Goal: Book appointment/travel/reservation

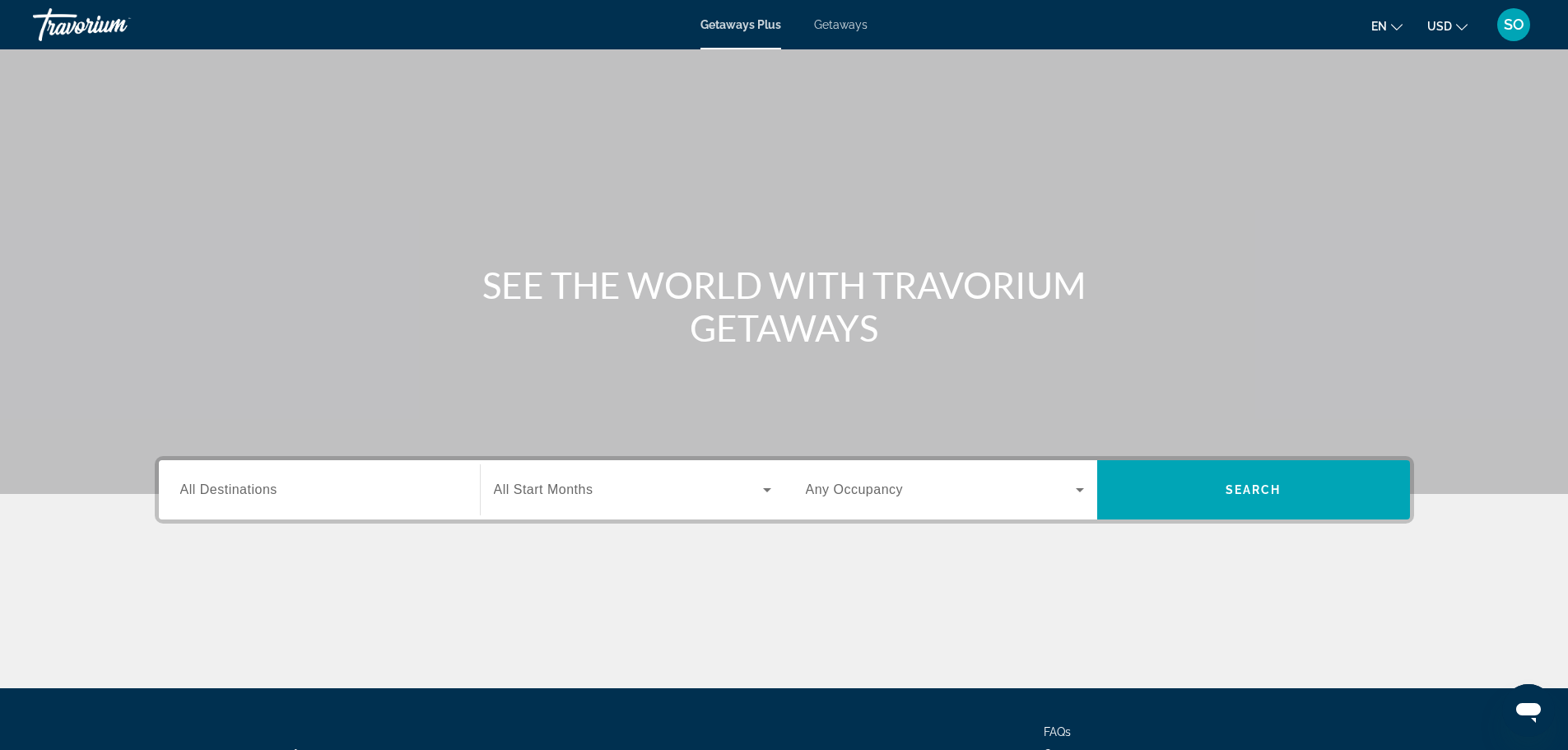
click at [218, 494] on span "All Destinations" at bounding box center [229, 489] width 98 height 14
click at [218, 494] on input "Destination All Destinations" at bounding box center [319, 490] width 278 height 20
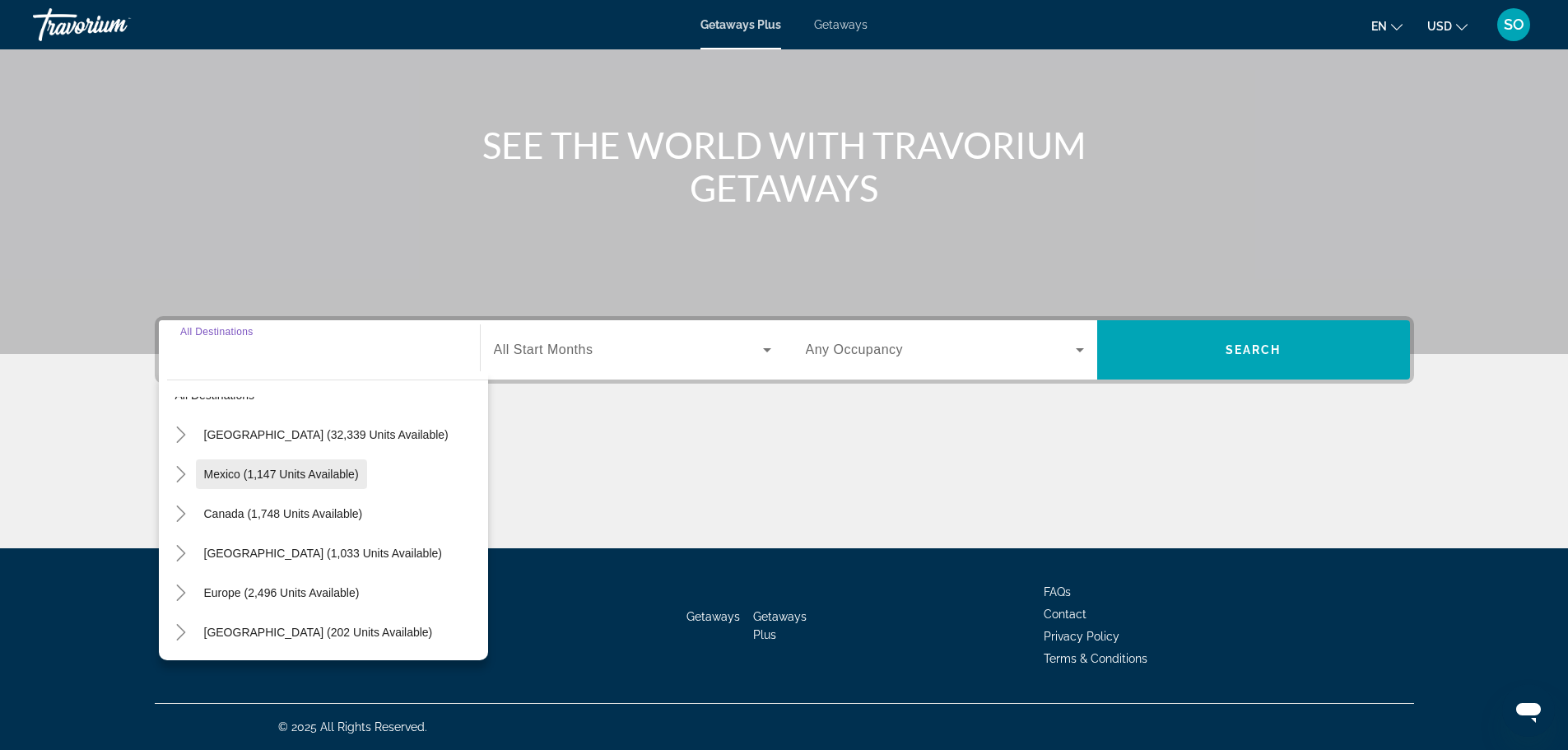
scroll to position [82, 0]
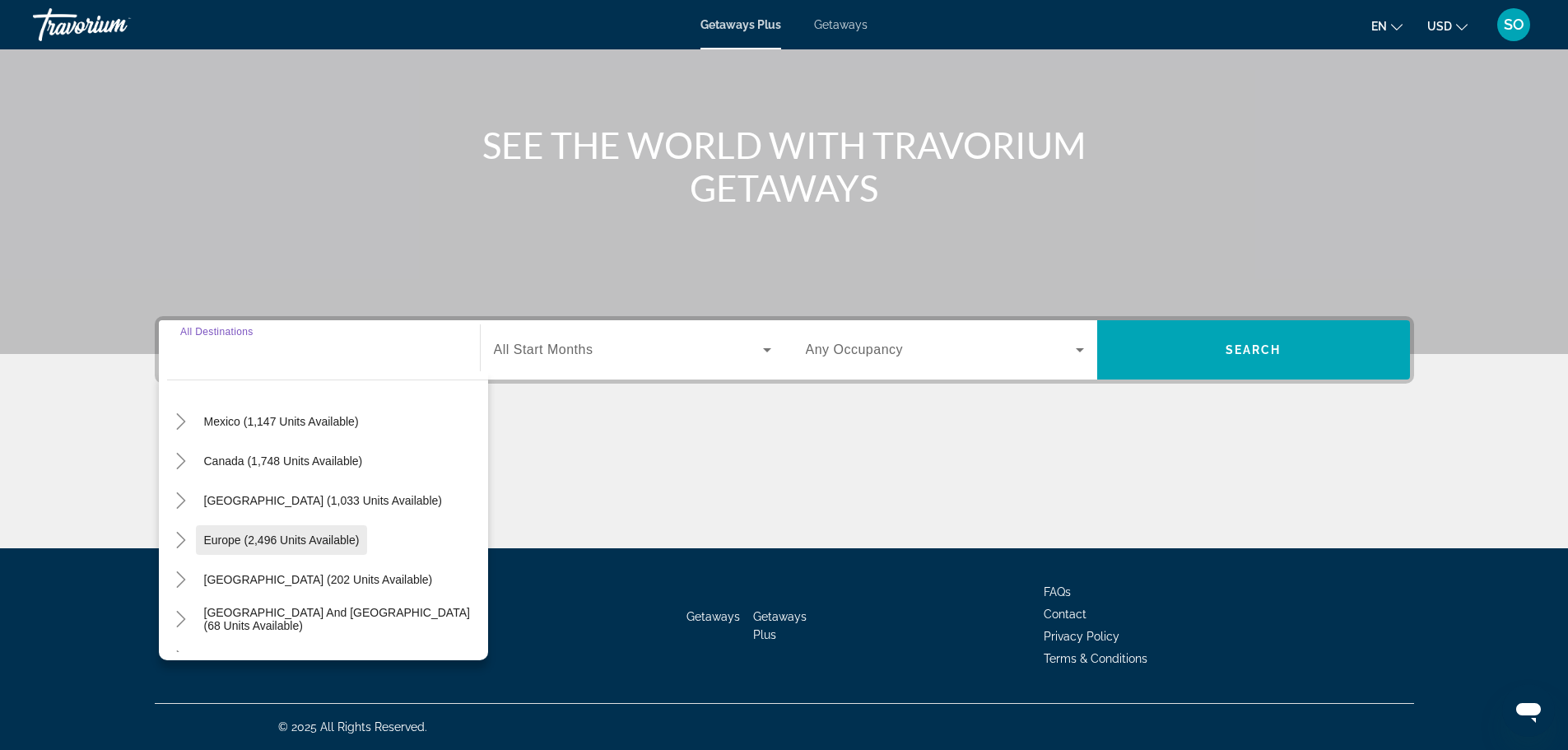
click at [293, 535] on span "Europe (2,496 units available)" at bounding box center [281, 540] width 155 height 13
type input "**********"
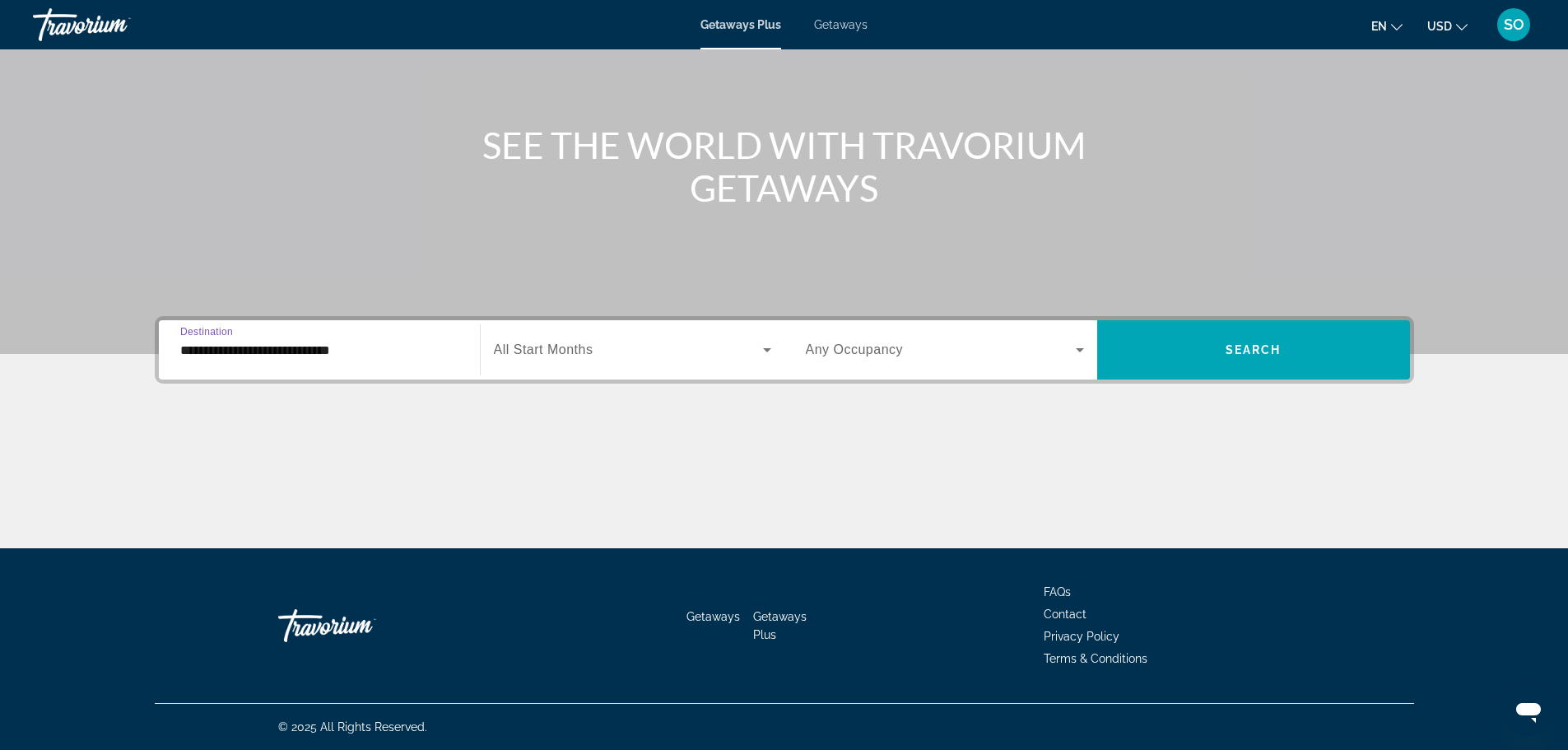
click at [773, 348] on icon "Search widget" at bounding box center [767, 349] width 20 height 20
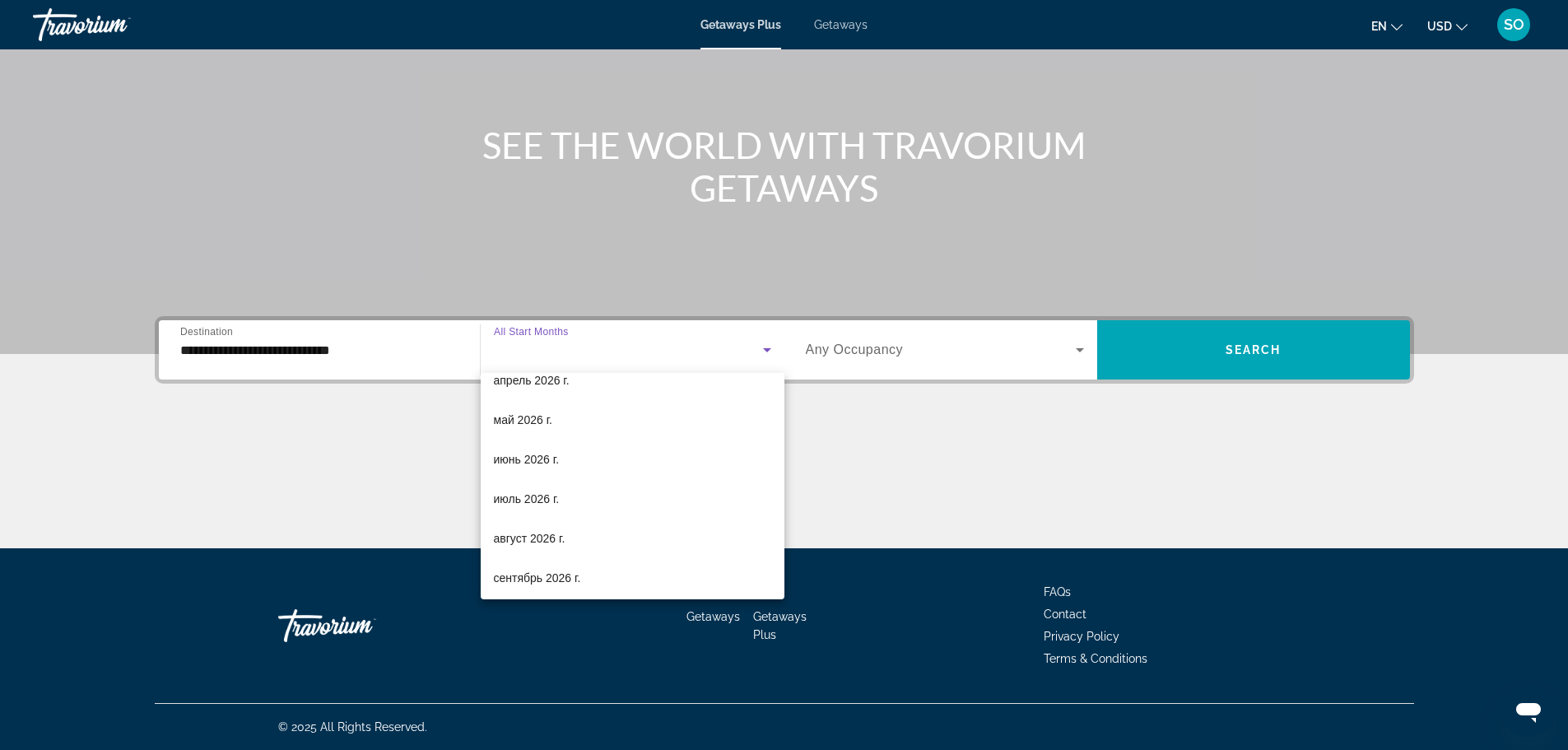
scroll to position [340, 0]
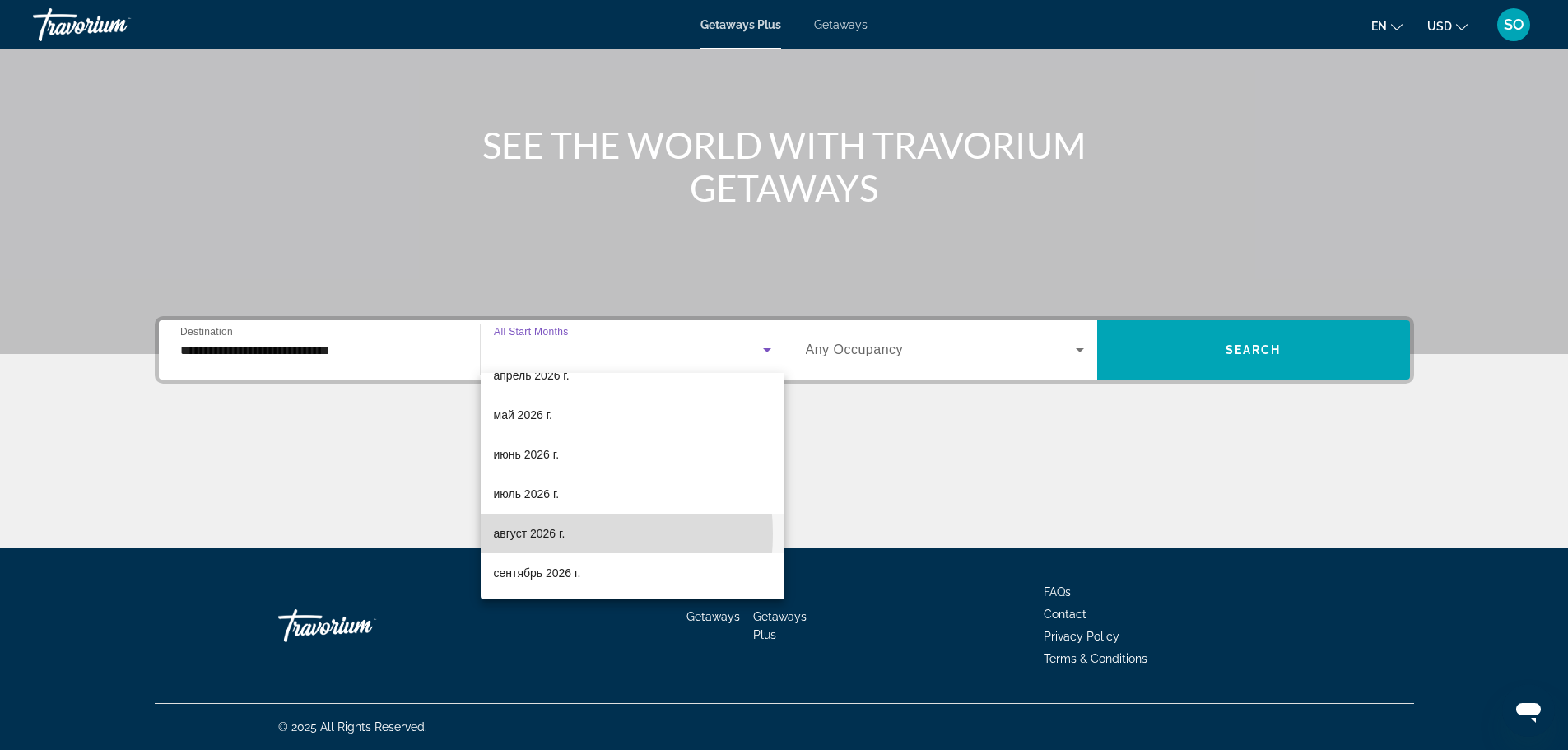
click at [537, 534] on span "август 2026 г." at bounding box center [529, 534] width 72 height 20
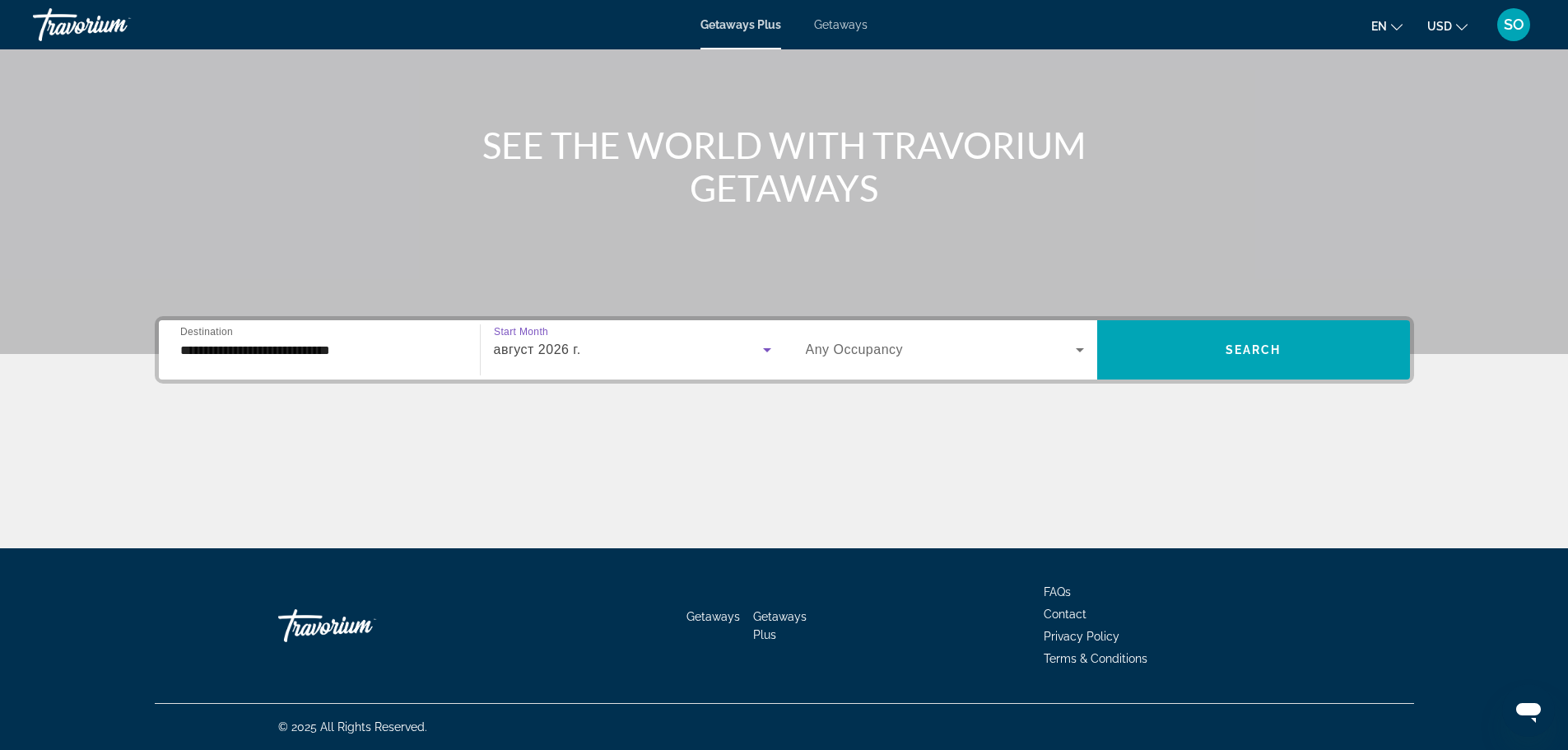
click at [1076, 351] on icon "Search widget" at bounding box center [1080, 349] width 20 height 20
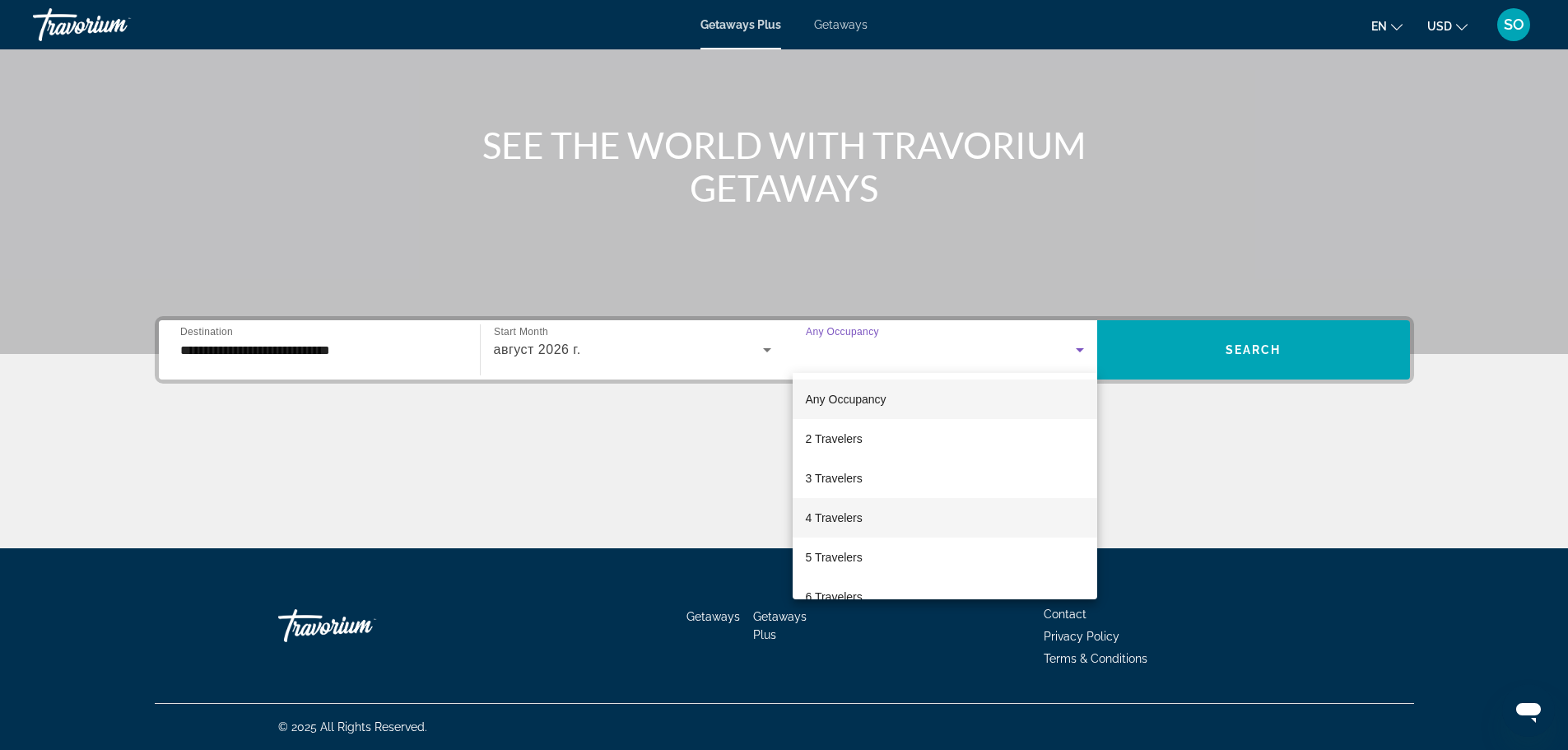
click at [847, 516] on span "4 Travelers" at bounding box center [834, 518] width 57 height 20
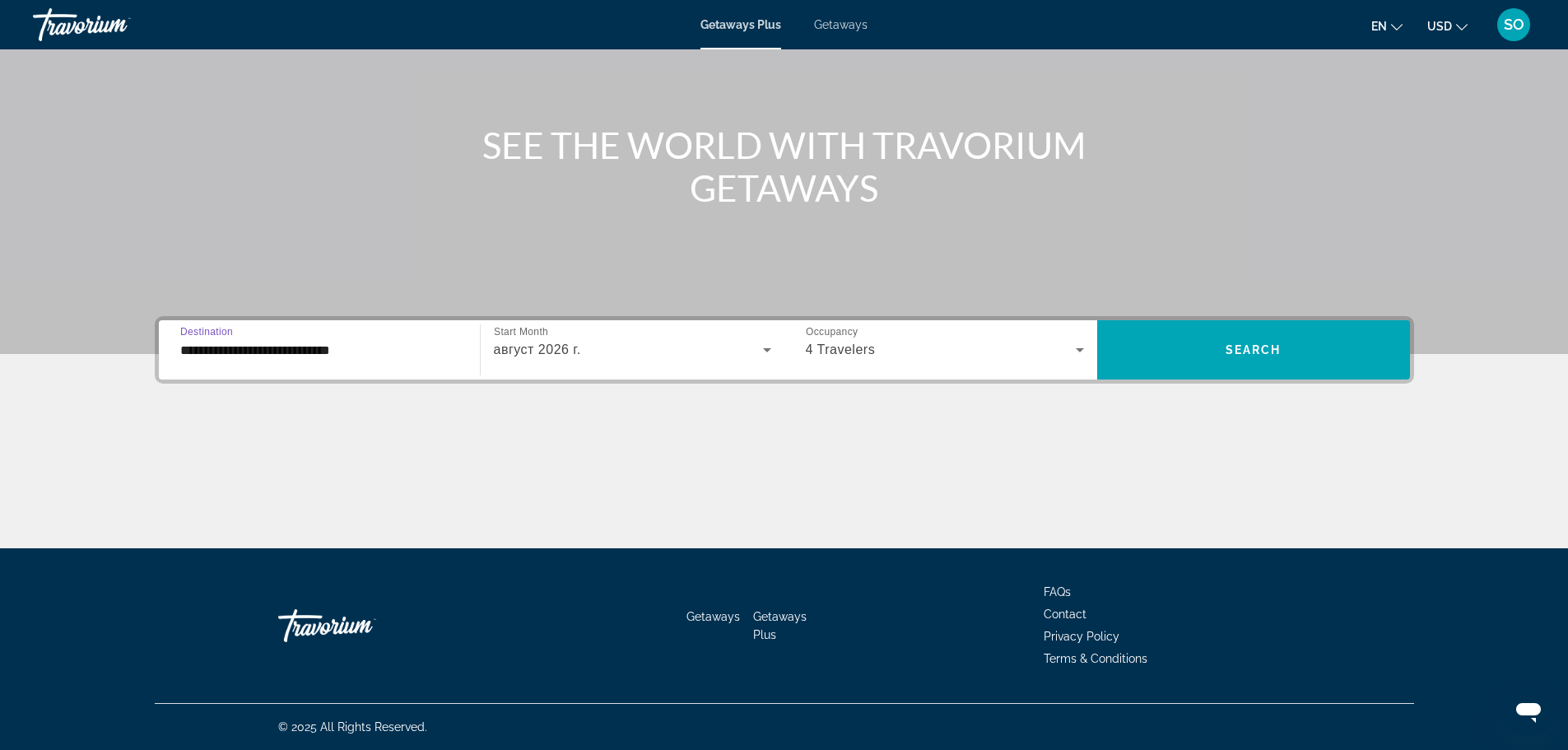
click at [378, 359] on input "**********" at bounding box center [319, 350] width 278 height 20
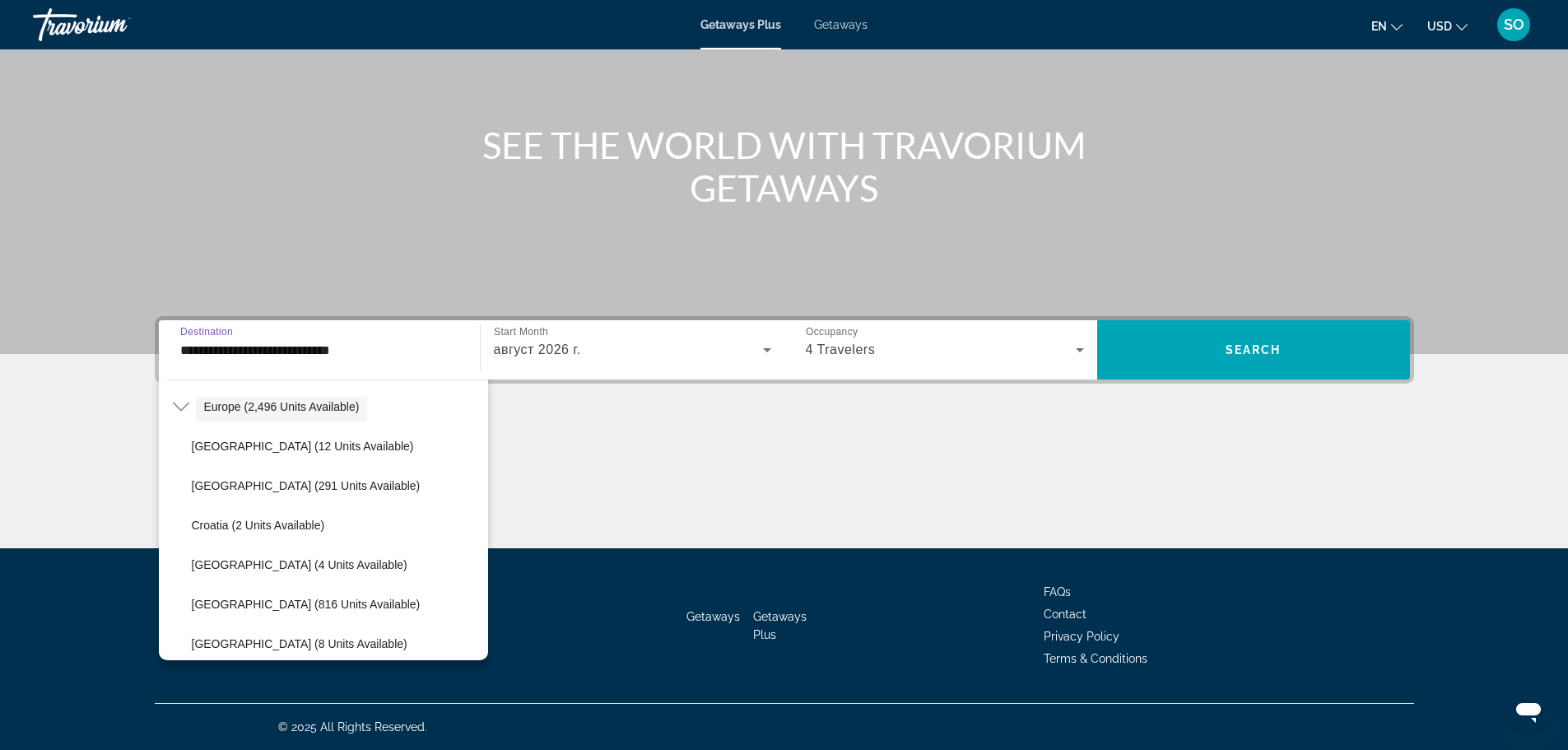
scroll to position [82, 0]
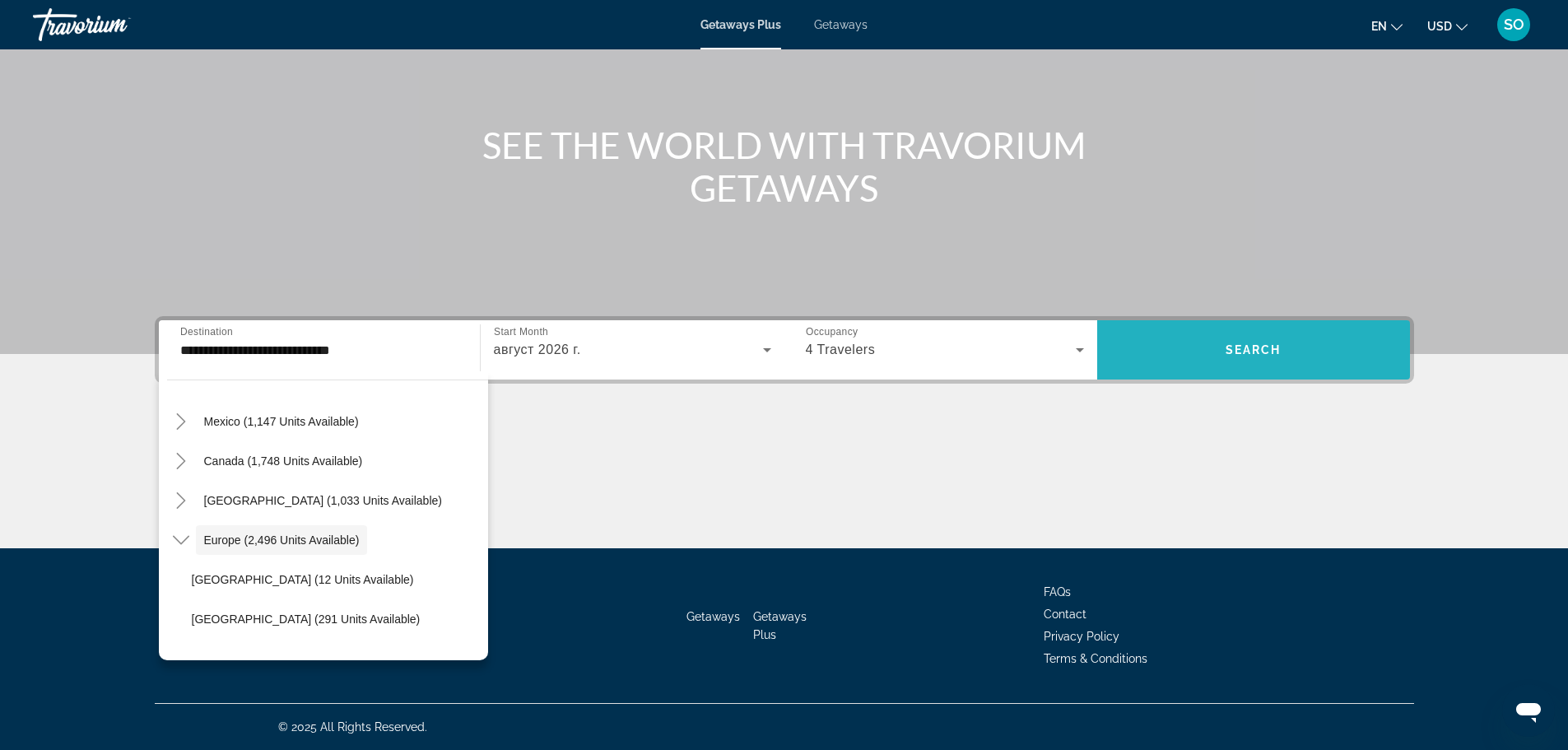
click at [1282, 357] on span "Search widget" at bounding box center [1253, 349] width 313 height 40
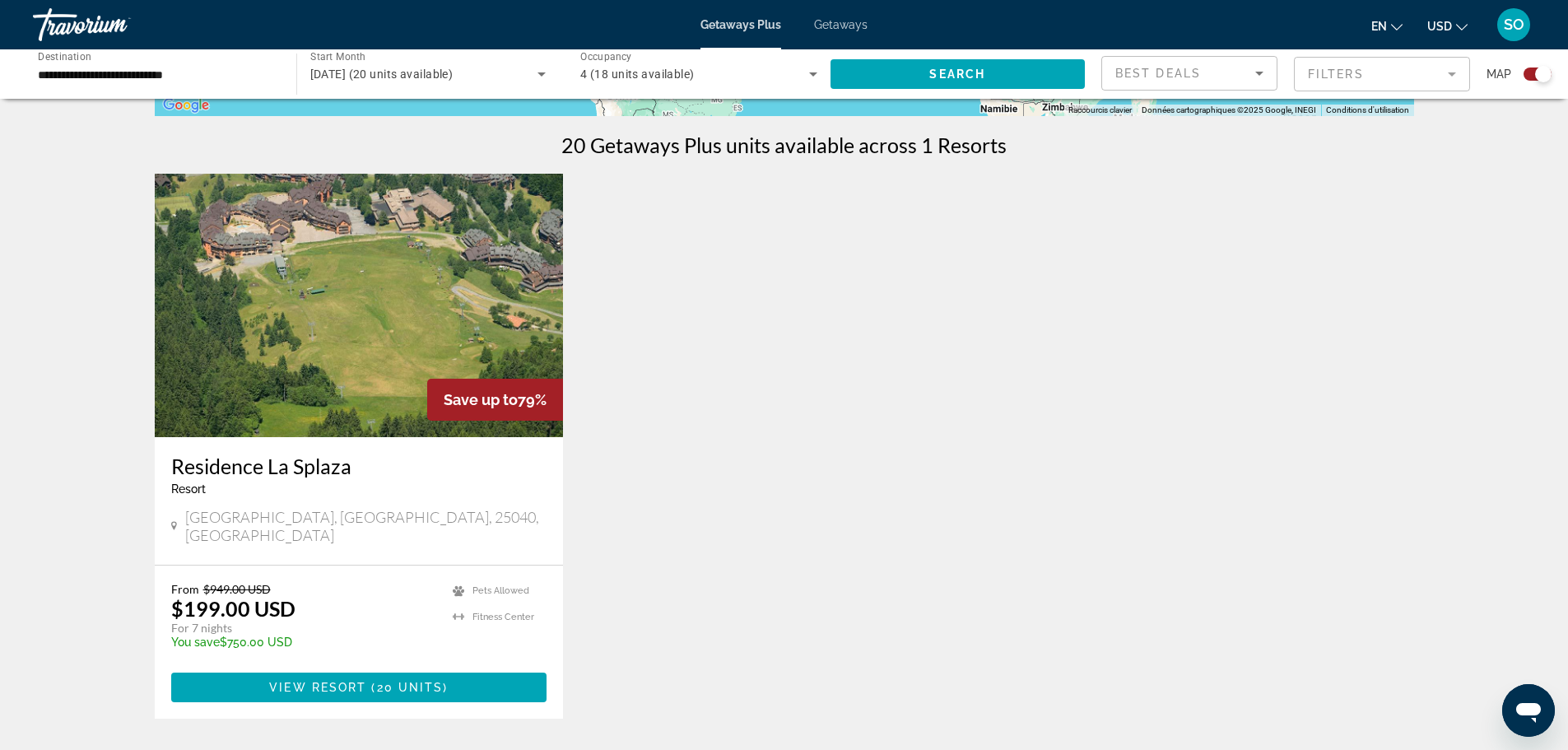
scroll to position [497, 0]
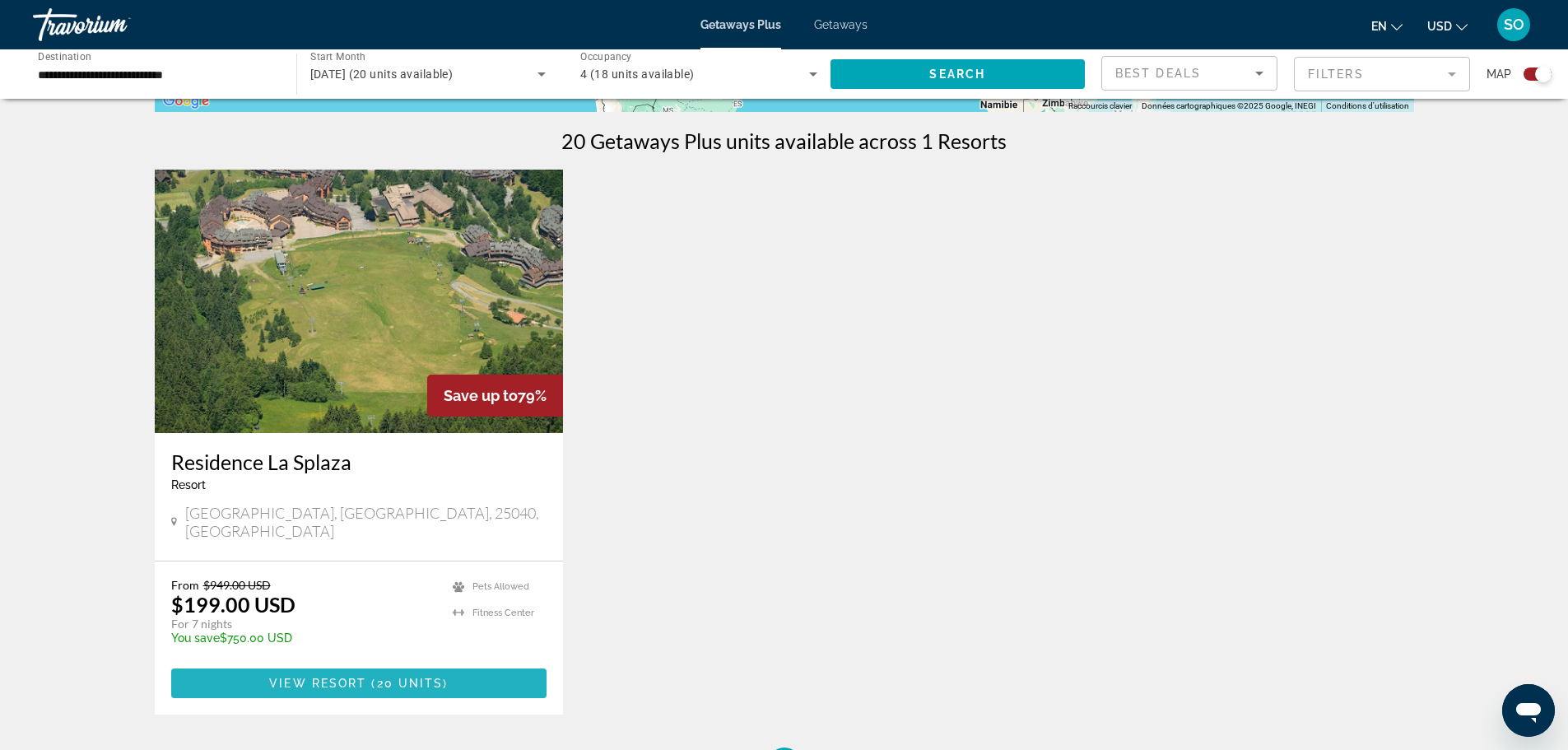
click at [399, 676] on span "20 units" at bounding box center [410, 683] width 66 height 13
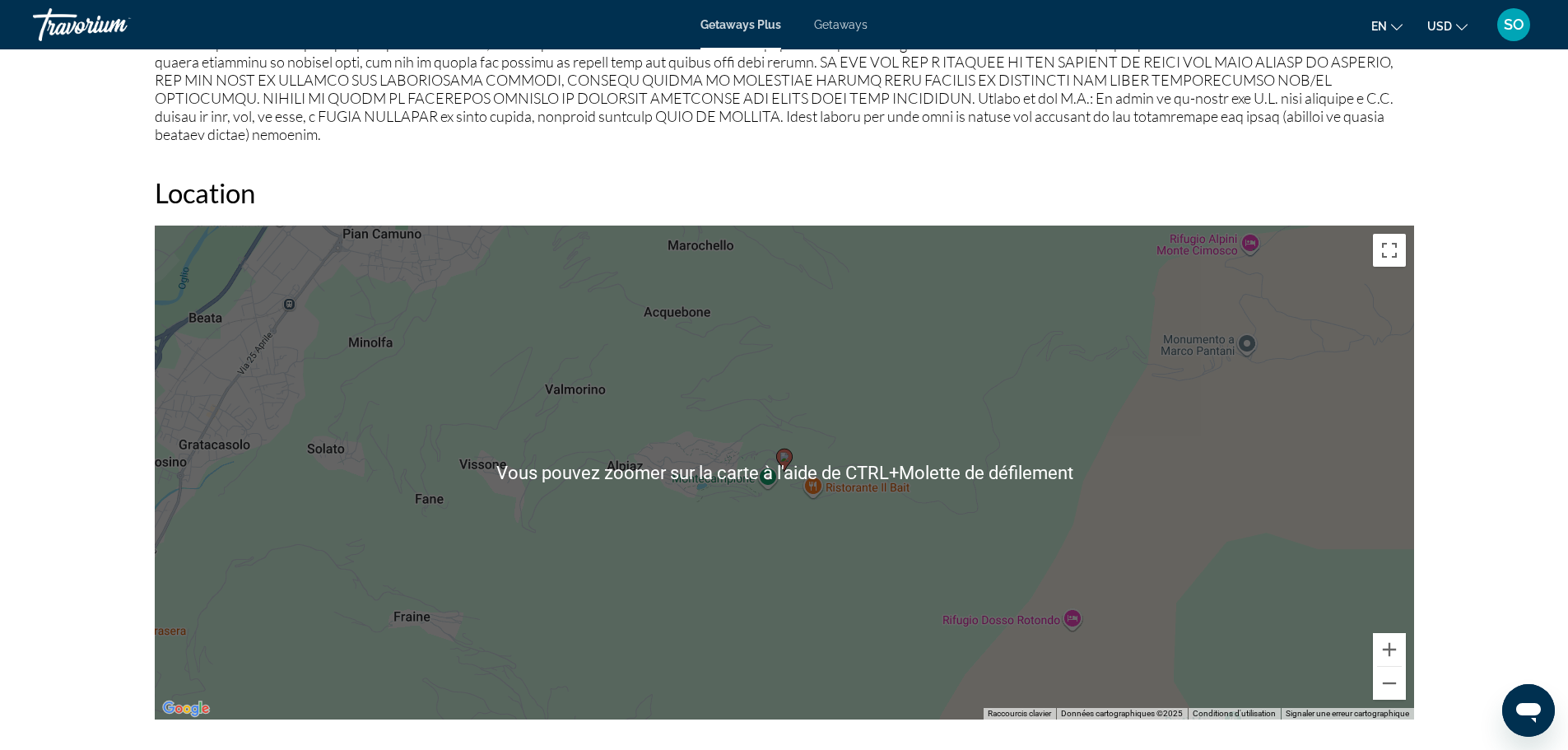
scroll to position [1975, 0]
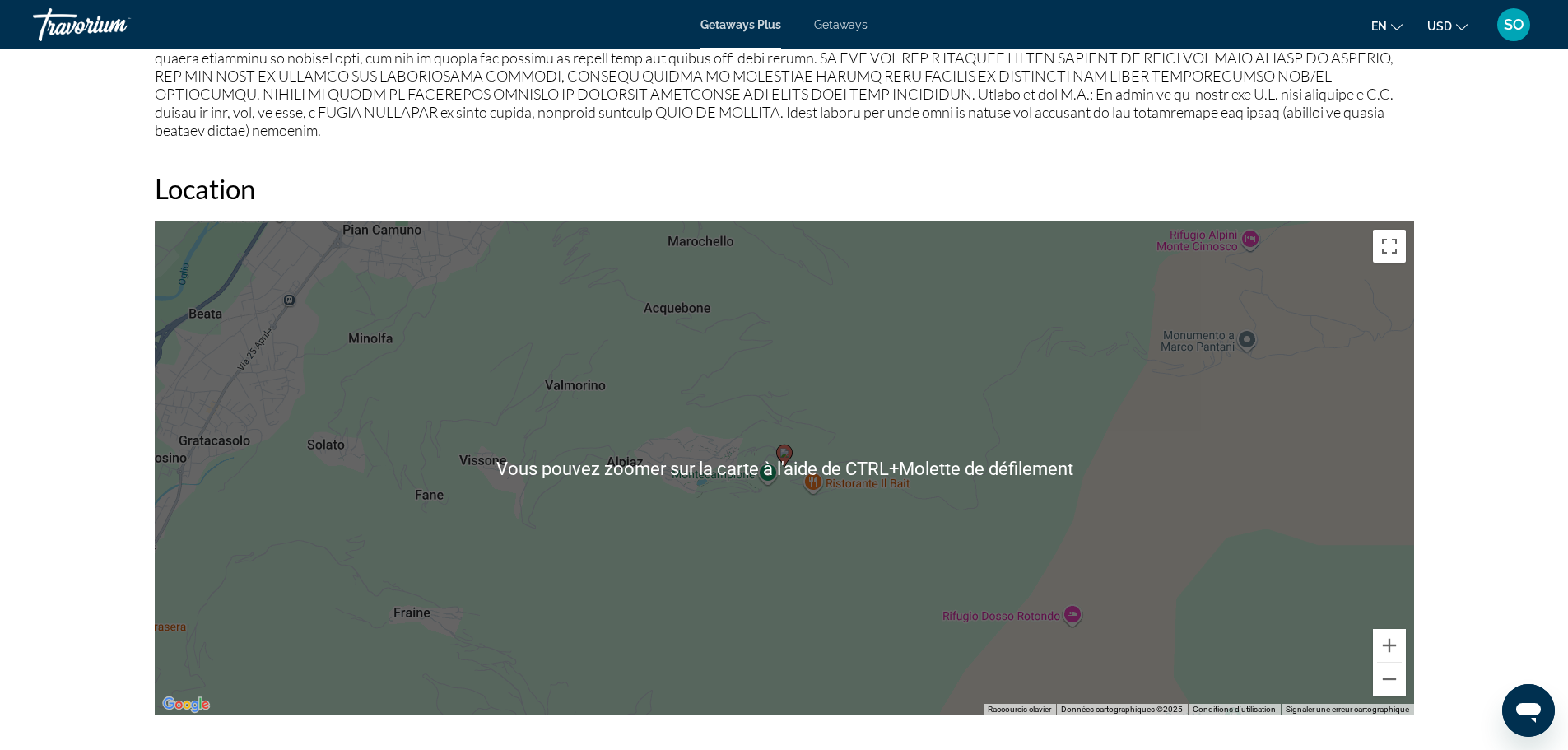
click at [787, 448] on image "Main content" at bounding box center [784, 452] width 10 height 10
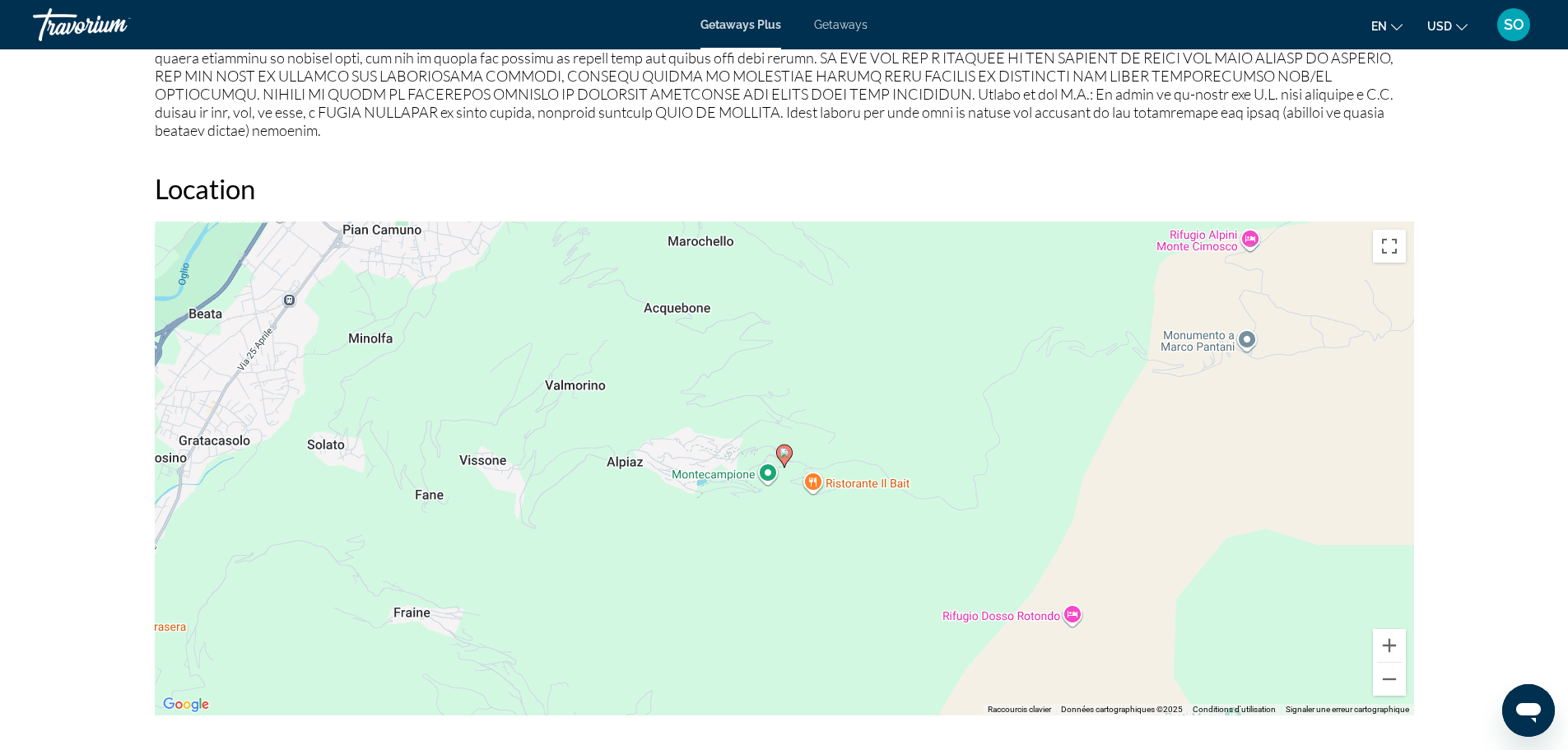
click at [787, 448] on image "Main content" at bounding box center [784, 452] width 10 height 10
click at [1377, 671] on button "Zoom arrière" at bounding box center [1389, 678] width 33 height 33
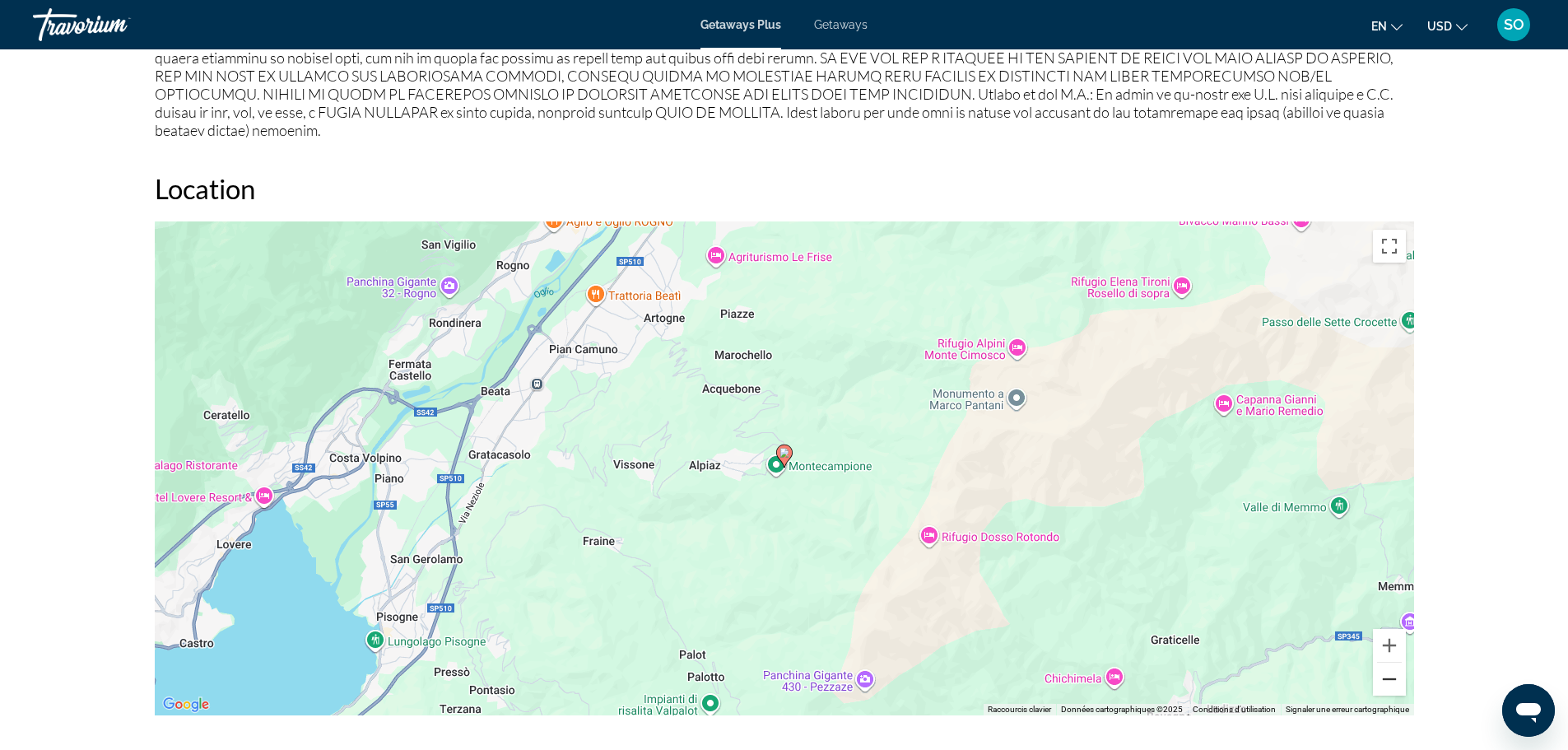
click at [1377, 672] on button "Zoom arrière" at bounding box center [1389, 678] width 33 height 33
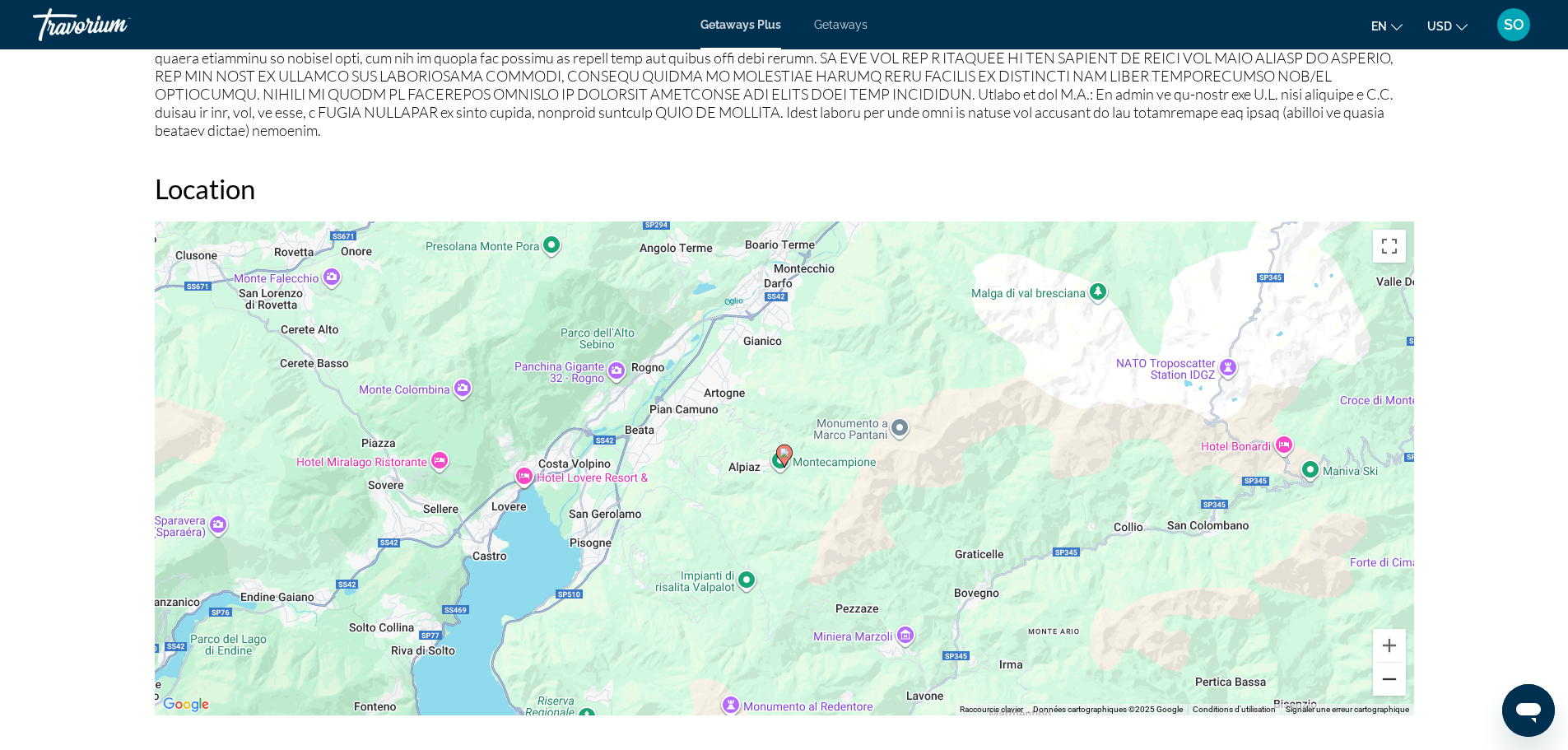
click at [1377, 672] on button "Zoom arrière" at bounding box center [1389, 678] width 33 height 33
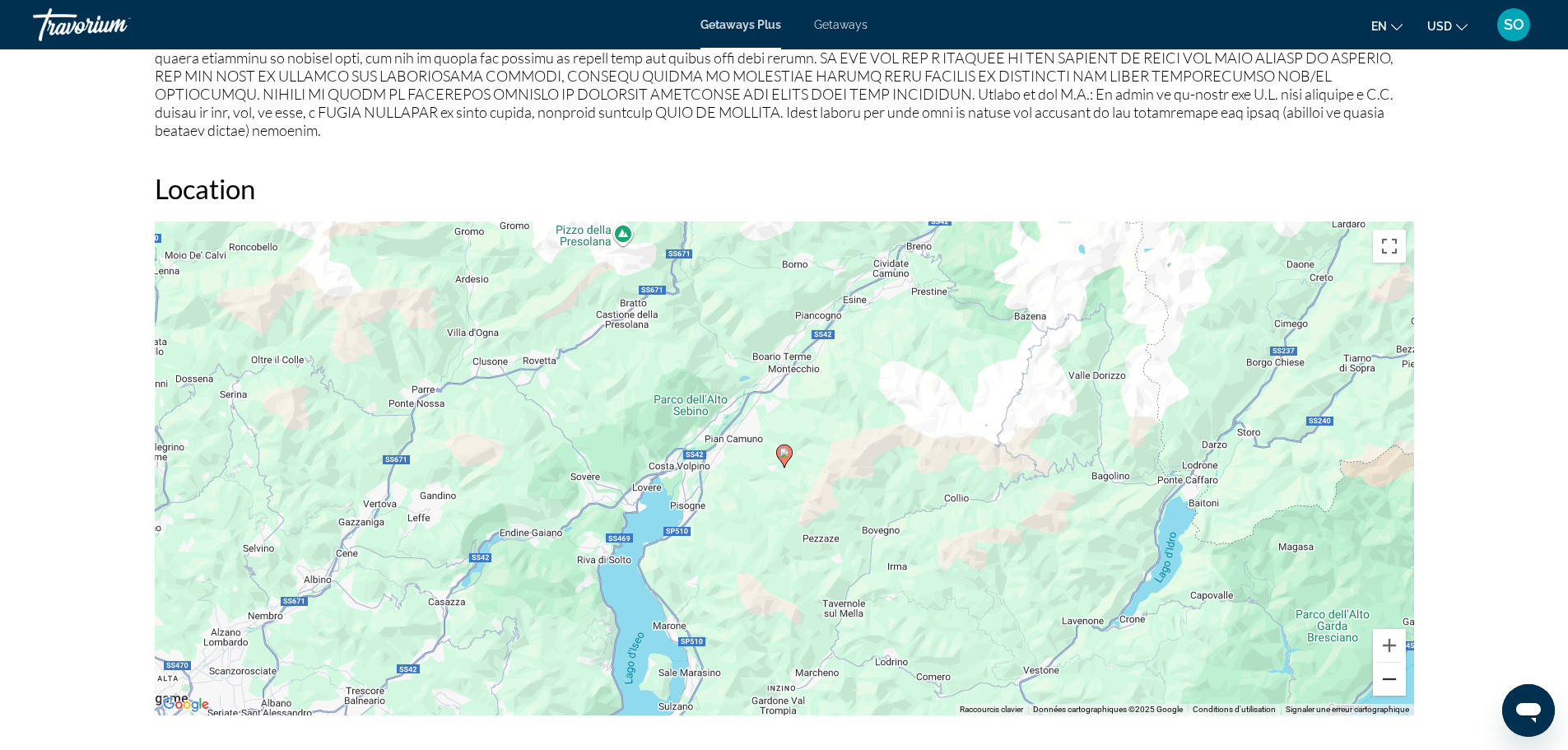
click at [1377, 672] on button "Zoom arrière" at bounding box center [1389, 678] width 33 height 33
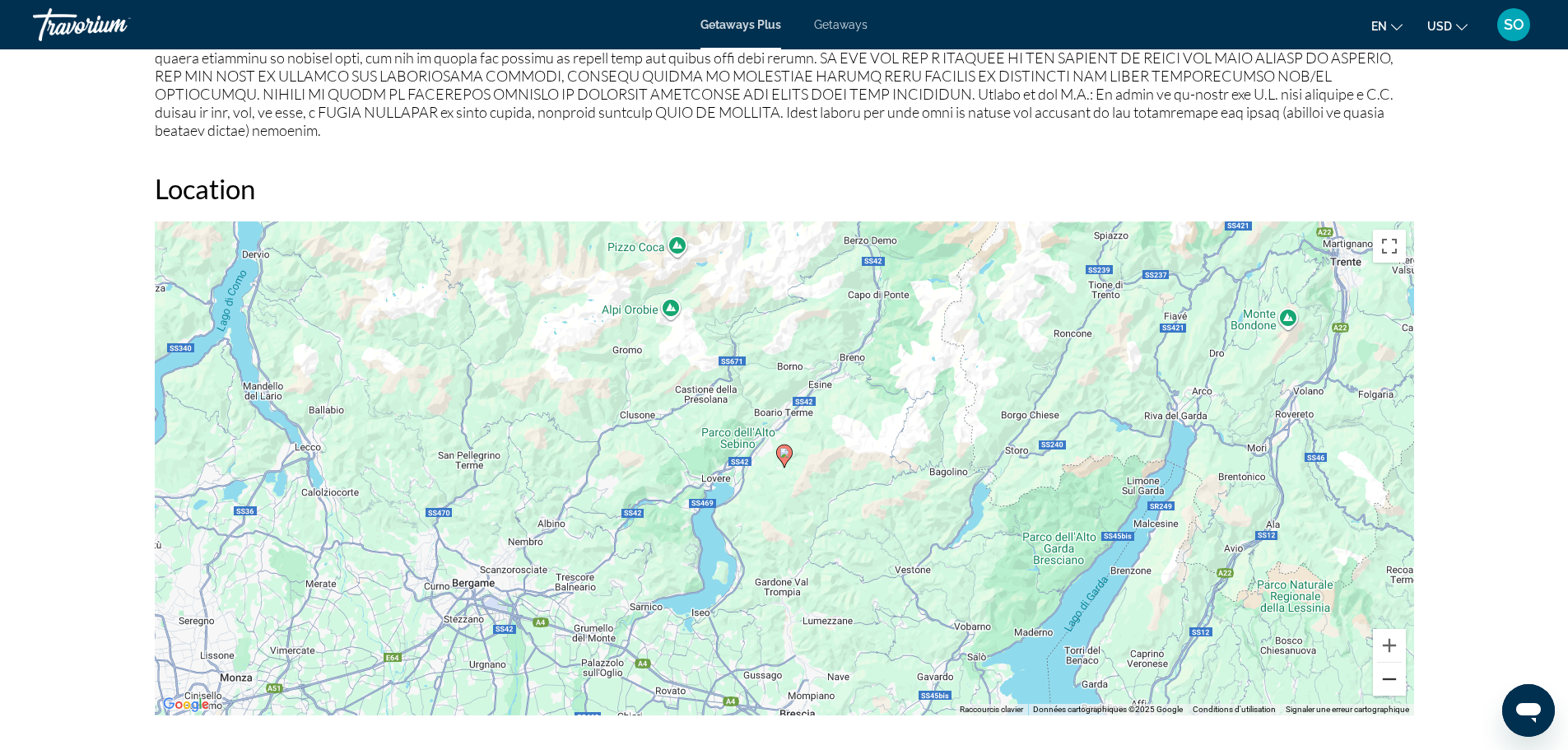
click at [1377, 672] on button "Zoom arrière" at bounding box center [1389, 678] width 33 height 33
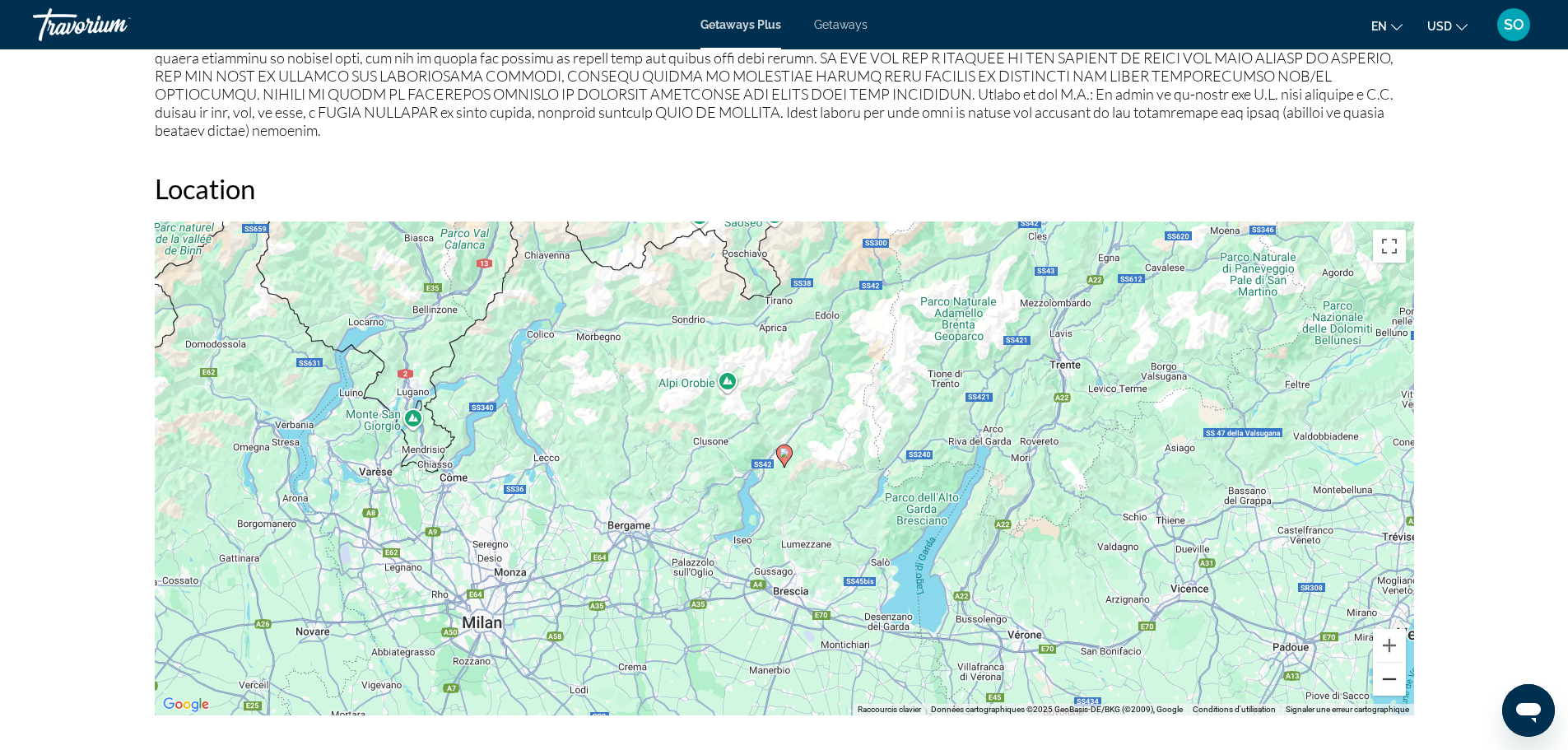
click at [1377, 672] on button "Zoom arrière" at bounding box center [1389, 678] width 33 height 33
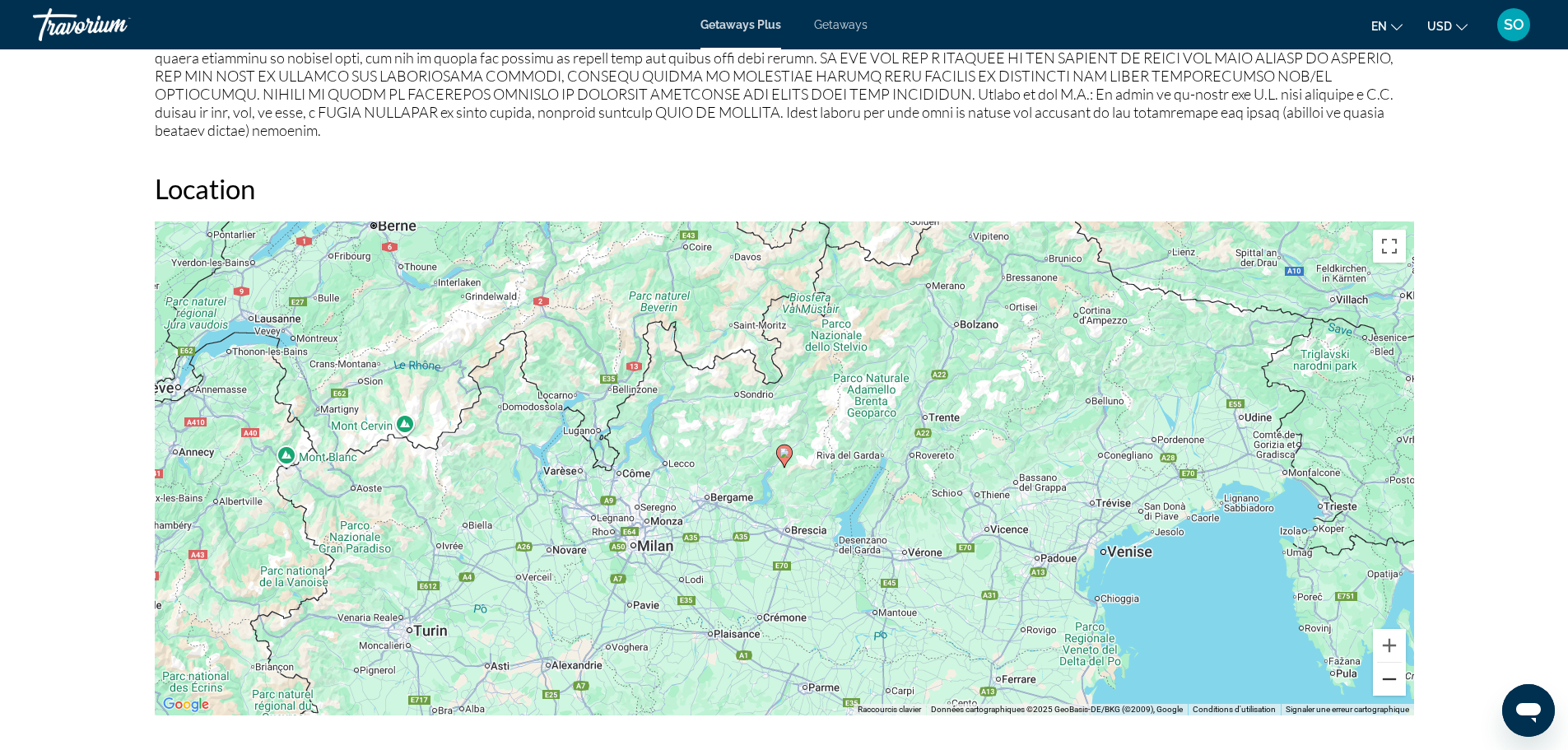
click at [1377, 672] on button "Zoom arrière" at bounding box center [1389, 678] width 33 height 33
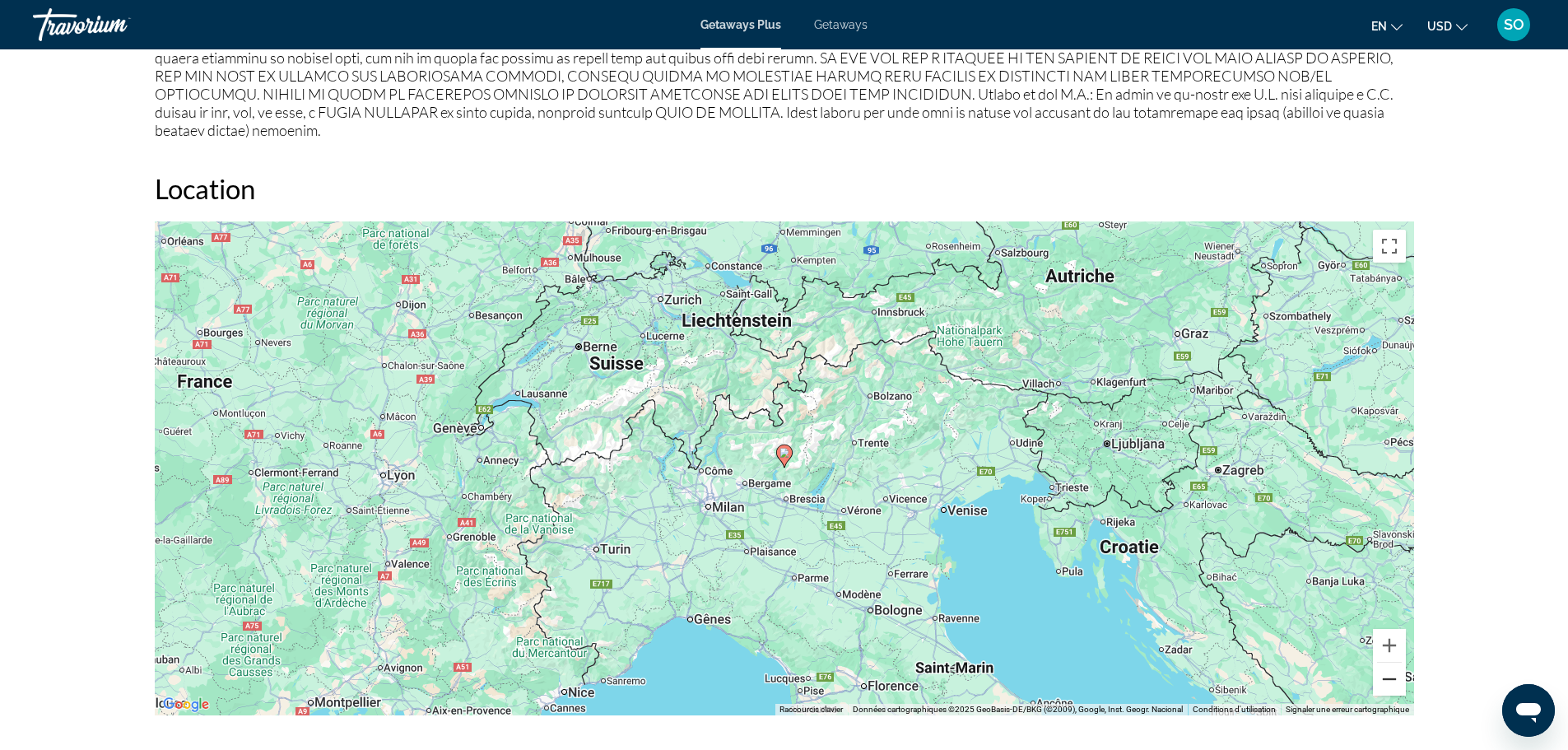
click at [1386, 669] on button "Zoom arrière" at bounding box center [1389, 678] width 33 height 33
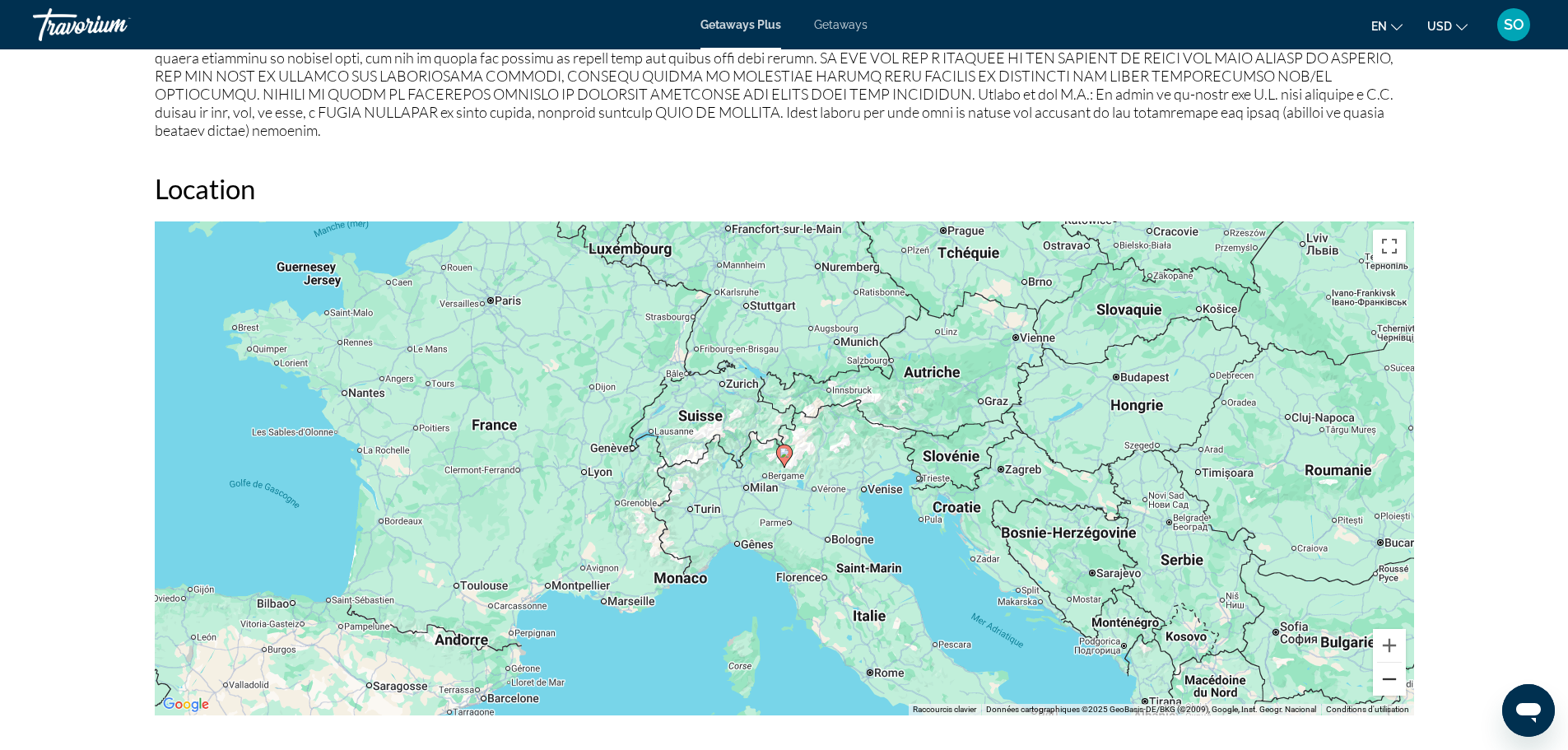
click at [1386, 669] on button "Zoom arrière" at bounding box center [1389, 678] width 33 height 33
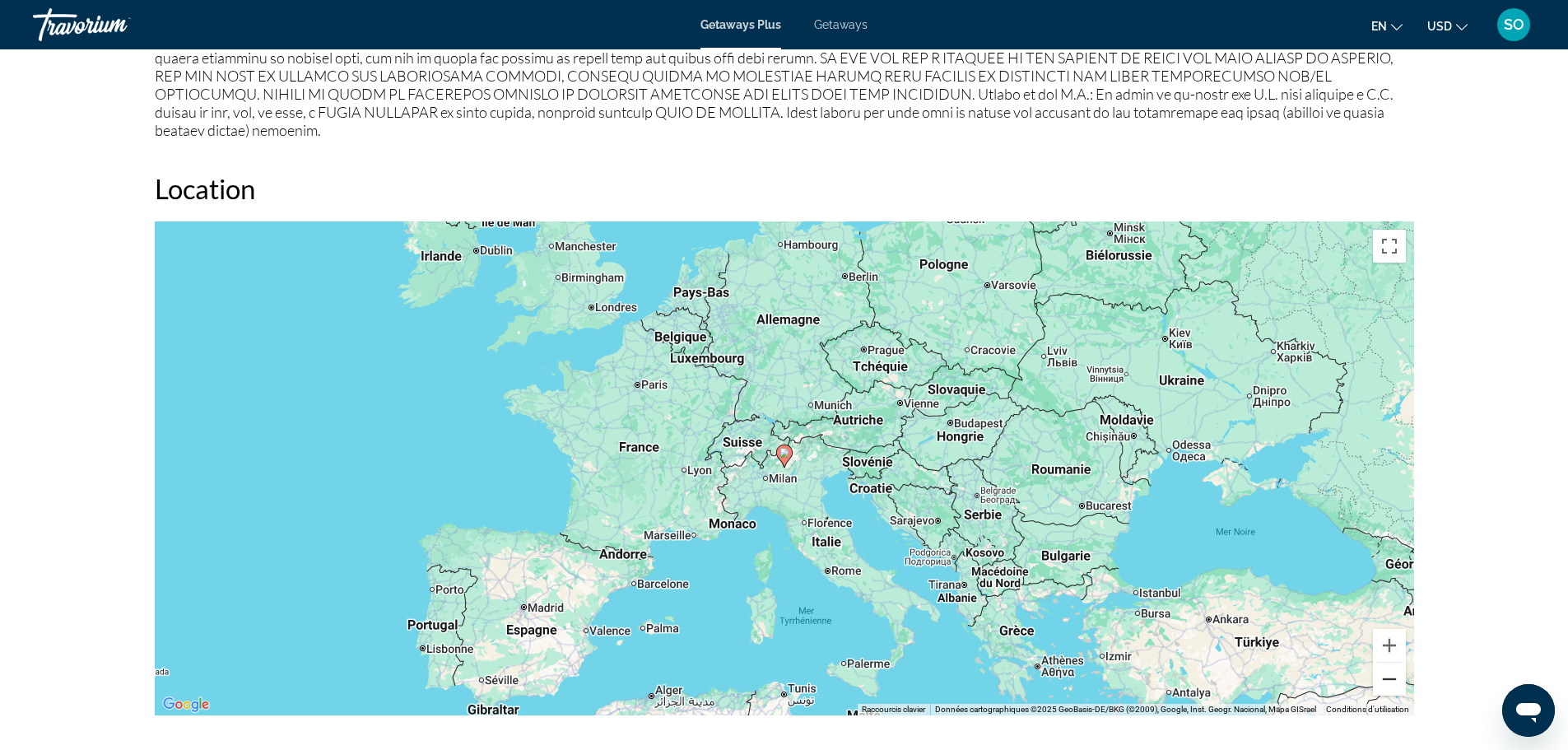
click at [1393, 668] on button "Zoom arrière" at bounding box center [1389, 678] width 33 height 33
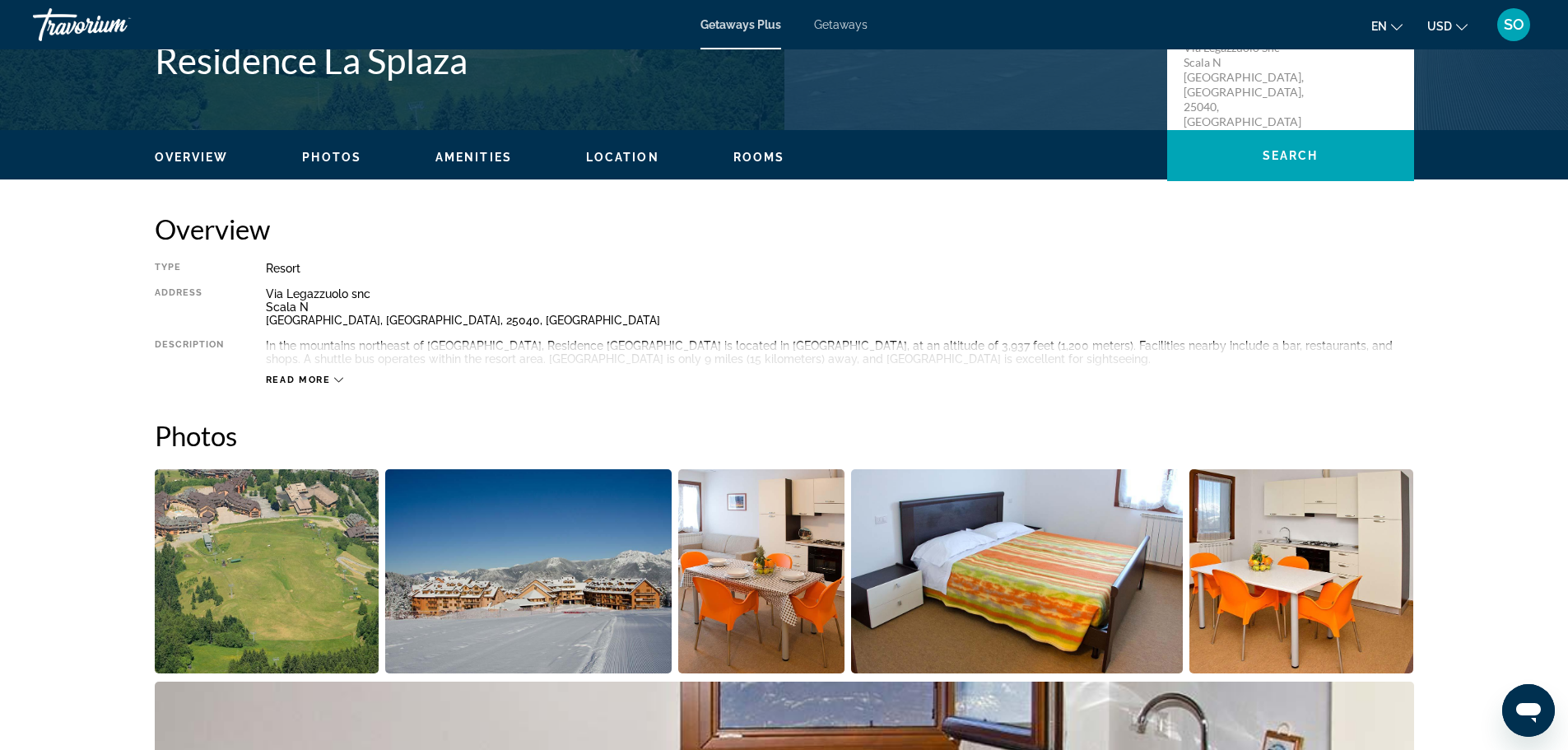
scroll to position [411, 0]
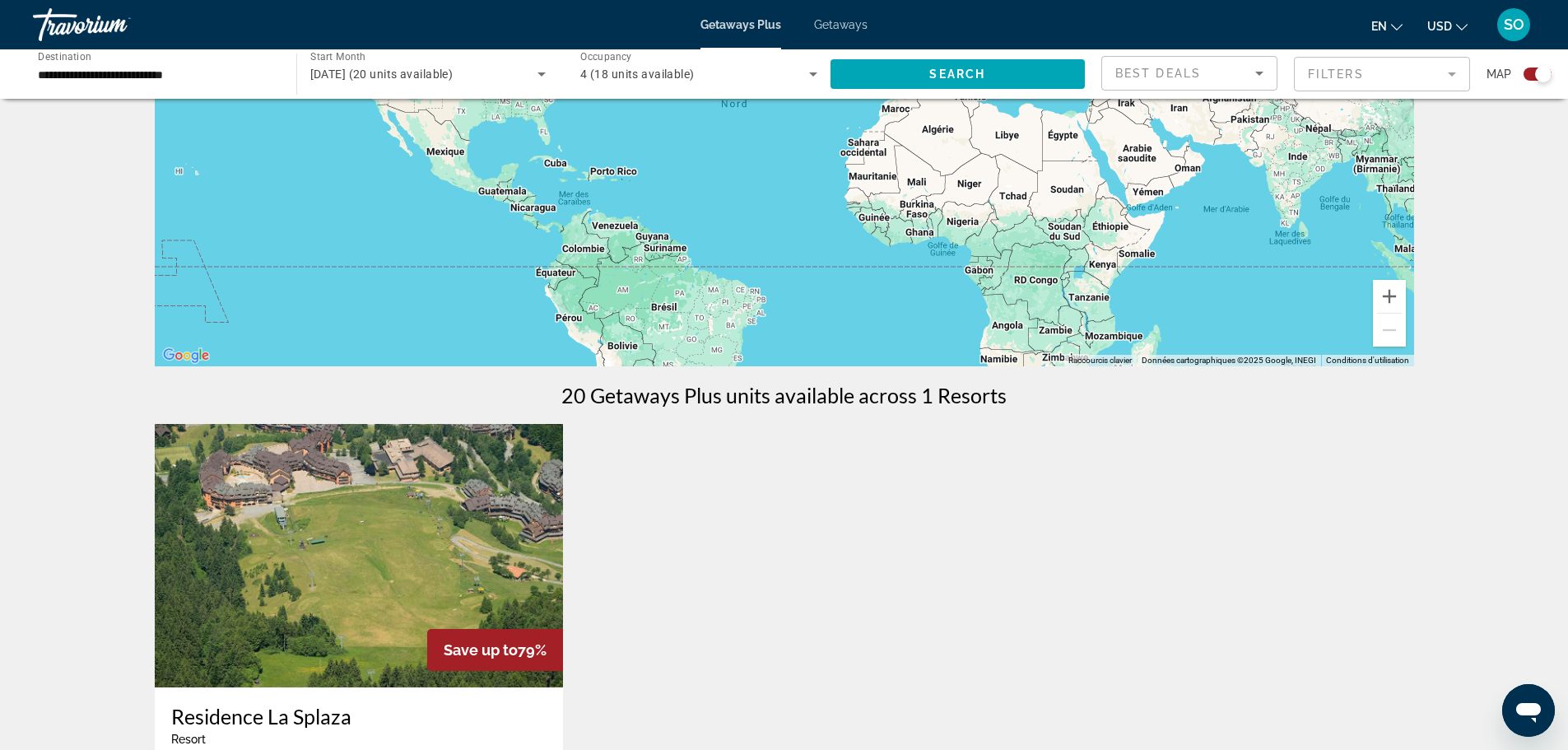
scroll to position [329, 0]
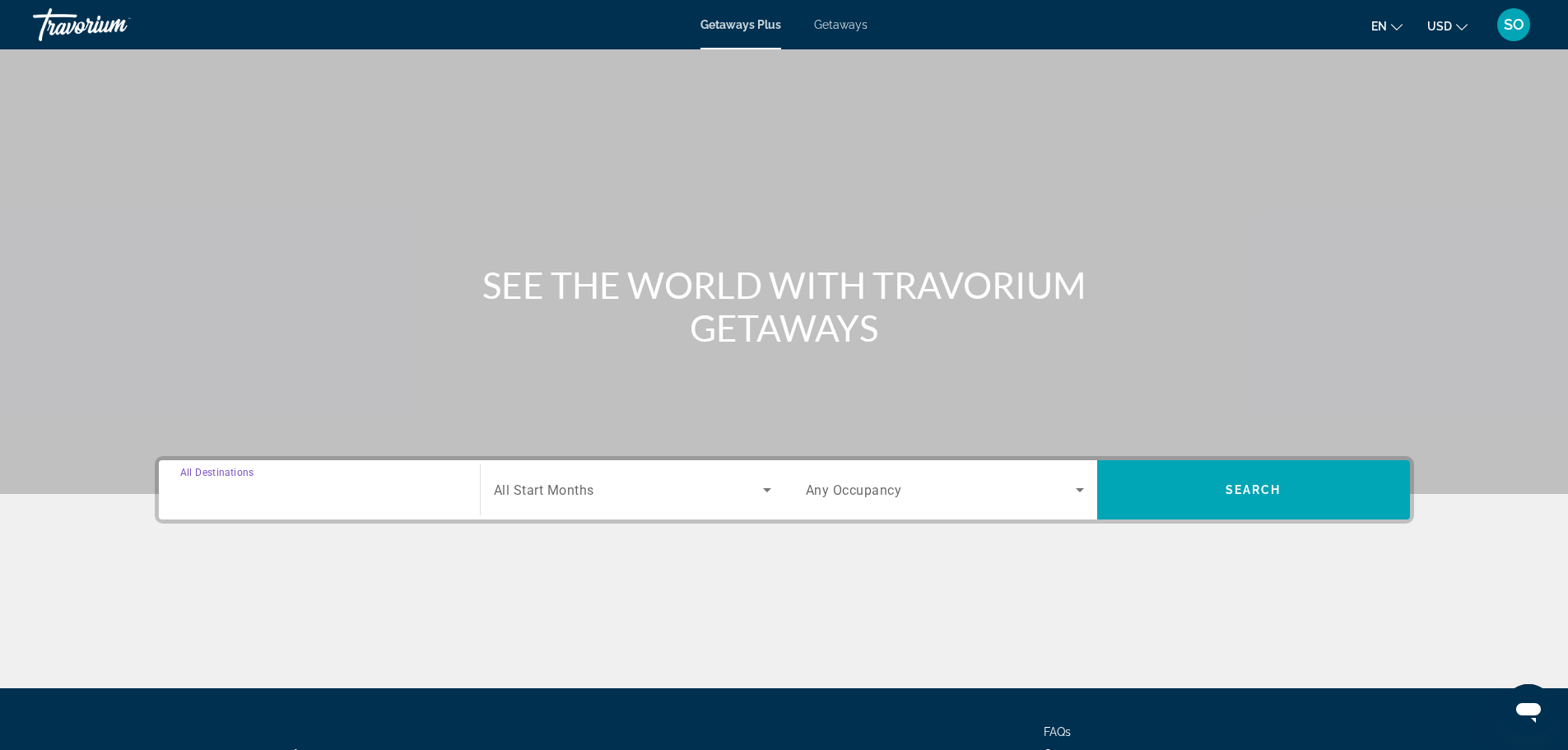
click at [411, 497] on input "Destination All Destinations" at bounding box center [319, 490] width 278 height 20
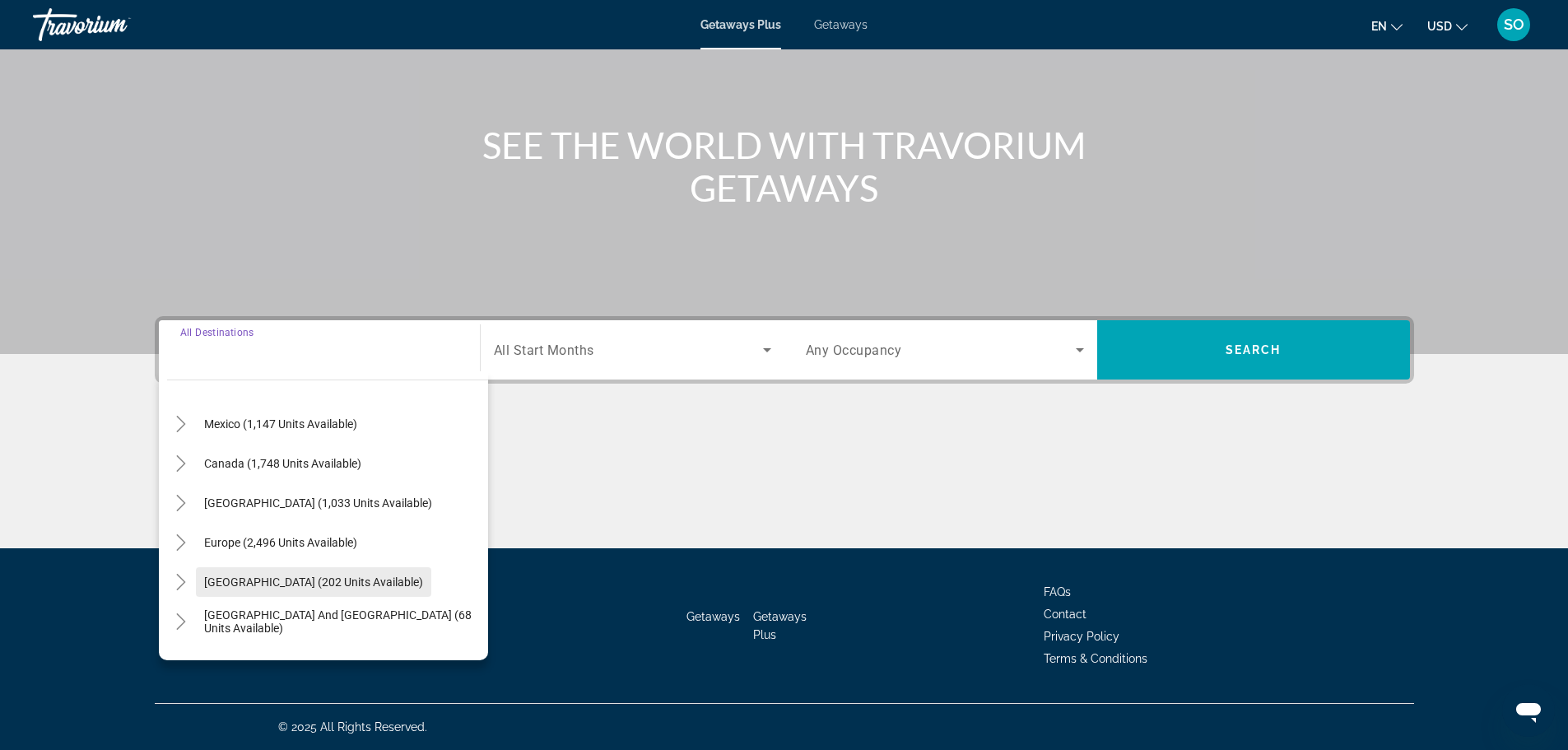
scroll to position [82, 0]
click at [309, 540] on span "Europe (2,496 units available)" at bounding box center [280, 540] width 153 height 13
type input "**********"
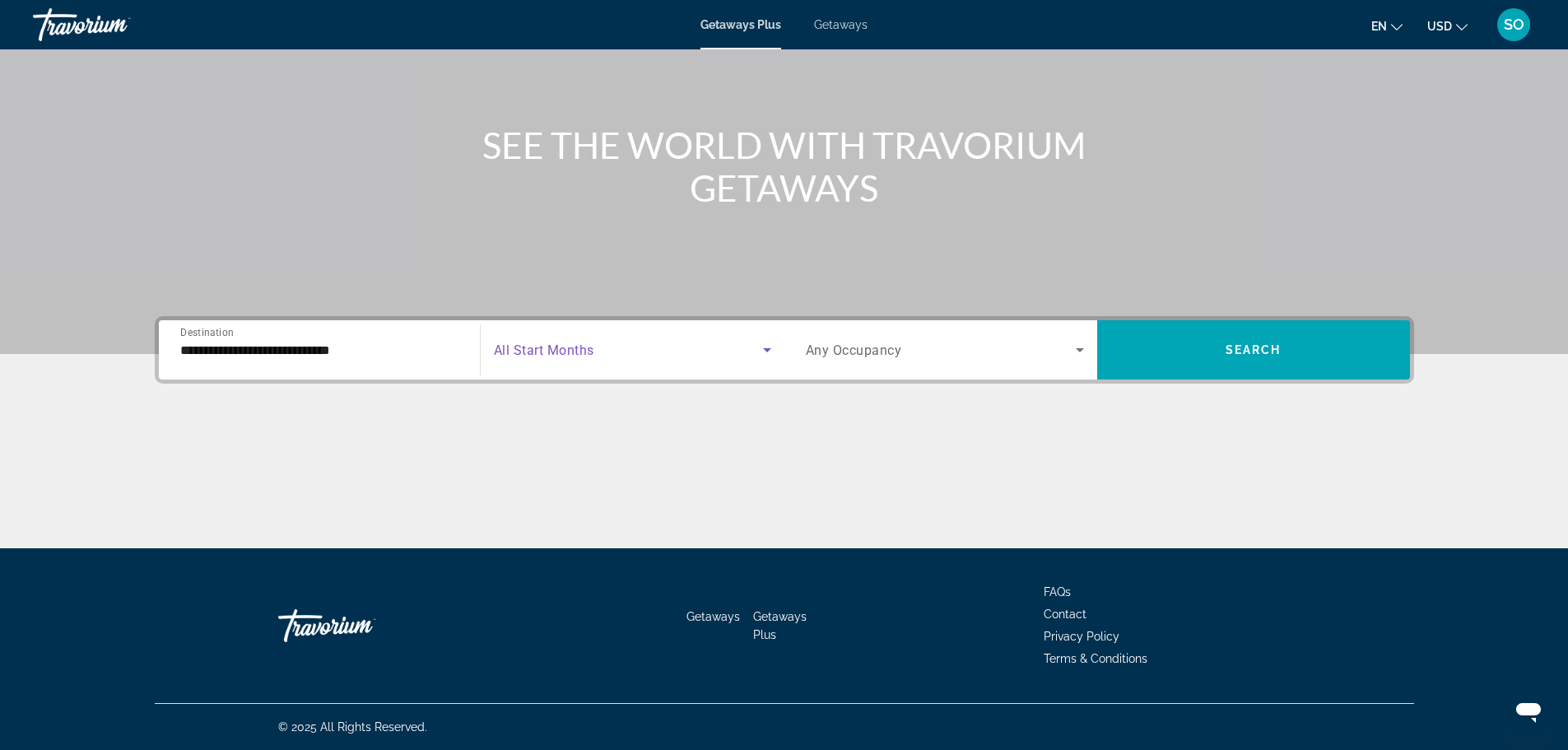
click at [761, 357] on icon "Search widget" at bounding box center [767, 349] width 20 height 20
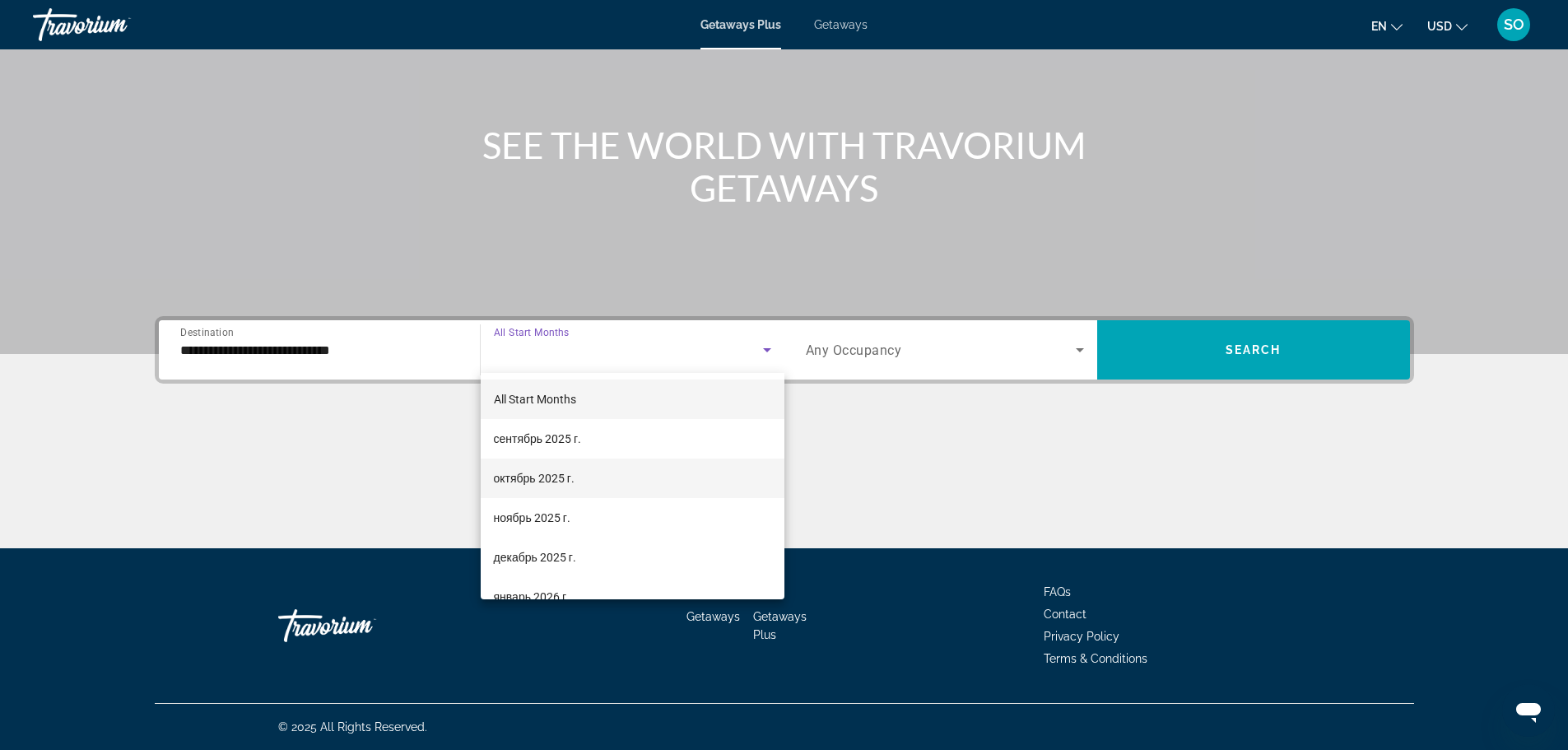
click at [511, 475] on span "октябрь 2025 г." at bounding box center [534, 478] width 81 height 20
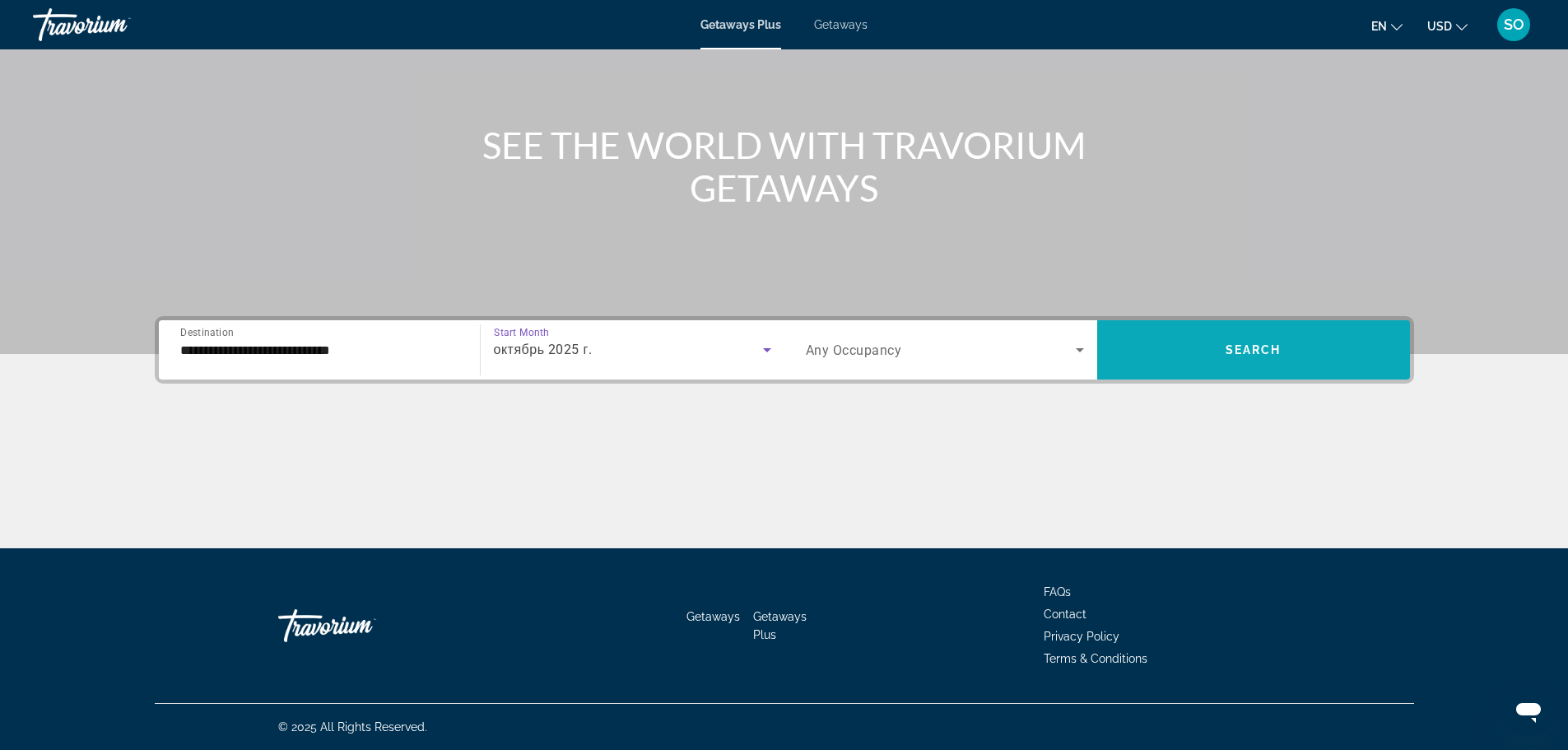
click at [1290, 368] on span "Search widget" at bounding box center [1253, 349] width 313 height 40
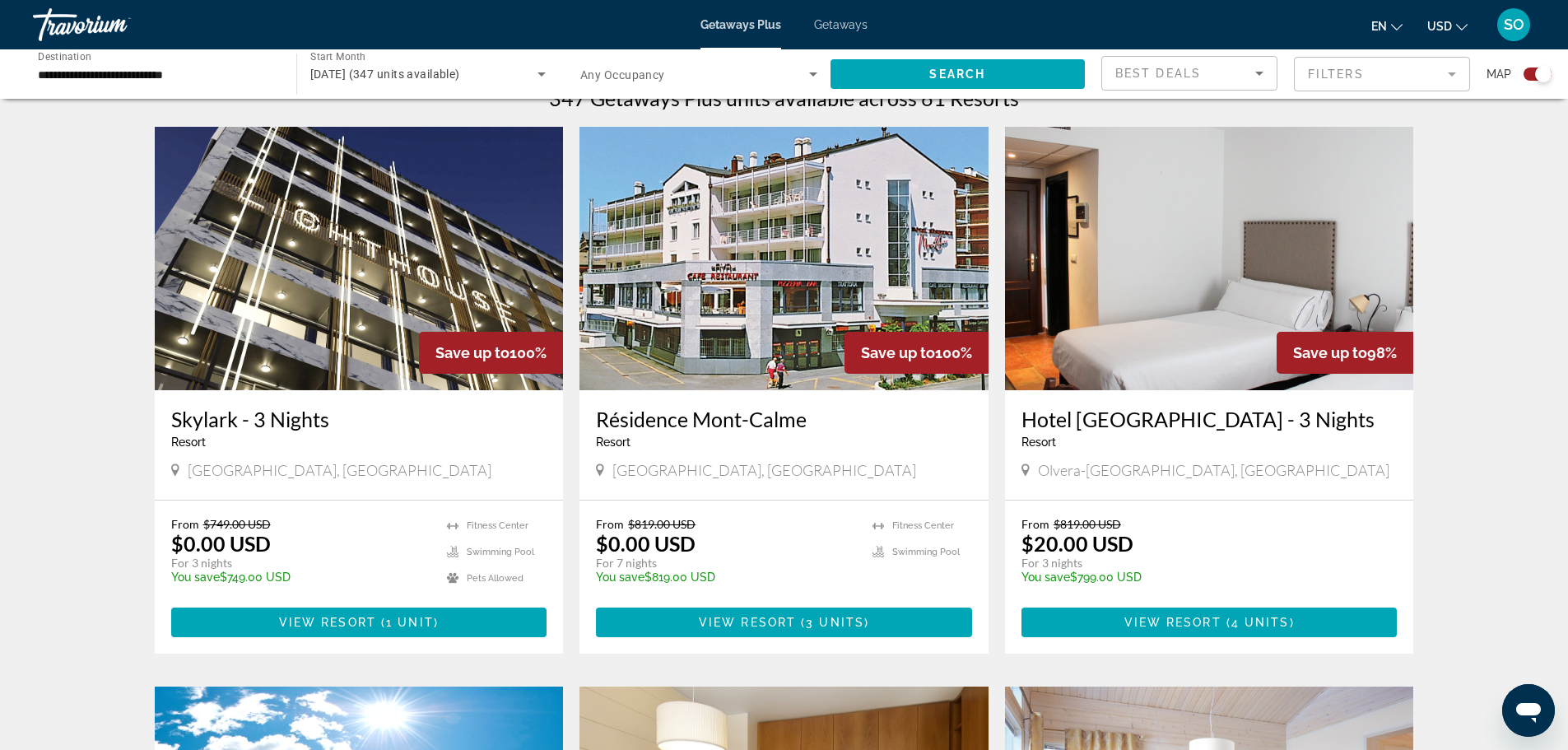
scroll to position [494, 0]
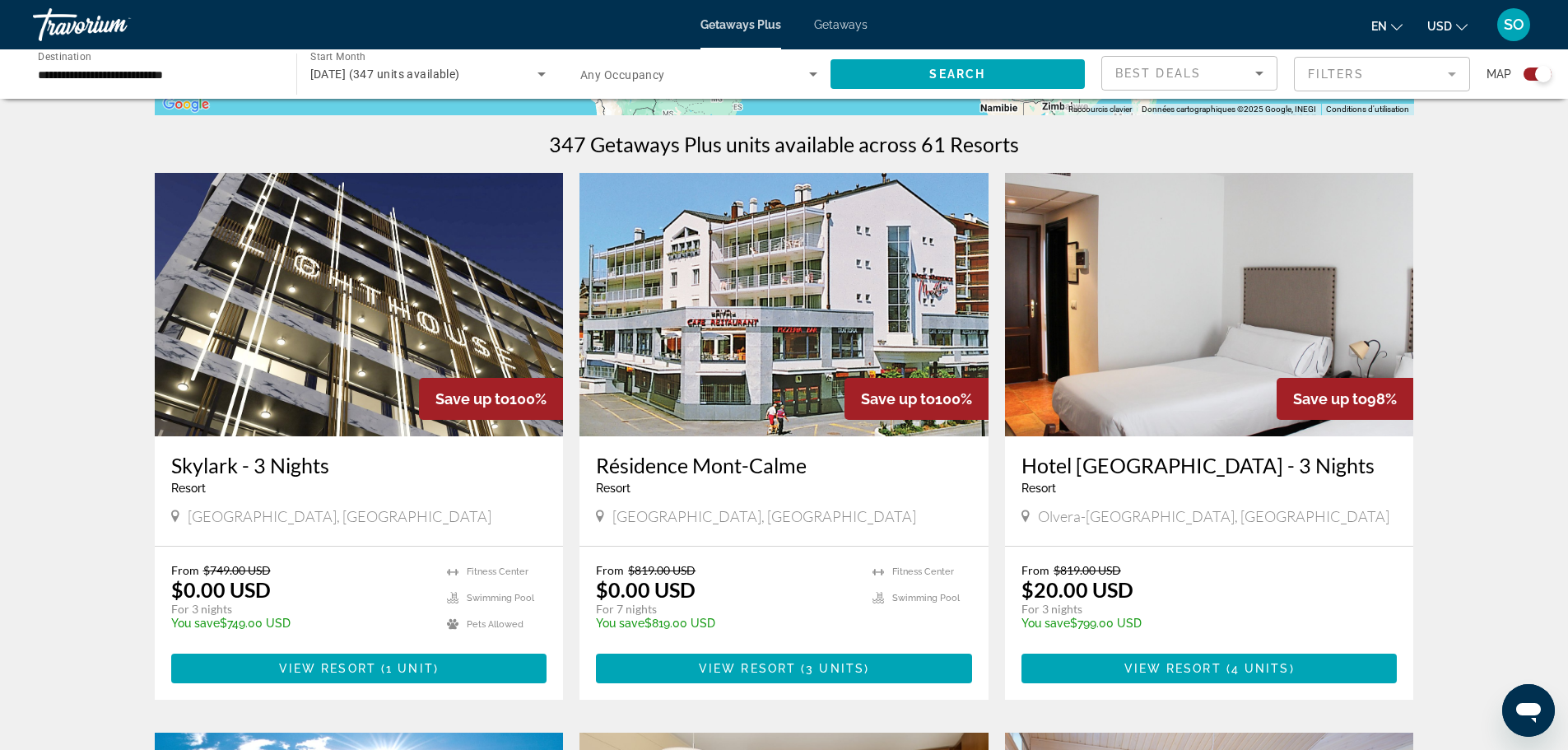
click at [1265, 408] on img "Main content" at bounding box center [1209, 304] width 409 height 263
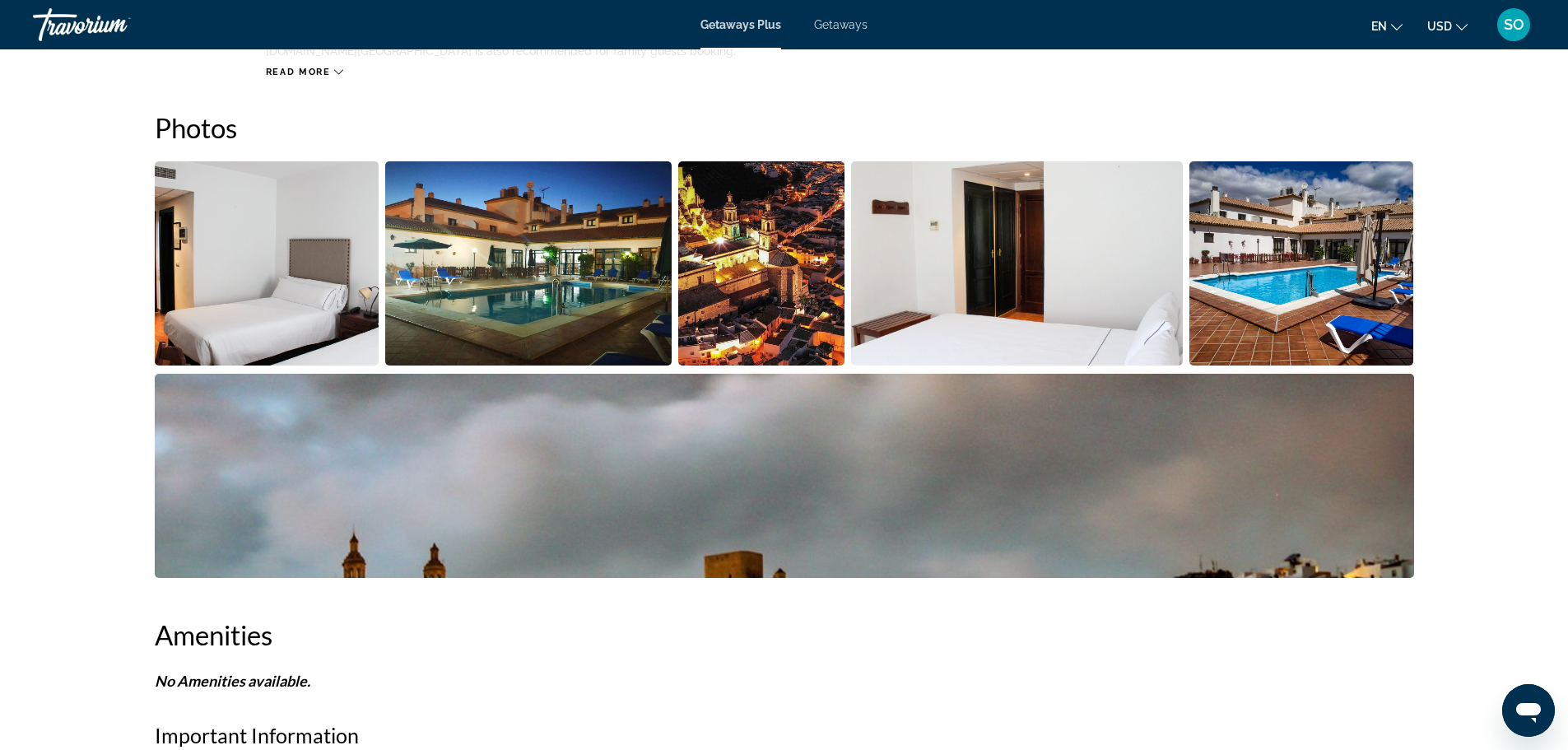
scroll to position [741, 0]
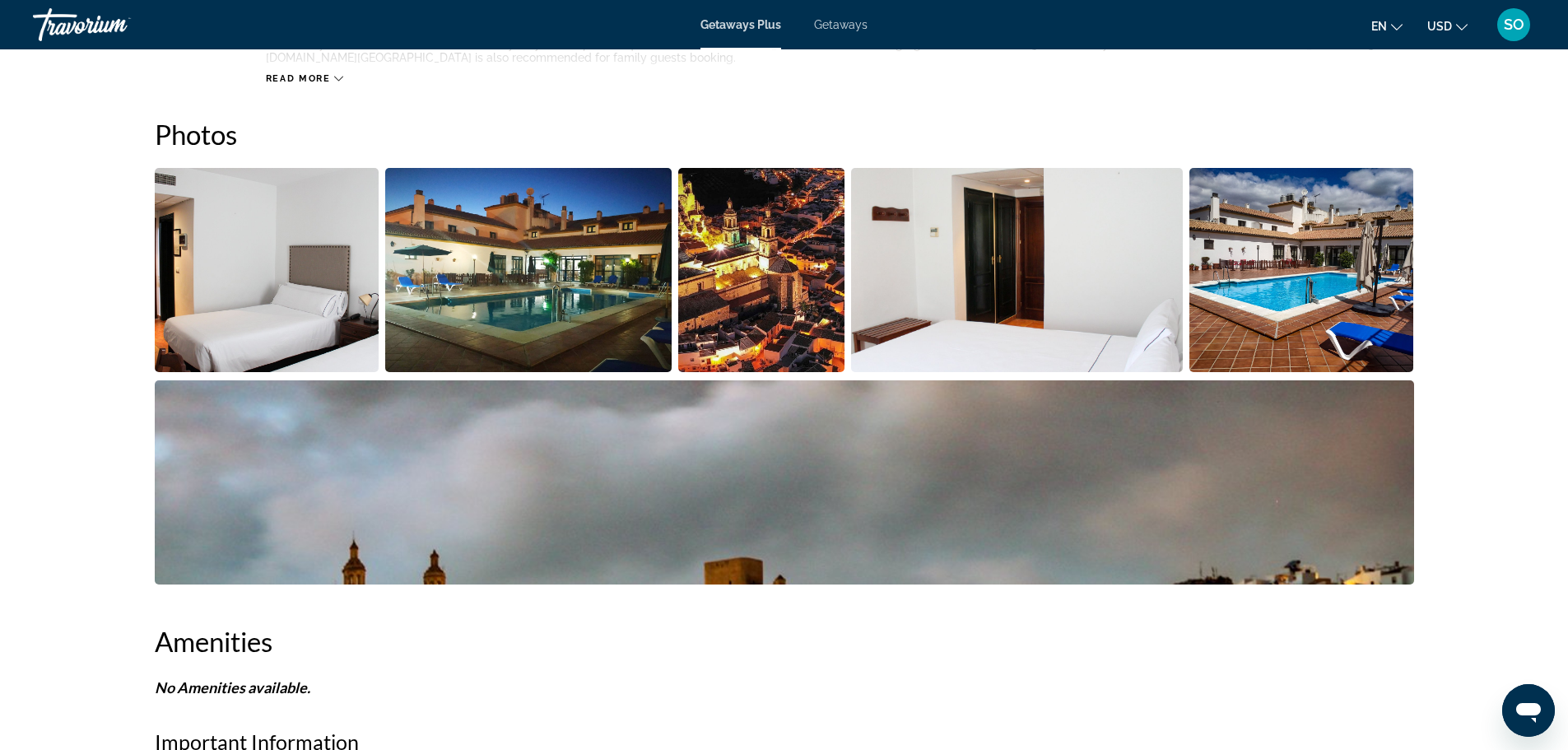
click at [593, 328] on img "Open full-screen image slider" at bounding box center [528, 270] width 286 height 204
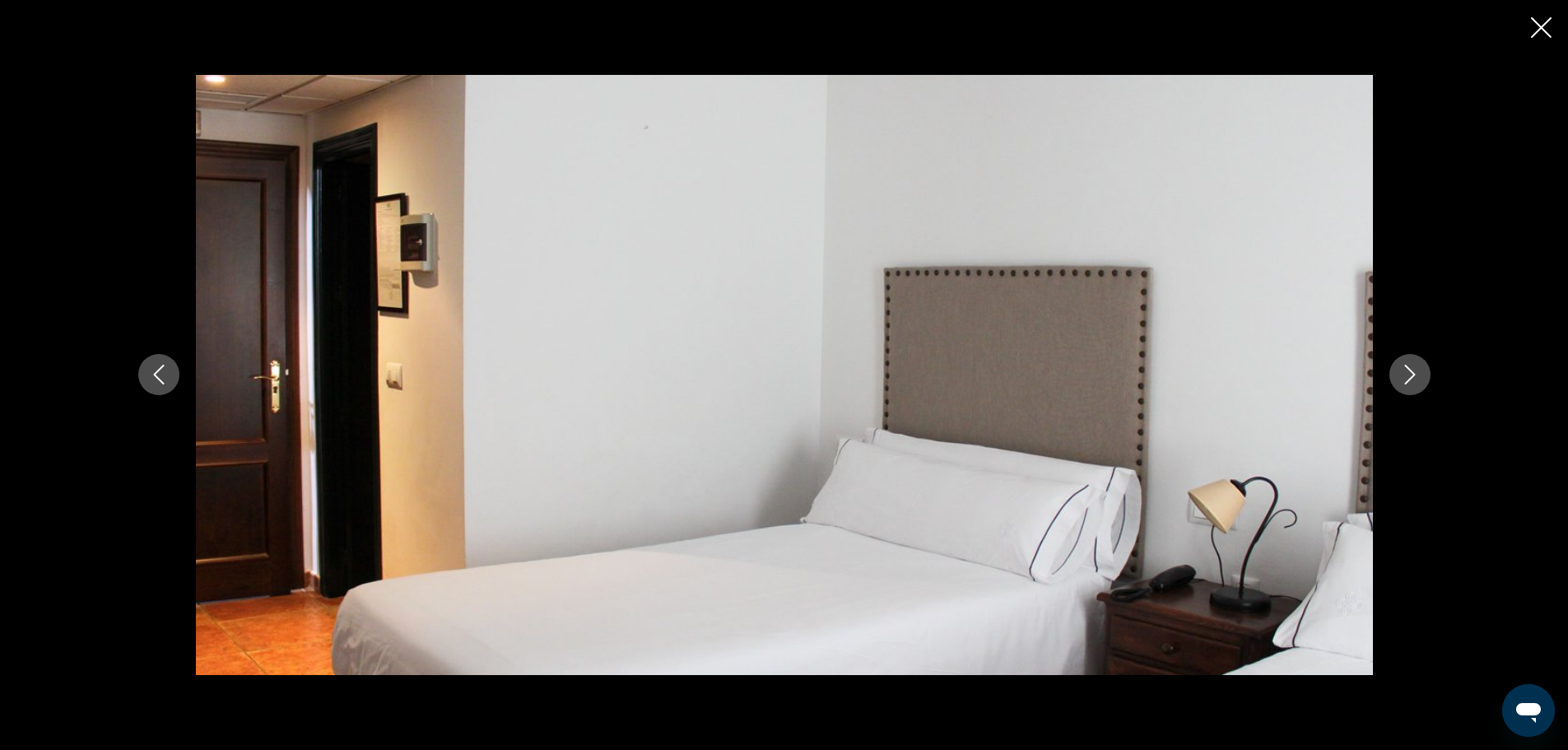
click at [1411, 378] on icon "Next image" at bounding box center [1409, 375] width 11 height 20
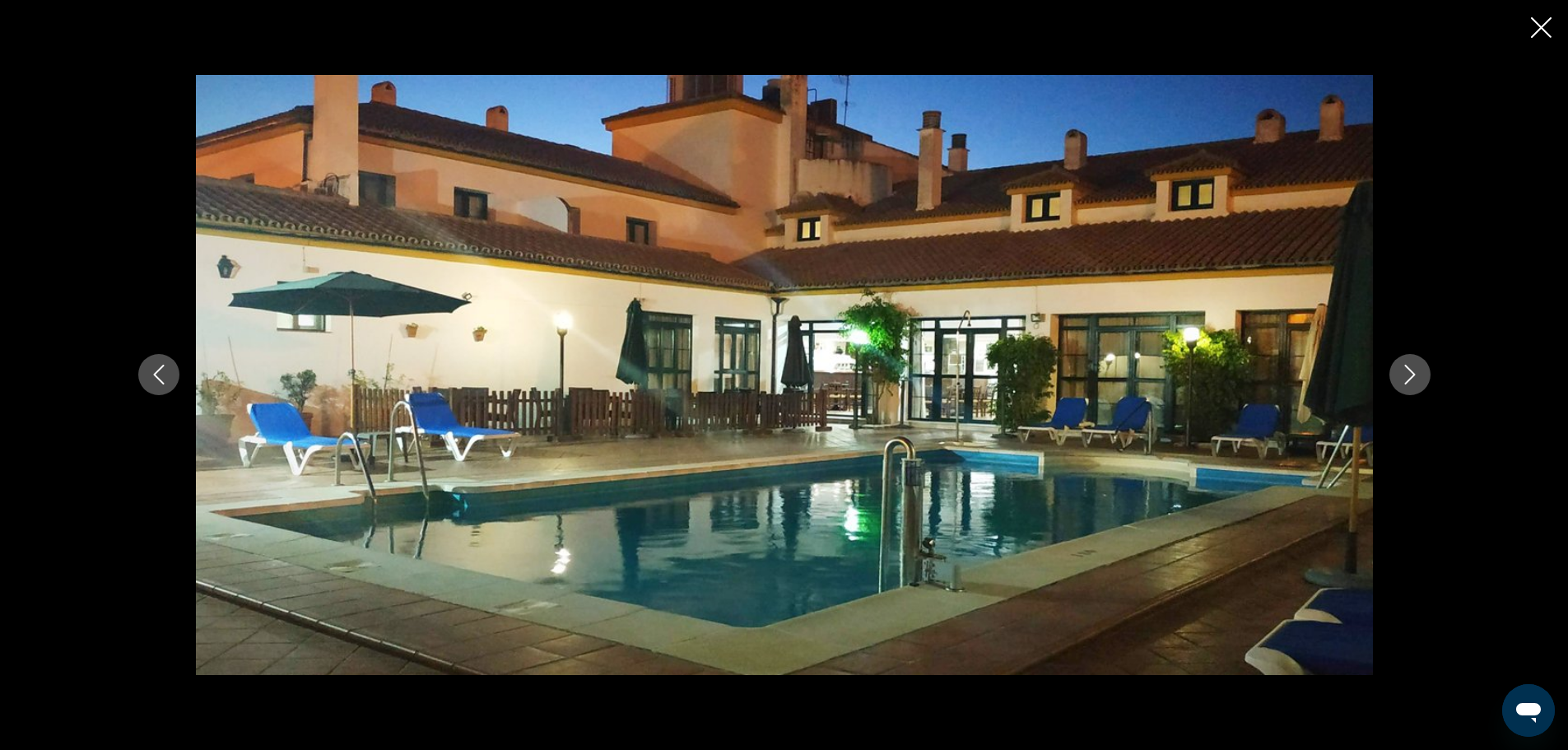
click at [1411, 378] on icon "Next image" at bounding box center [1409, 375] width 11 height 20
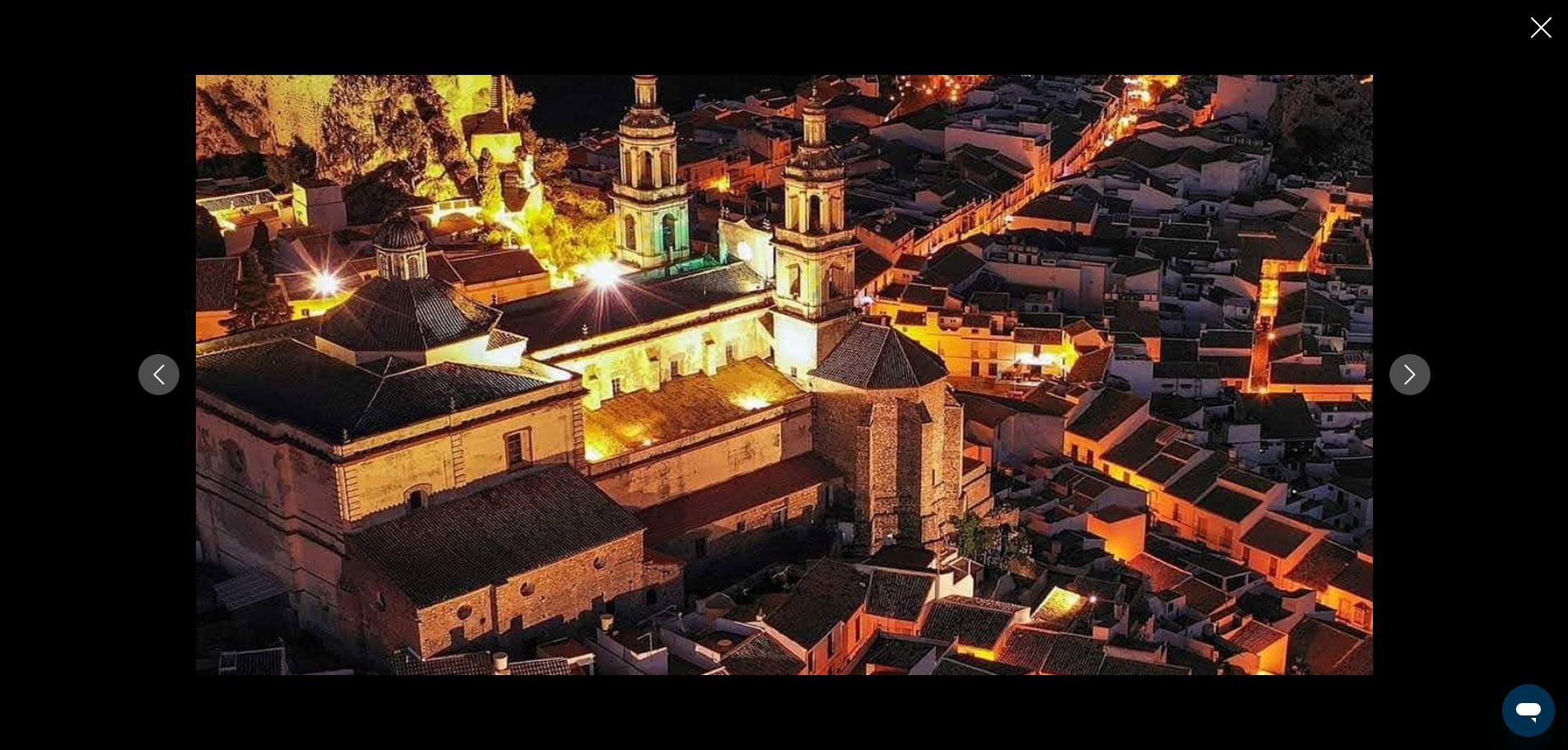
click at [1411, 379] on icon "Next image" at bounding box center [1409, 374] width 20 height 20
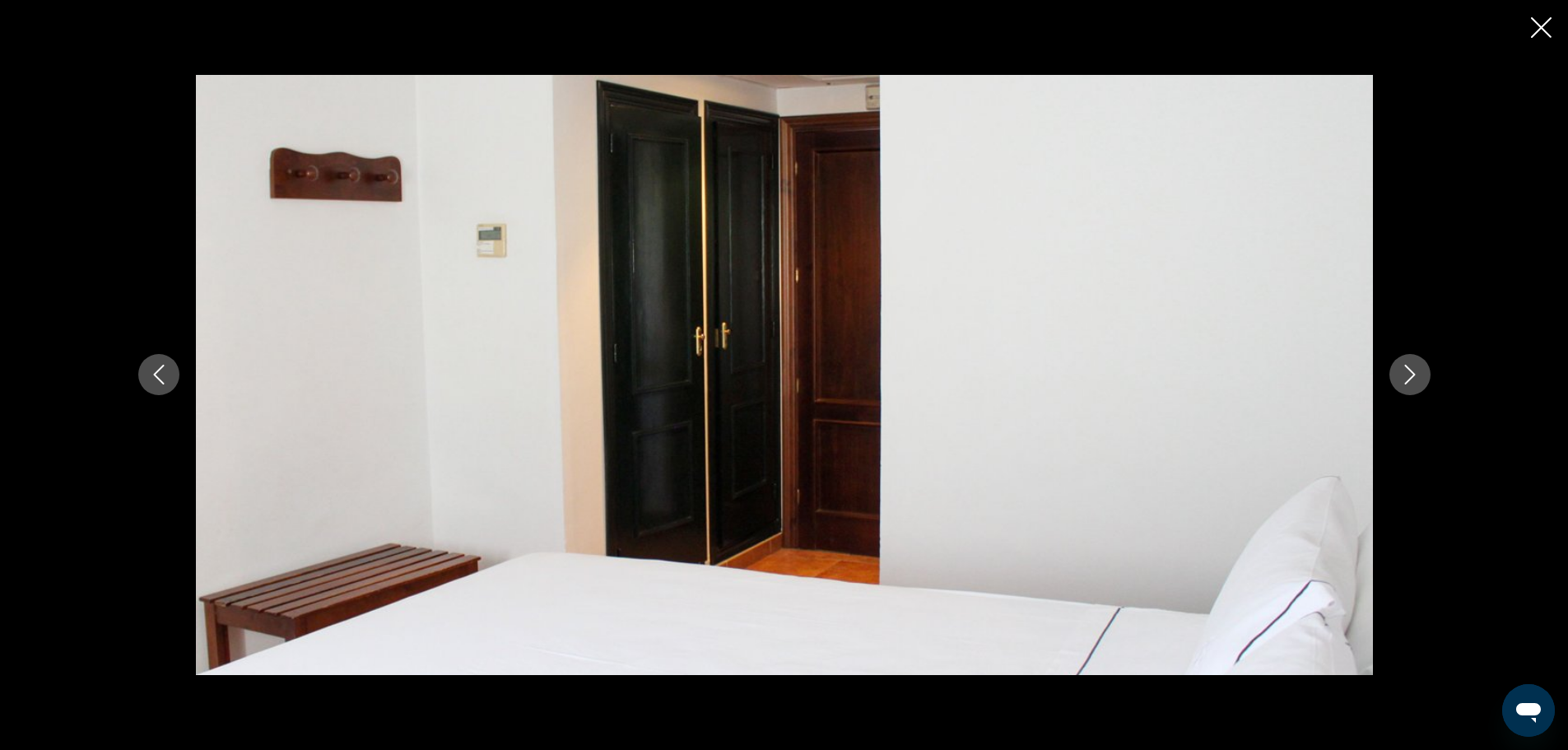
click at [1411, 379] on icon "Next image" at bounding box center [1409, 374] width 20 height 20
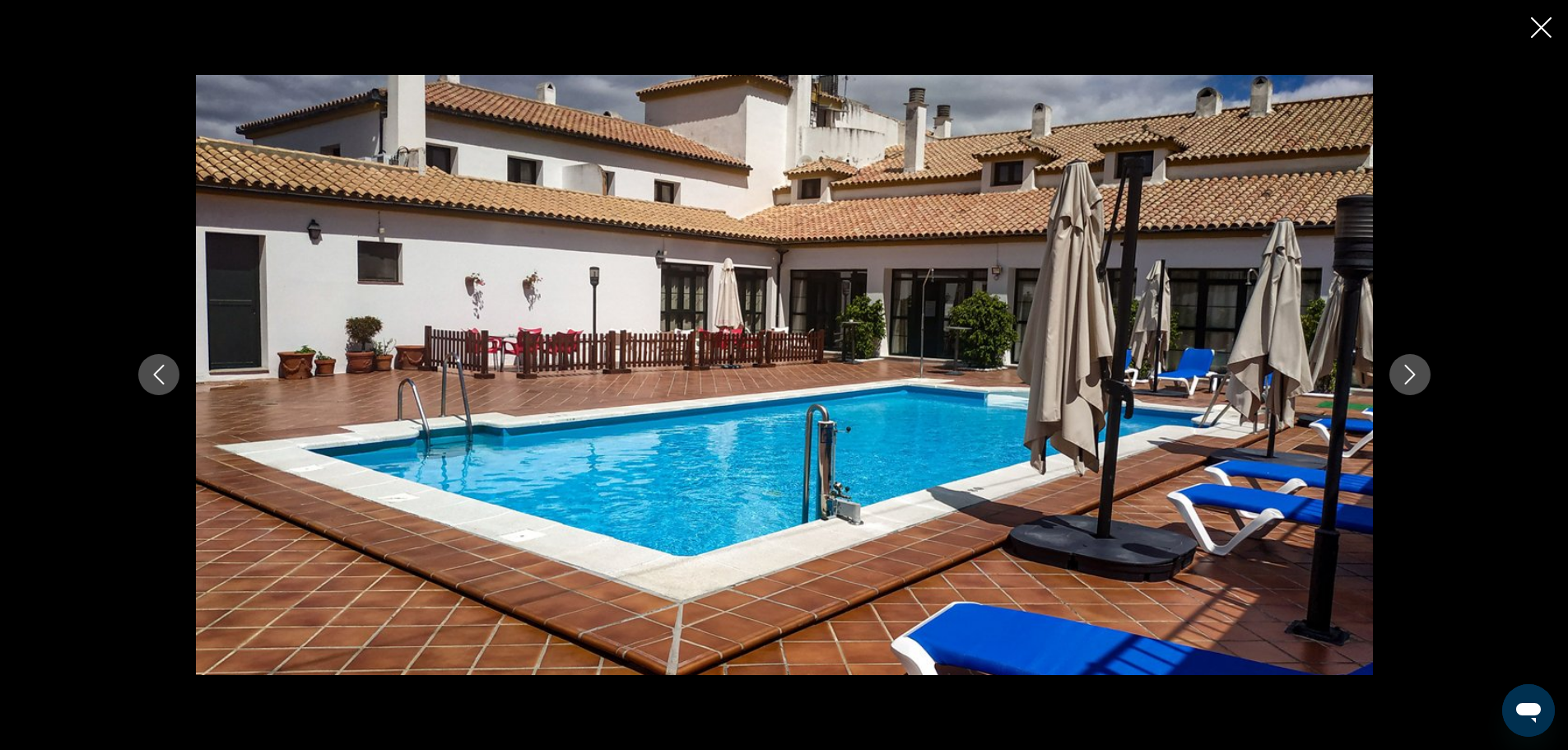
click at [1411, 379] on icon "Next image" at bounding box center [1409, 374] width 20 height 20
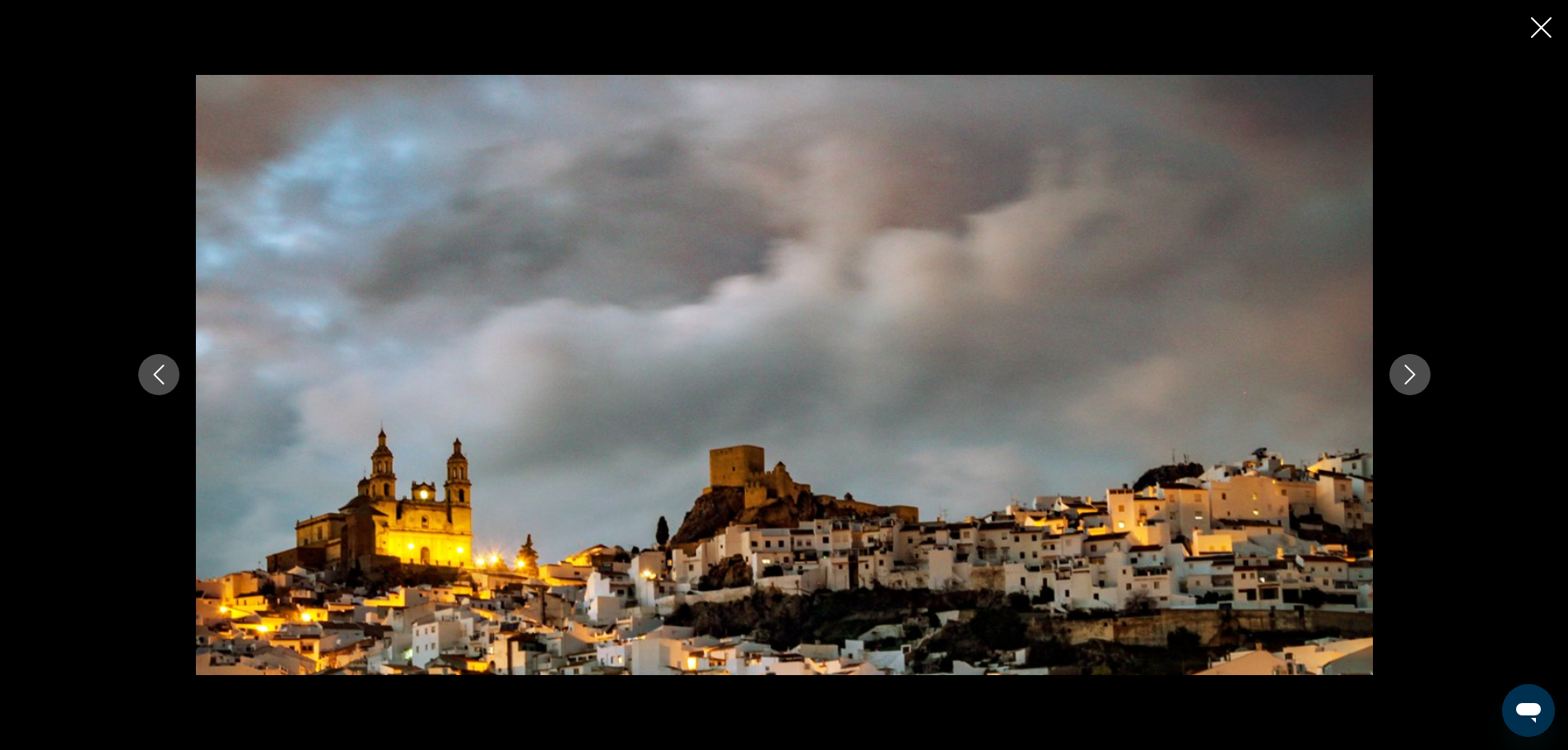
click at [1411, 379] on icon "Next image" at bounding box center [1409, 374] width 20 height 20
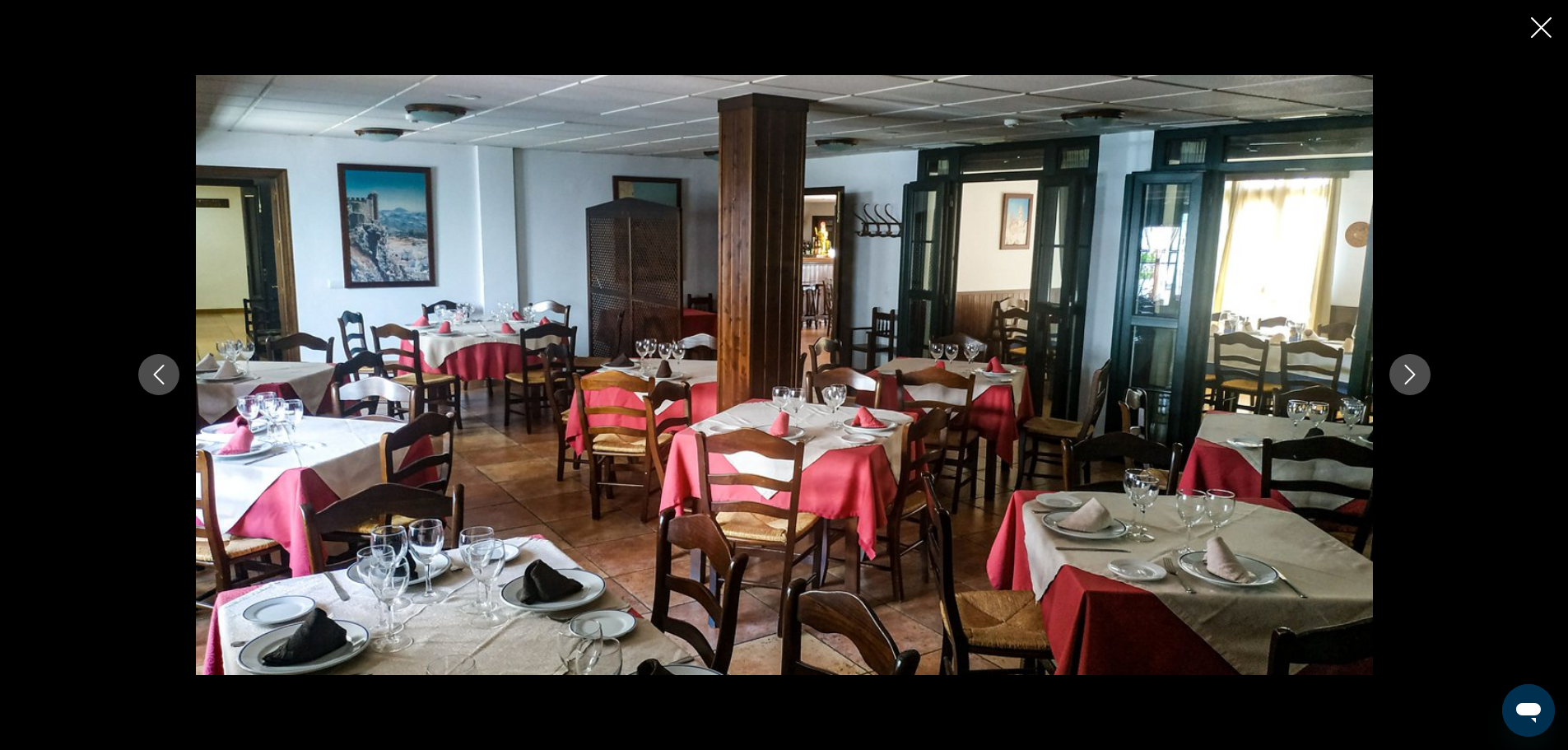
click at [1411, 379] on icon "Next image" at bounding box center [1409, 374] width 20 height 20
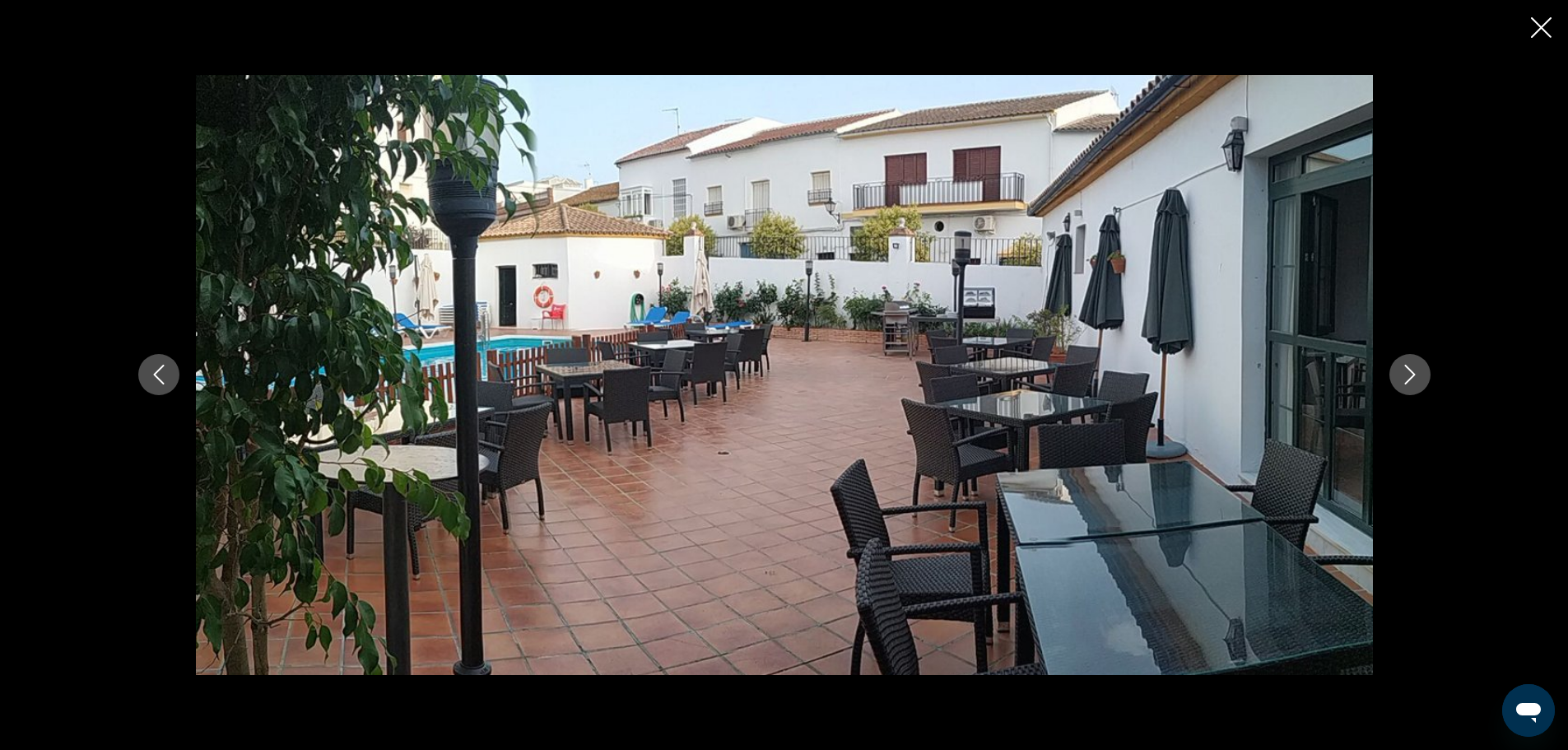
click at [1411, 379] on icon "Next image" at bounding box center [1409, 374] width 20 height 20
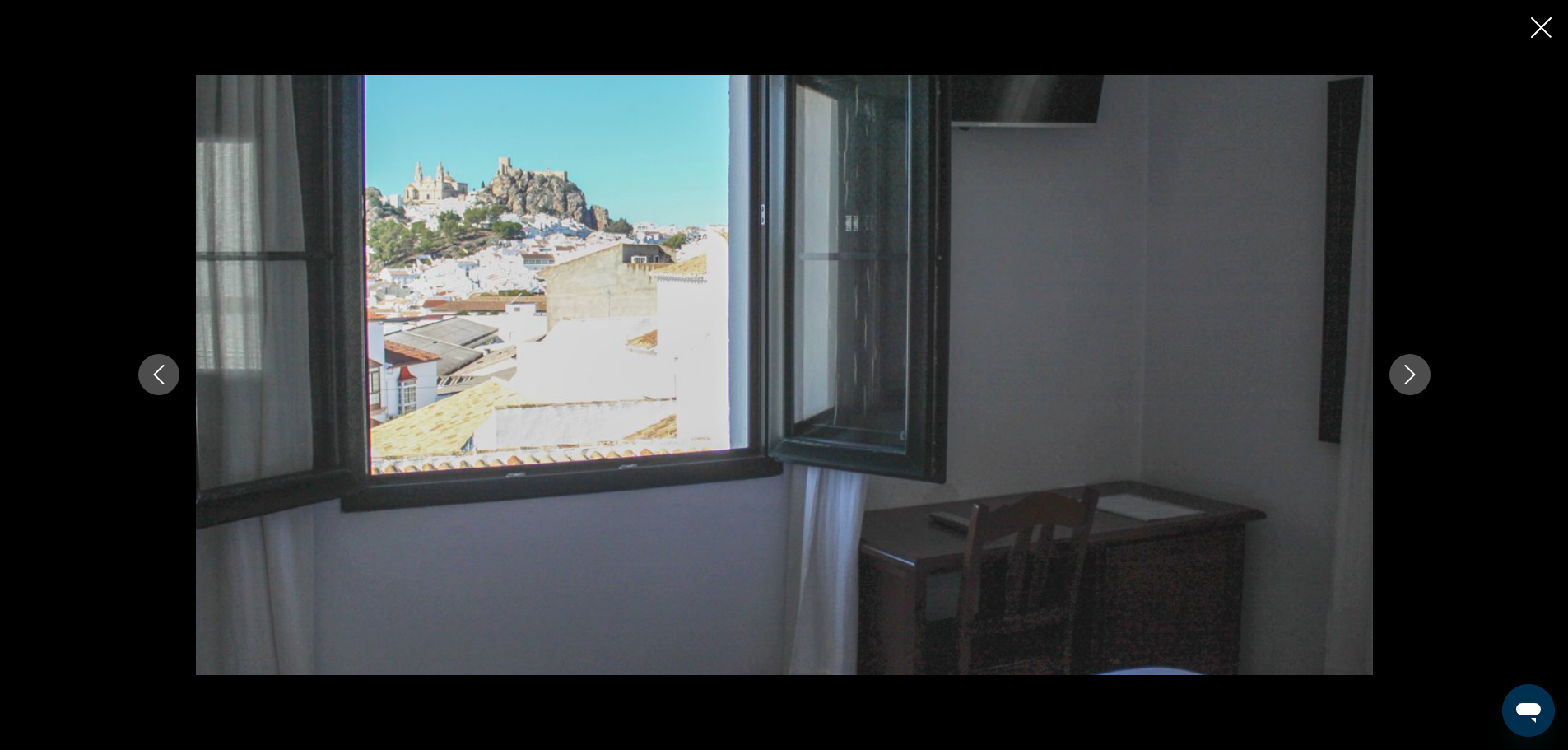
click at [1544, 26] on icon "Close slideshow" at bounding box center [1541, 27] width 20 height 20
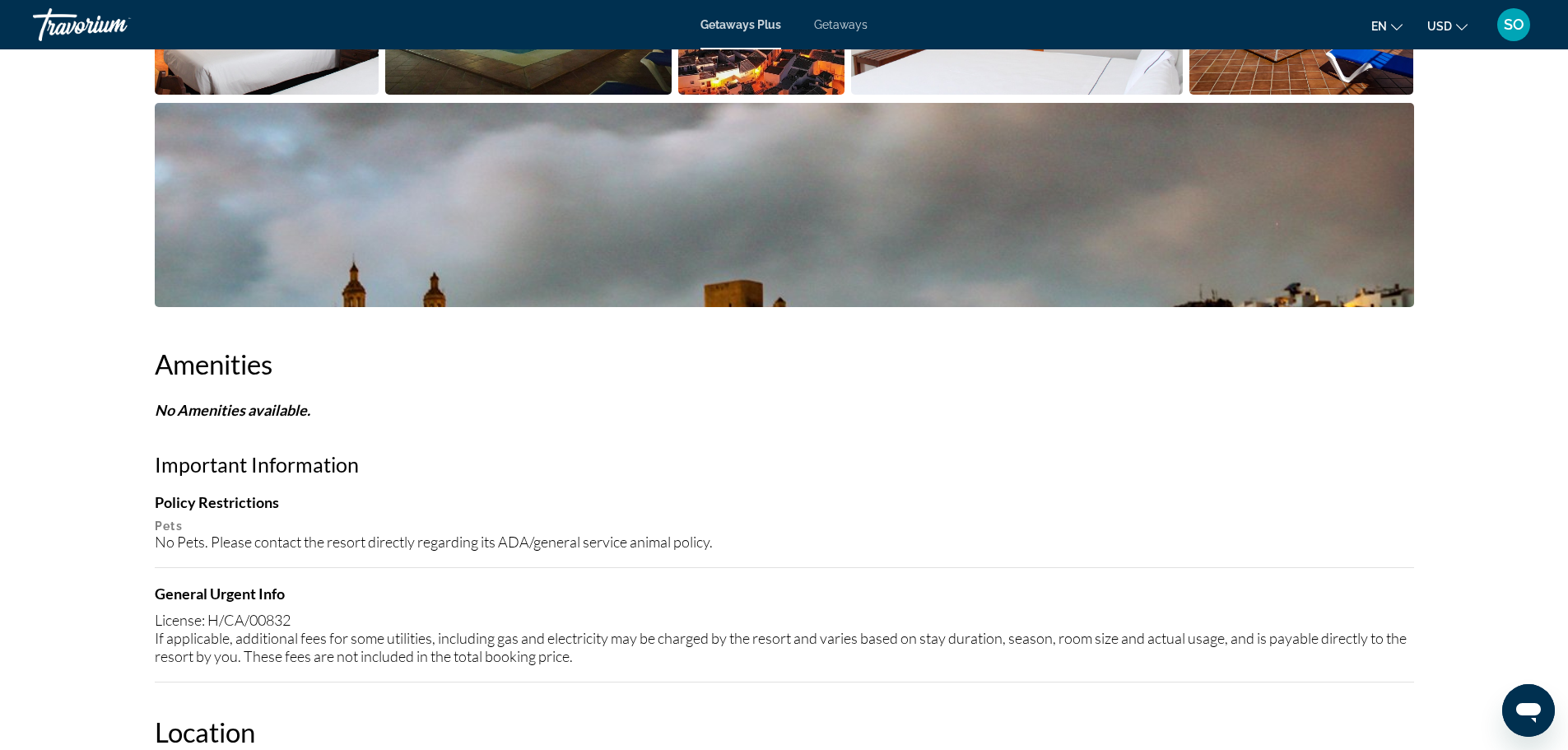
scroll to position [1070, 0]
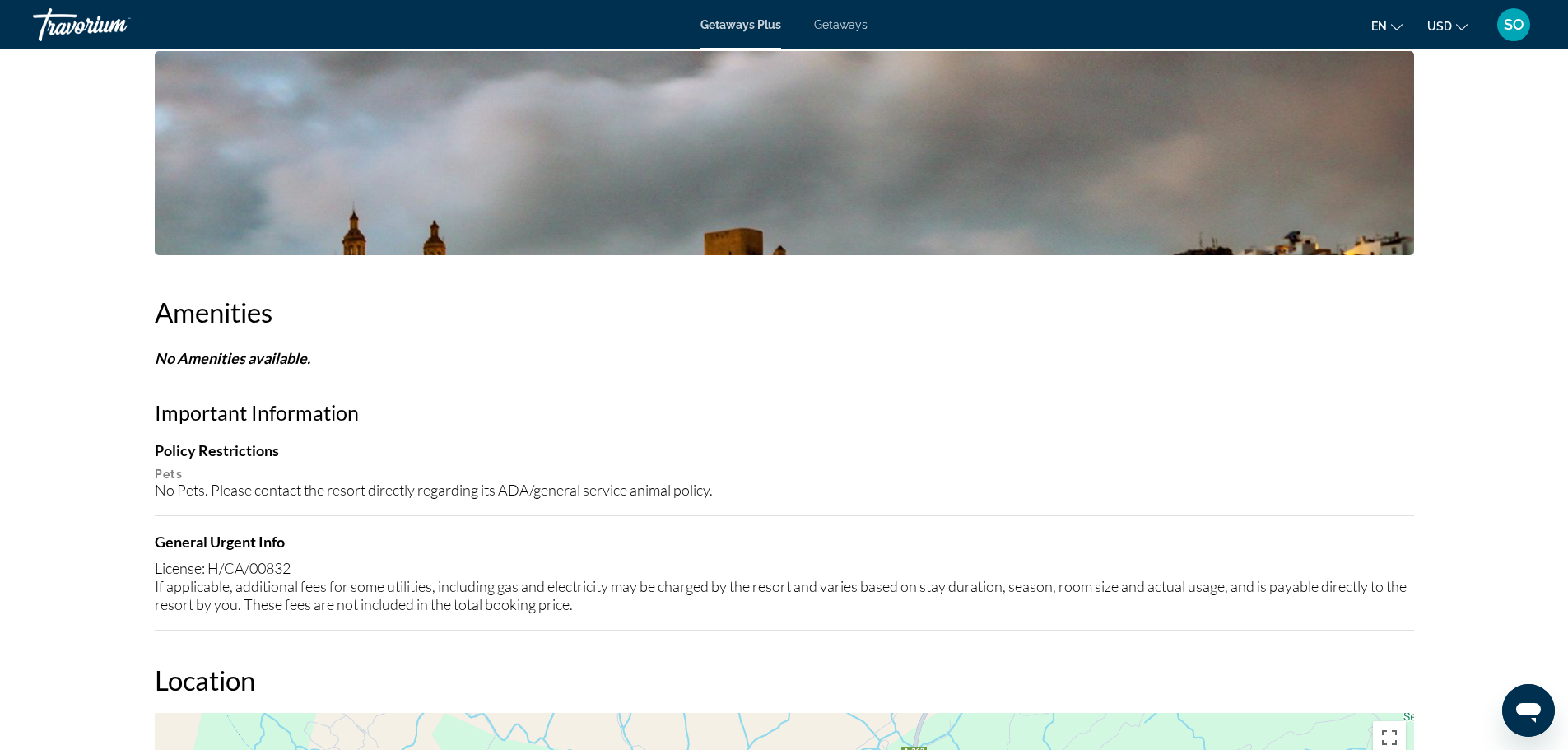
click at [1399, 22] on icon "Change language" at bounding box center [1396, 27] width 12 height 12
click at [1364, 173] on button "русский" at bounding box center [1353, 173] width 74 height 21
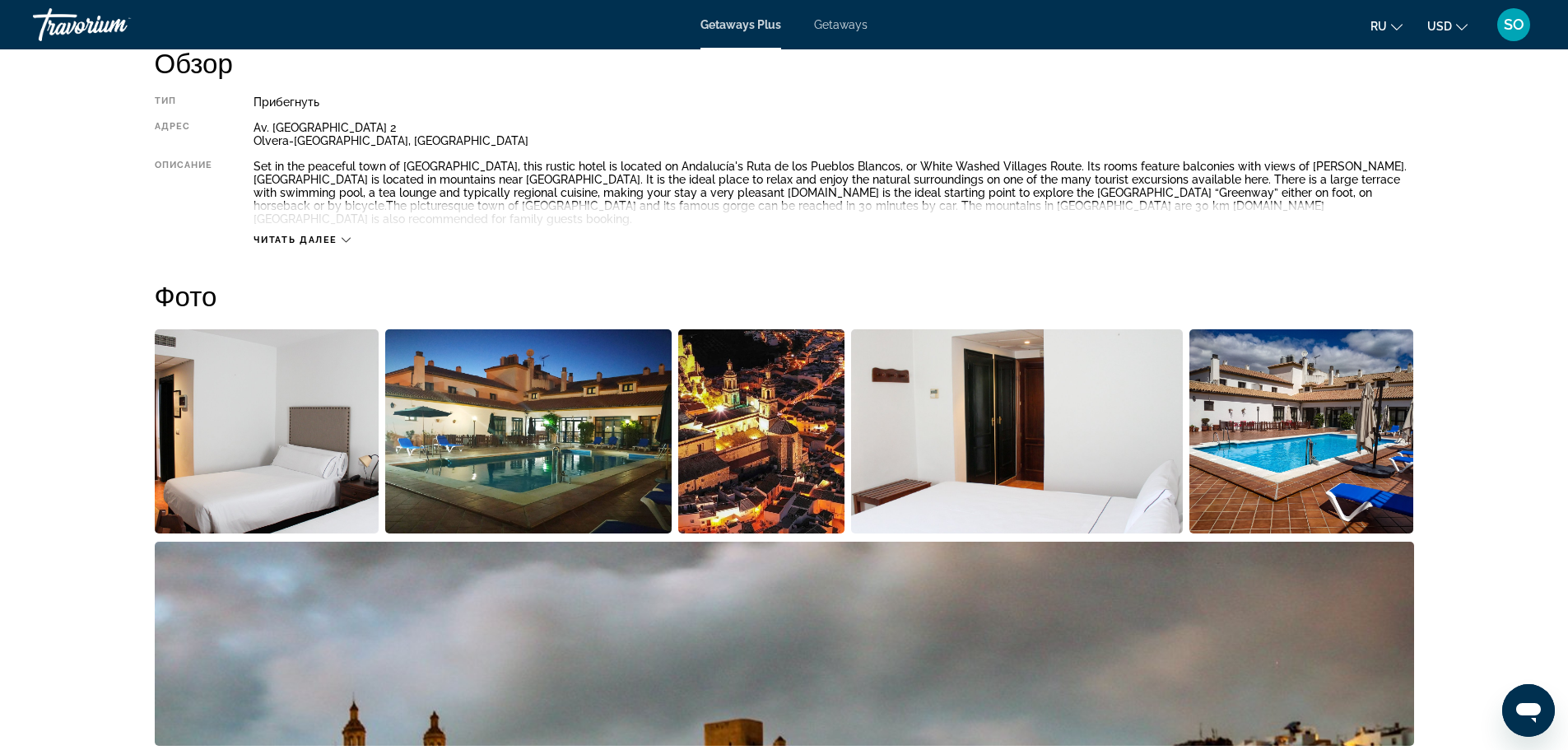
scroll to position [576, 0]
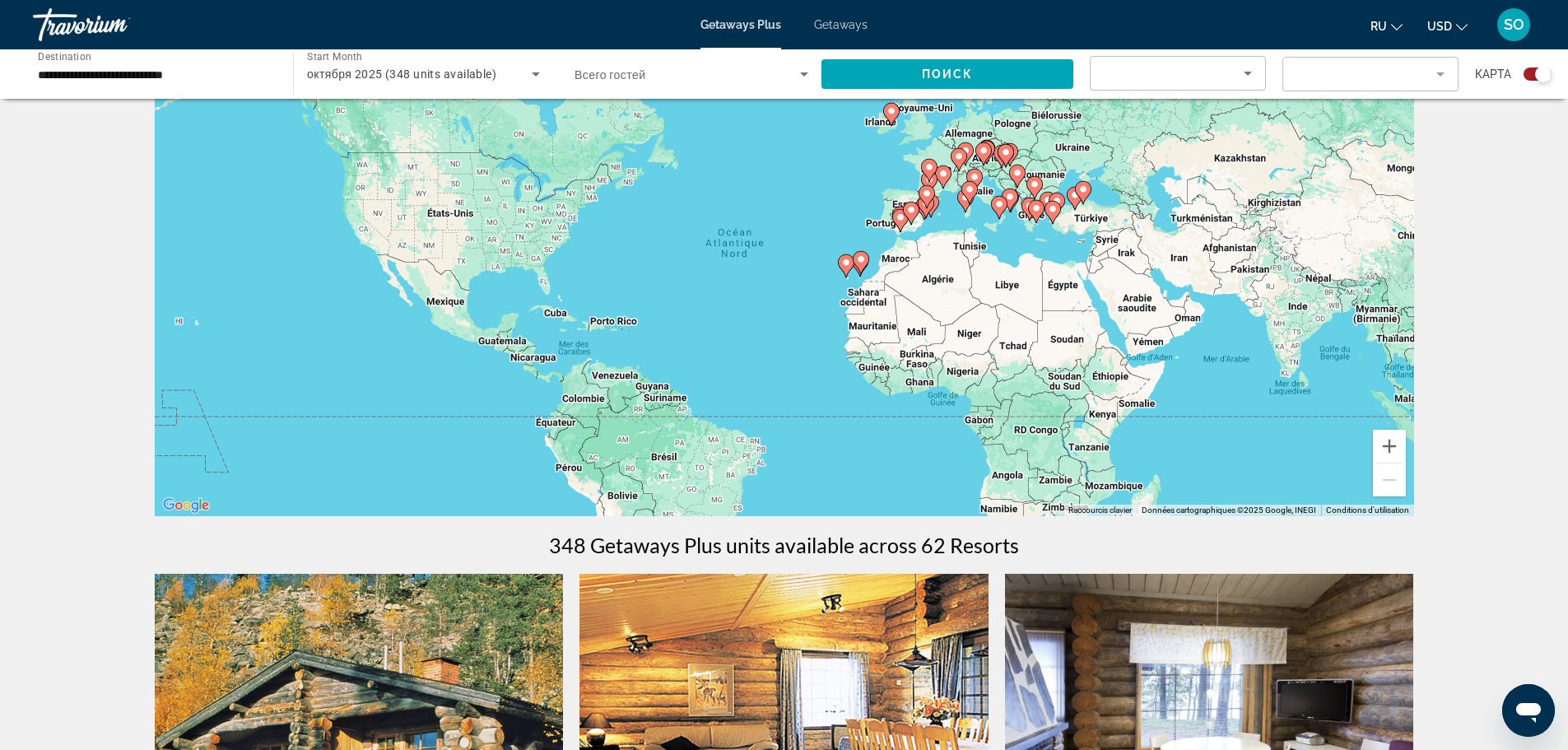
scroll to position [82, 0]
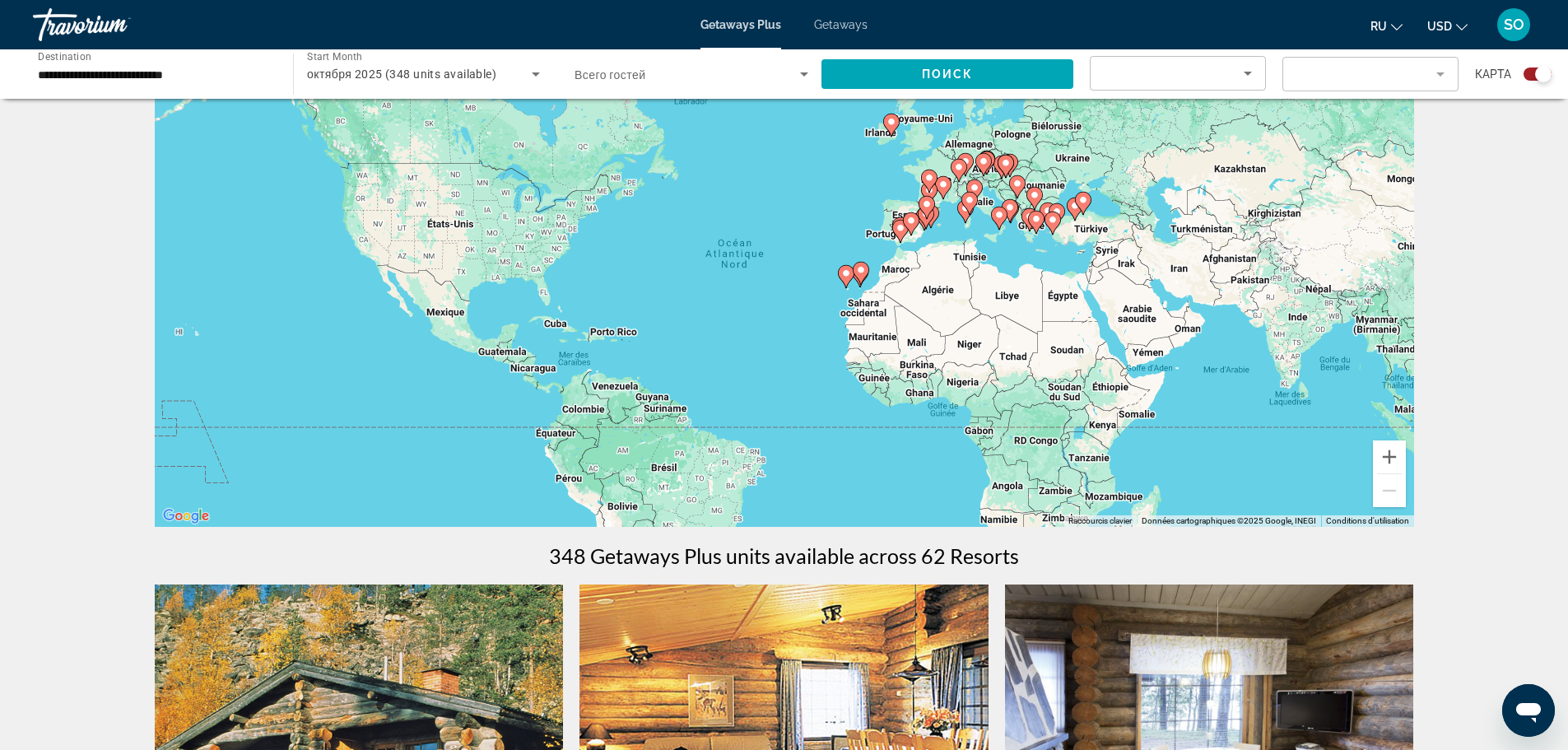
click at [1180, 74] on div "Sort by" at bounding box center [1174, 73] width 140 height 20
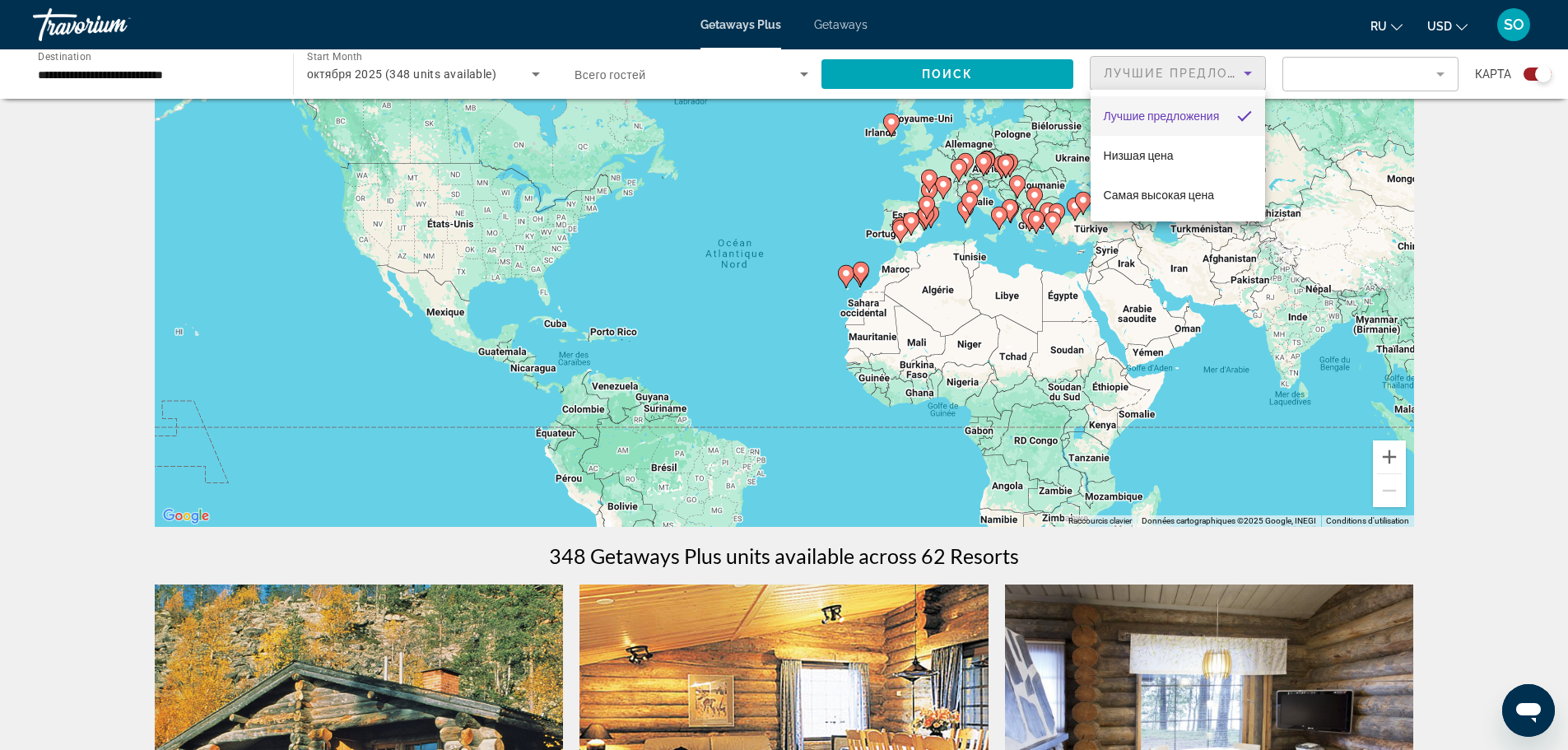
click at [1315, 79] on div at bounding box center [784, 375] width 1568 height 750
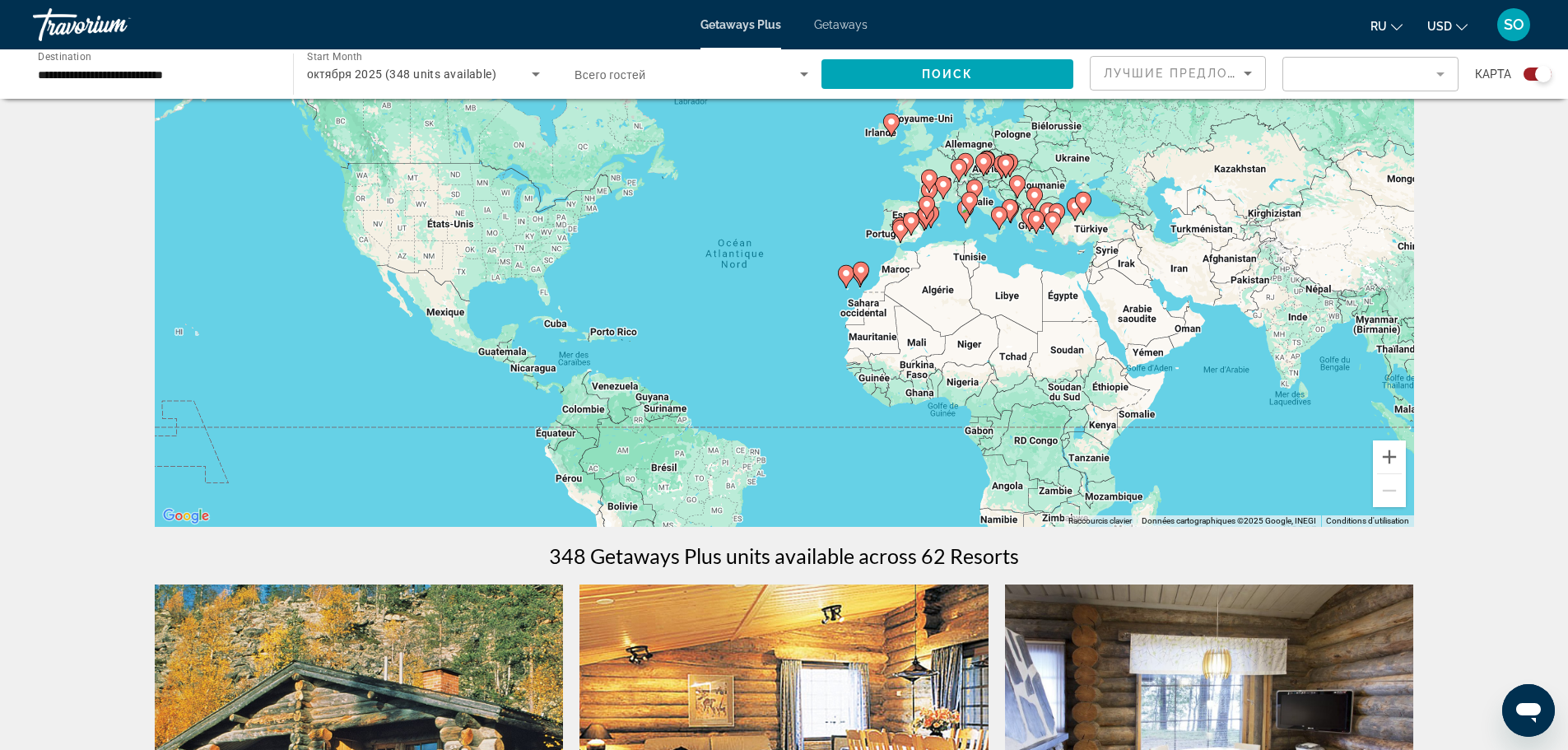
click at [1314, 79] on mat-form-field "Filter" at bounding box center [1370, 74] width 176 height 35
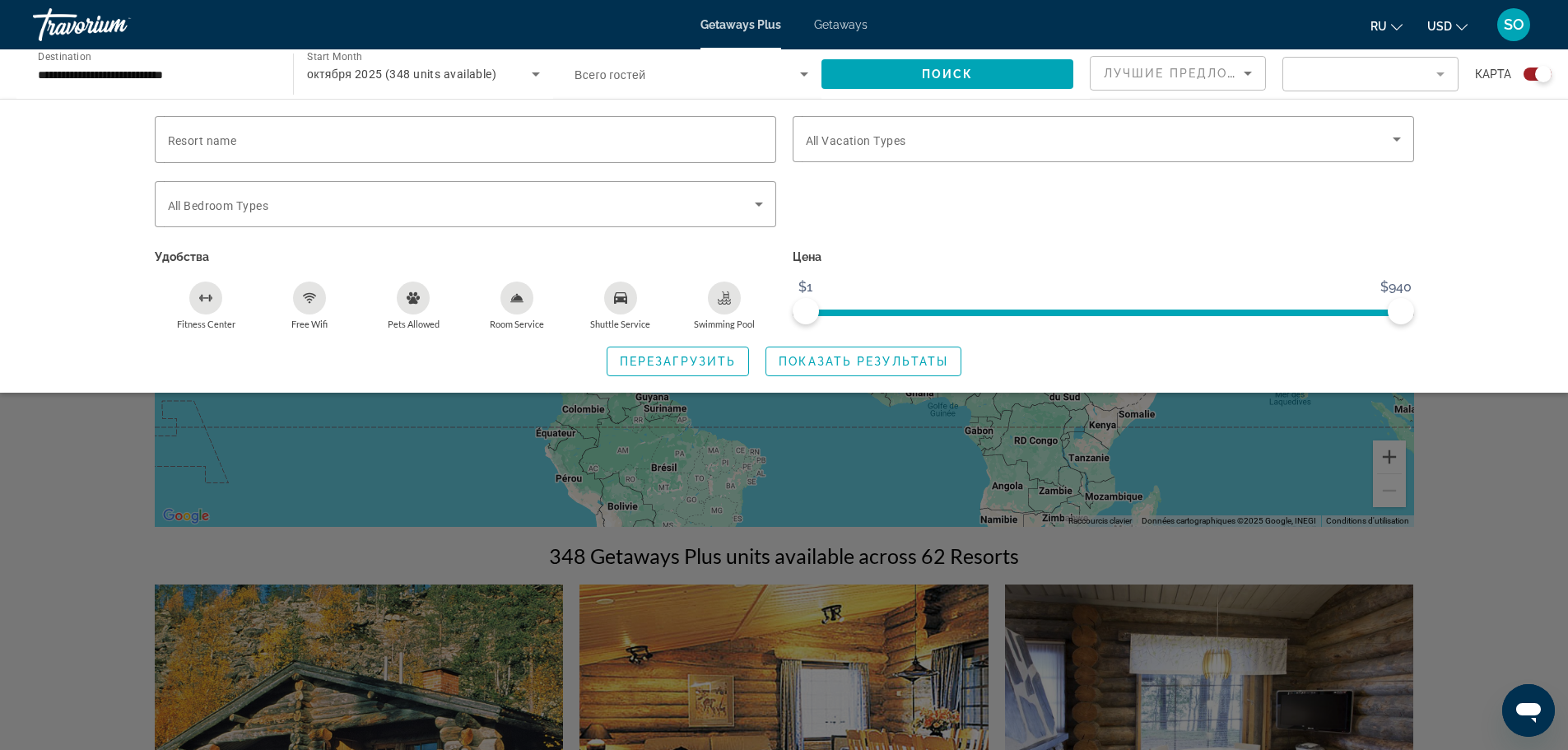
click at [1310, 79] on mat-form-field "Filter" at bounding box center [1370, 74] width 176 height 35
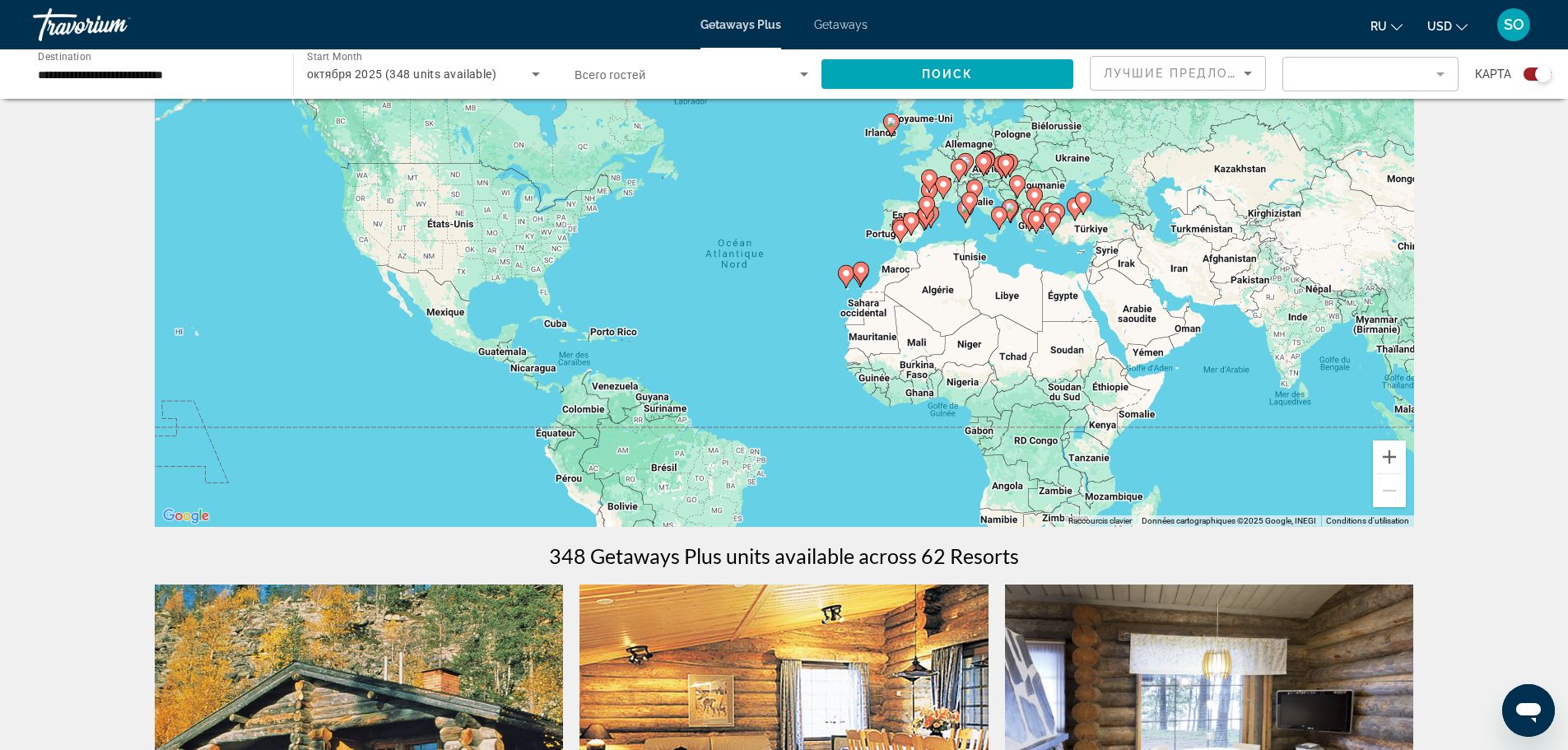
click at [1310, 79] on mat-form-field "Filter" at bounding box center [1370, 74] width 176 height 35
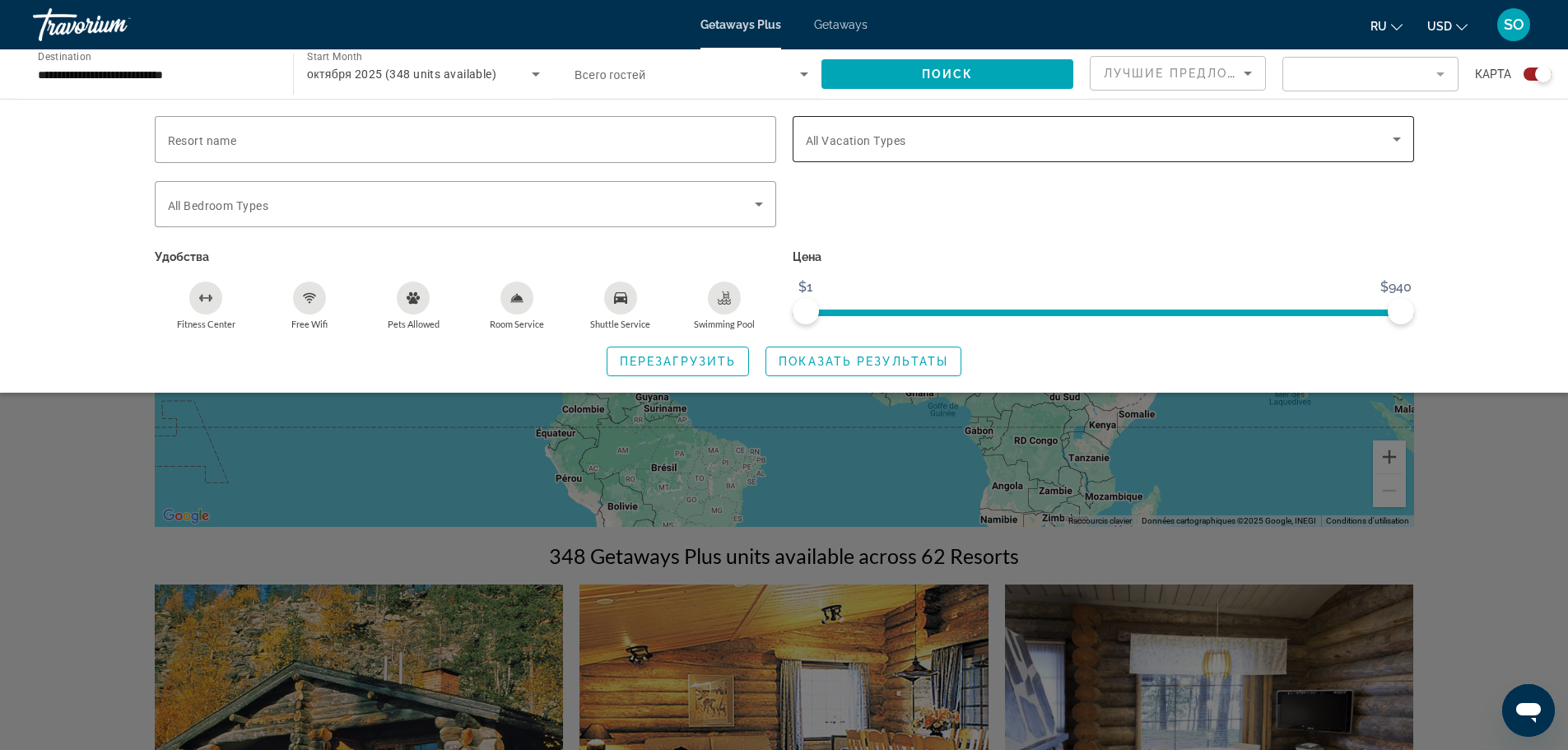
click at [1376, 129] on div "Search widget" at bounding box center [1103, 139] width 595 height 46
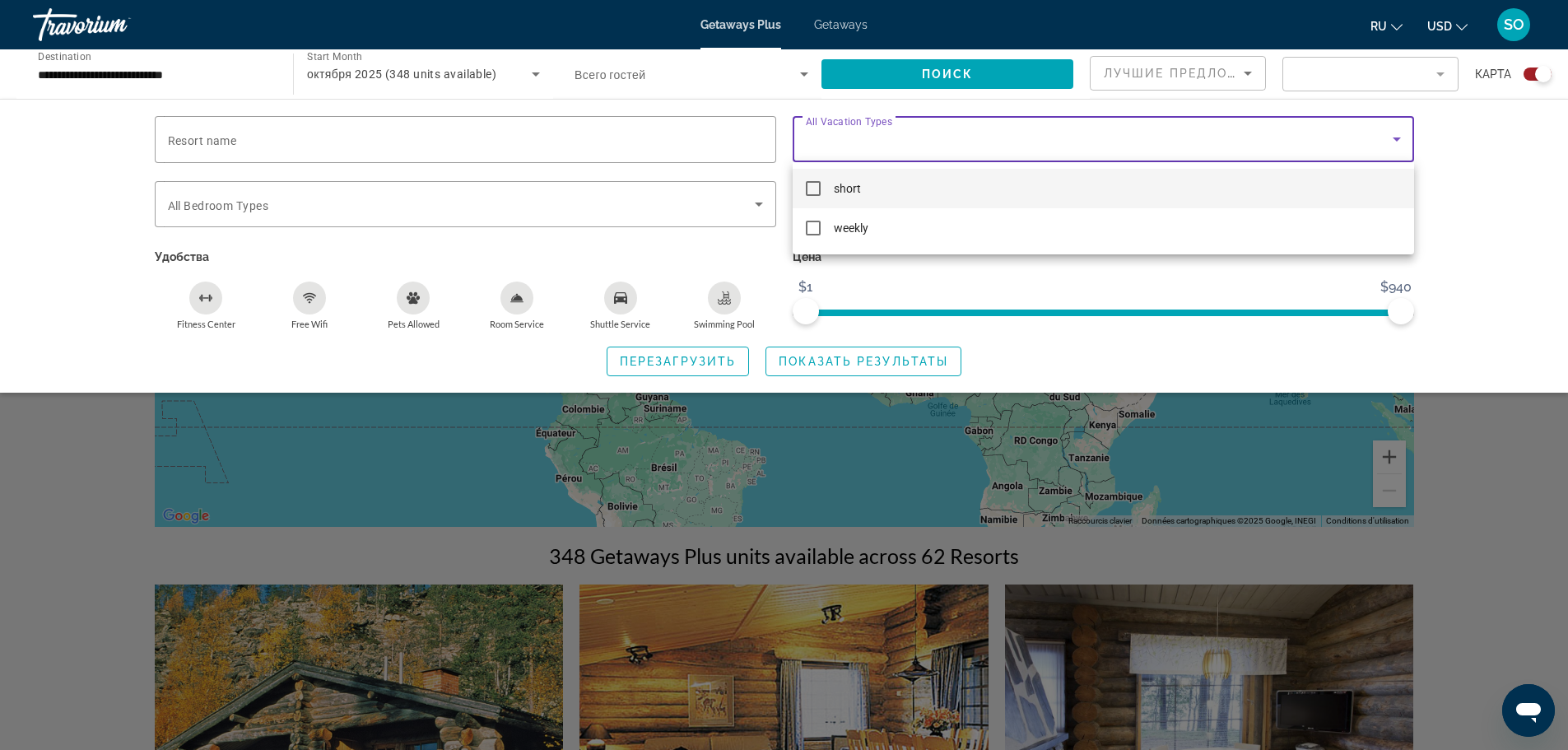
click at [1400, 71] on div at bounding box center [784, 375] width 1568 height 750
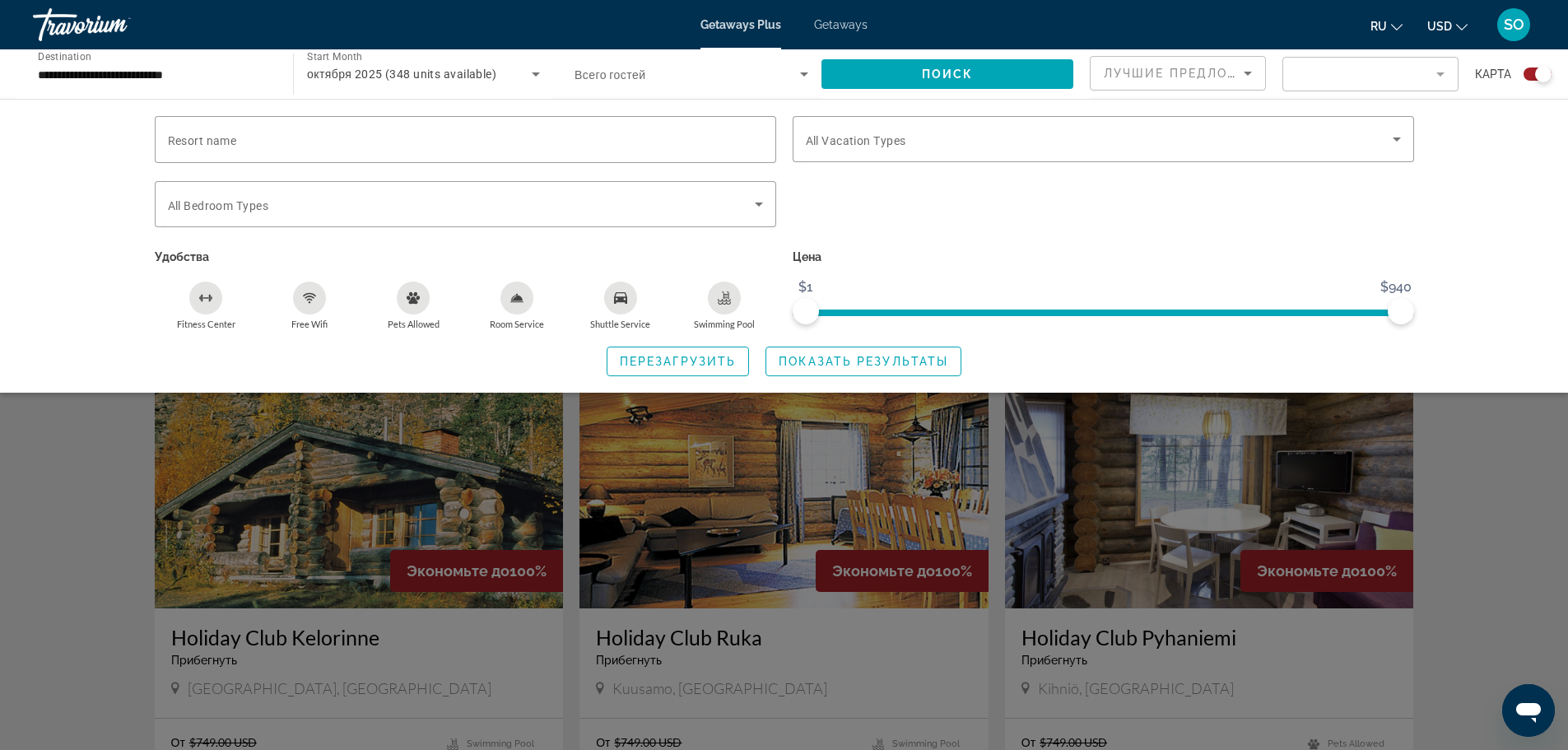
scroll to position [329, 0]
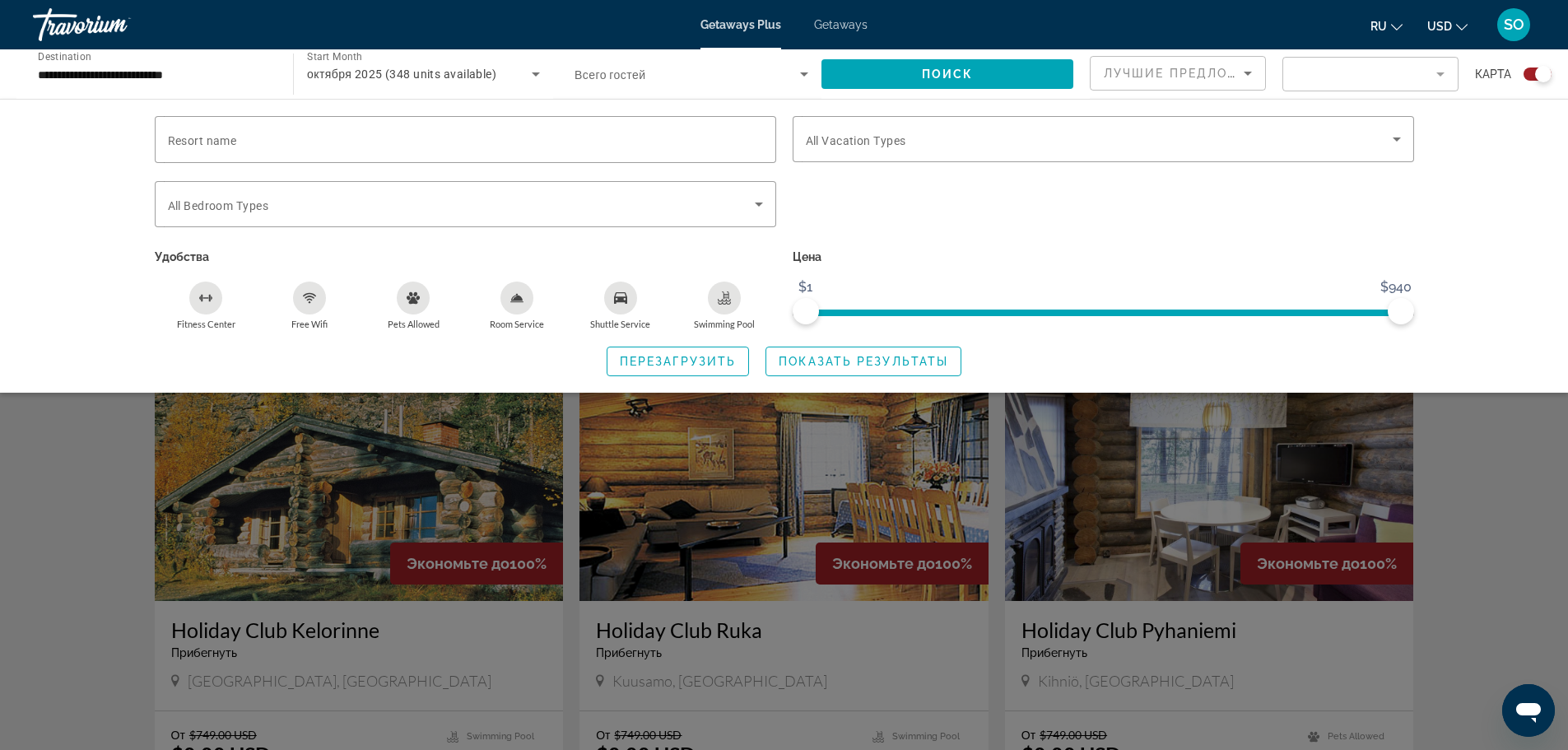
click at [495, 374] on div "Перезагрузить Показать результаты" at bounding box center [784, 361] width 1260 height 29
click at [1523, 346] on div "Resort name Vacation Types All Vacation Types Bedroom Types All Bedroom Types У…" at bounding box center [784, 245] width 1568 height 293
click at [1416, 66] on mat-form-field "Filter" at bounding box center [1370, 74] width 176 height 35
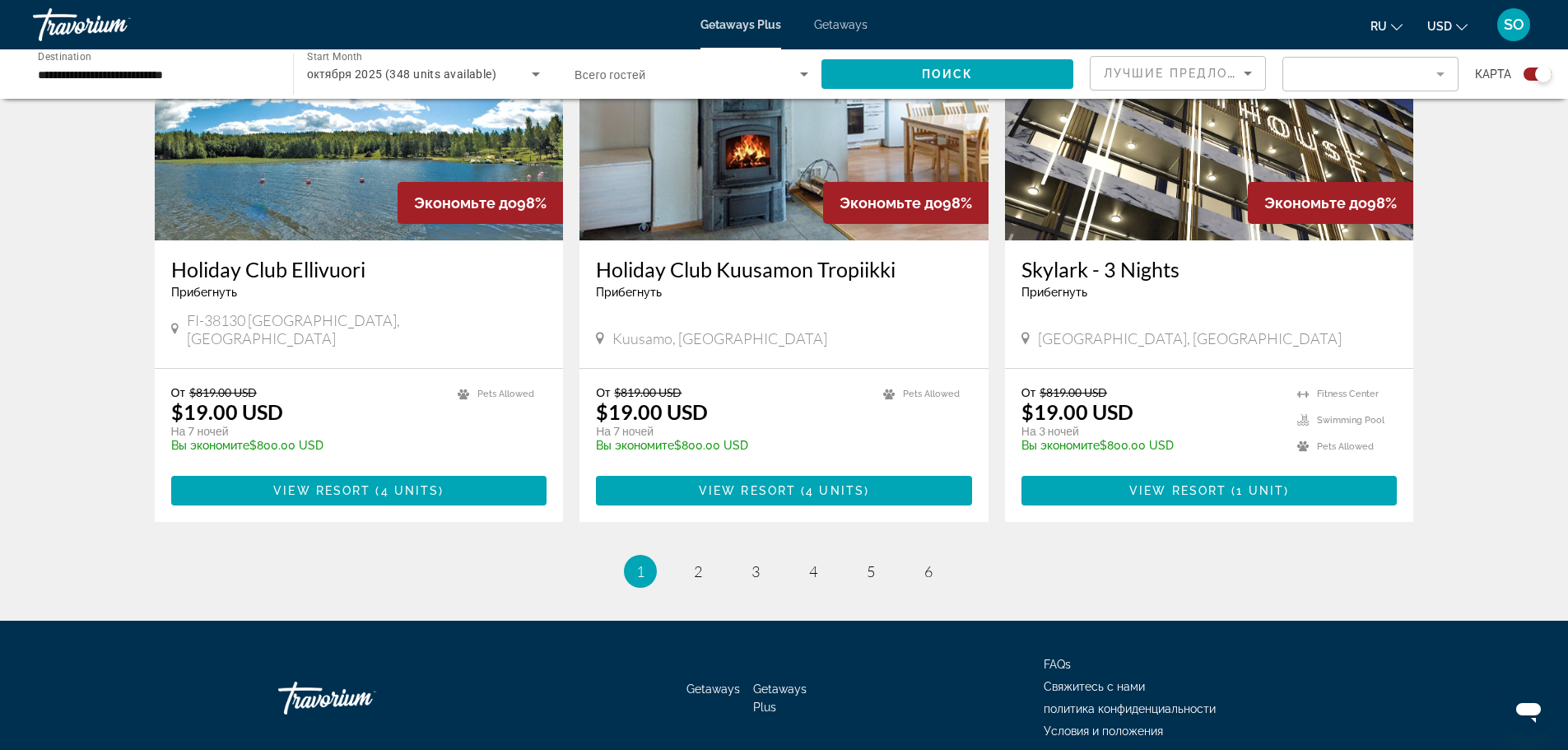
scroll to position [2387, 0]
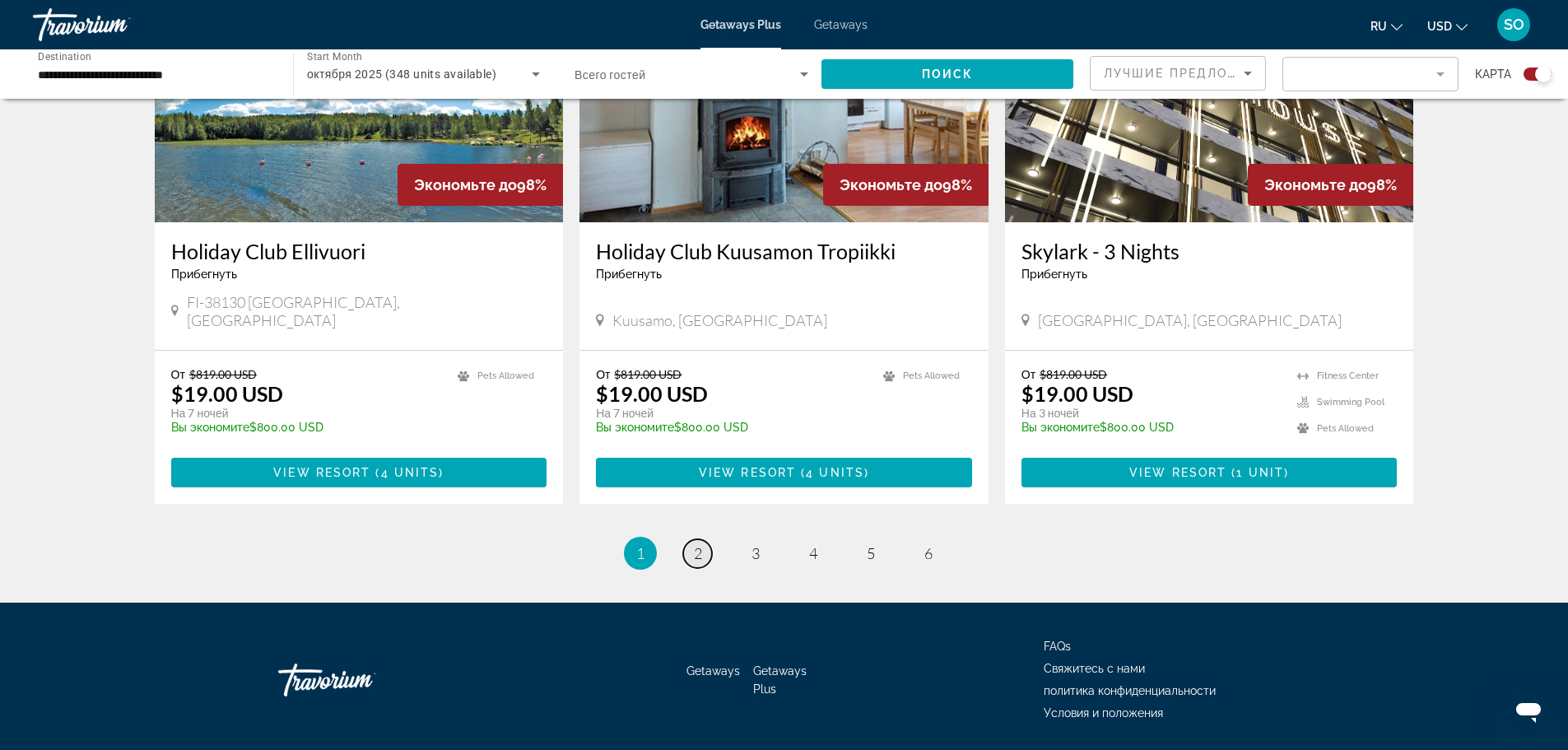
click at [697, 544] on span "2" at bounding box center [698, 553] width 8 height 18
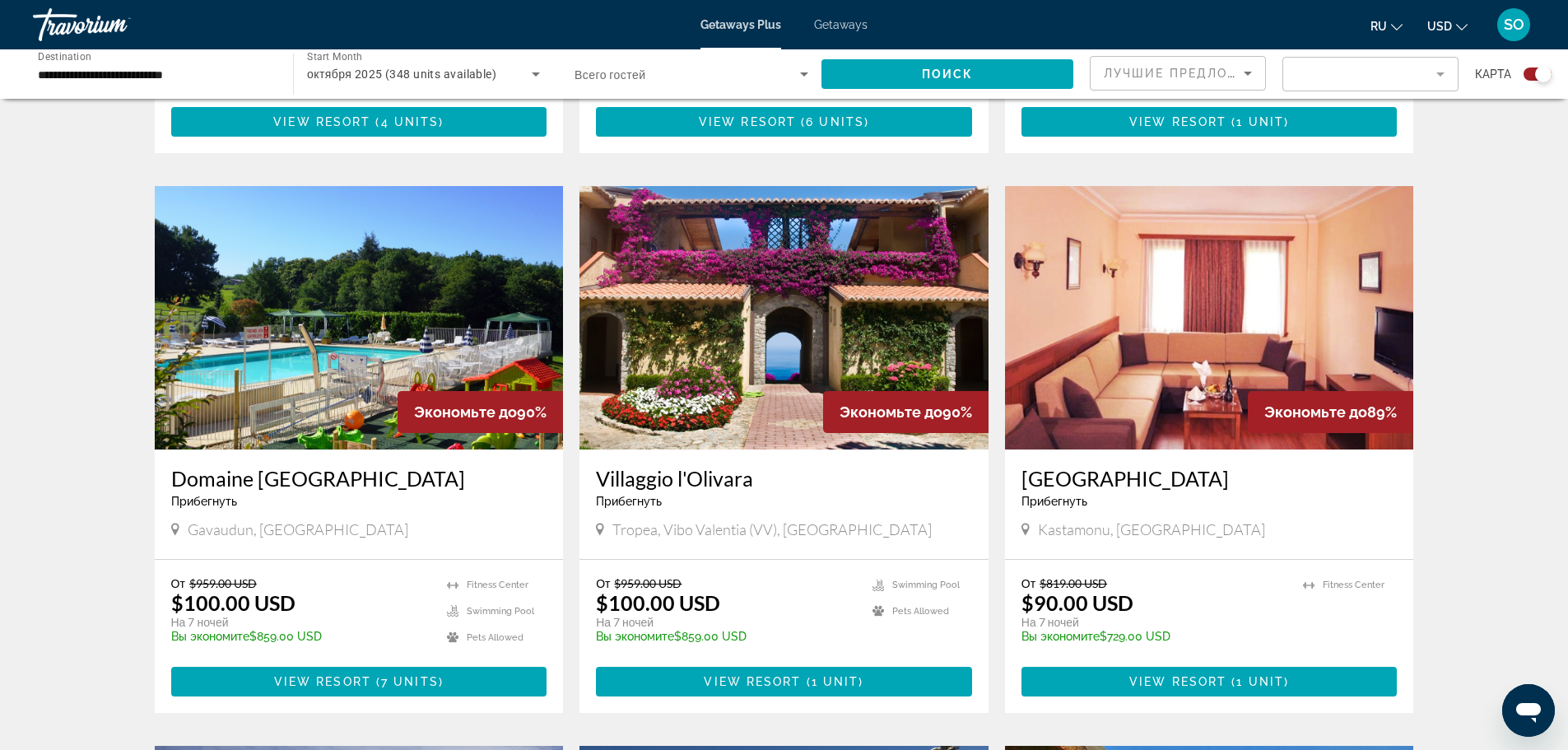
scroll to position [1070, 0]
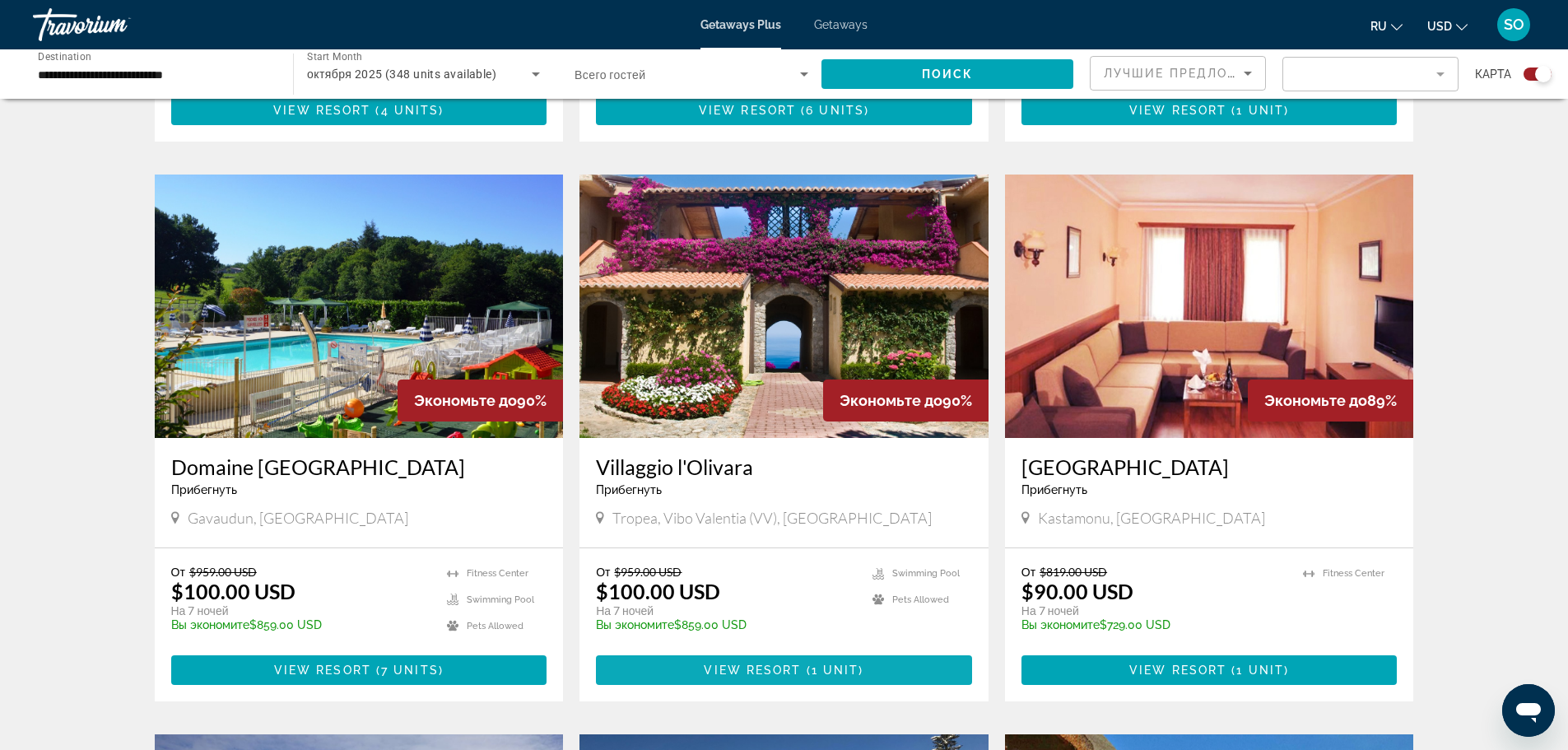
click at [662, 651] on span "Main content" at bounding box center [784, 670] width 376 height 40
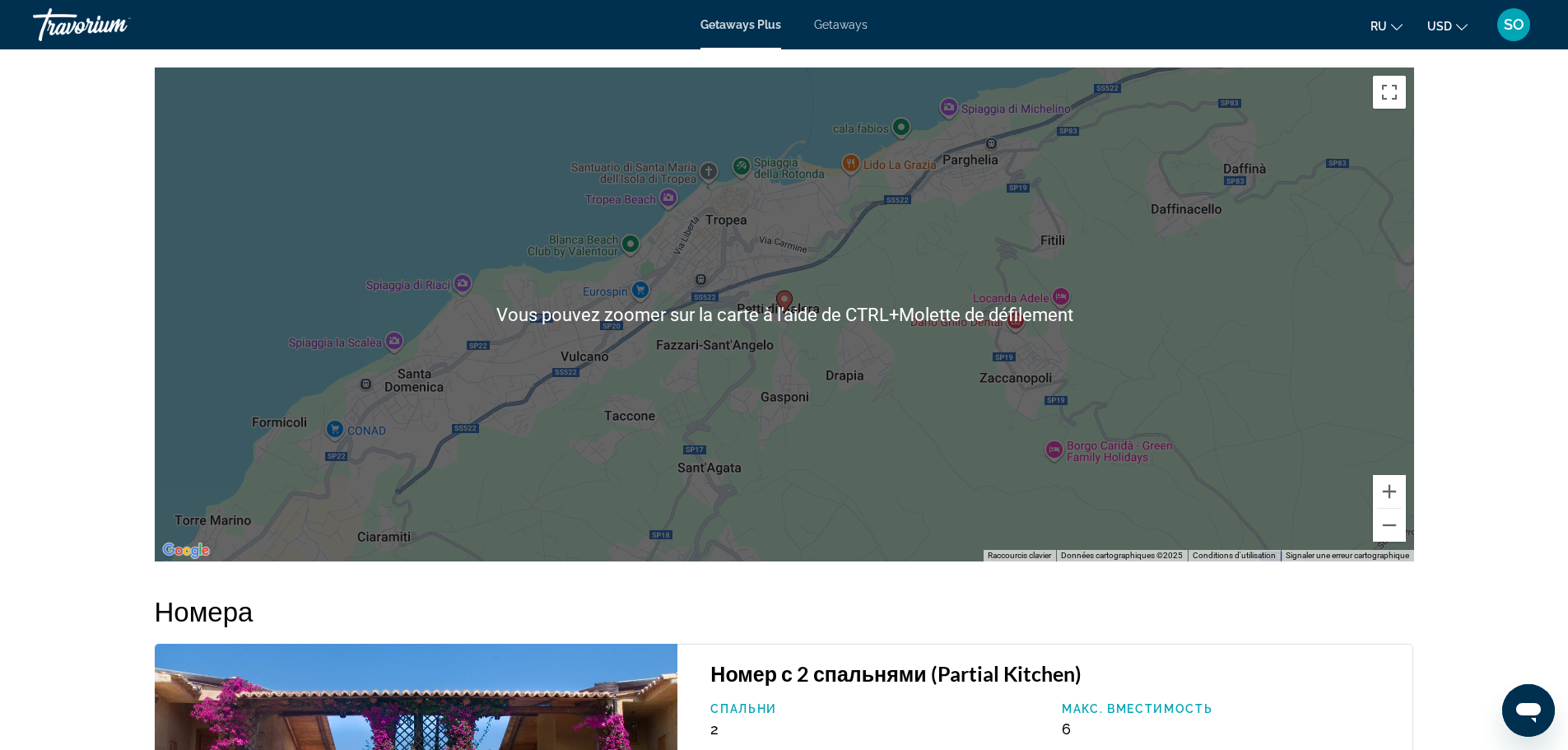
scroll to position [2470, 0]
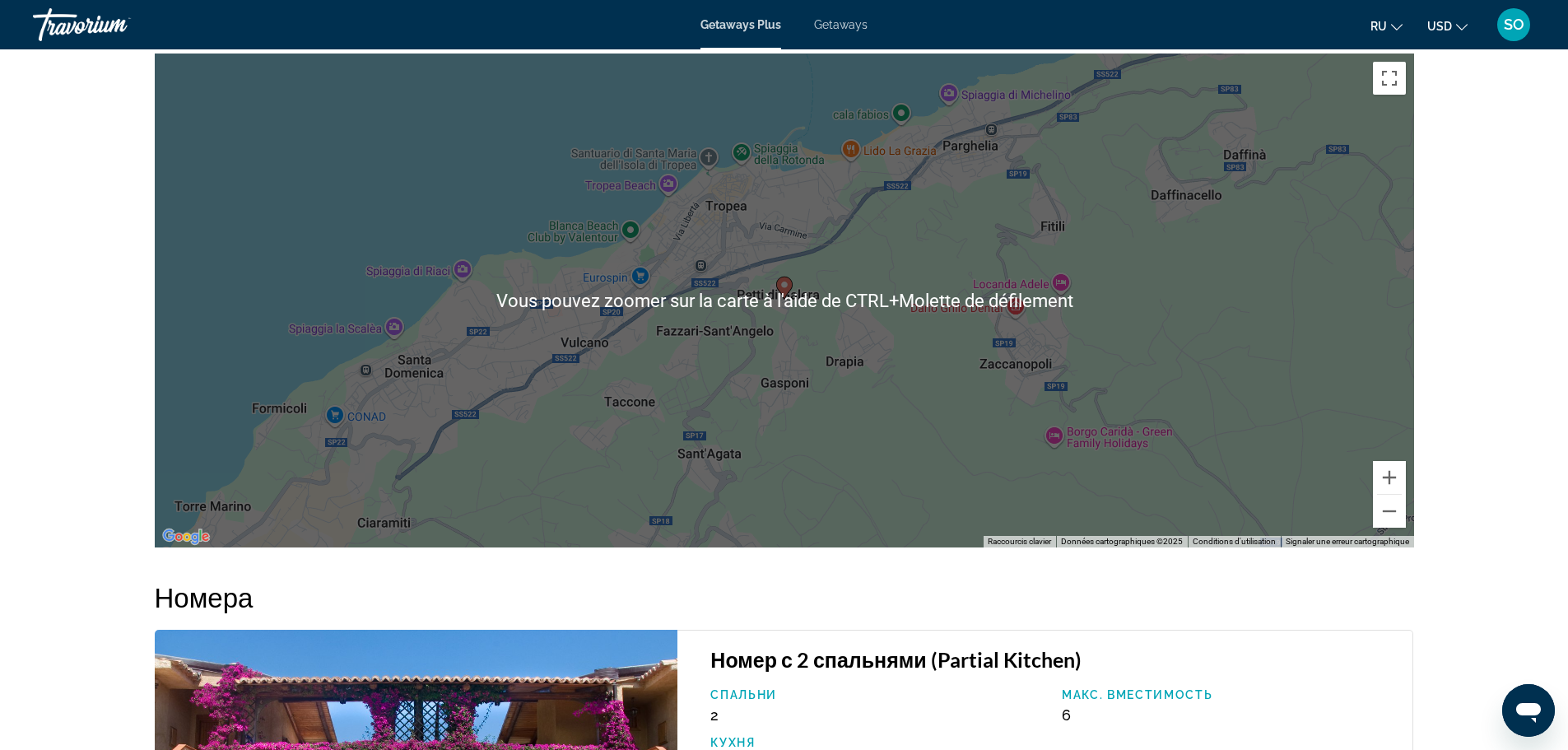
click at [855, 648] on h3 "Номер с 2 спальнями (Partial Kitchen)" at bounding box center [1052, 660] width 685 height 25
click at [875, 607] on h2 "Номера" at bounding box center [784, 597] width 1260 height 33
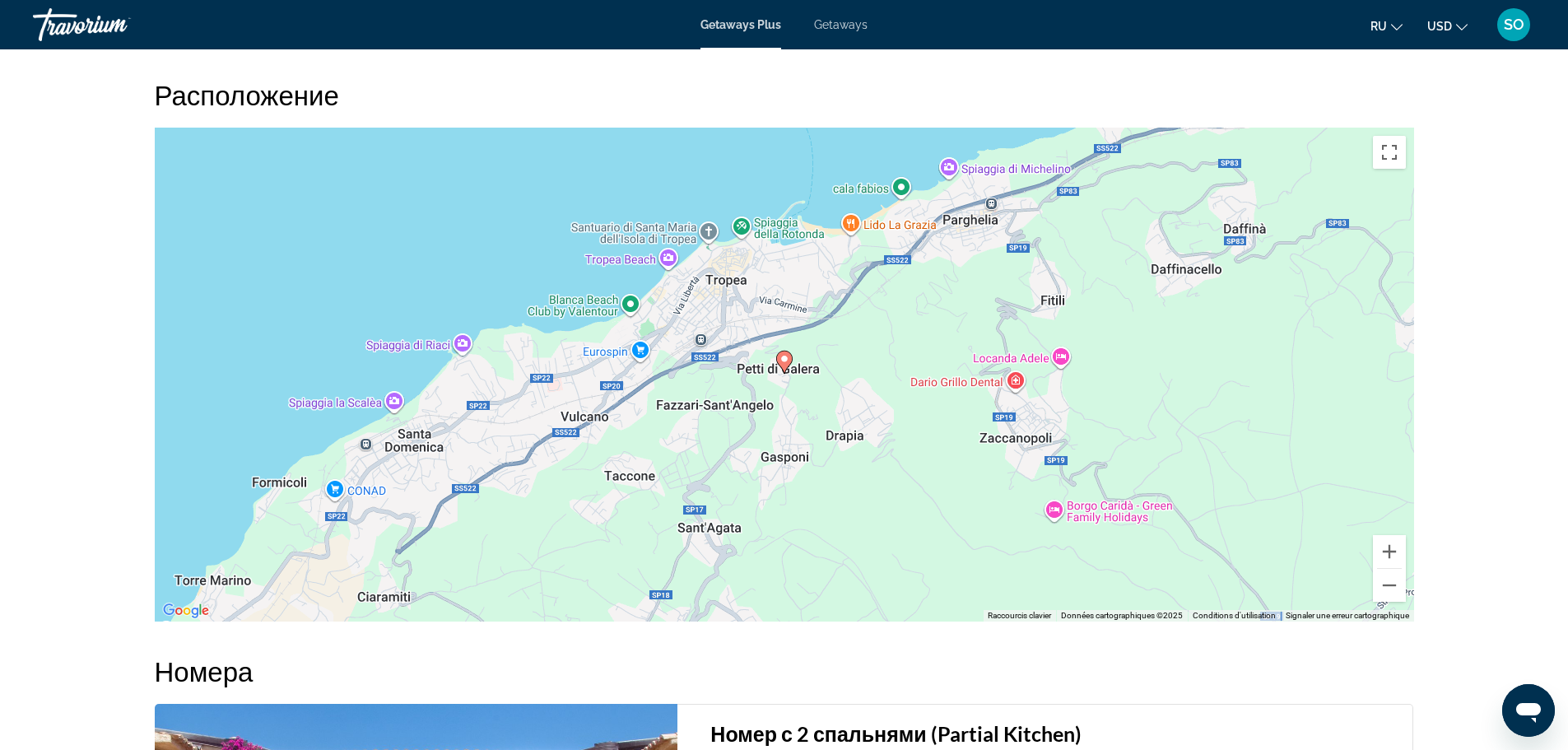
scroll to position [2387, 0]
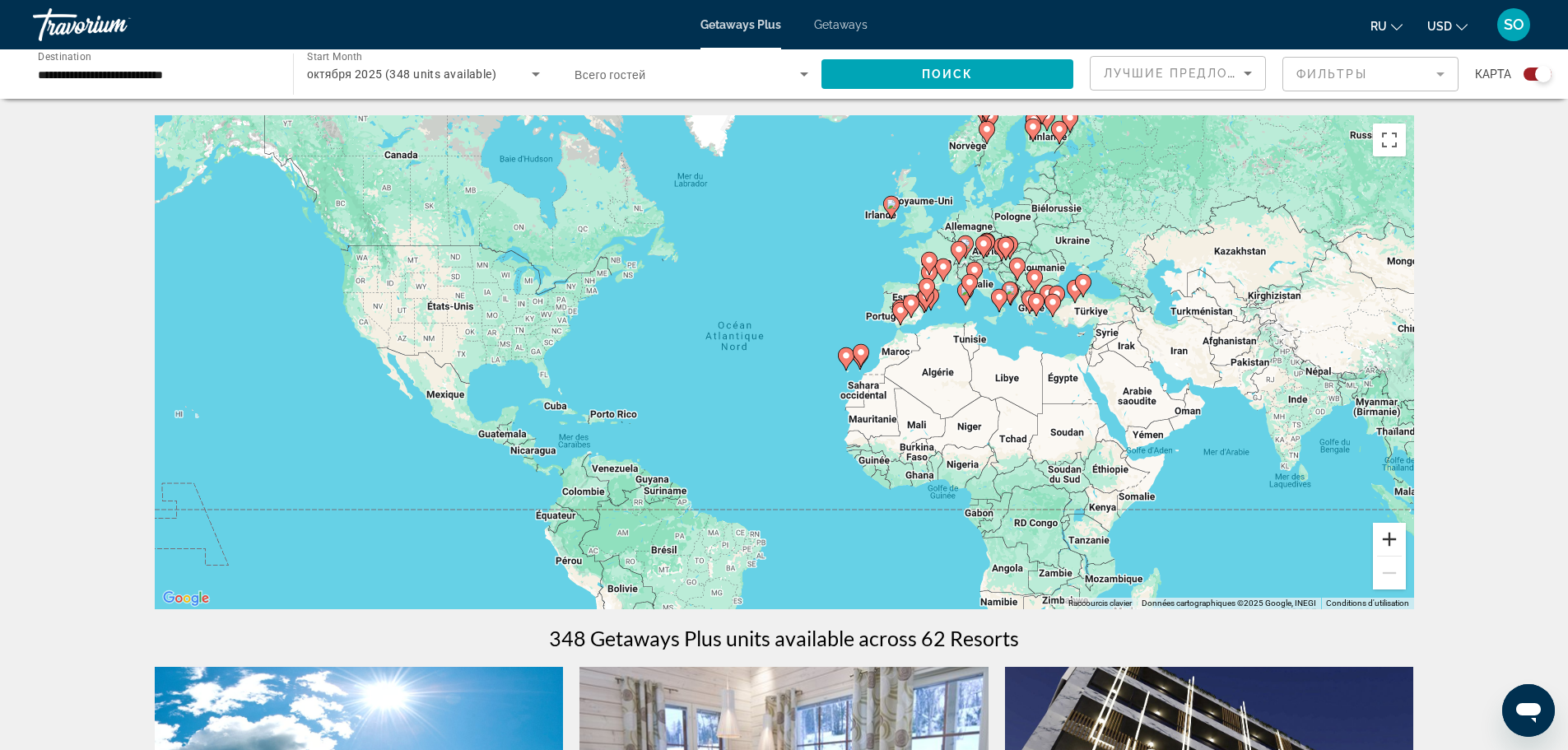
click at [1378, 546] on button "Zoom avant" at bounding box center [1389, 539] width 33 height 33
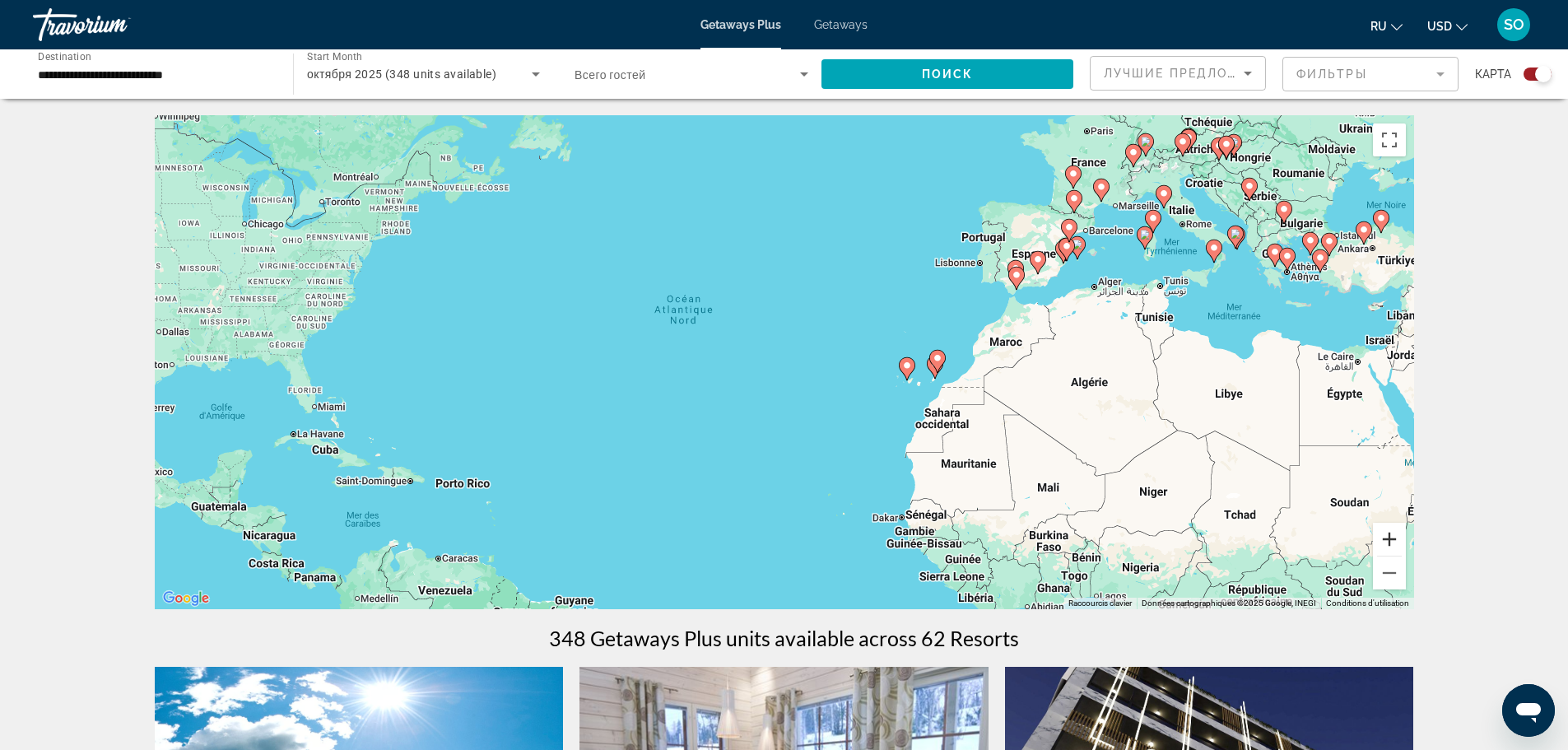
click at [1378, 546] on button "Zoom avant" at bounding box center [1389, 539] width 33 height 33
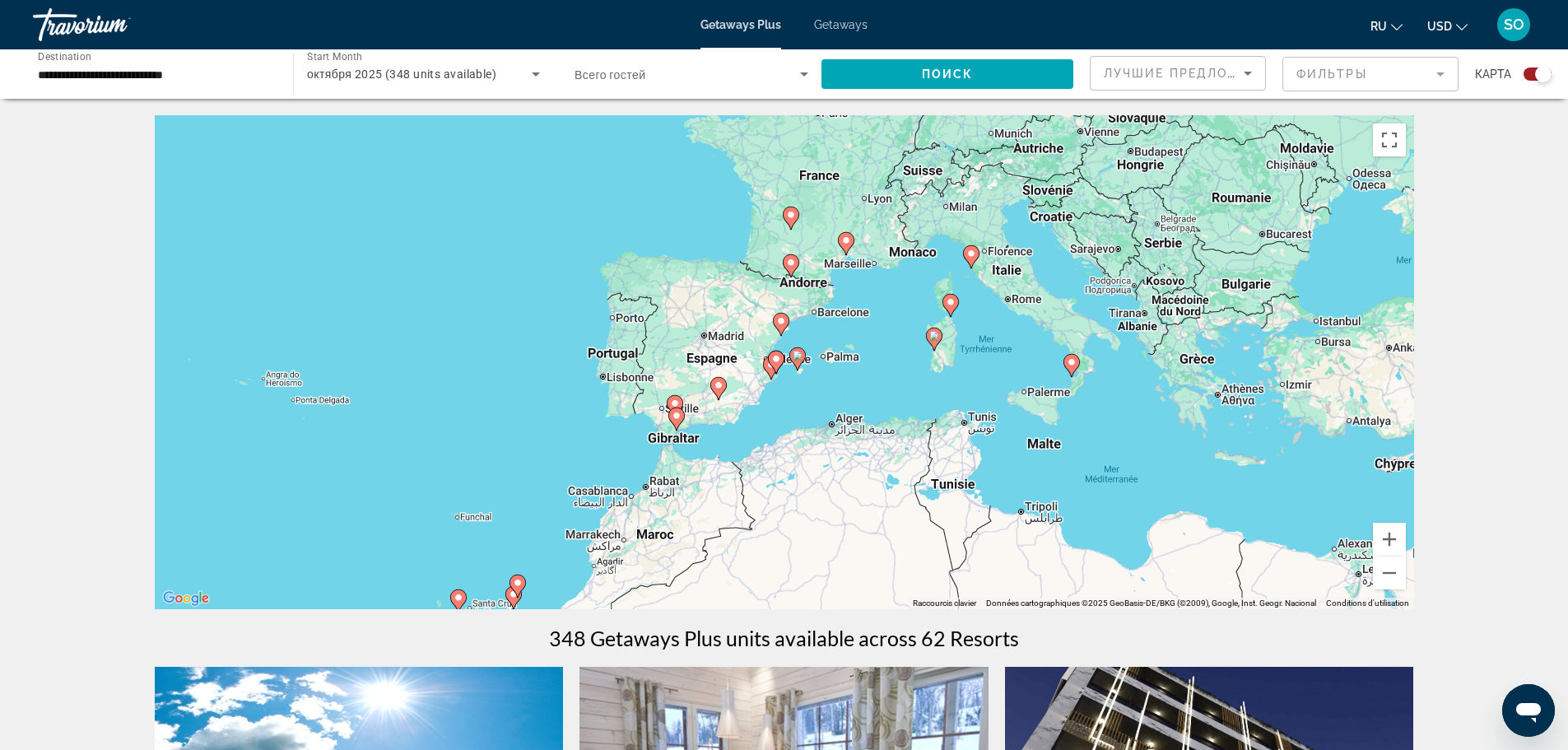
drag, startPoint x: 1181, startPoint y: 432, endPoint x: 597, endPoint y: 660, distance: 626.9
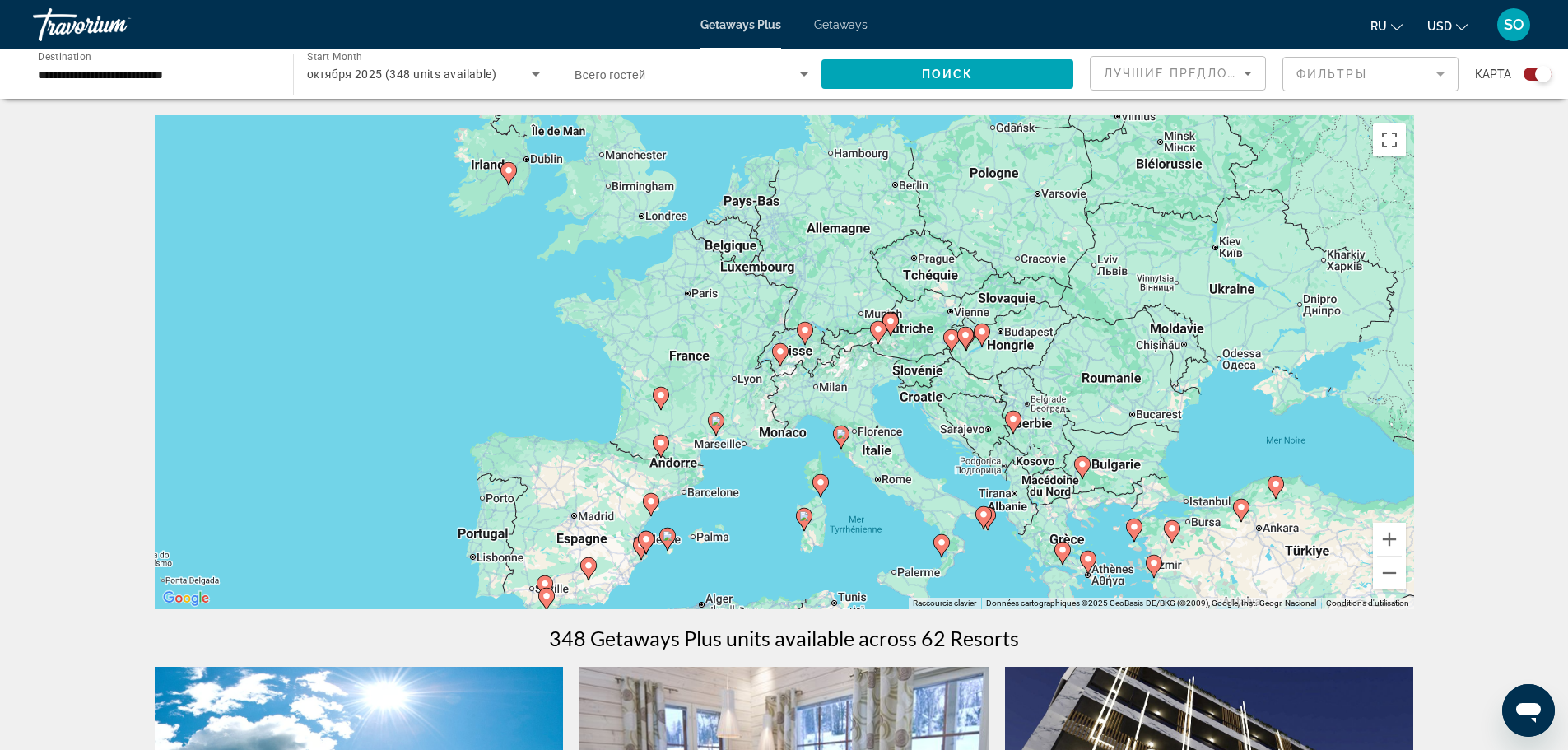
drag, startPoint x: 887, startPoint y: 388, endPoint x: 766, endPoint y: 549, distance: 201.4
click at [766, 549] on div "Pour activer le glissement avec le clavier, appuyez sur Alt+Entrée. Une fois ce…" at bounding box center [784, 362] width 1260 height 494
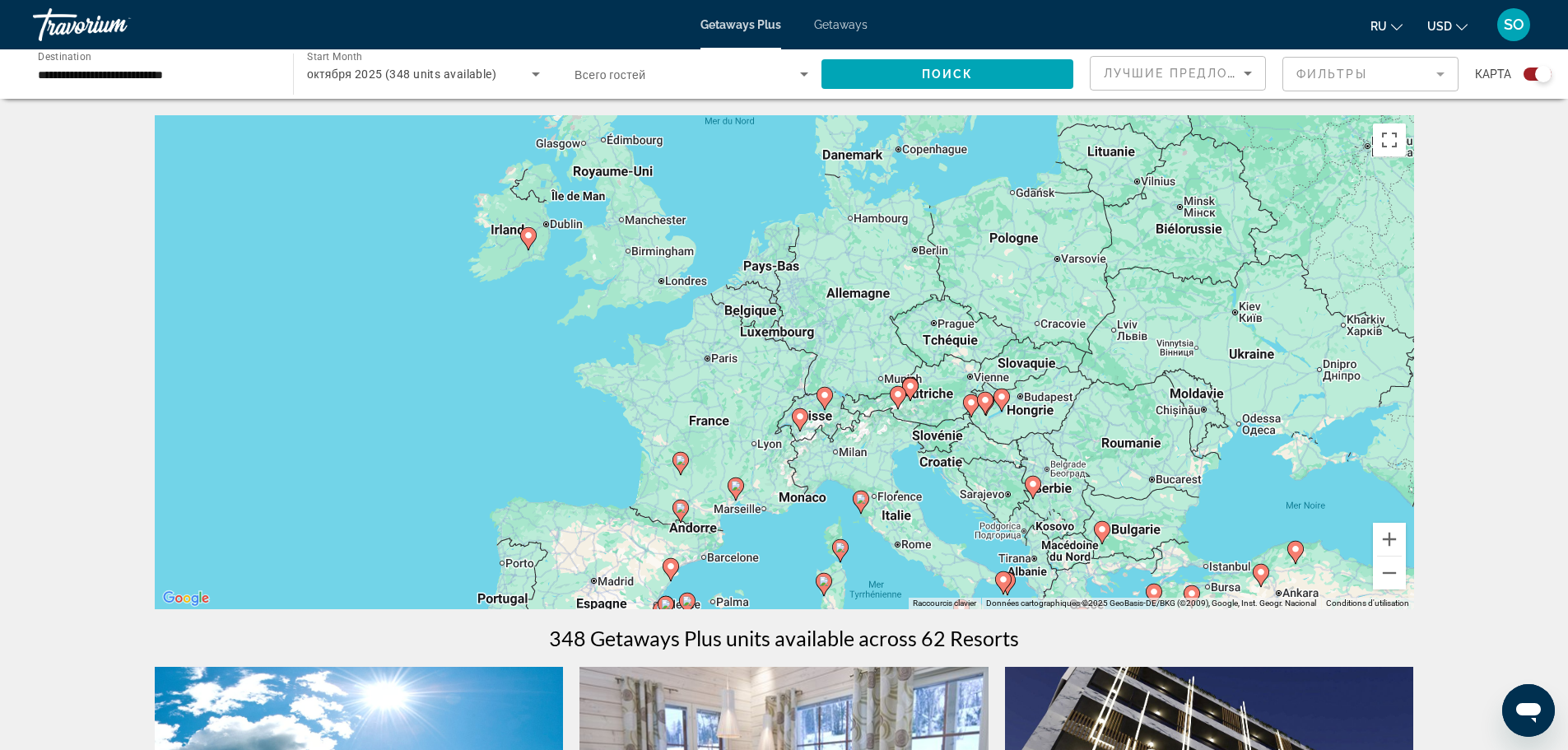
drag, startPoint x: 776, startPoint y: 466, endPoint x: 797, endPoint y: 532, distance: 69.3
click at [797, 532] on div "Pour activer le glissement avec le clavier, appuyez sur Alt+Entrée. Une fois ce…" at bounding box center [784, 362] width 1260 height 494
click at [678, 459] on image "Main content" at bounding box center [680, 459] width 10 height 10
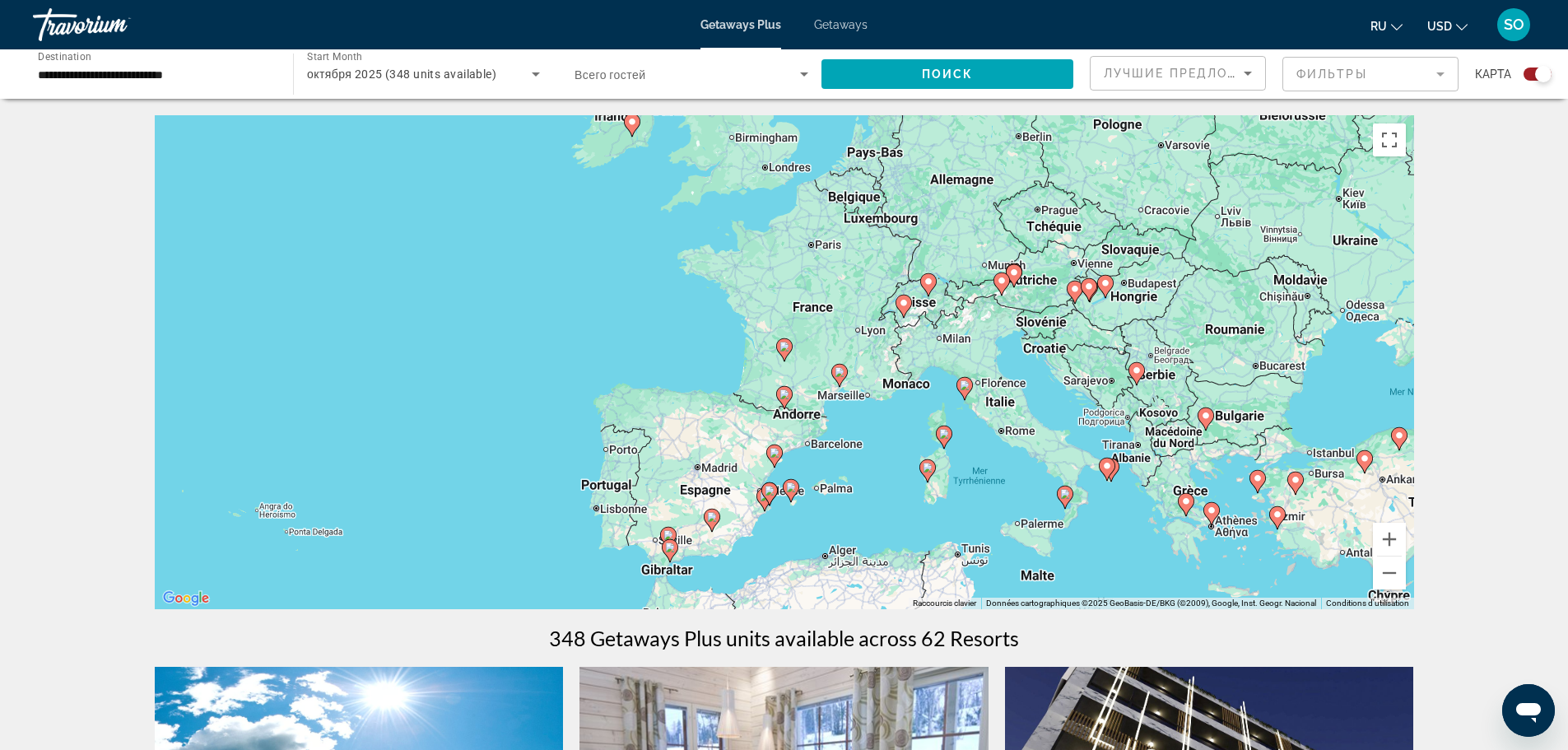
click at [785, 351] on icon "Main content" at bounding box center [784, 350] width 15 height 21
type input "**********"
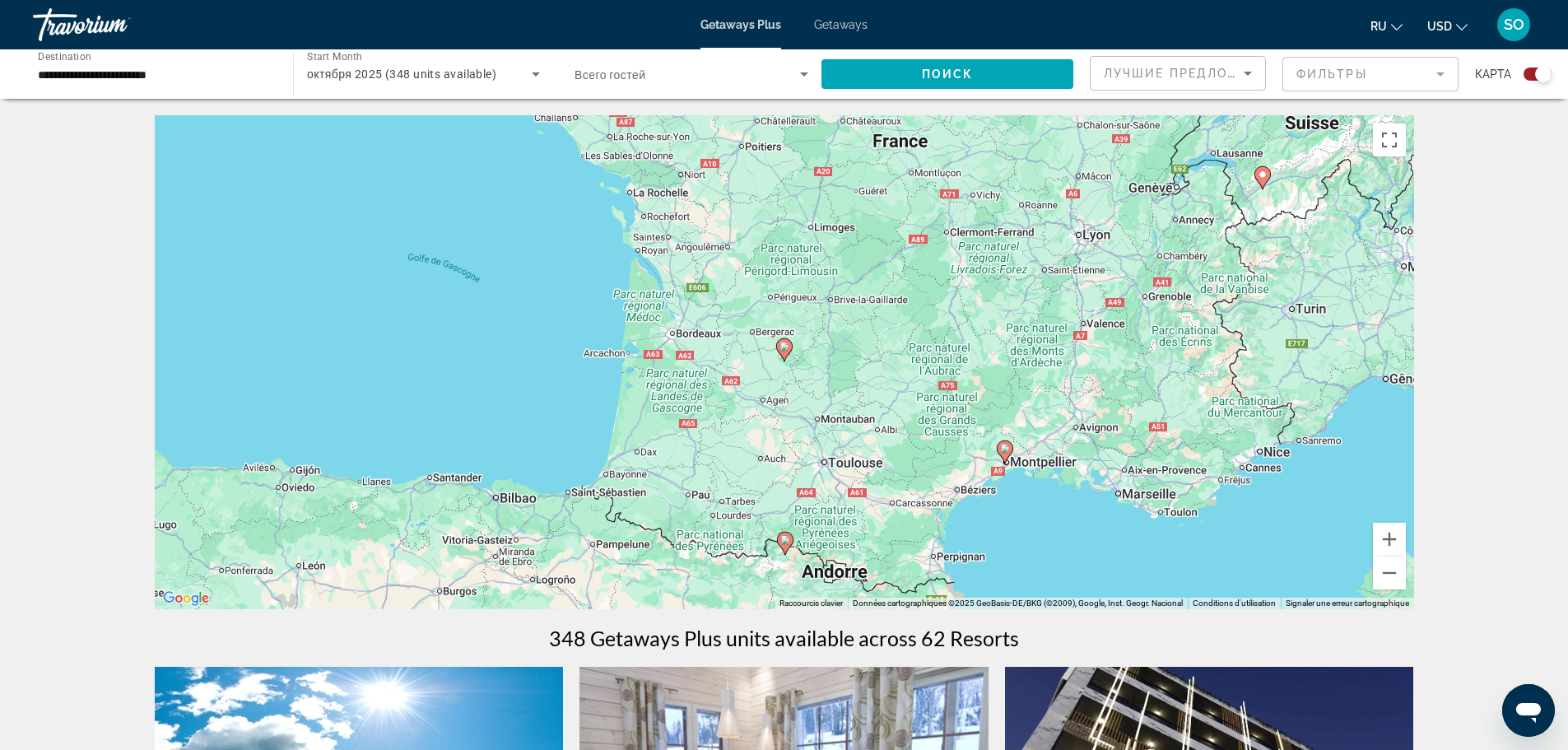
click at [784, 353] on icon "Main content" at bounding box center [784, 350] width 15 height 21
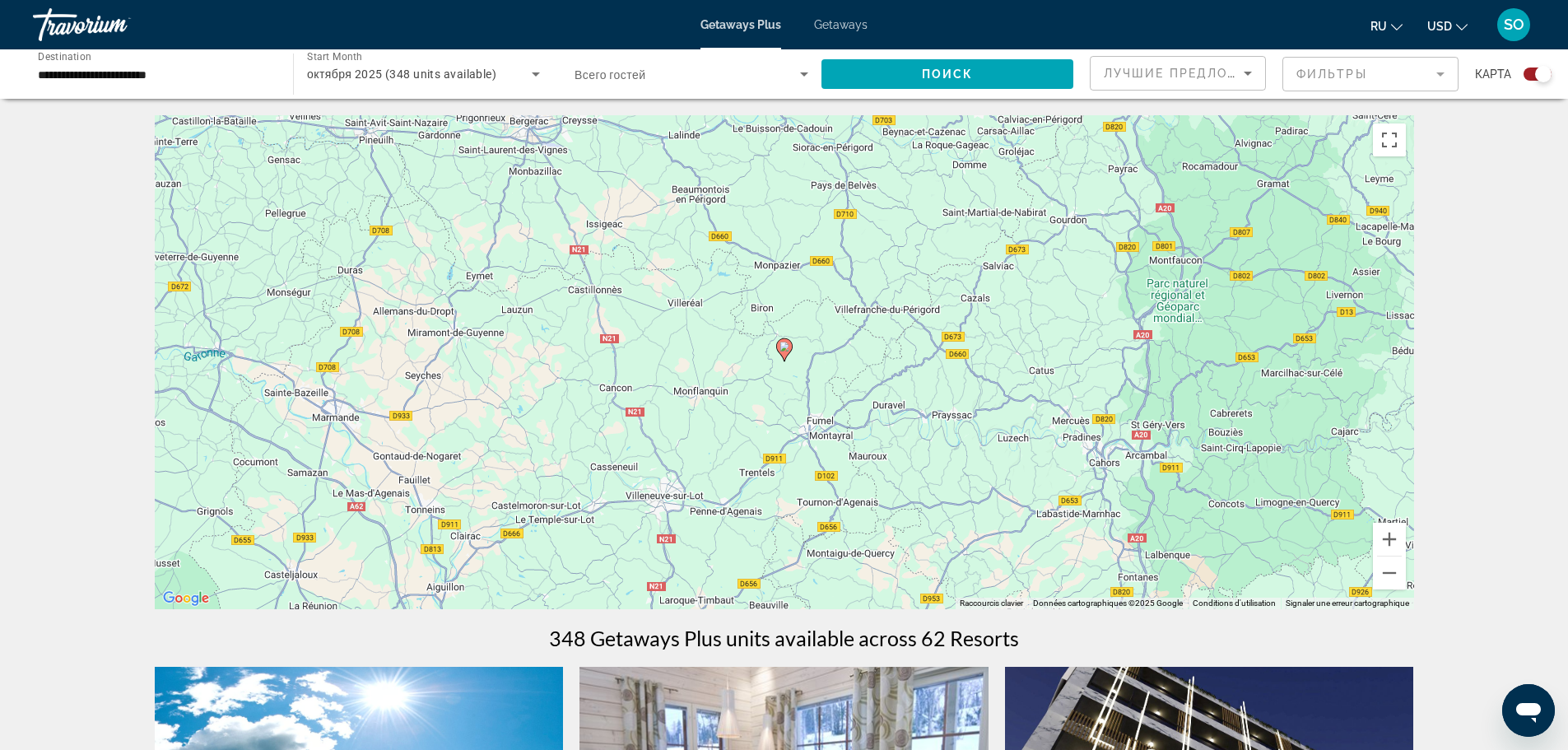
click at [784, 357] on icon "Main content" at bounding box center [784, 350] width 15 height 21
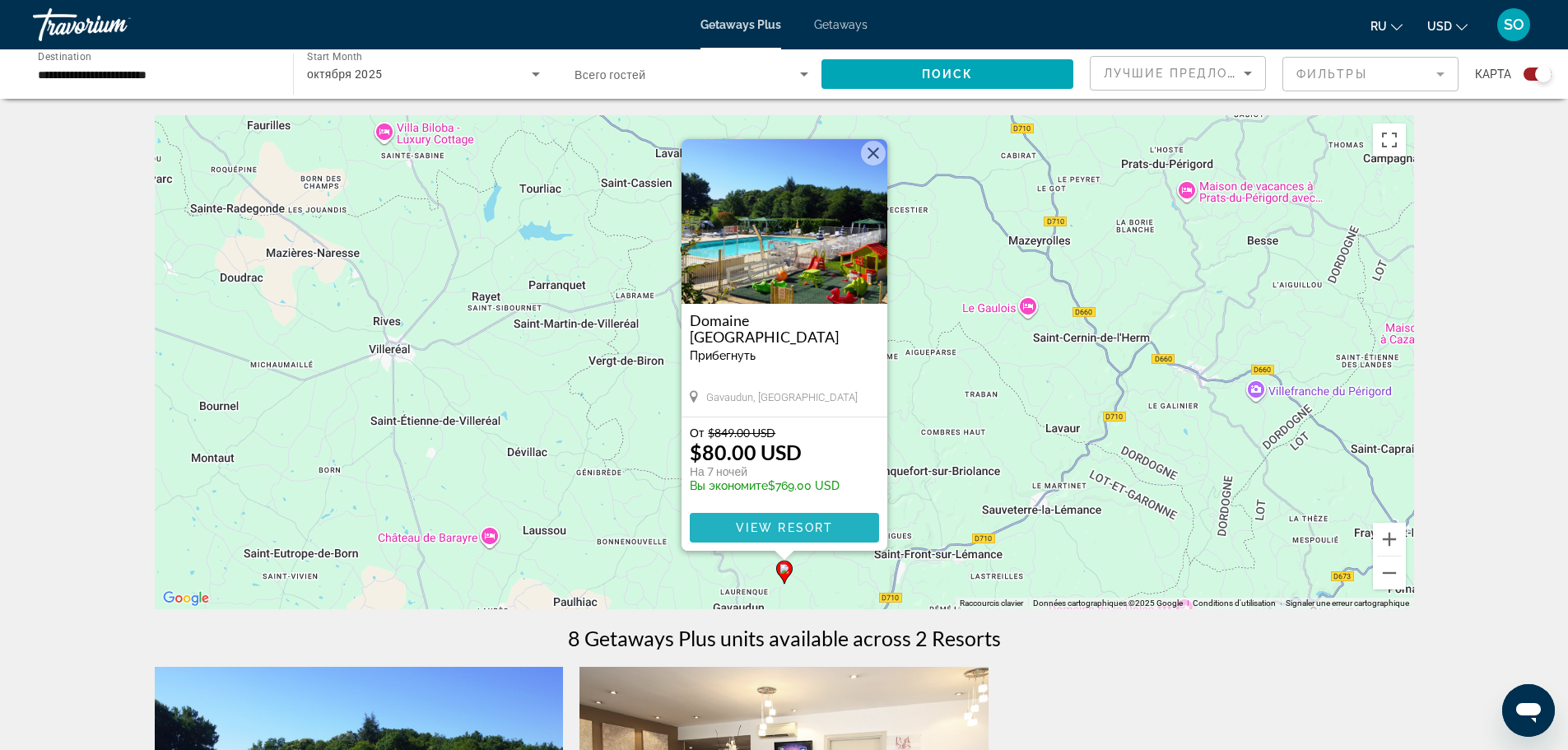
click at [728, 524] on span "Main content" at bounding box center [784, 527] width 190 height 40
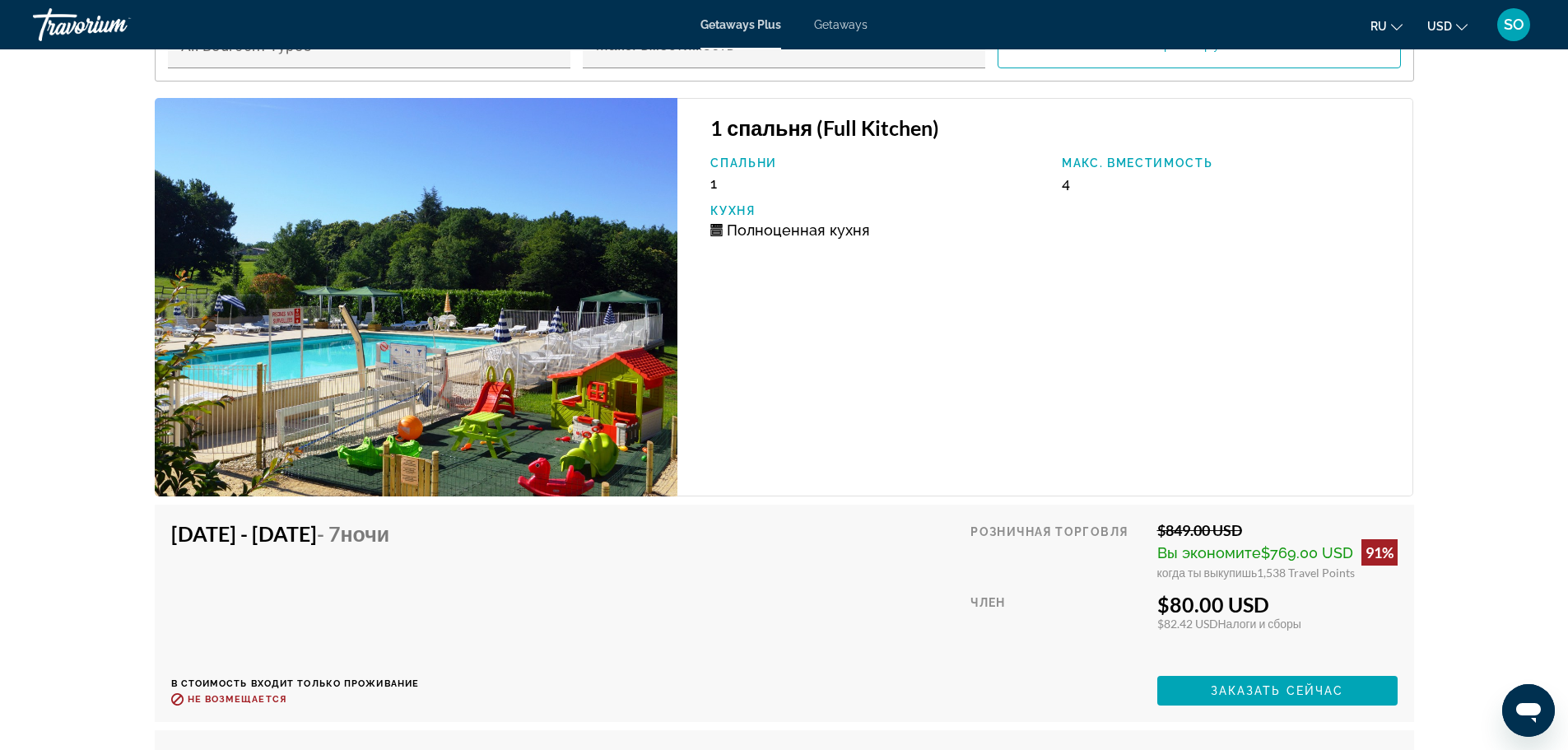
scroll to position [2964, 0]
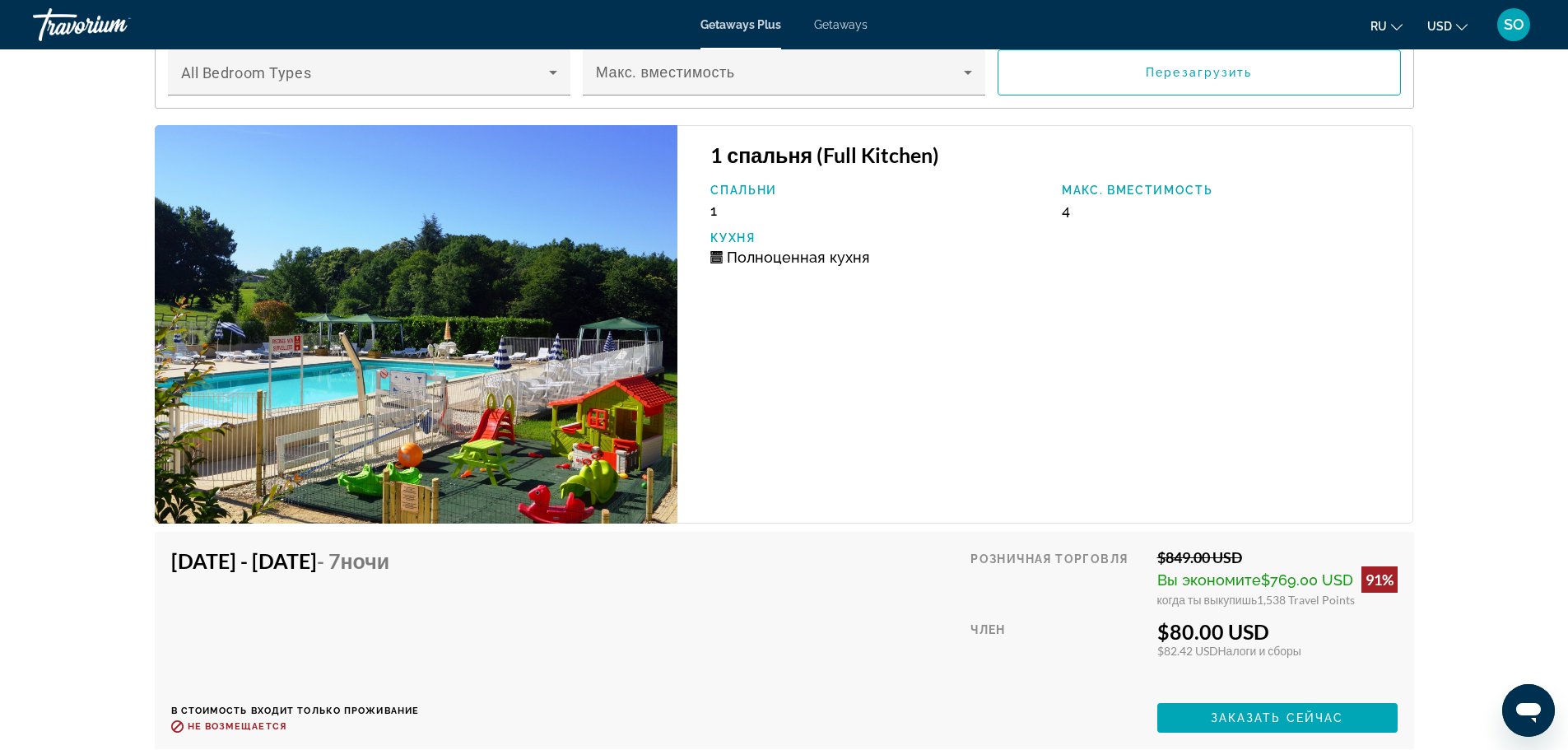
click at [585, 494] on img "Main content" at bounding box center [417, 324] width 524 height 398
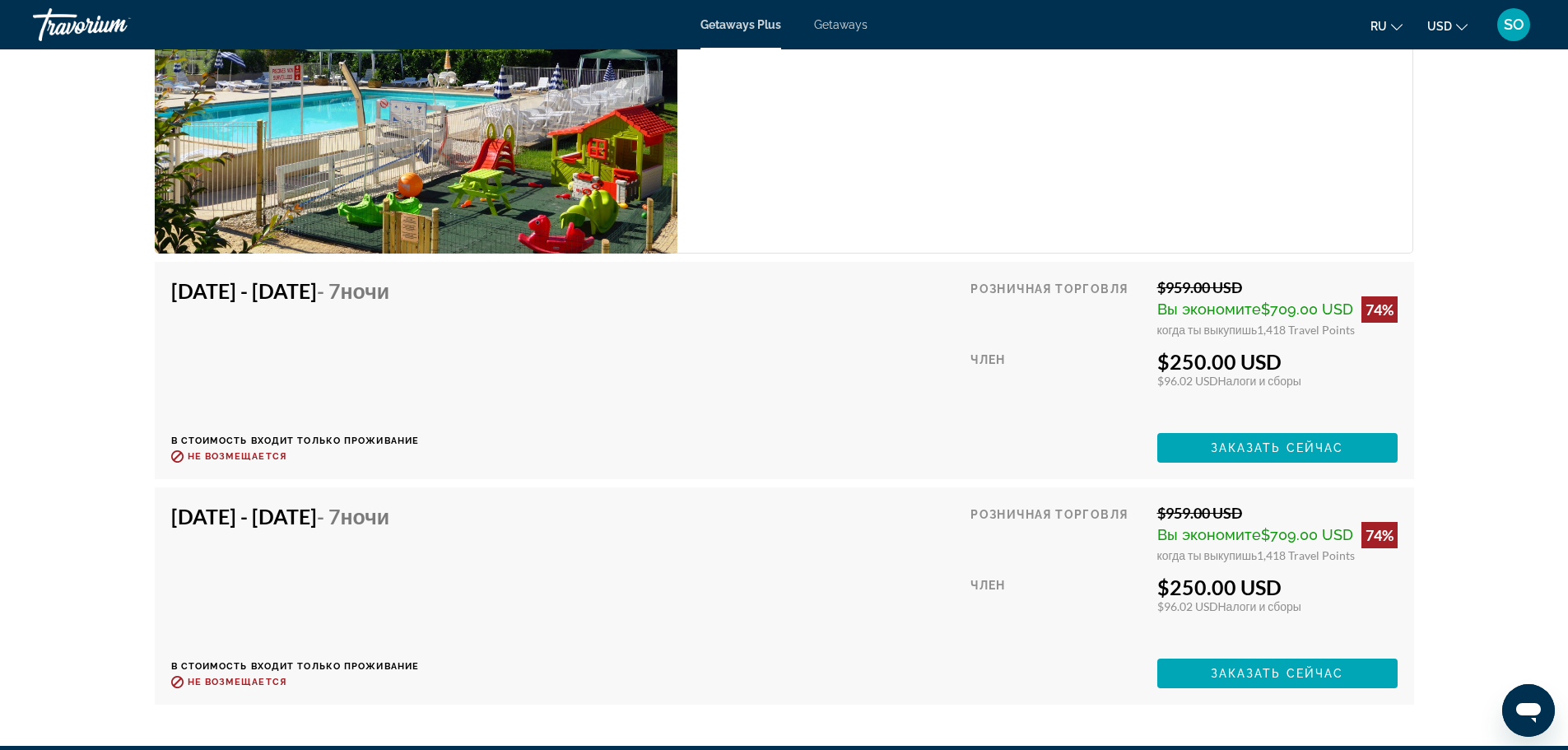
scroll to position [4116, 0]
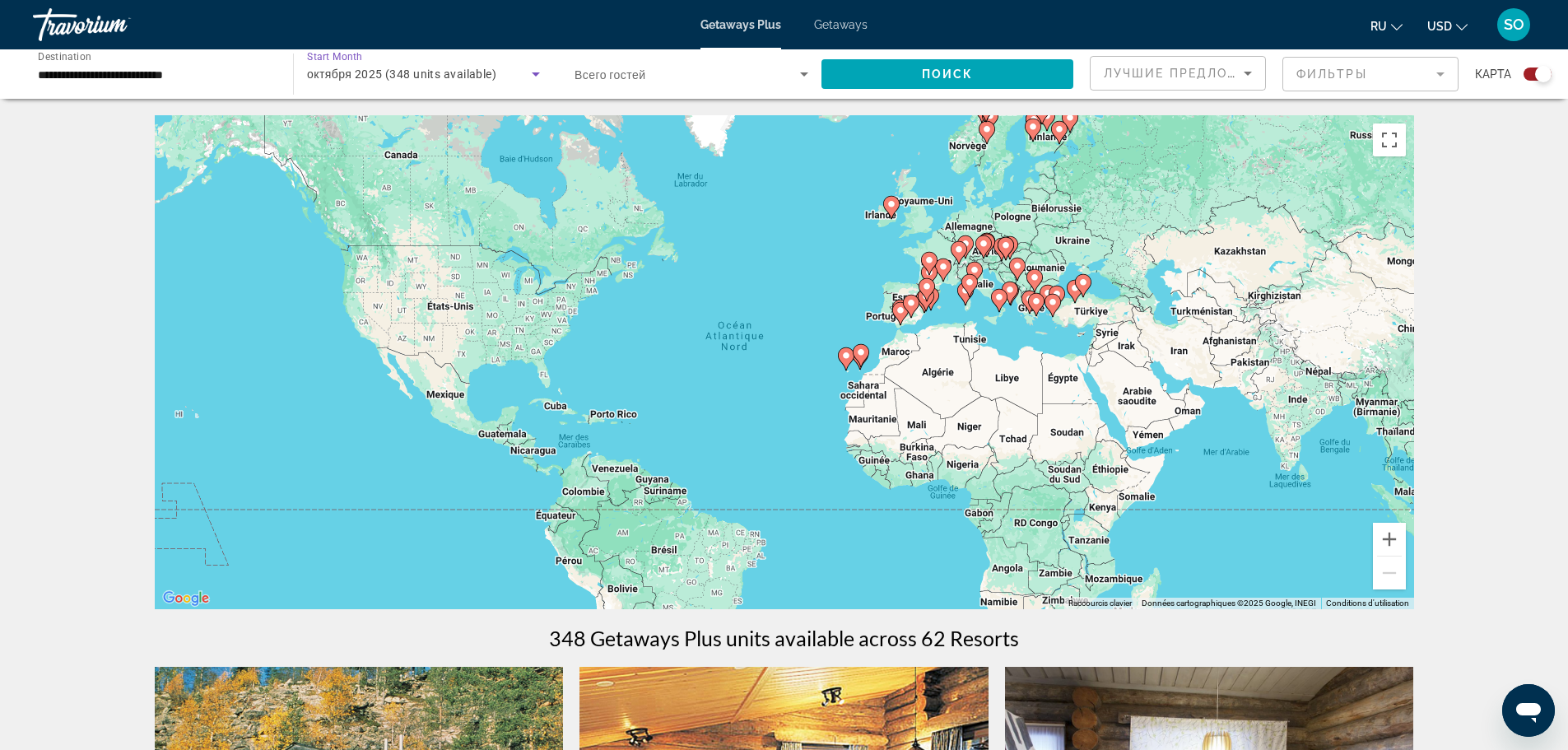
click at [540, 72] on icon "Search widget" at bounding box center [535, 74] width 20 height 20
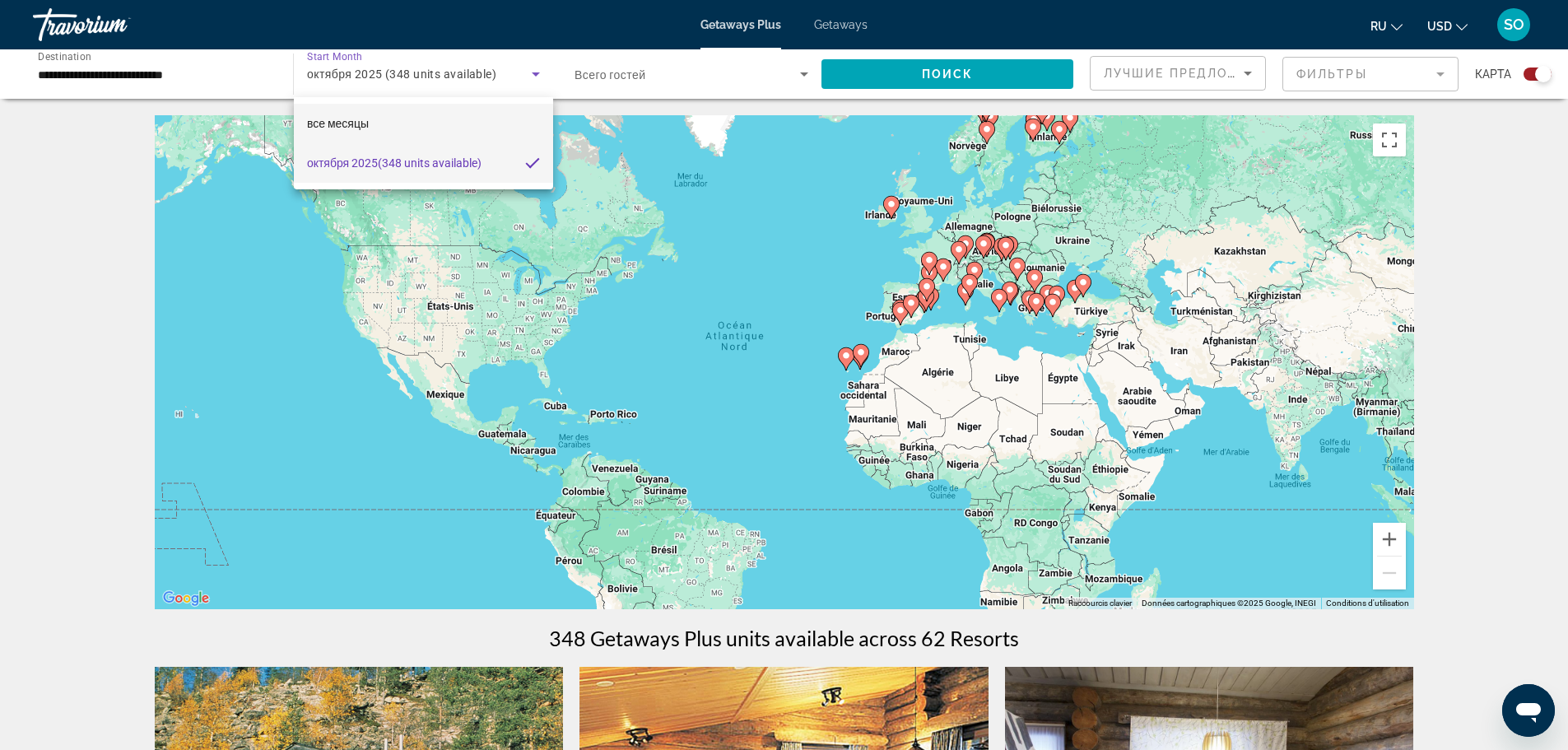
click at [352, 113] on mat-option "все месяцы" at bounding box center [423, 123] width 259 height 40
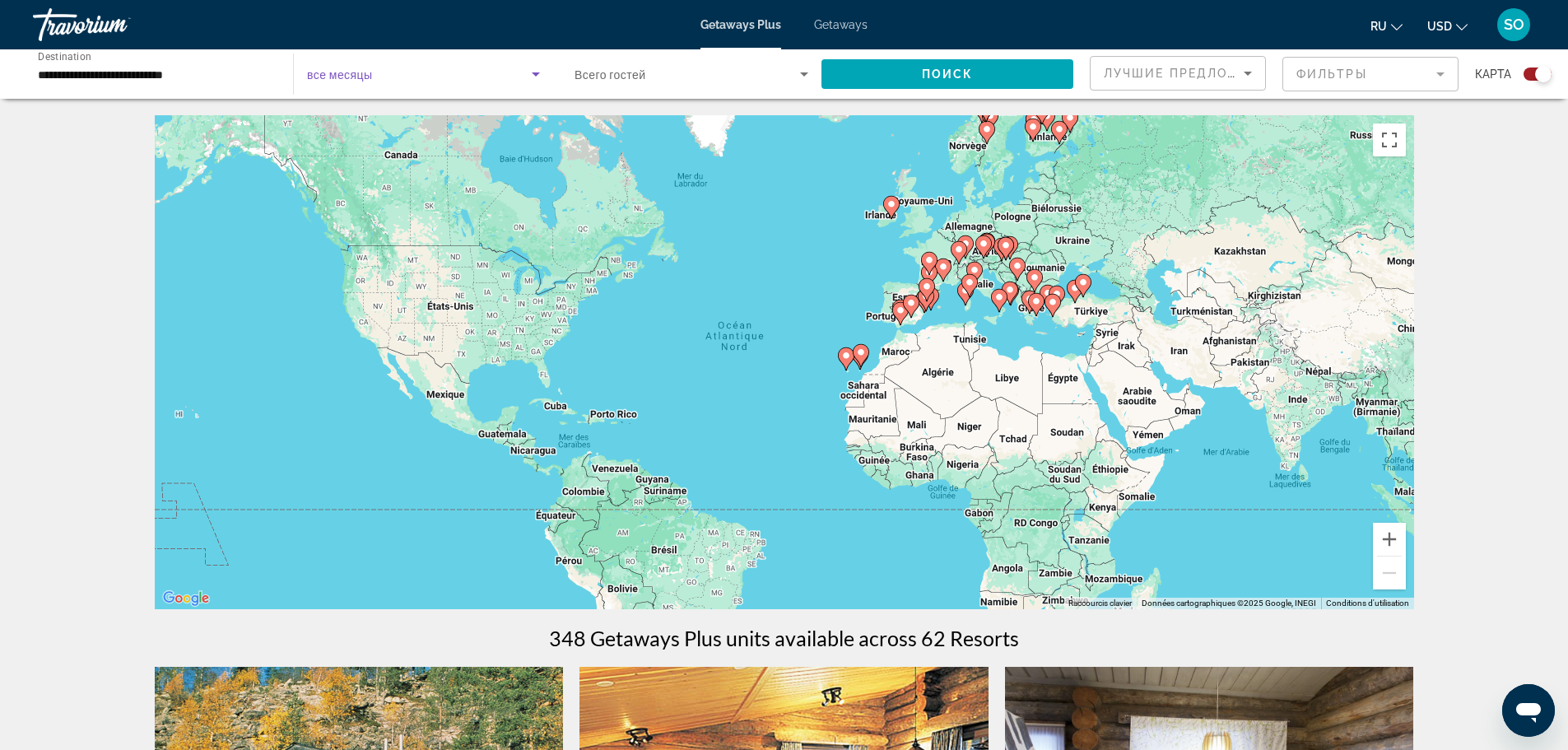
click at [352, 70] on span "все месяцы" at bounding box center [339, 74] width 66 height 13
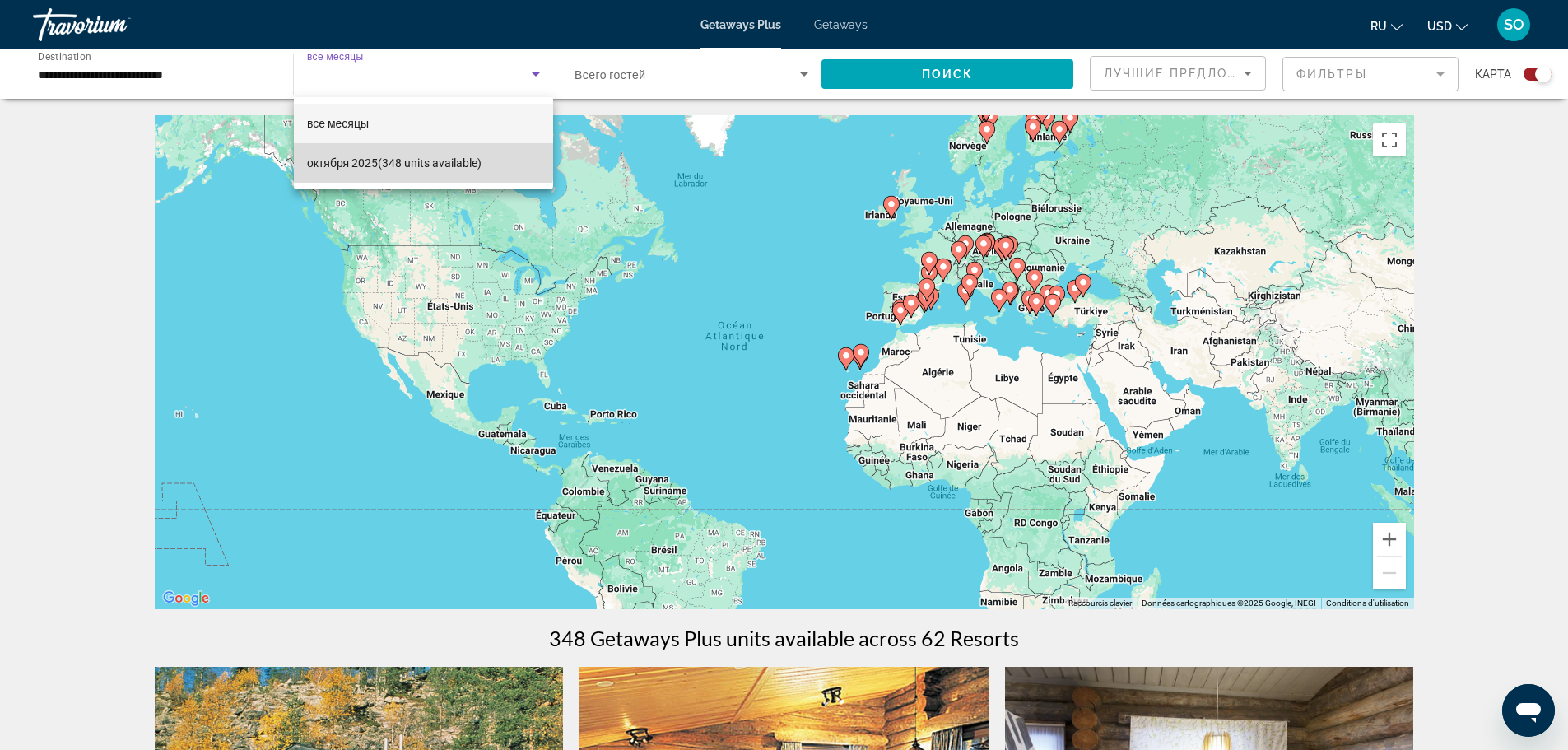
click at [351, 159] on span "октября 2025 (348 units available)" at bounding box center [394, 163] width 175 height 20
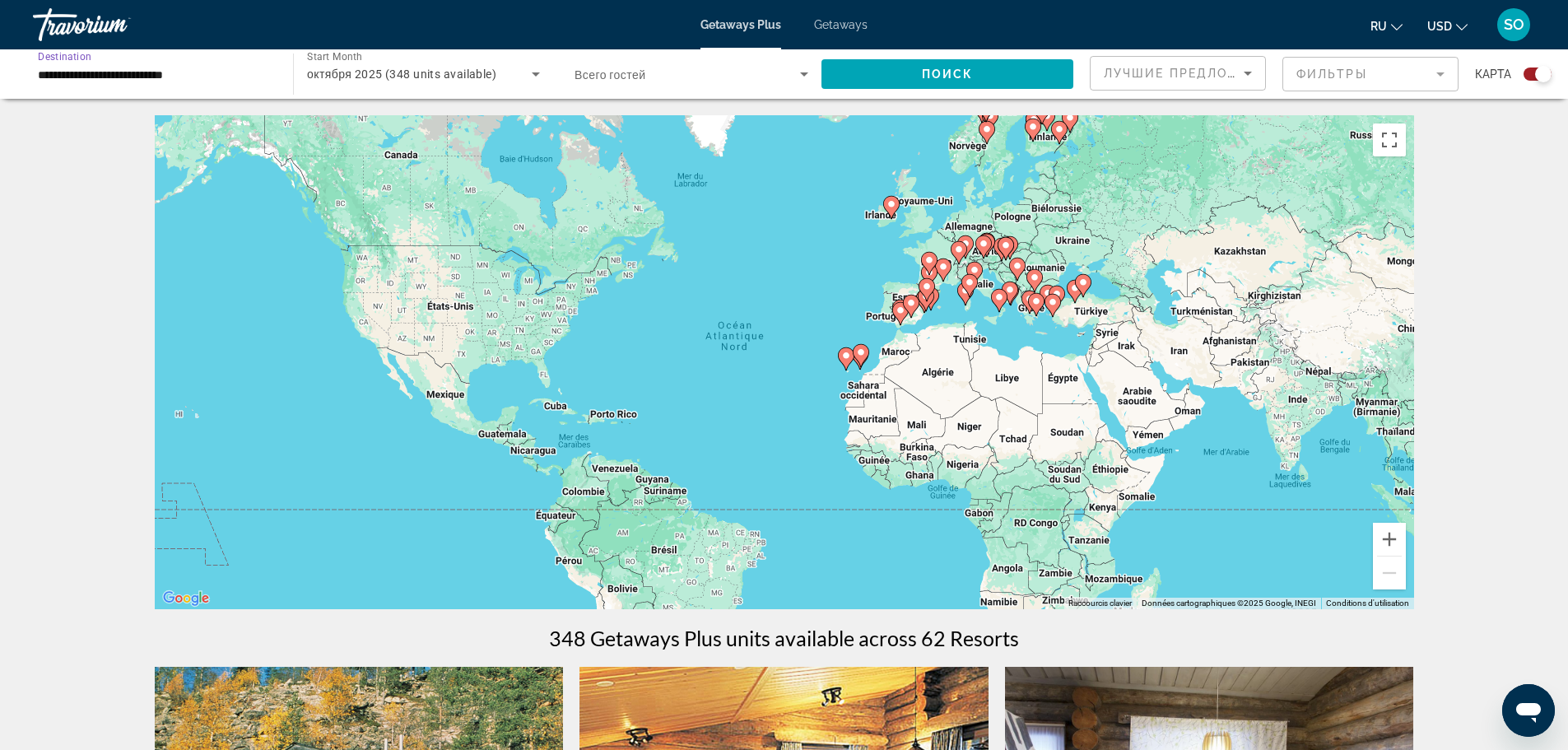
click at [235, 74] on input "**********" at bounding box center [155, 74] width 234 height 20
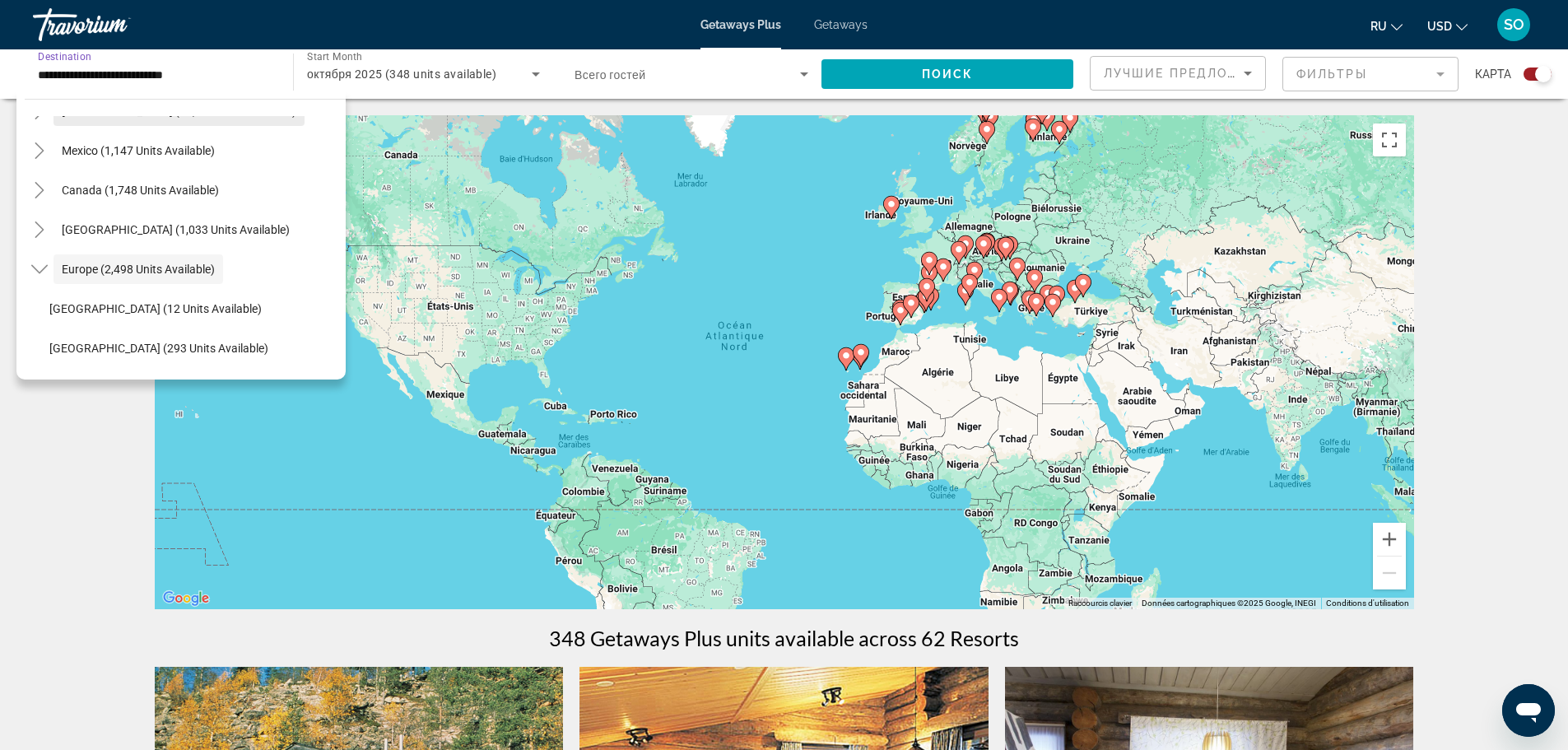
scroll to position [16, 0]
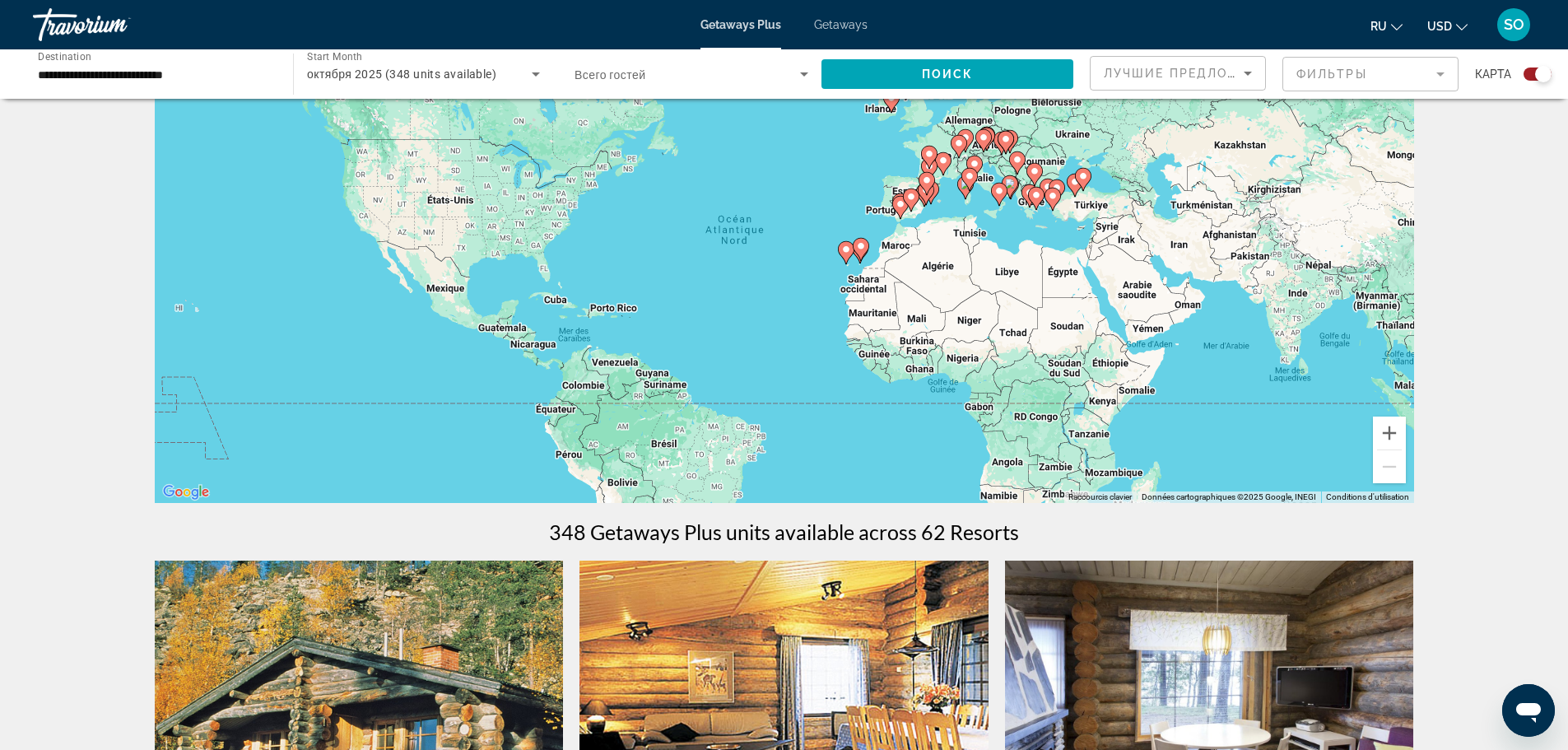
scroll to position [0, 0]
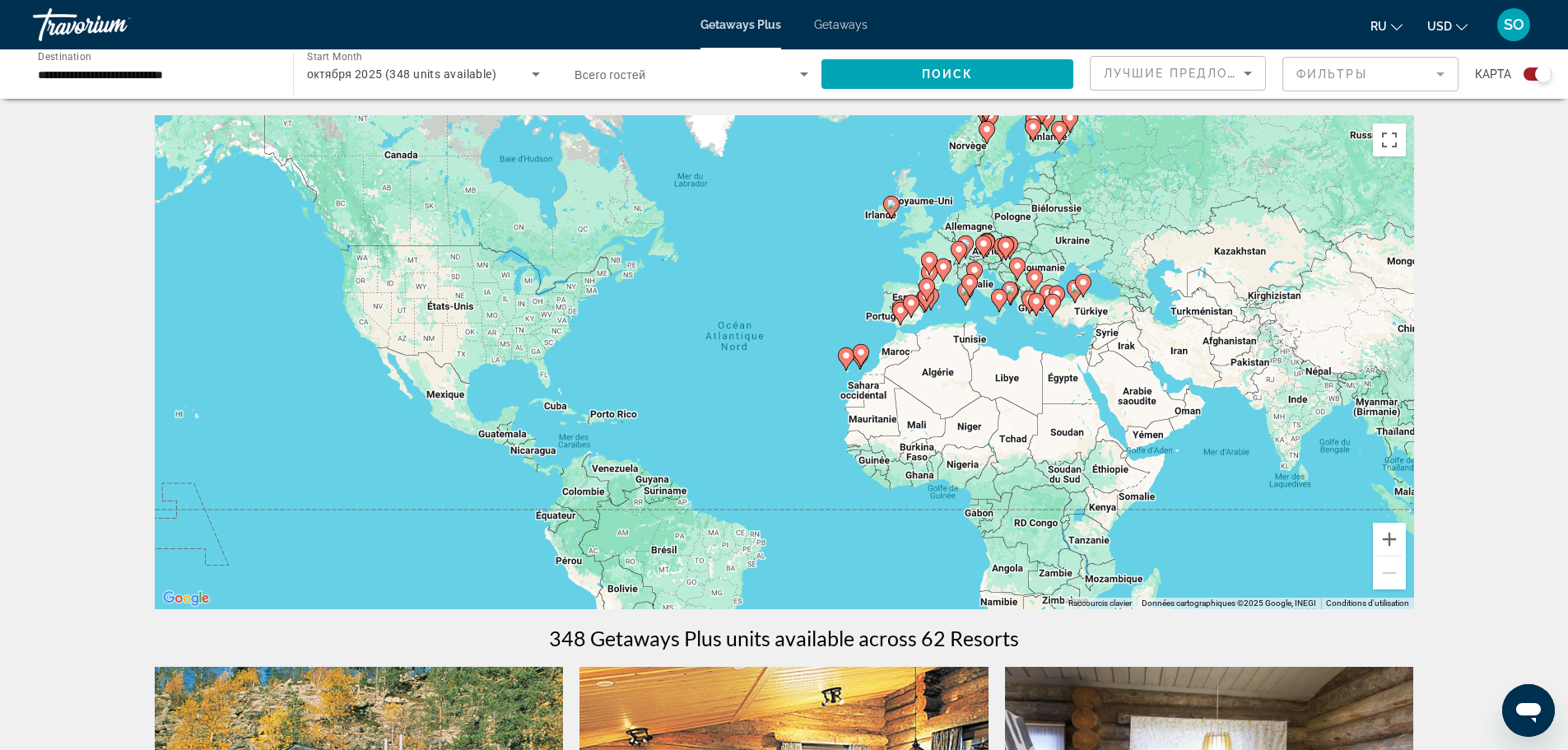
click at [472, 74] on span "октября 2025 (348 units available)" at bounding box center [402, 74] width 190 height 13
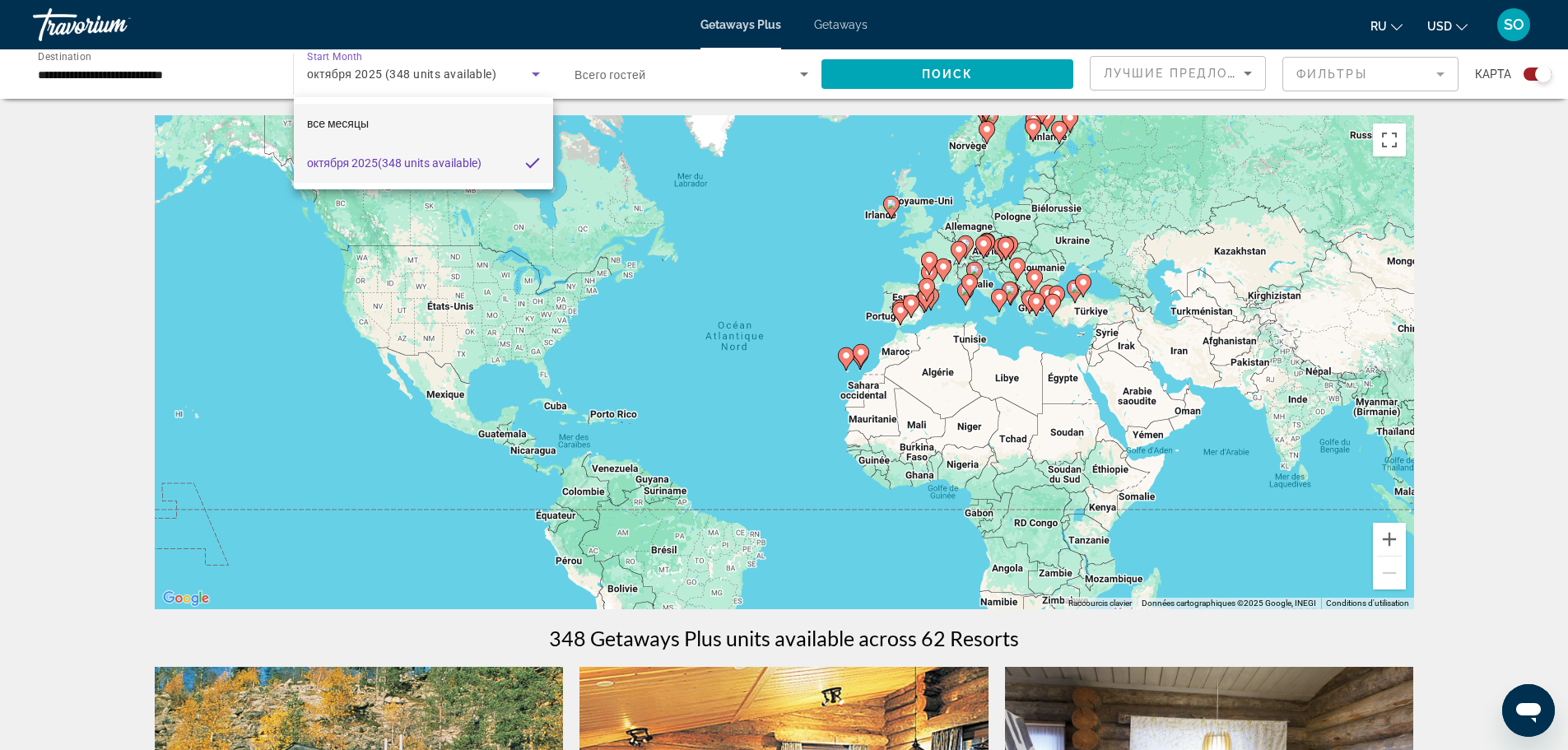
click at [372, 114] on mat-option "все месяцы" at bounding box center [423, 123] width 259 height 40
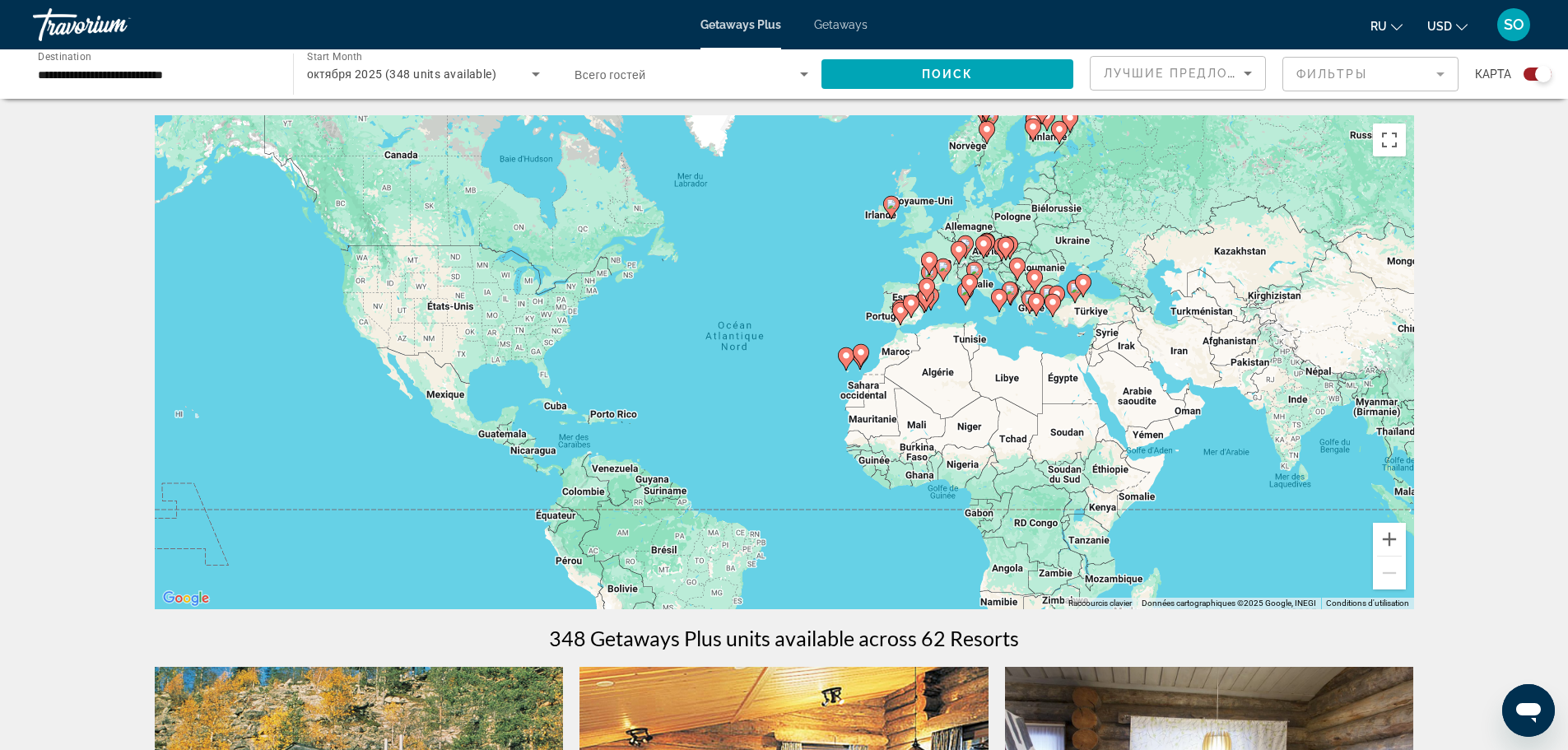
click at [536, 75] on icon "Search widget" at bounding box center [535, 74] width 20 height 20
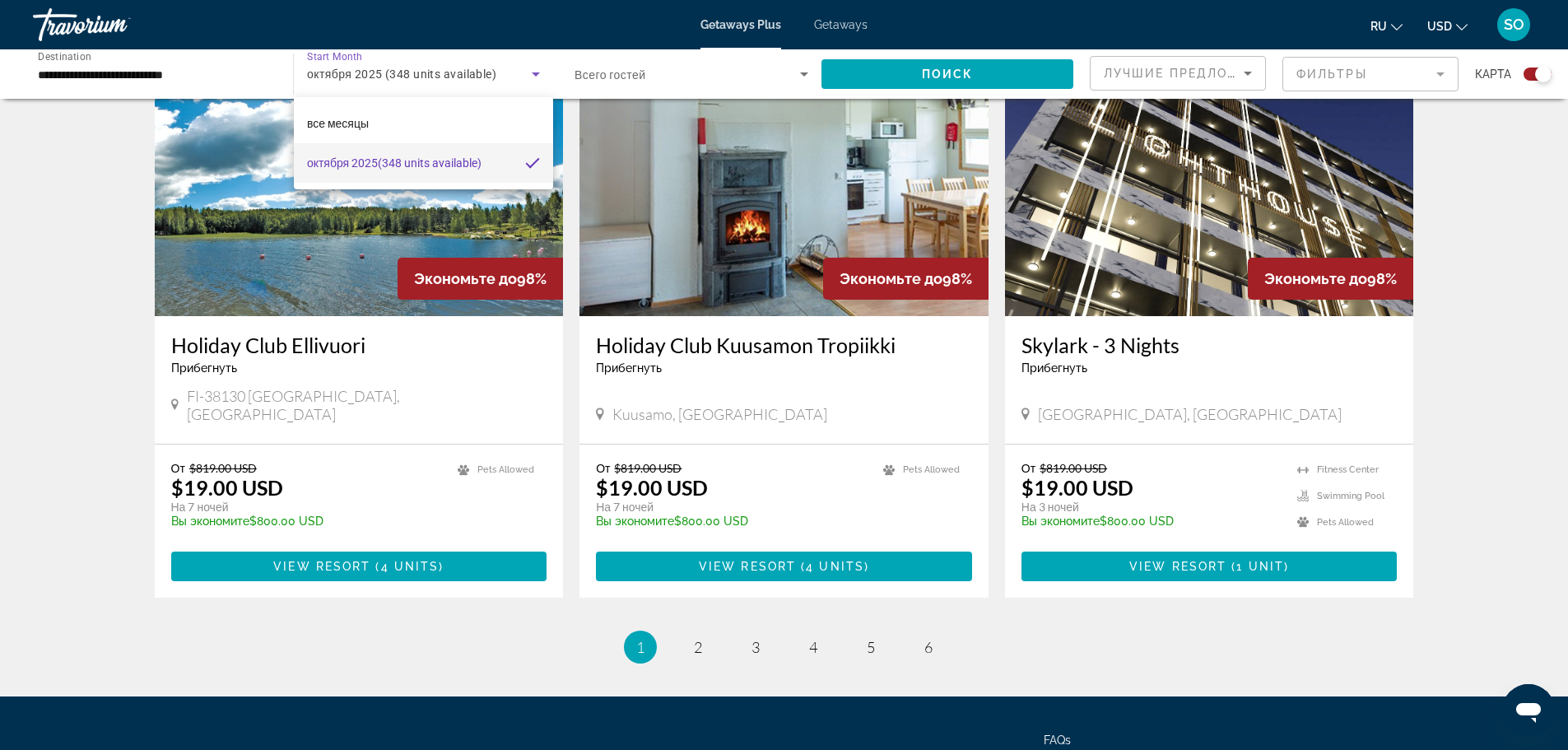
scroll to position [2305, 0]
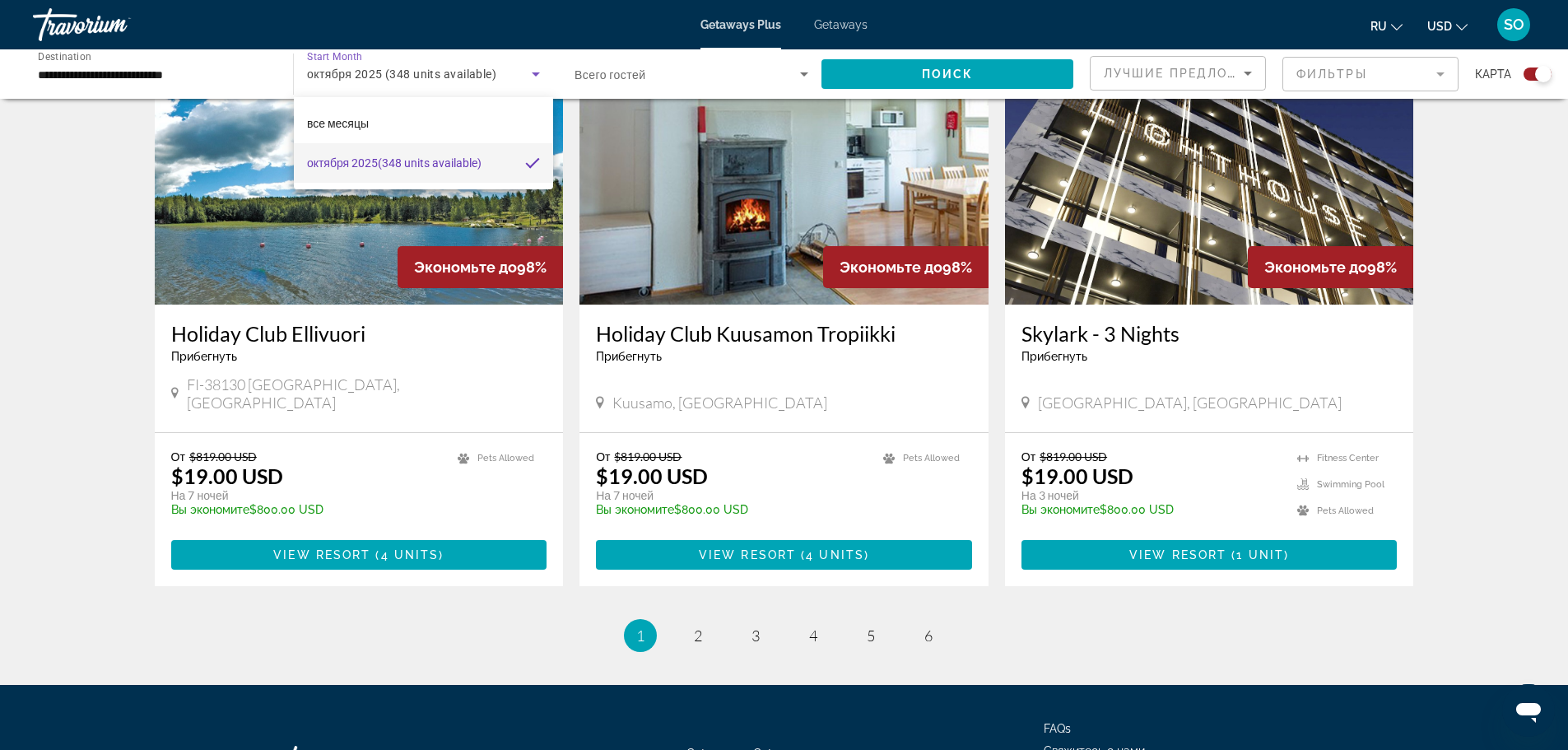
click at [699, 620] on div at bounding box center [784, 375] width 1568 height 750
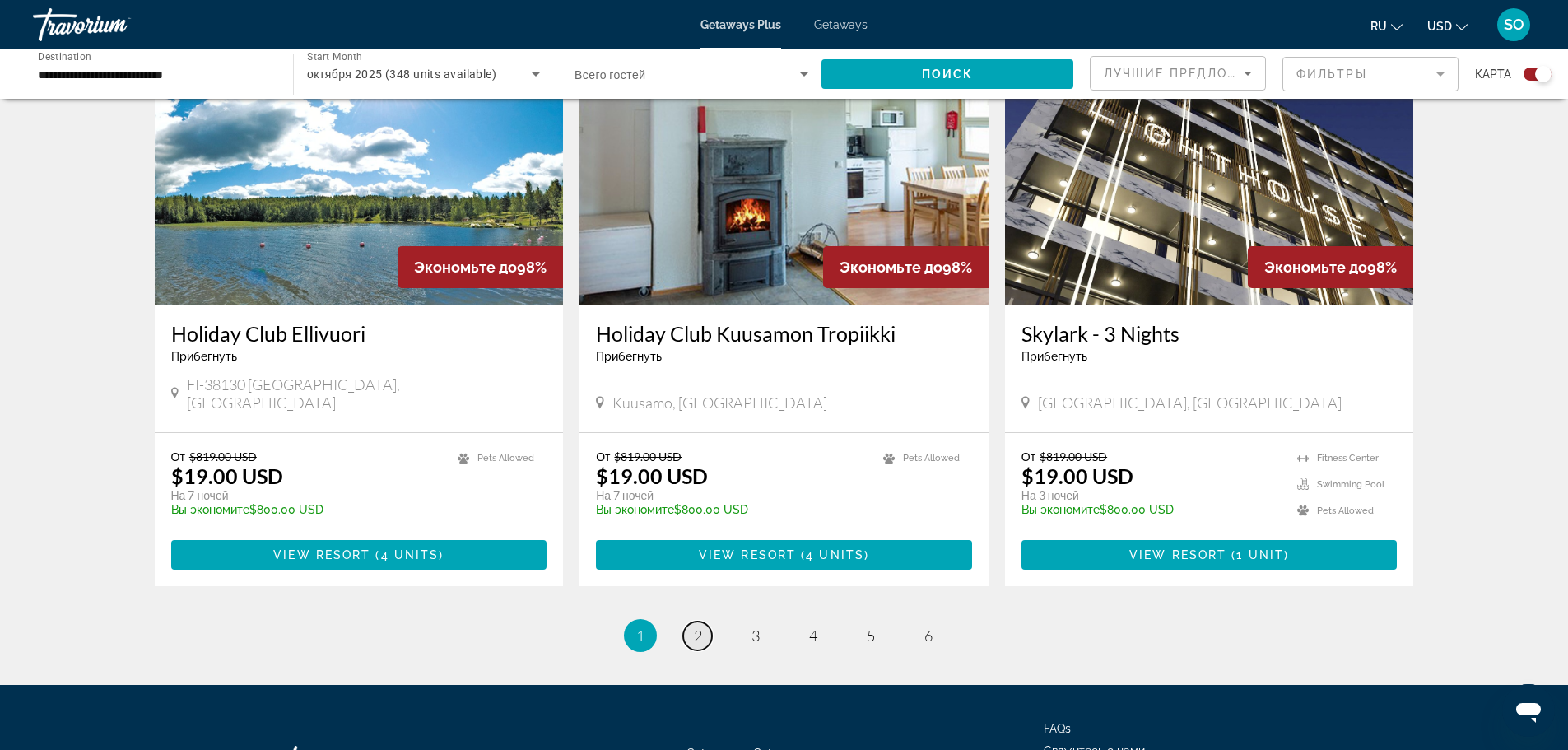
click at [703, 621] on link "page 2" at bounding box center [698, 636] width 28 height 28
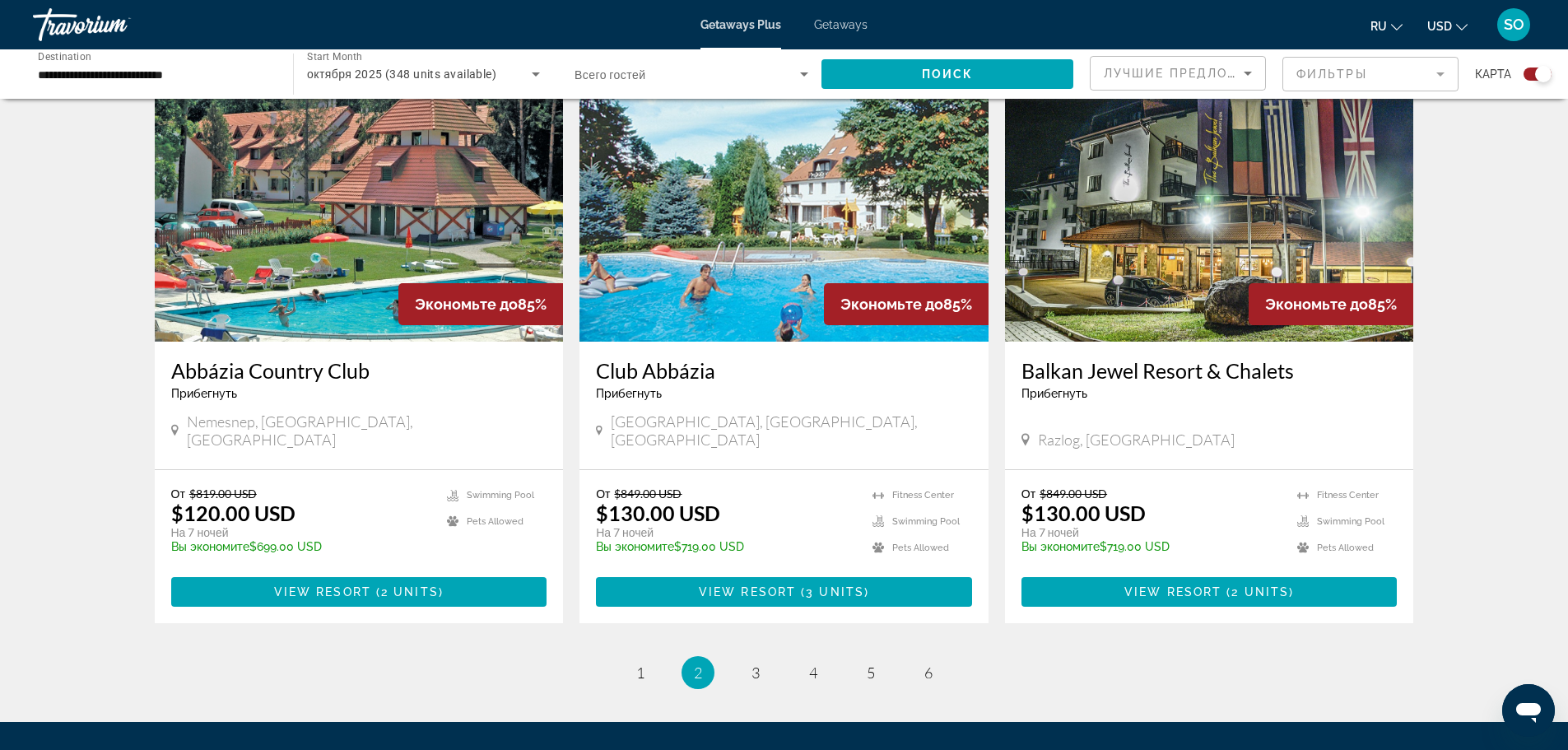
scroll to position [2305, 0]
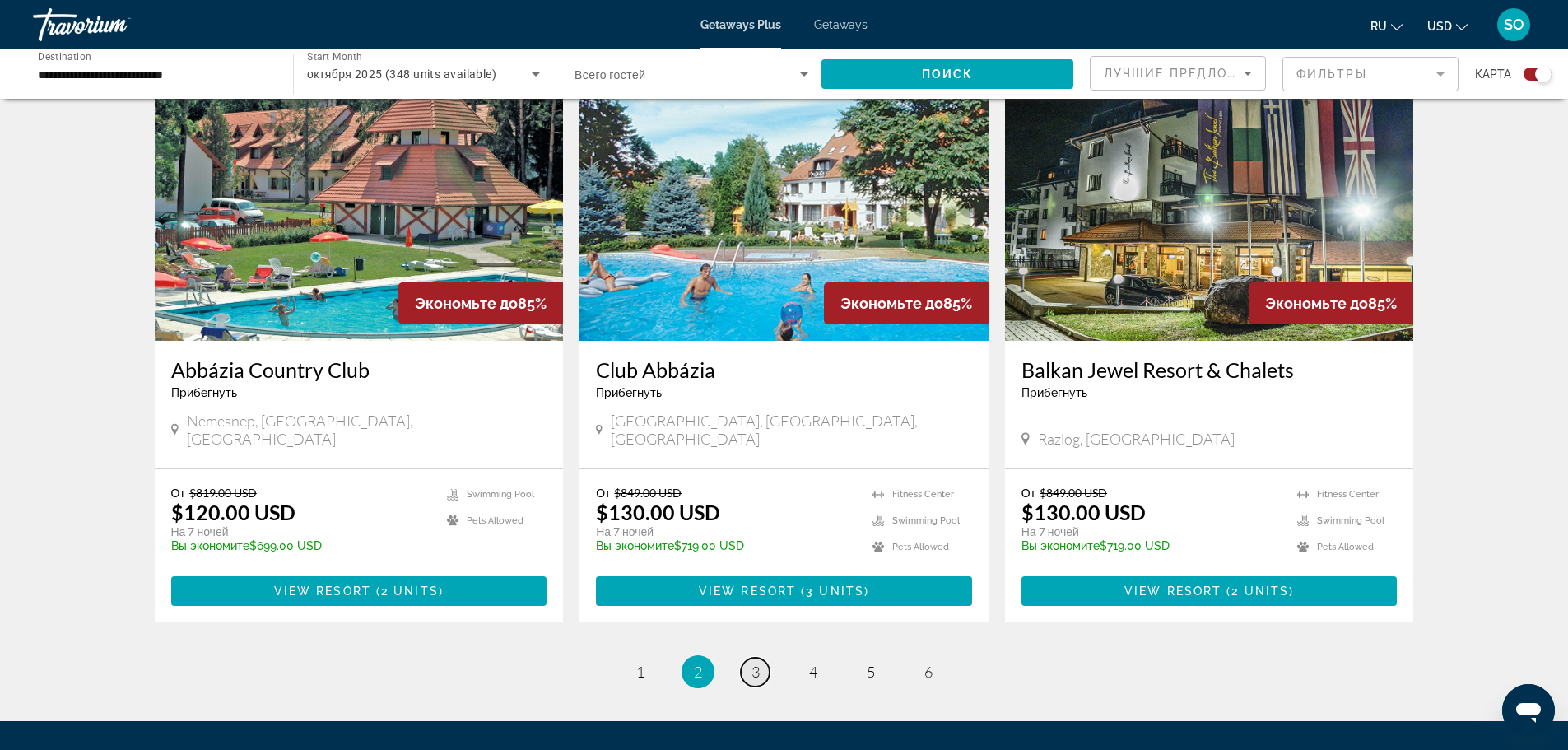
click at [764, 658] on link "page 3" at bounding box center [755, 672] width 28 height 28
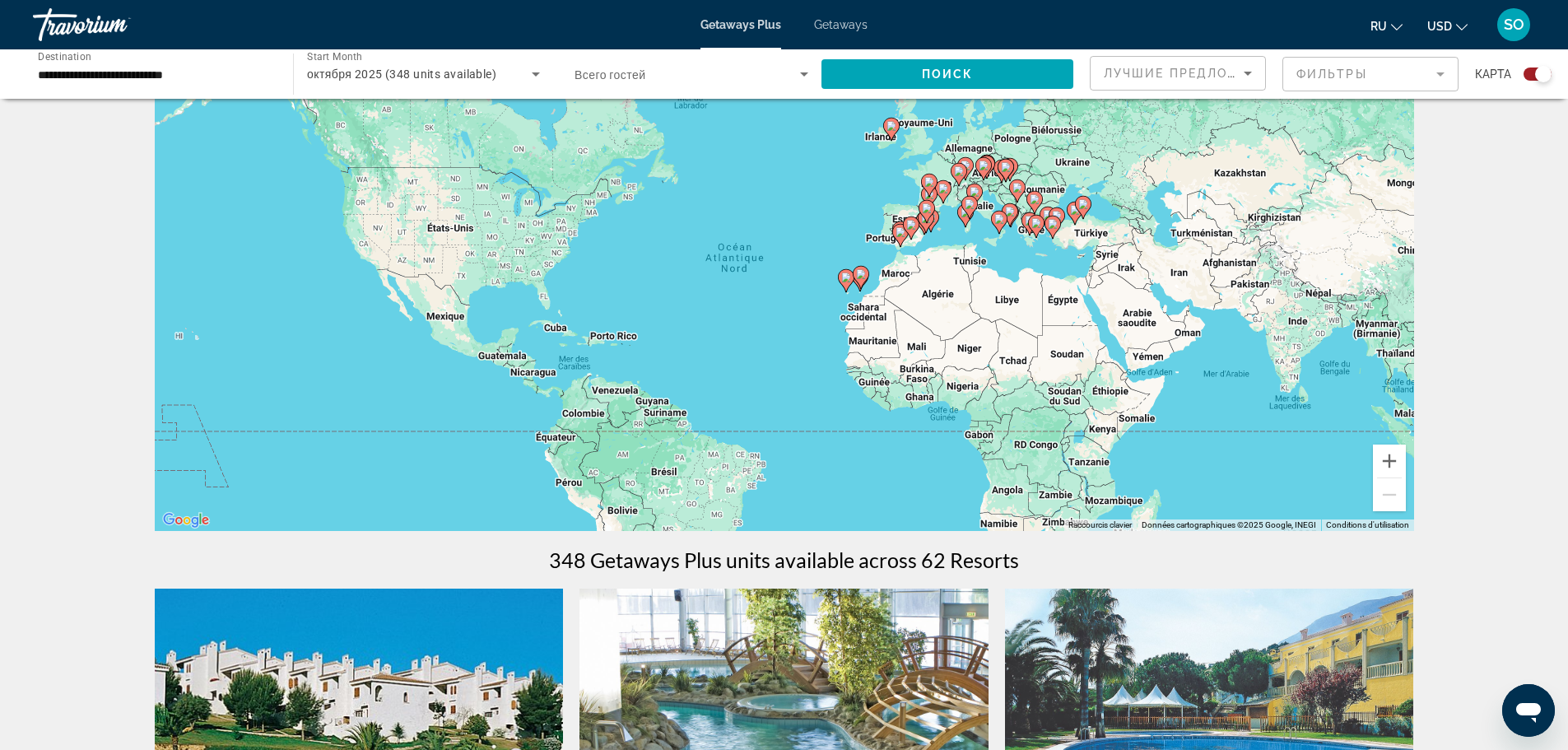
scroll to position [82, 0]
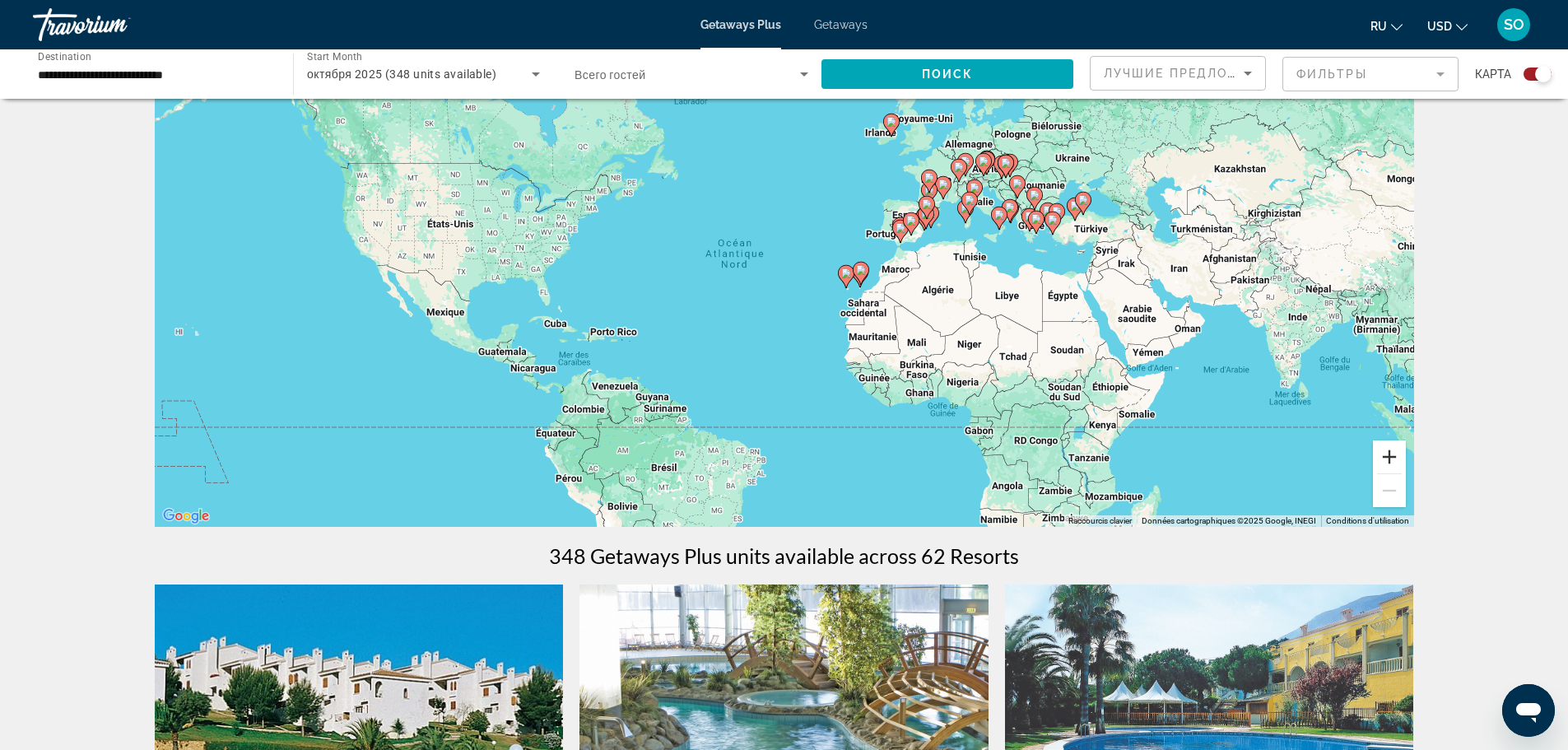
click at [1390, 458] on button "Zoom avant" at bounding box center [1389, 457] width 33 height 33
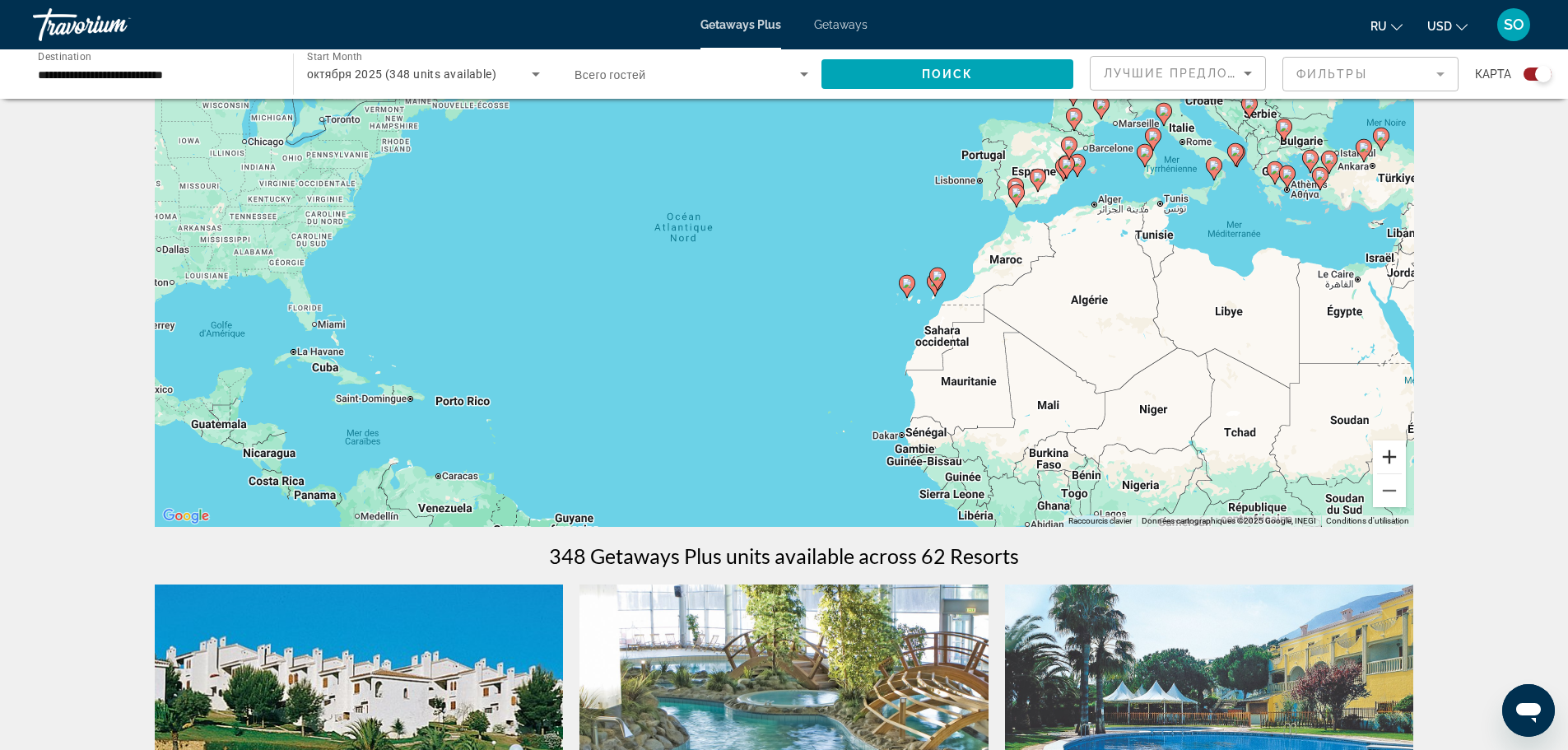
click at [1390, 458] on button "Zoom avant" at bounding box center [1389, 457] width 33 height 33
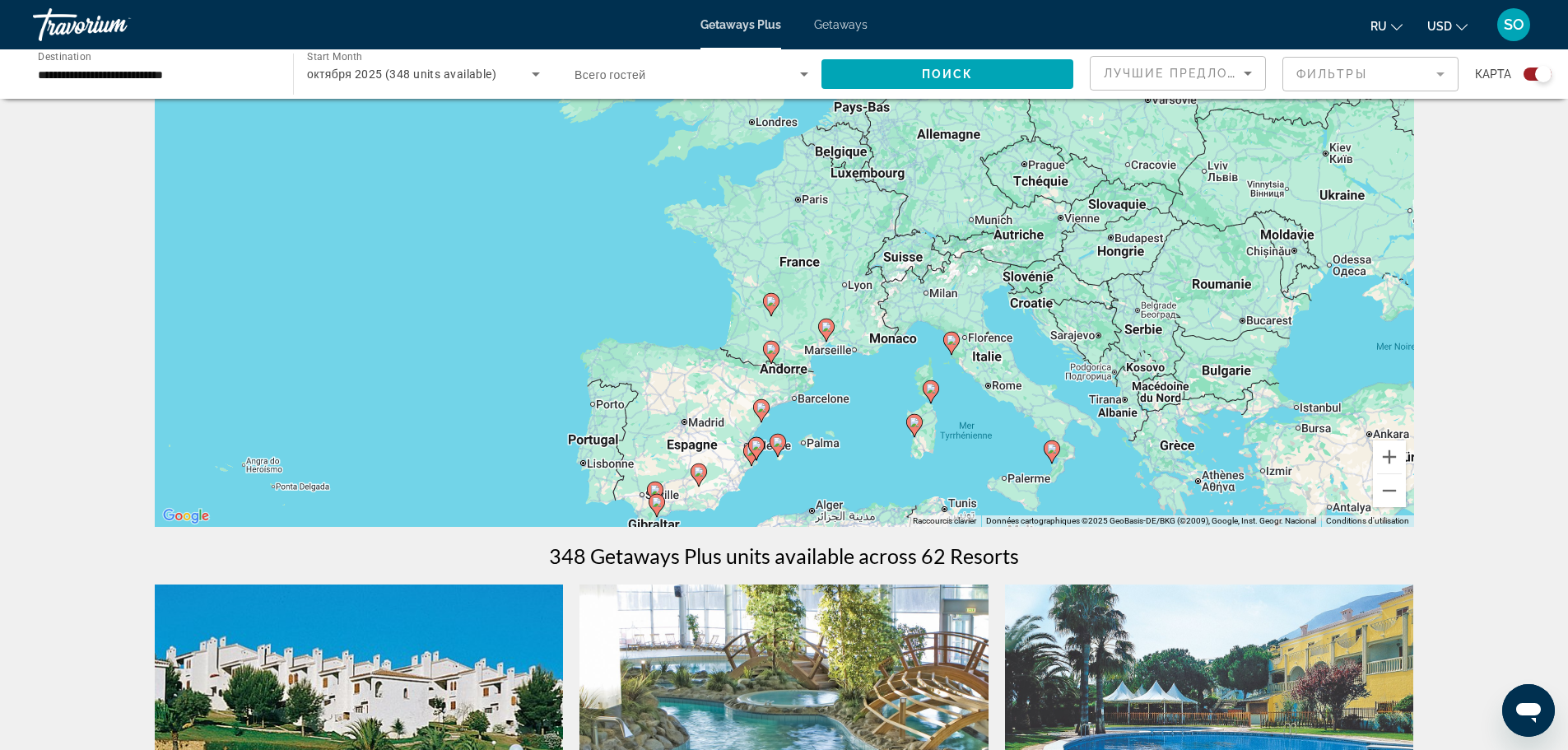
drag, startPoint x: 1254, startPoint y: 331, endPoint x: 661, endPoint y: 715, distance: 706.5
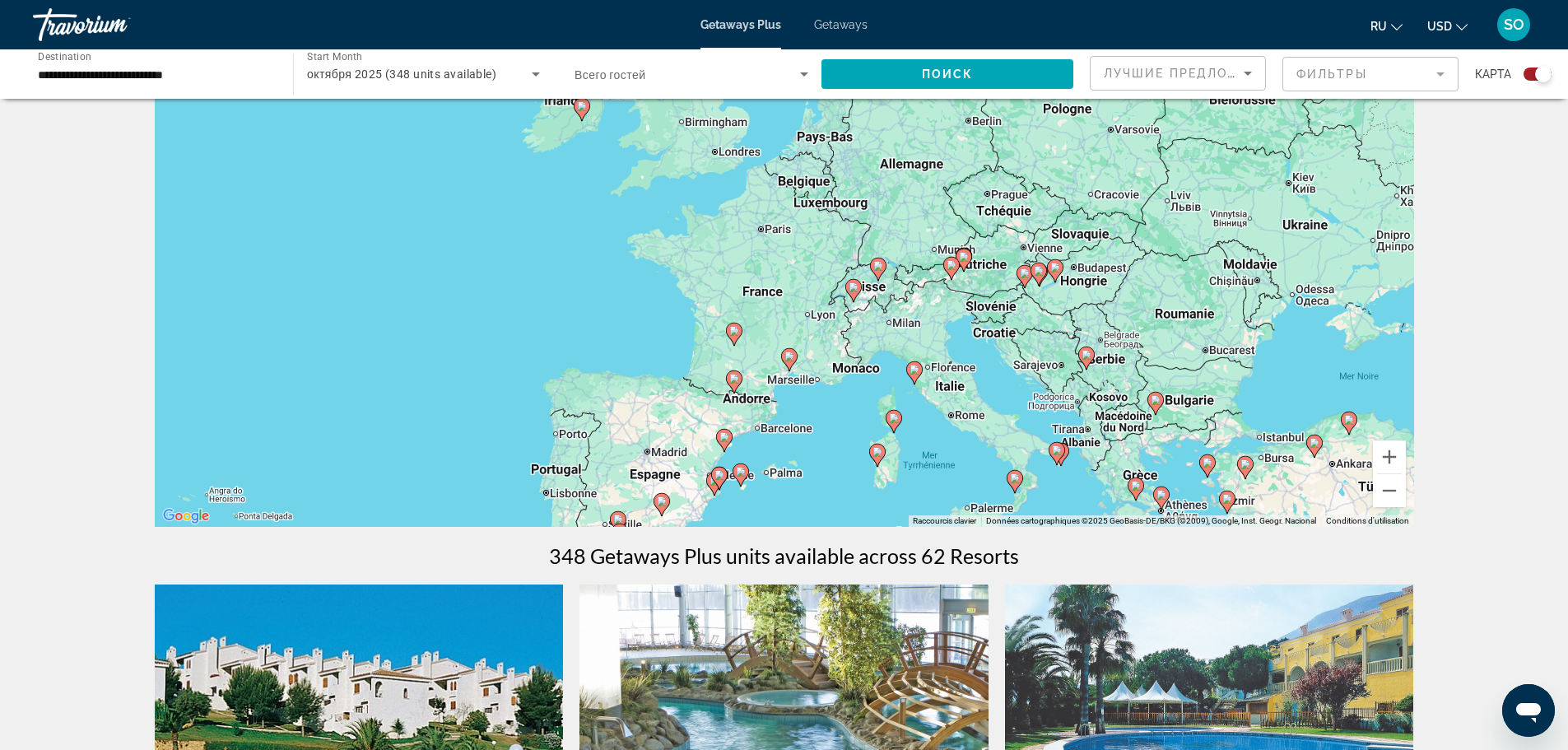
click at [787, 351] on icon "Main content" at bounding box center [788, 360] width 15 height 21
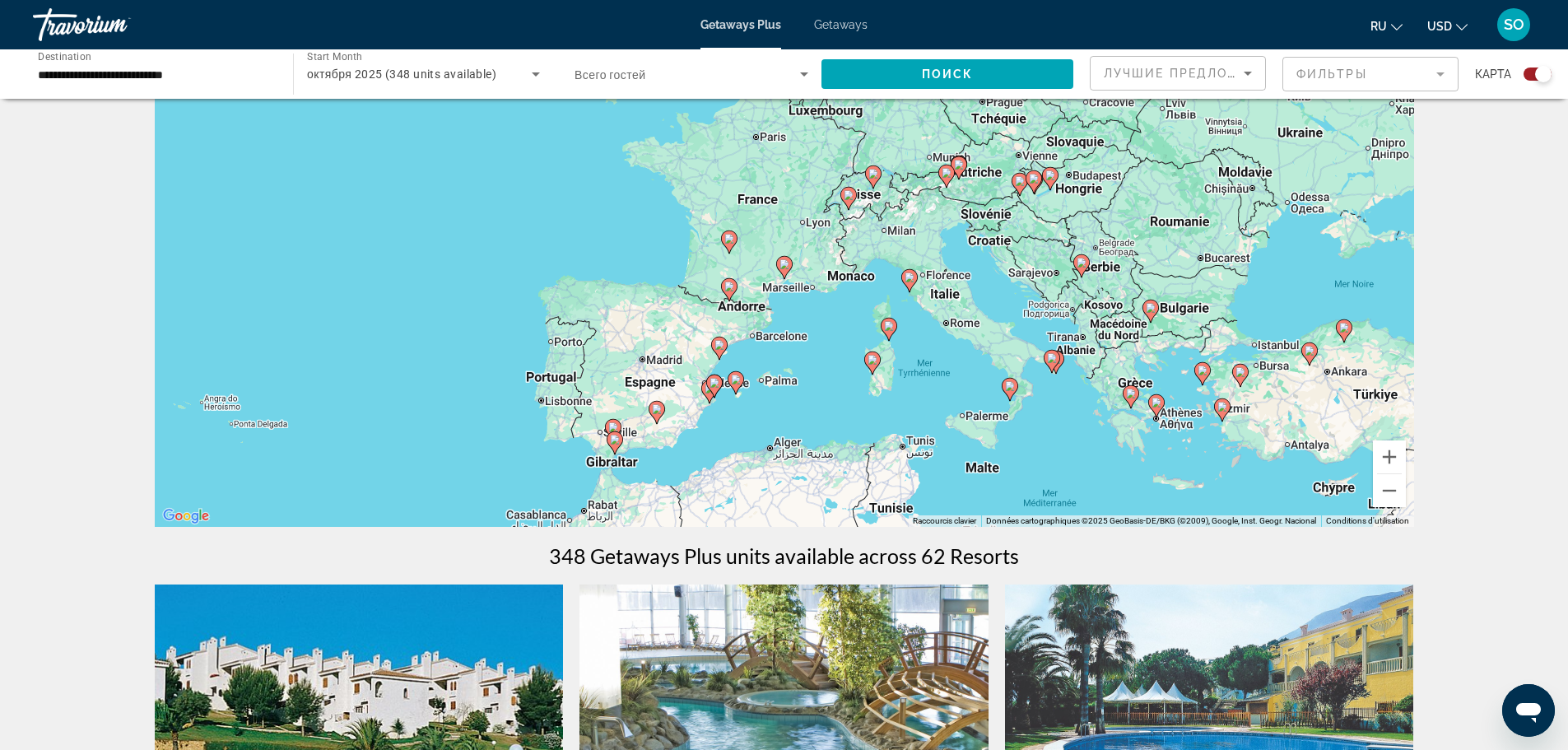
click at [783, 267] on image "Main content" at bounding box center [784, 263] width 10 height 10
type input "**********"
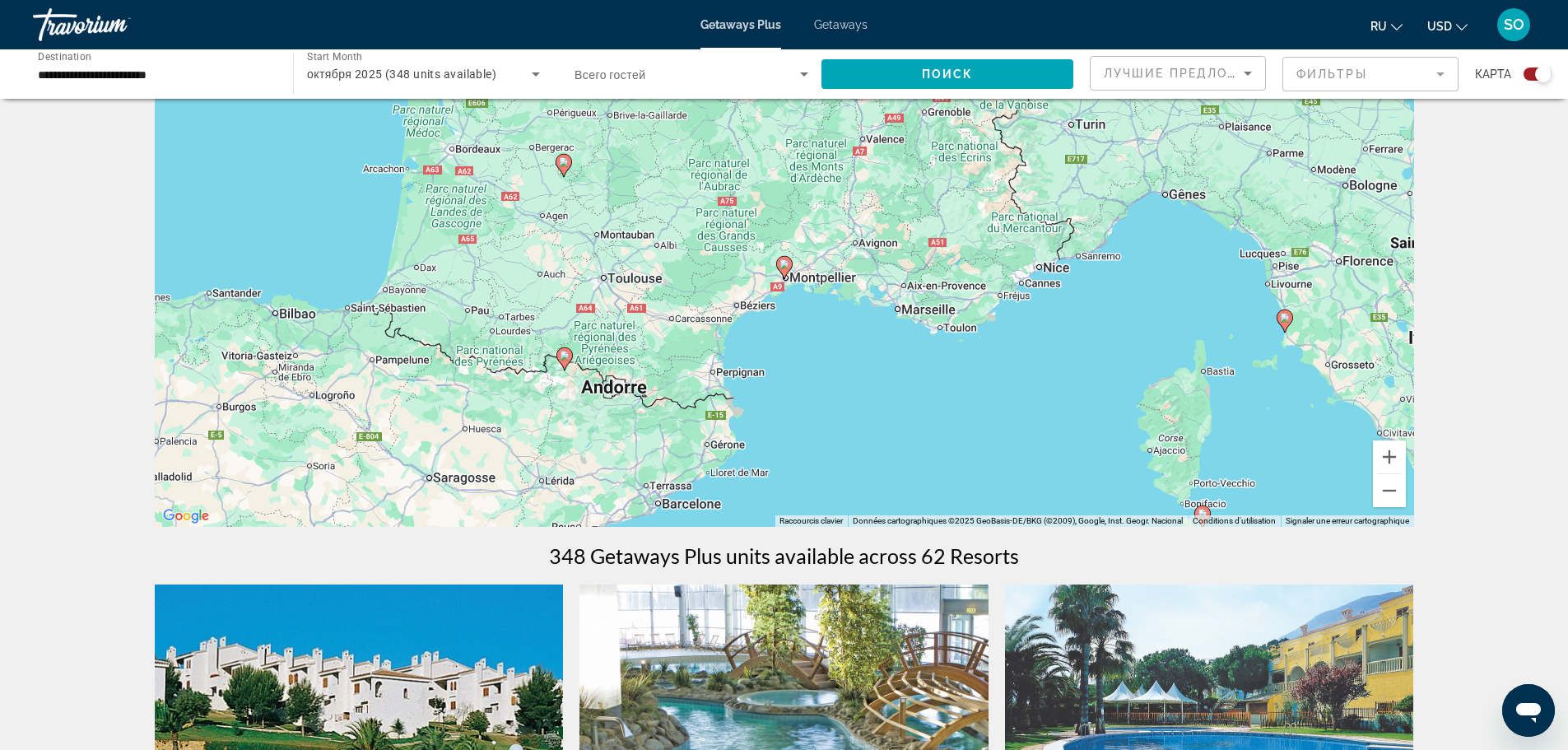
click at [784, 262] on image "Main content" at bounding box center [784, 263] width 10 height 10
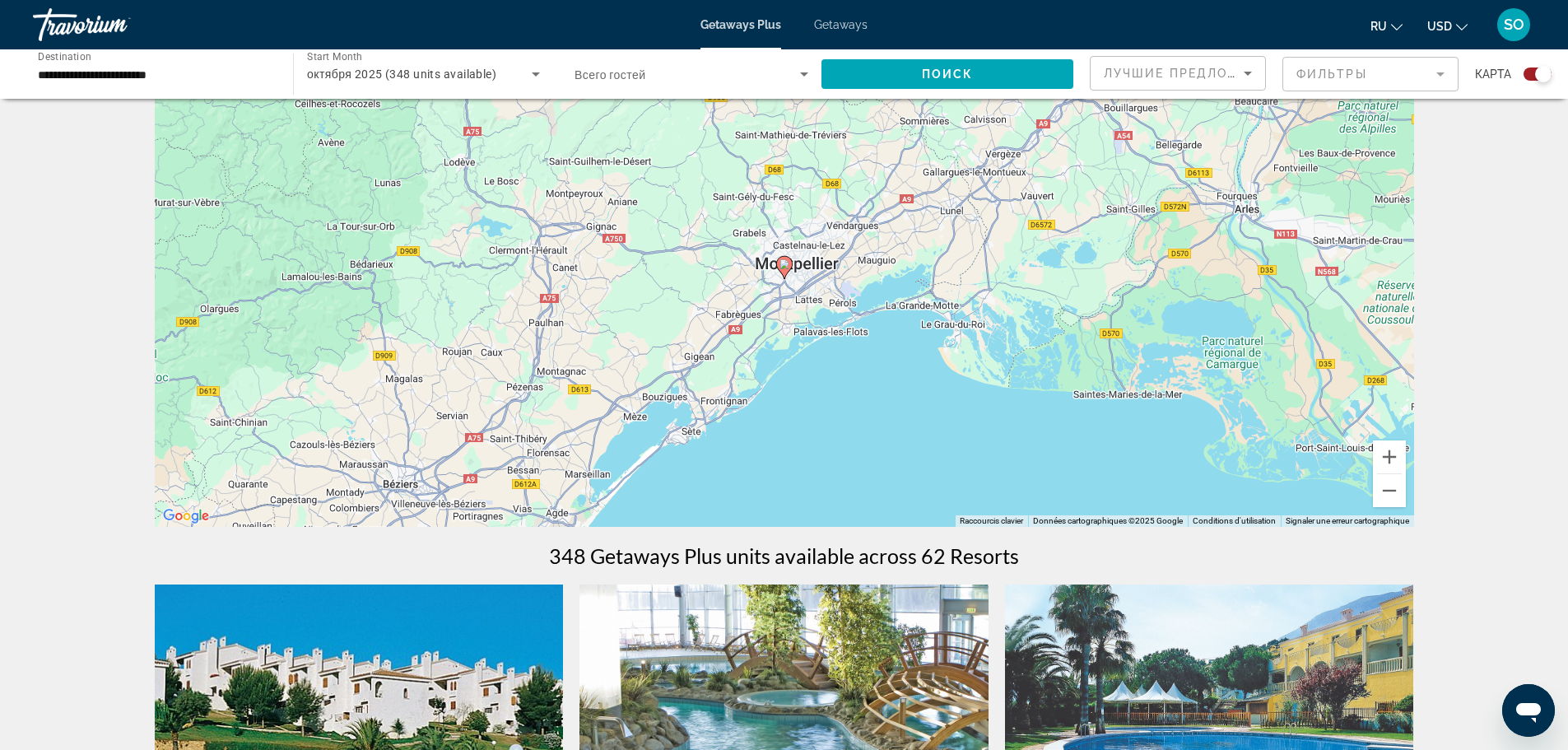
click at [782, 266] on image "Main content" at bounding box center [784, 263] width 10 height 10
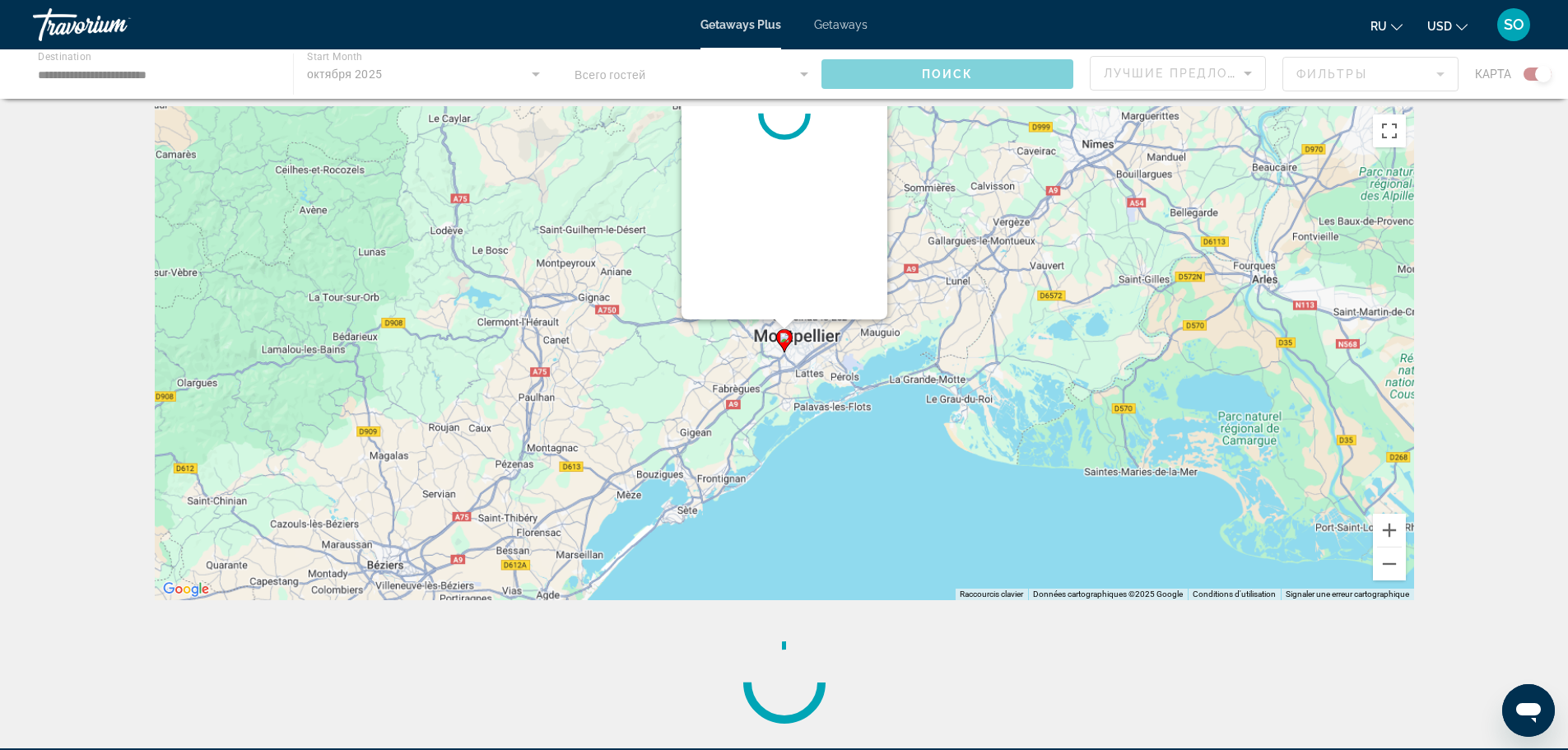
scroll to position [0, 0]
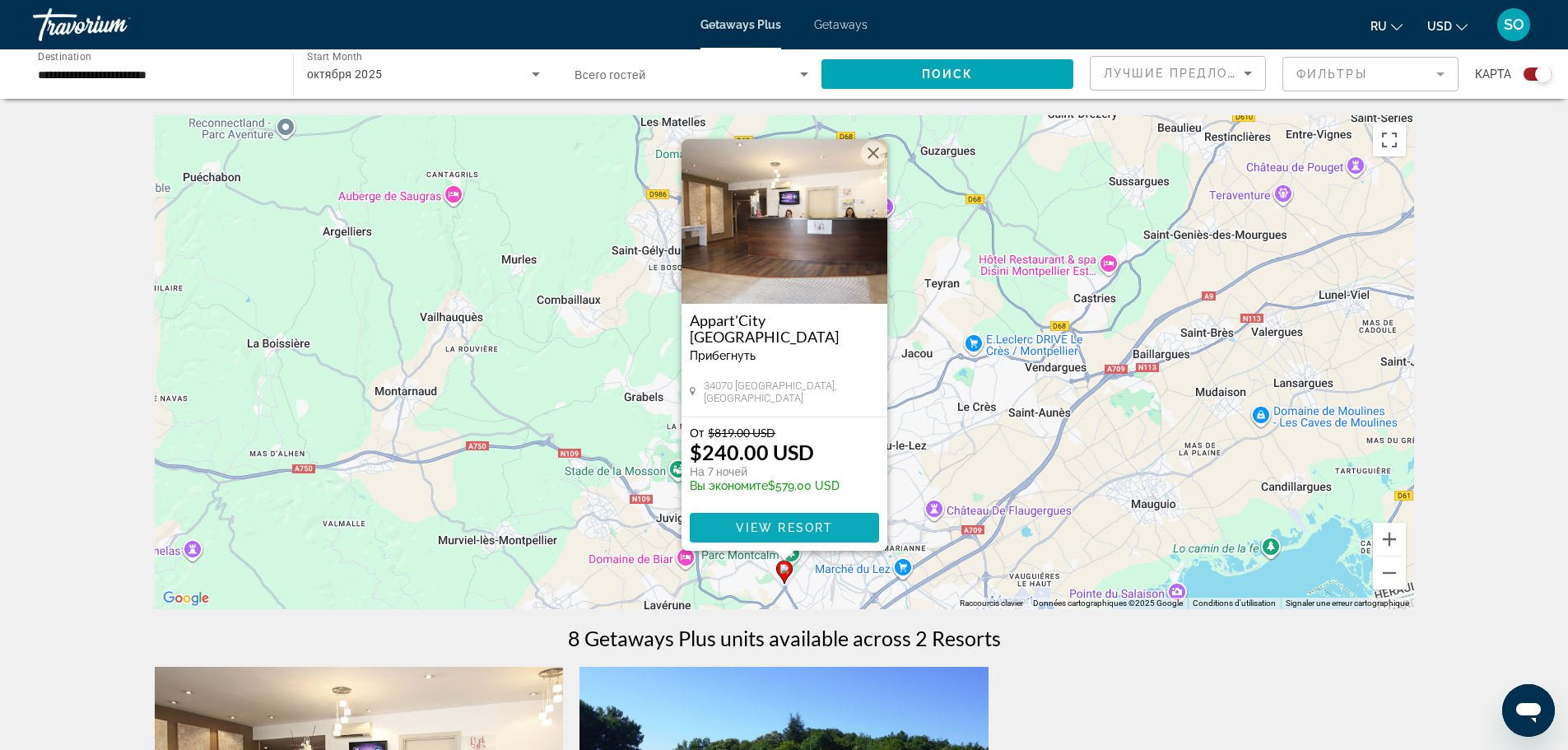
click at [828, 523] on span "View Resort" at bounding box center [784, 527] width 98 height 13
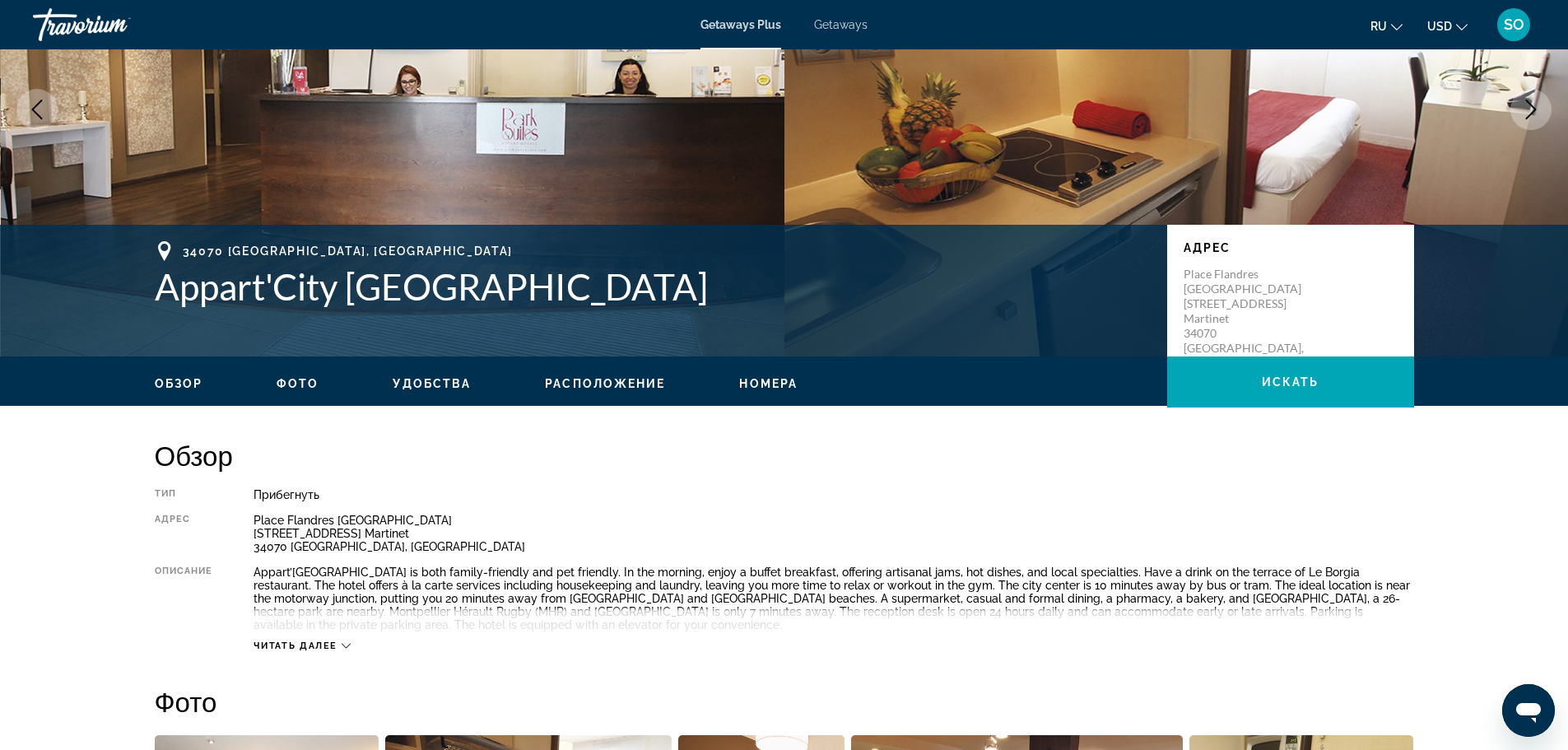
scroll to position [185, 0]
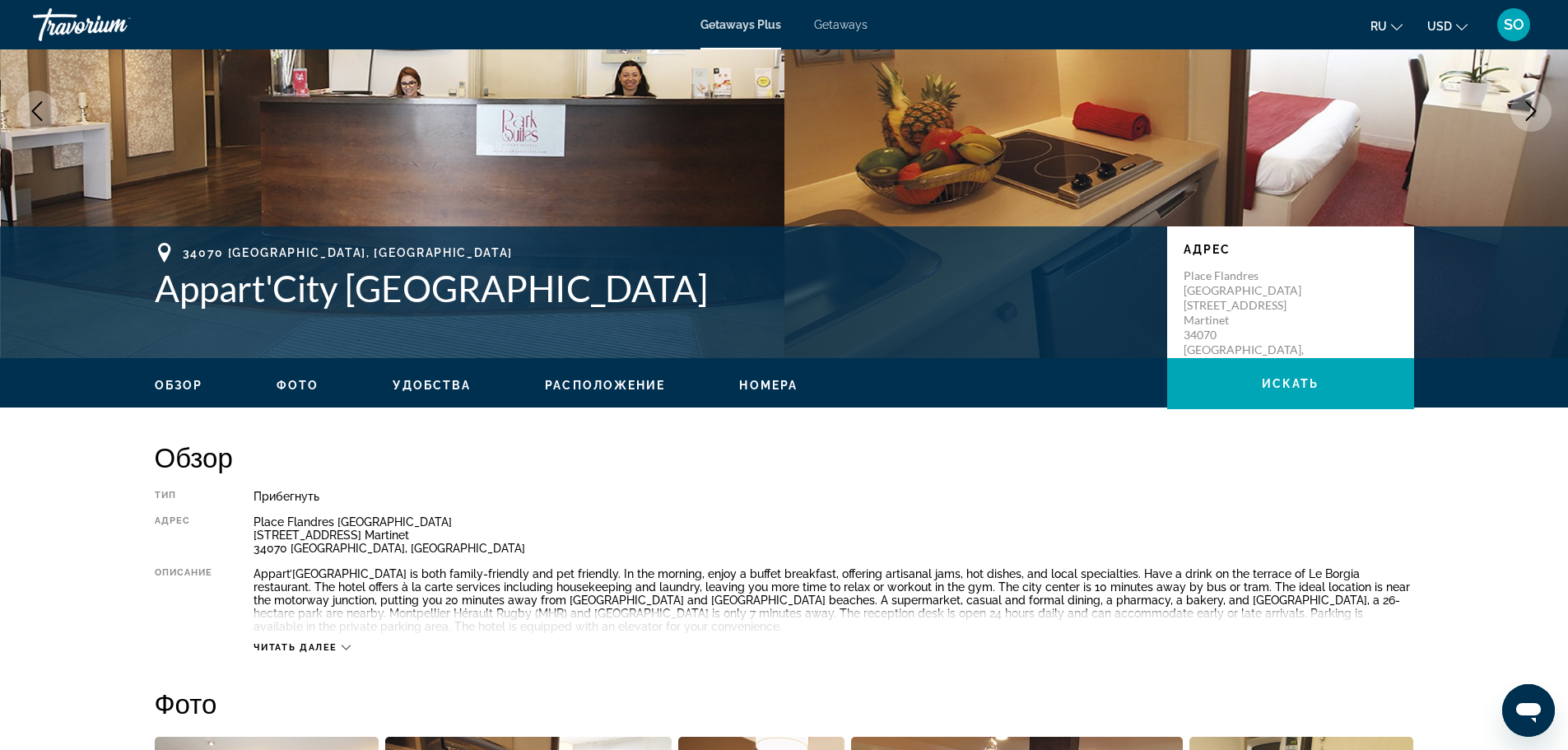
click at [341, 641] on button "Читать далее" at bounding box center [302, 647] width 98 height 12
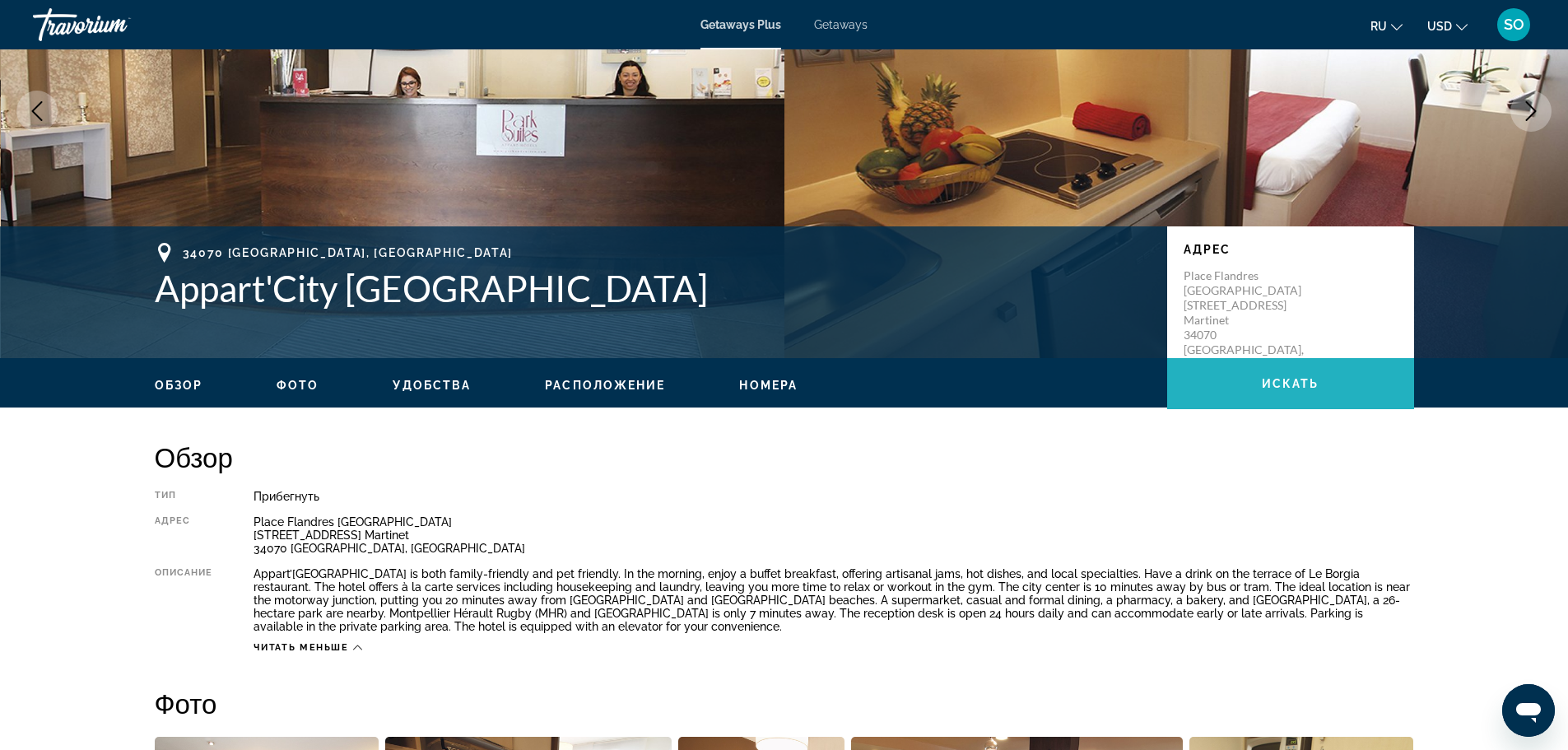
click at [1266, 392] on span "Main content" at bounding box center [1291, 383] width 247 height 40
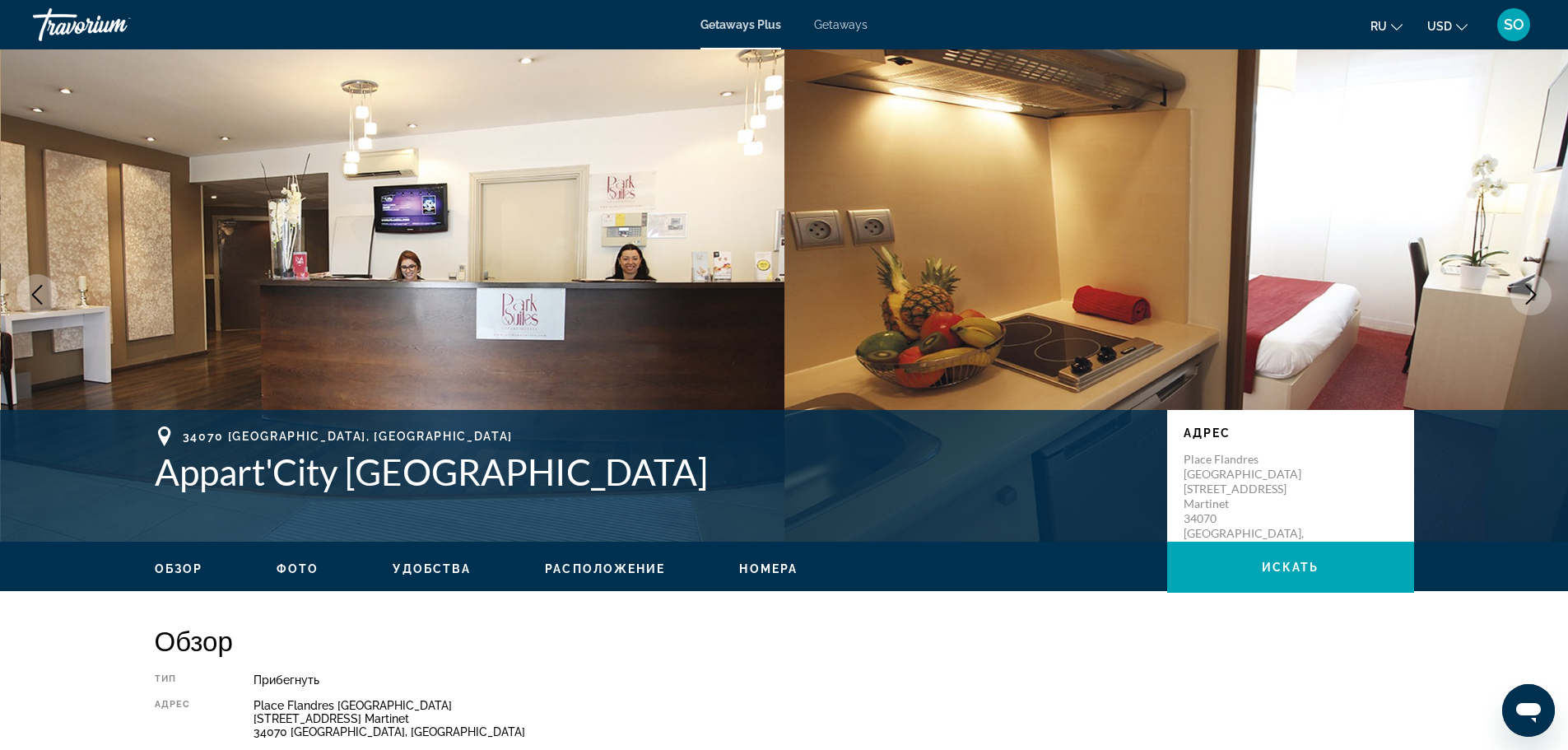
scroll to position [0, 0]
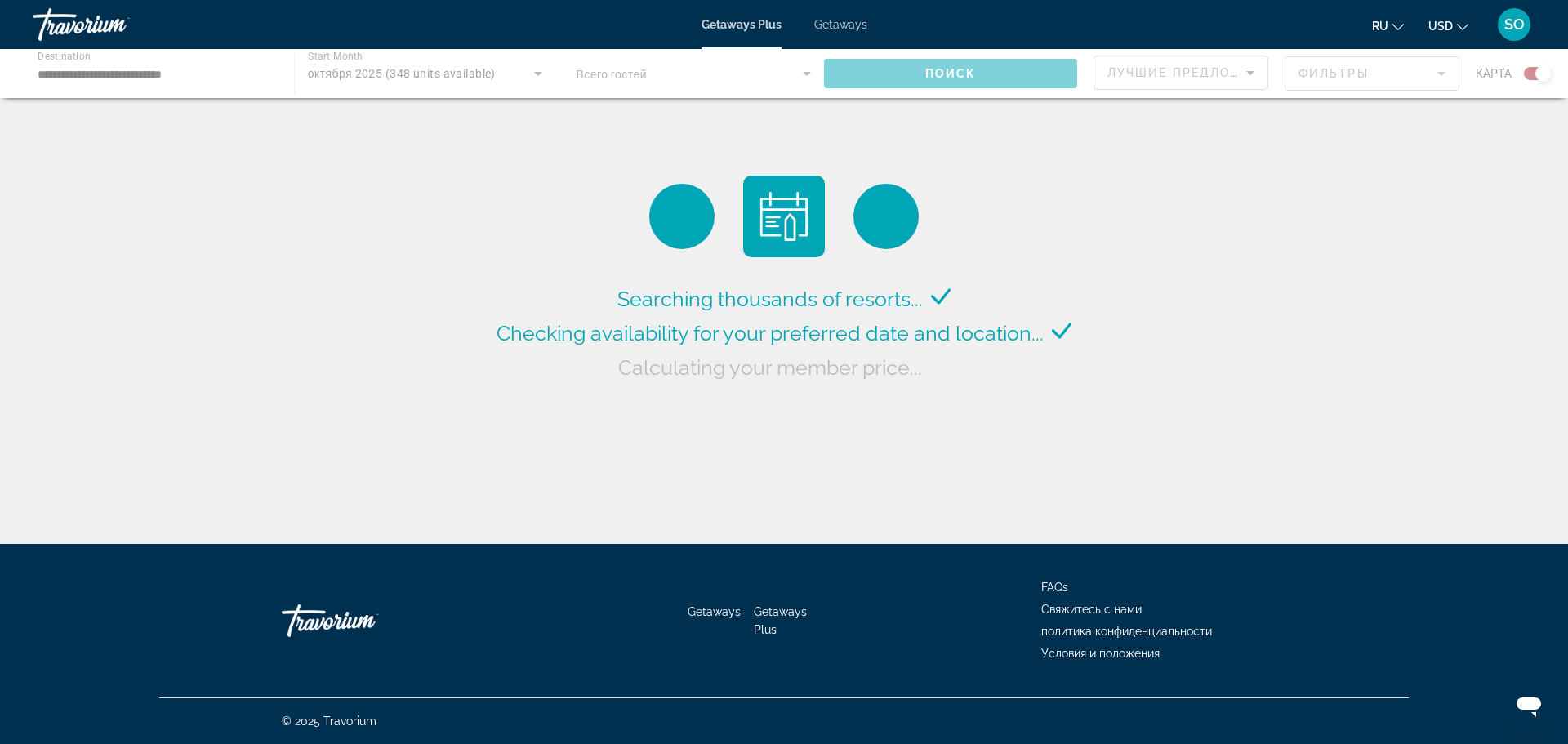
click at [535, 75] on div "Main content" at bounding box center [784, 74] width 1568 height 49
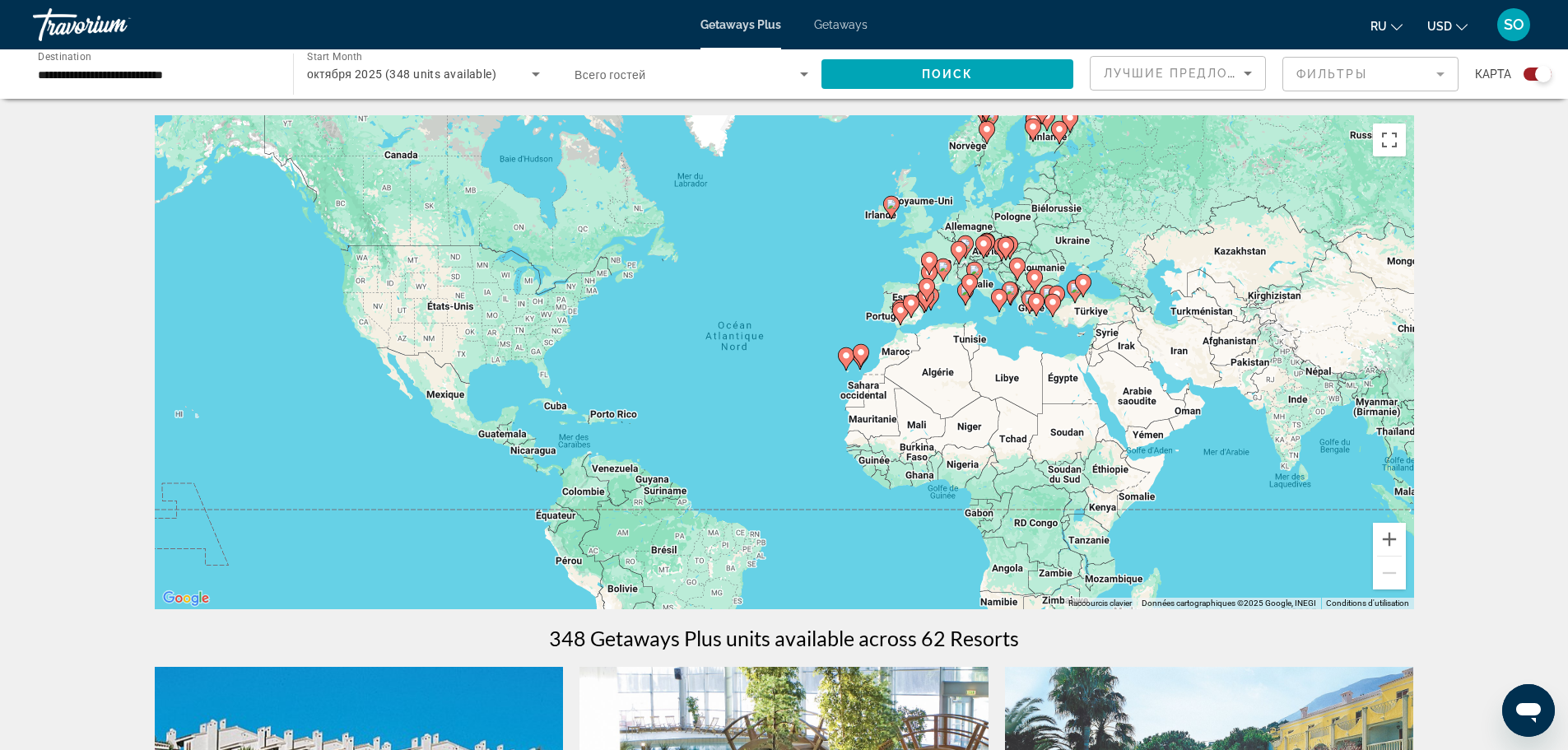
click at [539, 74] on icon "Search widget" at bounding box center [535, 74] width 20 height 20
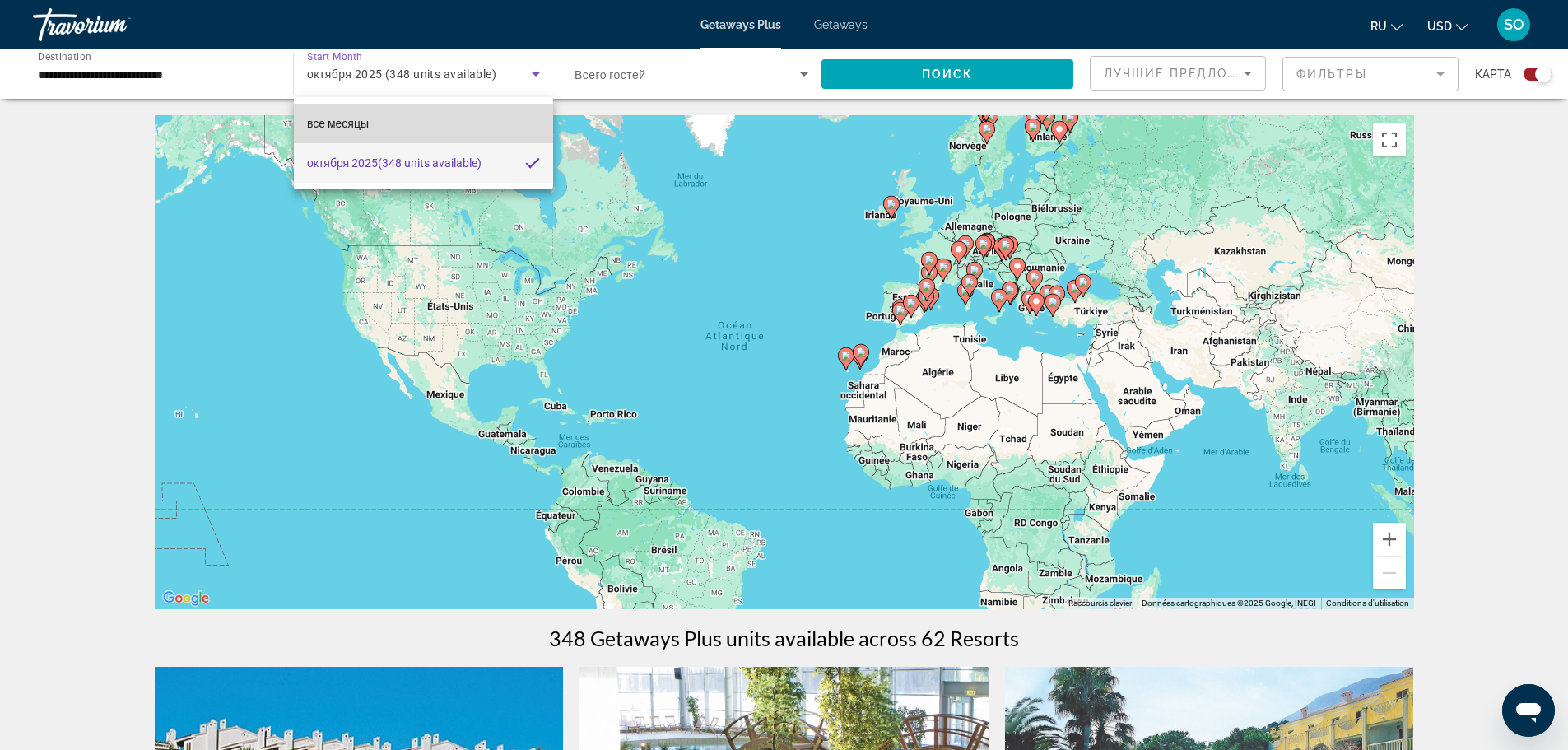
click at [436, 129] on mat-option "все месяцы" at bounding box center [423, 123] width 259 height 40
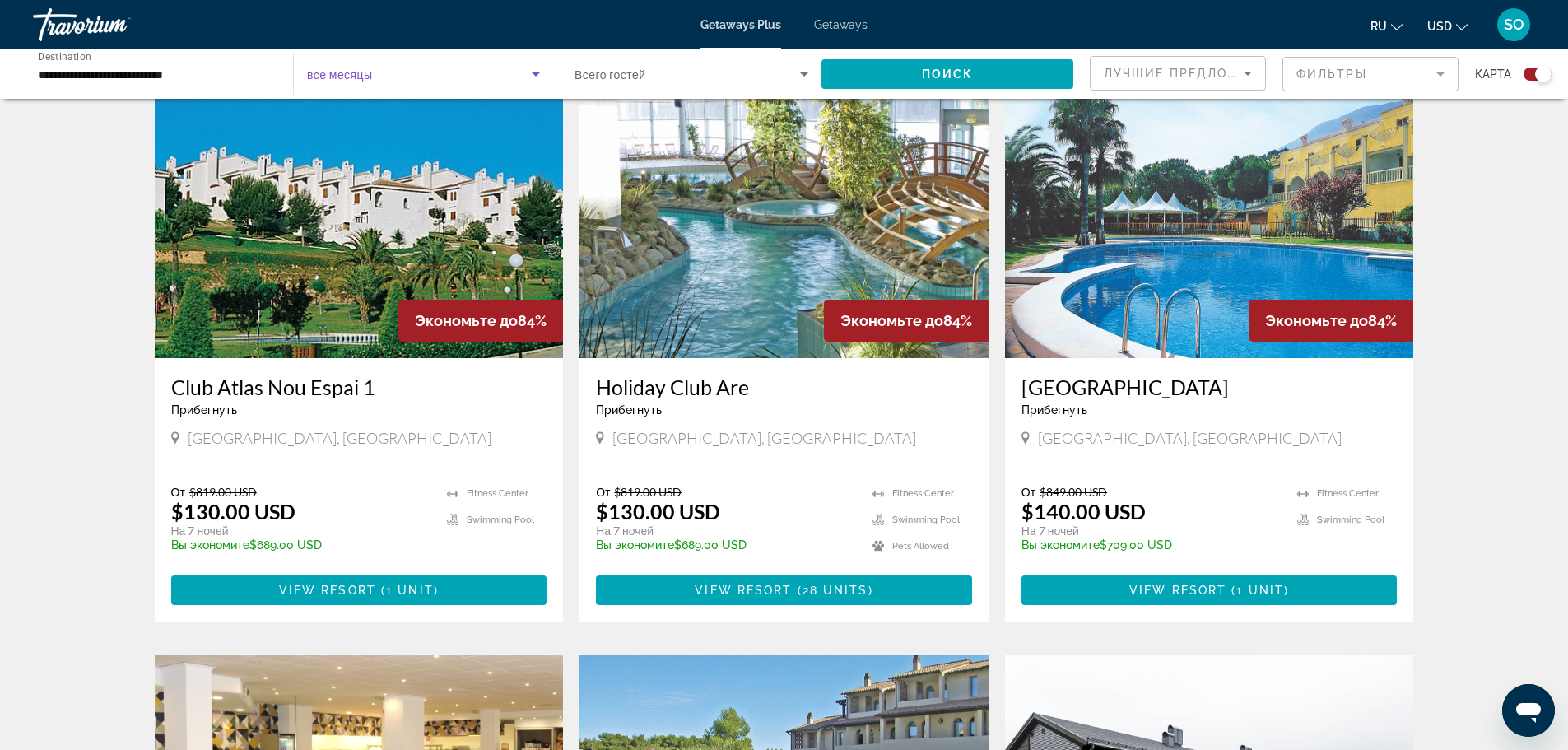
scroll to position [576, 0]
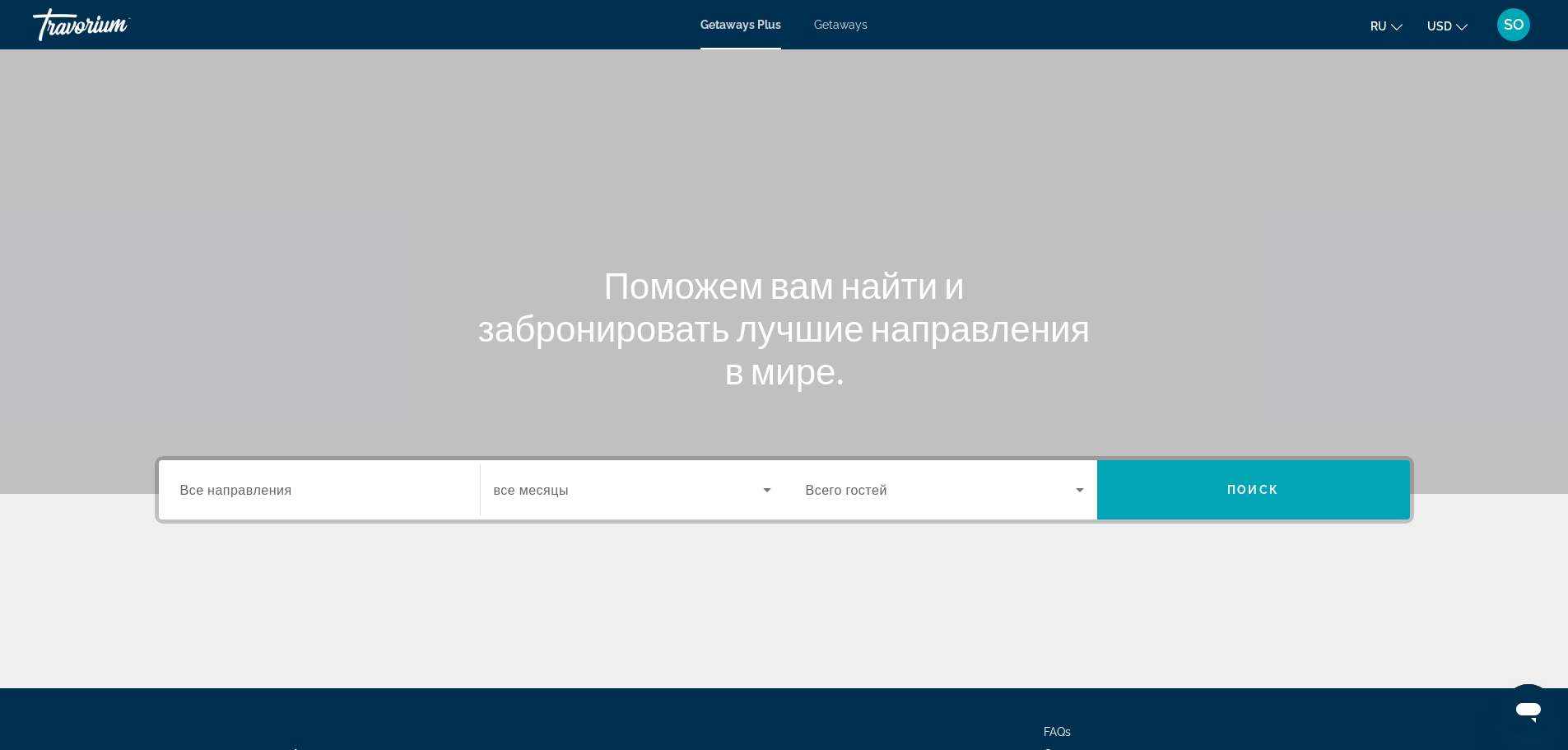
click at [768, 488] on icon "Search widget" at bounding box center [767, 490] width 8 height 4
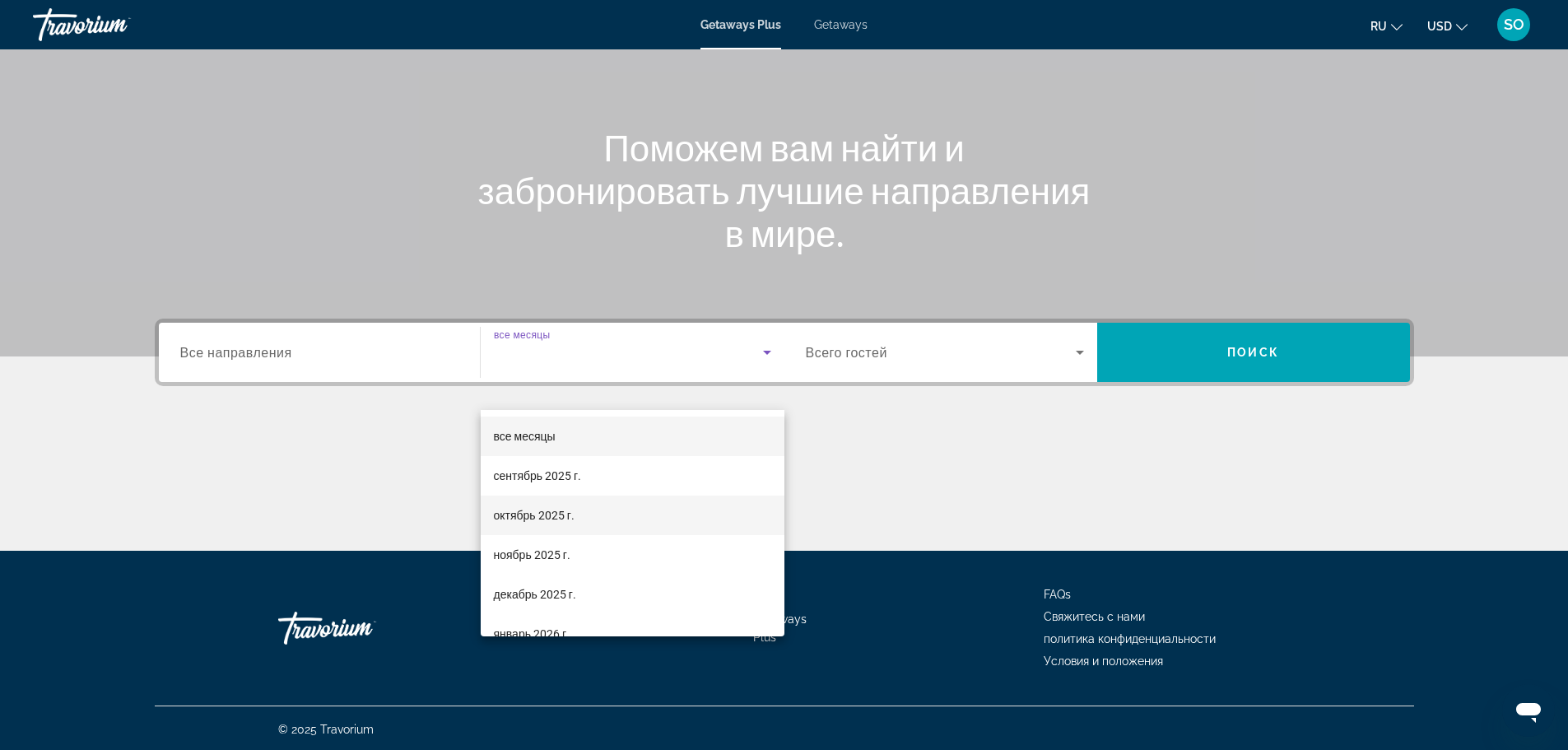
scroll to position [140, 0]
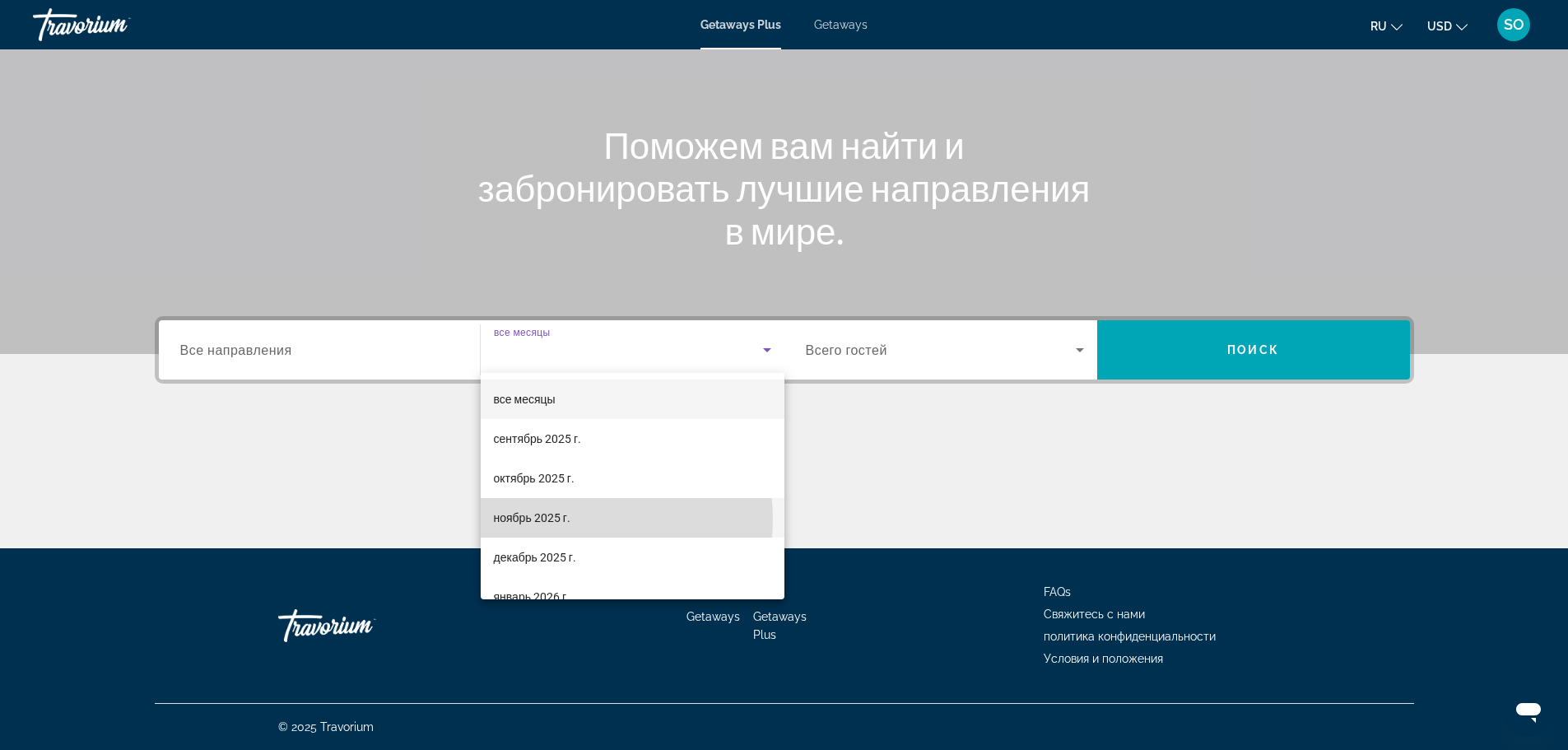
click at [569, 520] on span "ноябрь 2025 г." at bounding box center [532, 518] width 76 height 20
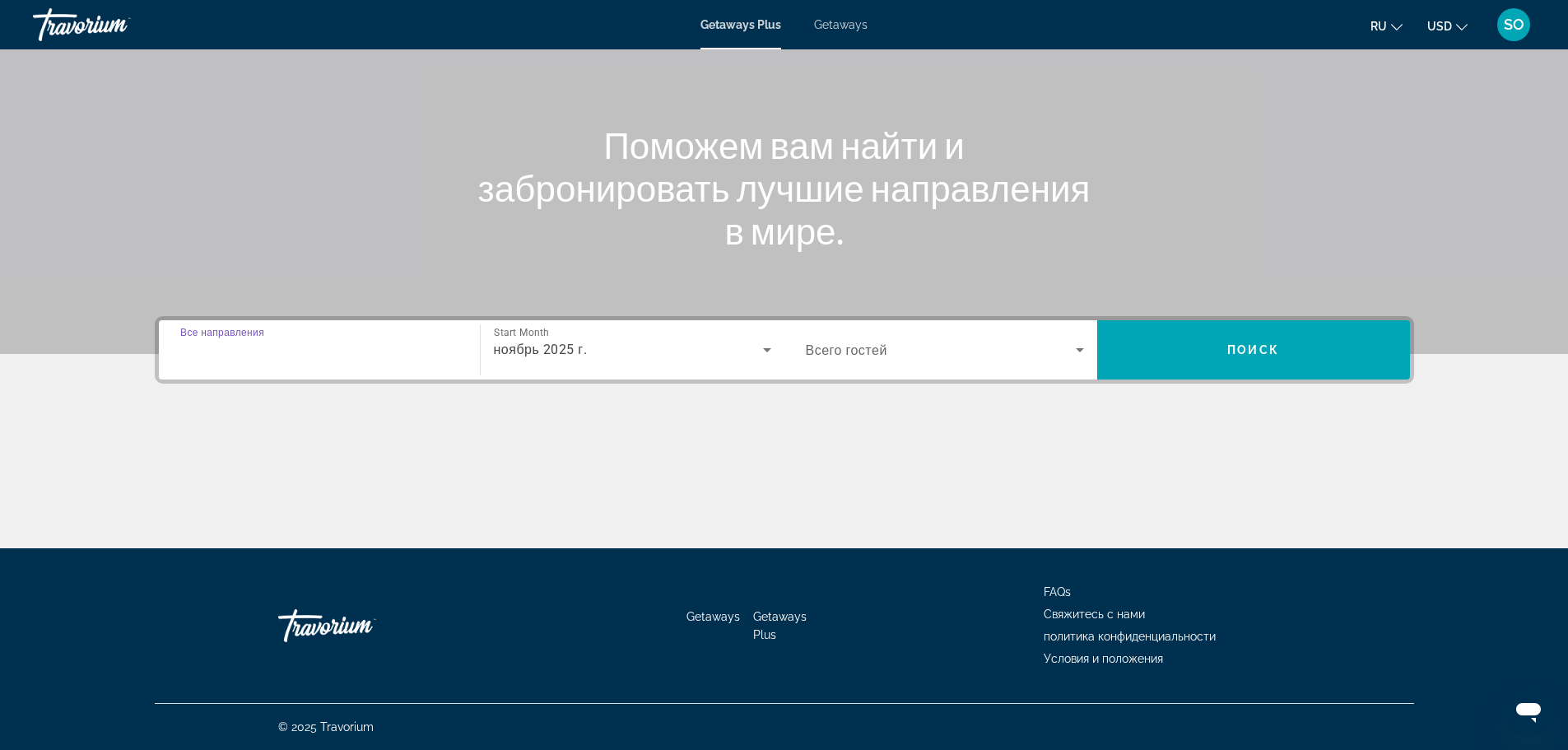
click at [335, 356] on input "Destination Все направления" at bounding box center [319, 350] width 278 height 20
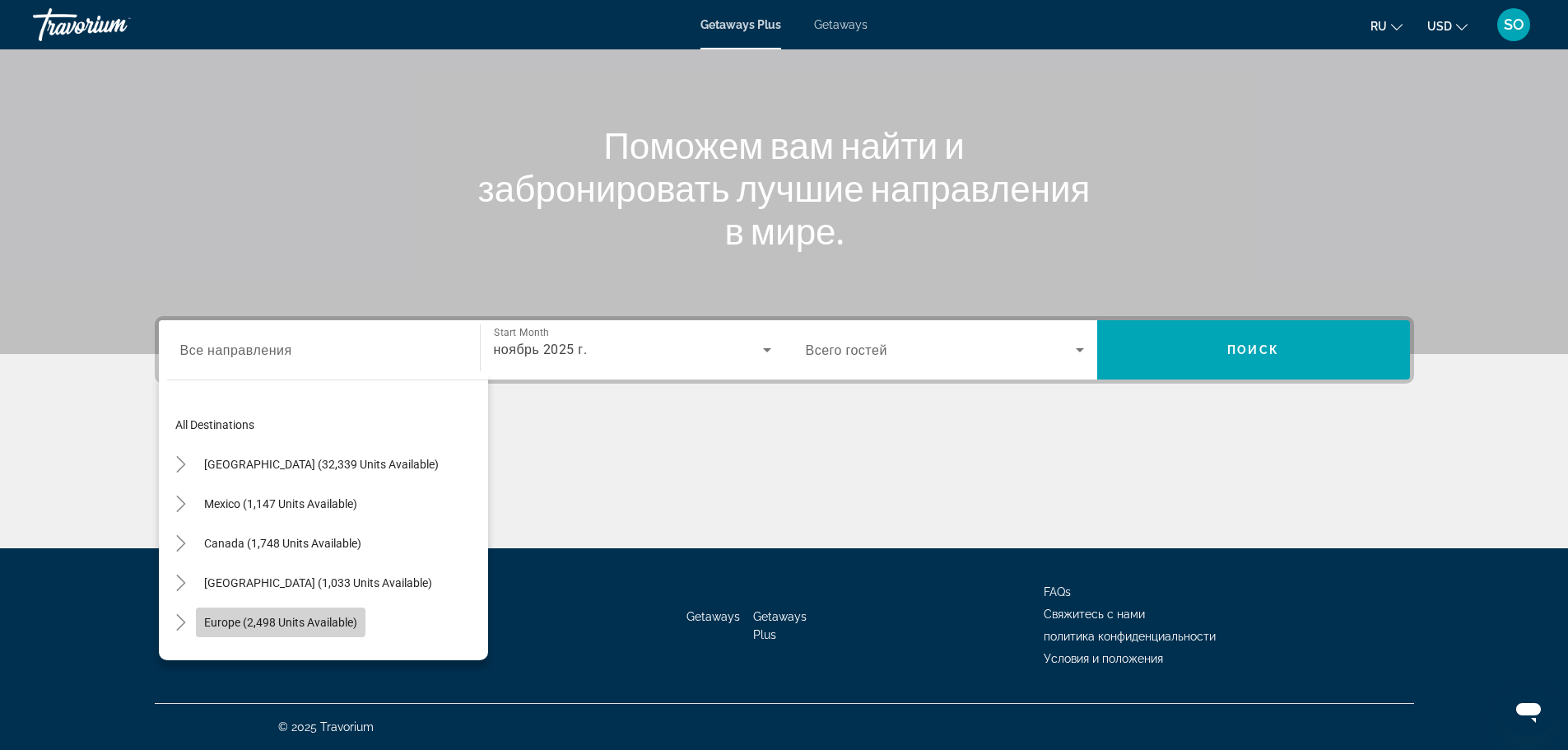
click at [225, 613] on span "Search widget" at bounding box center [280, 622] width 169 height 40
type input "**********"
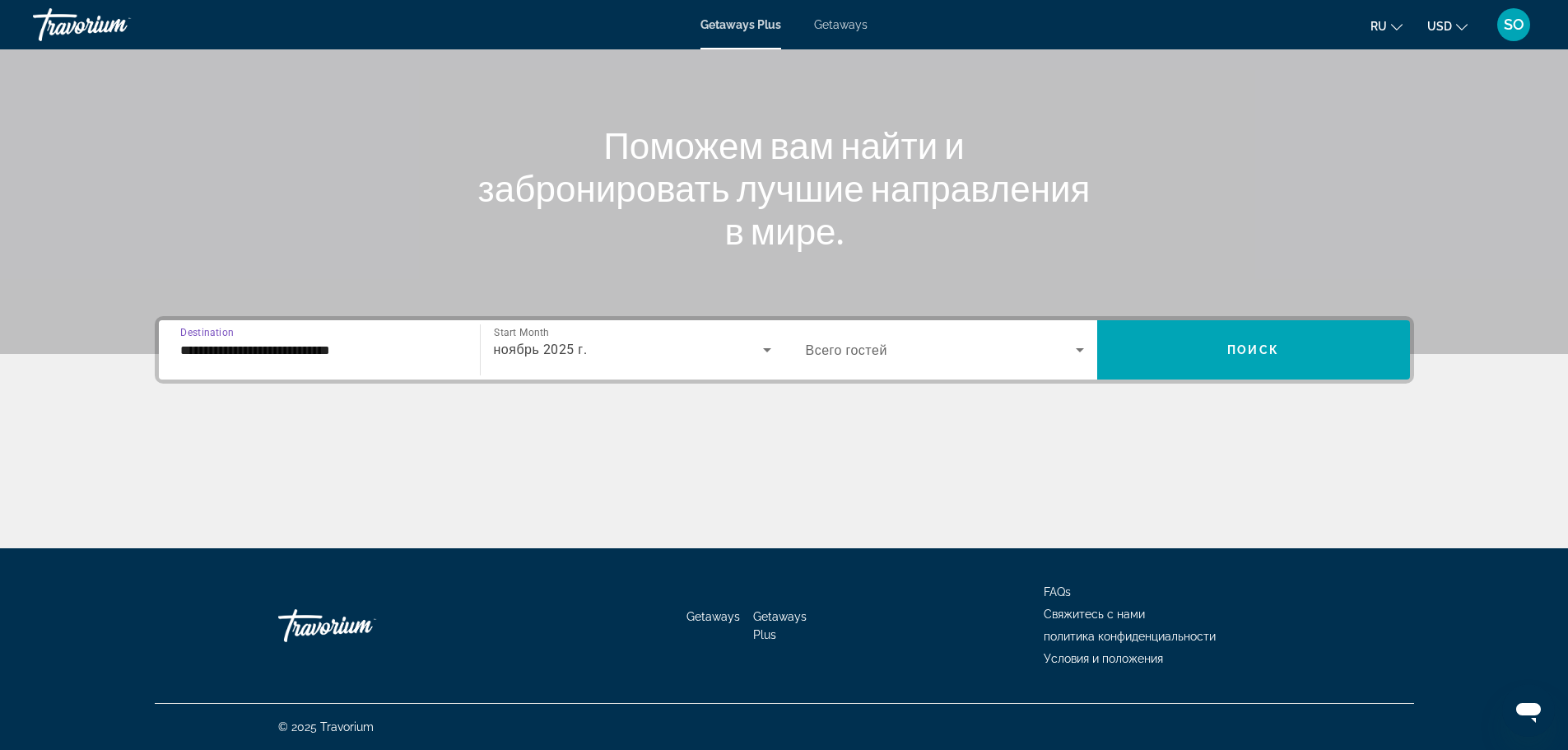
click at [1088, 341] on icon "Search widget" at bounding box center [1080, 349] width 20 height 20
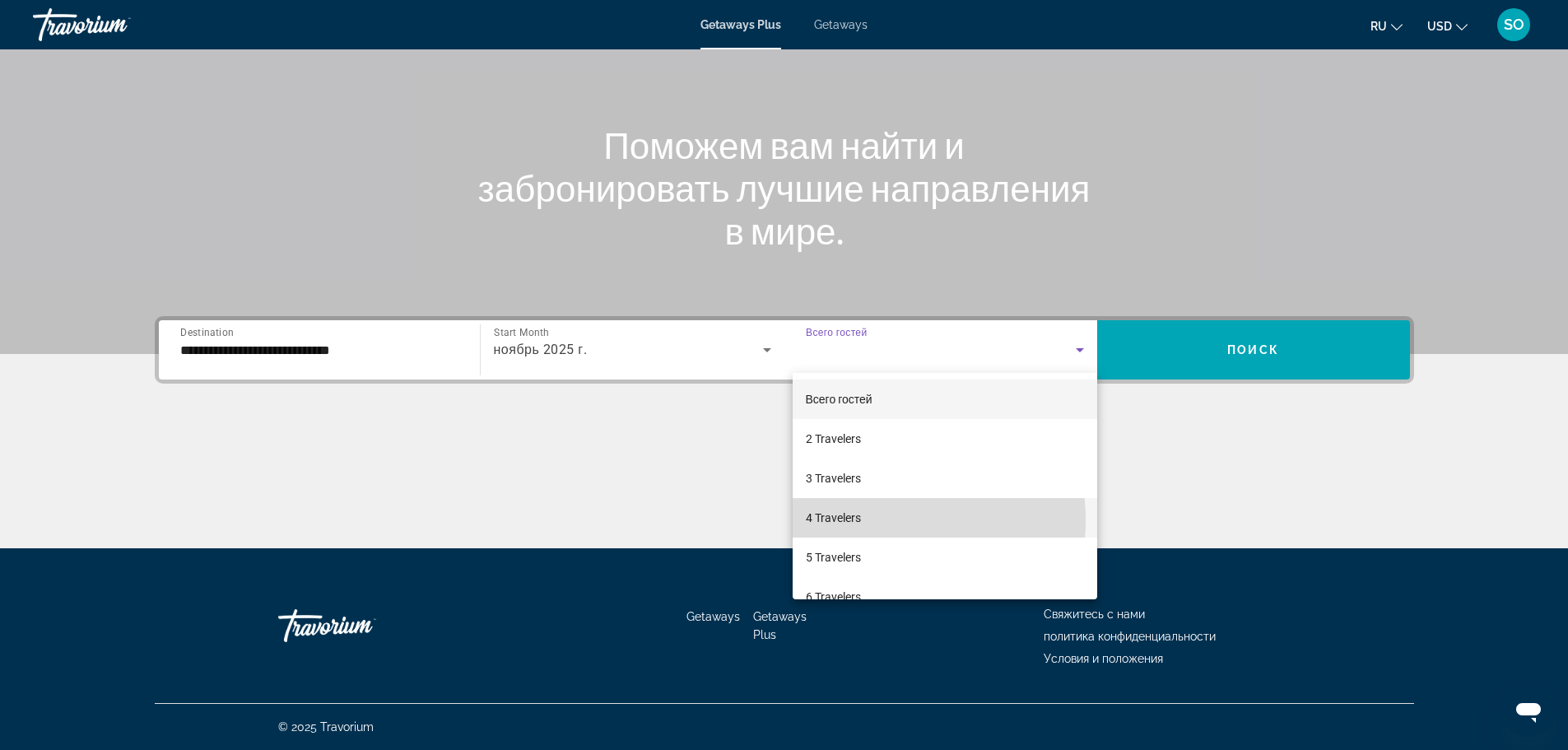
click at [850, 520] on span "4 Travelers" at bounding box center [833, 518] width 55 height 20
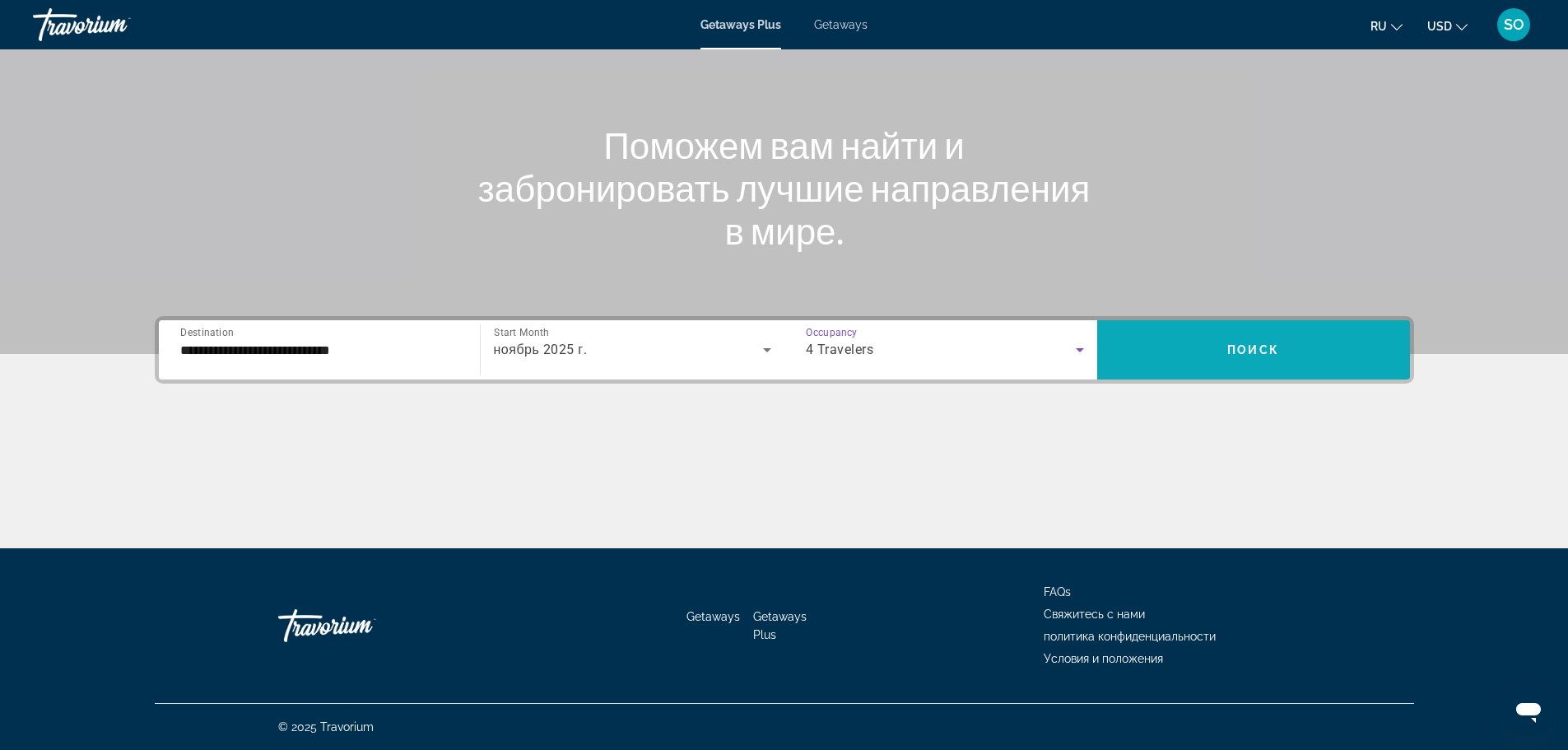
click at [1289, 366] on span "Search widget" at bounding box center [1253, 349] width 313 height 40
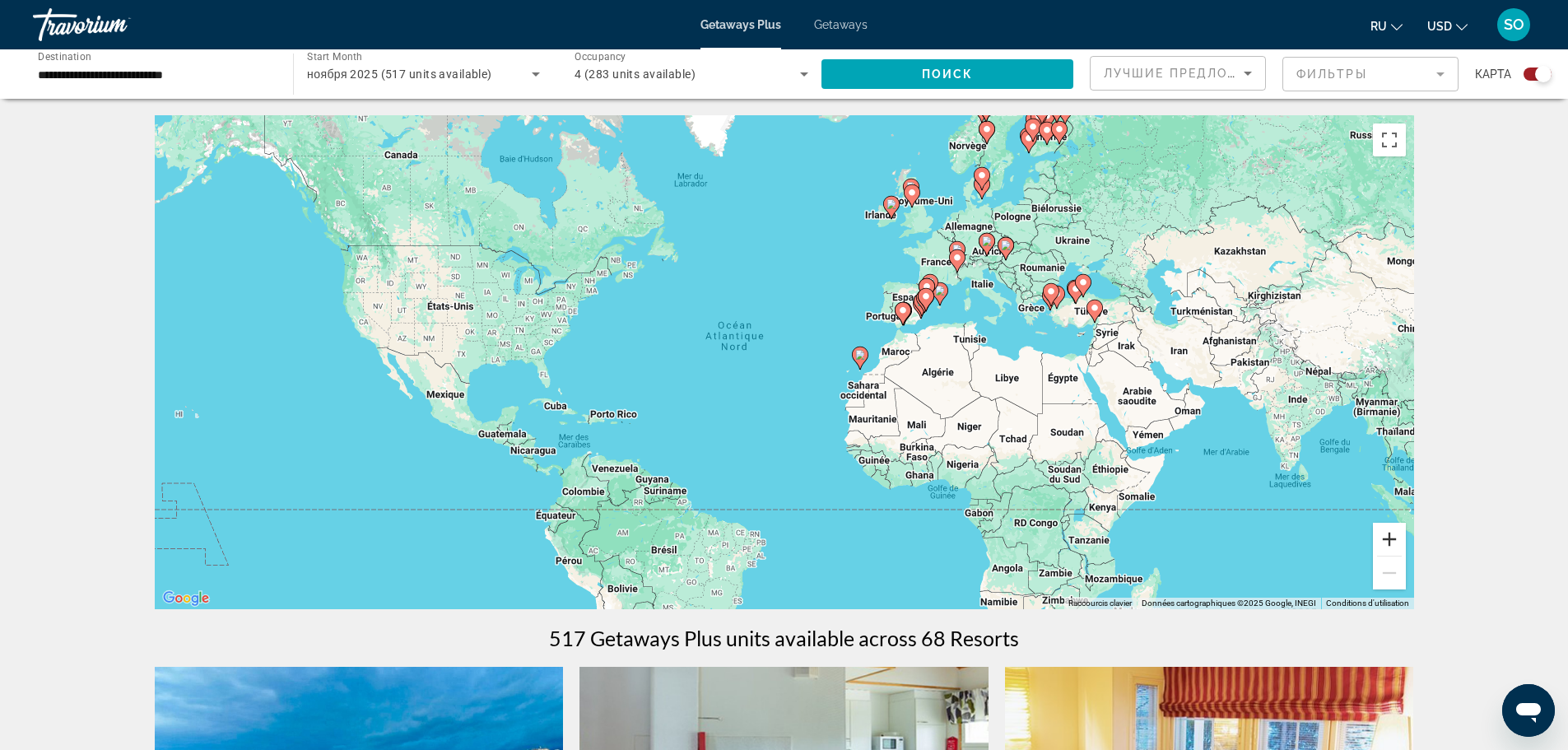
click at [1388, 543] on button "Zoom avant" at bounding box center [1389, 539] width 33 height 33
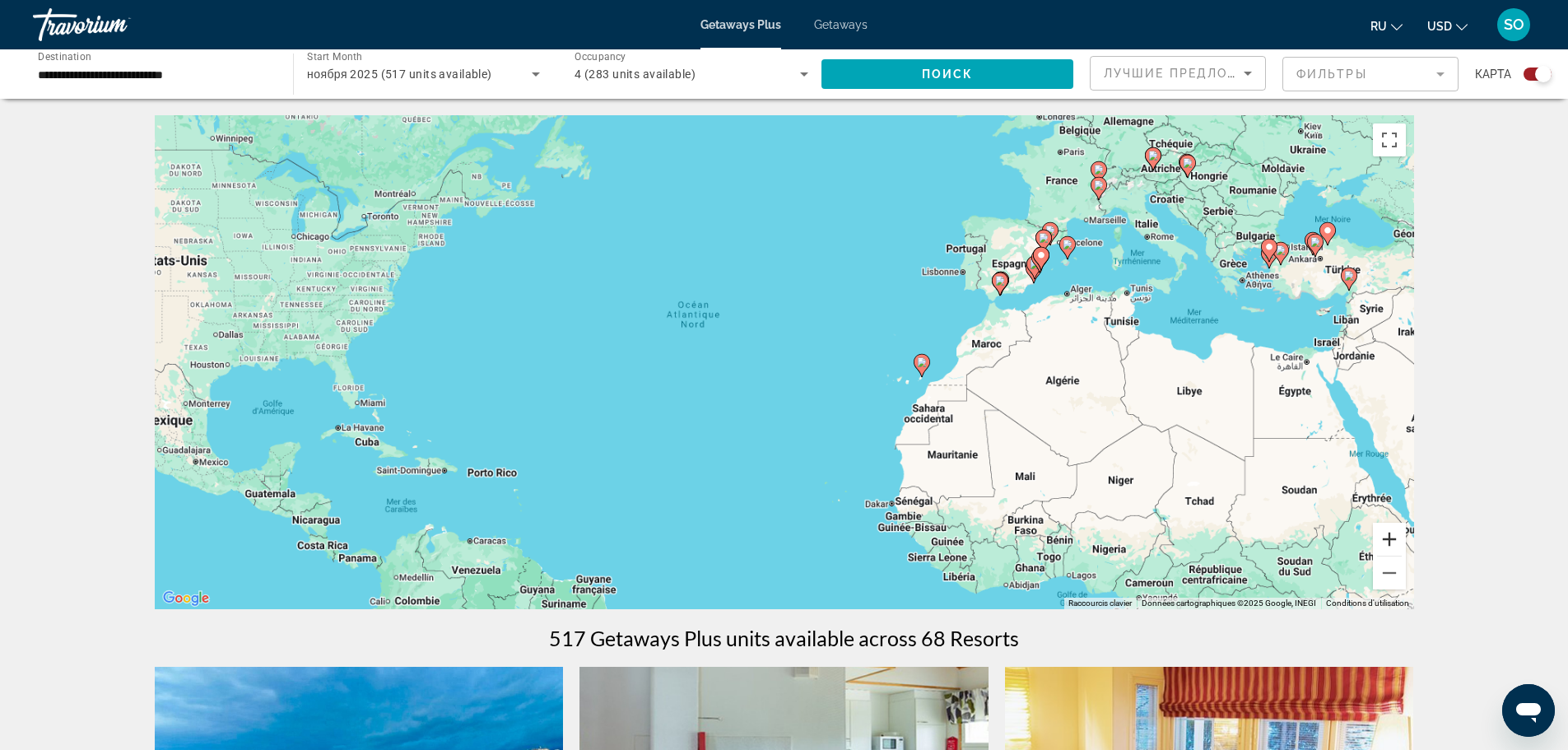
click at [1388, 543] on button "Zoom avant" at bounding box center [1389, 539] width 33 height 33
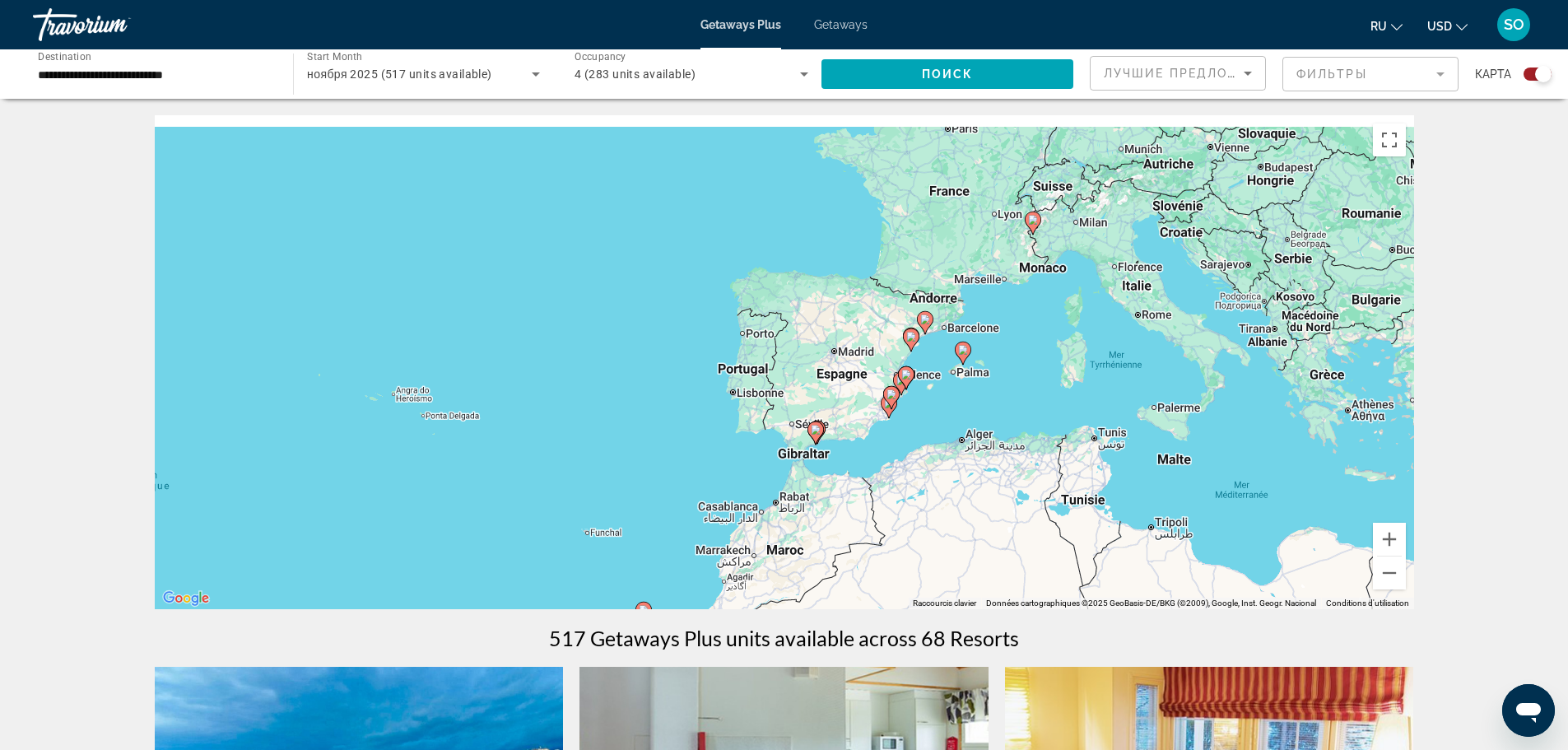
drag, startPoint x: 1163, startPoint y: 455, endPoint x: 790, endPoint y: 641, distance: 416.8
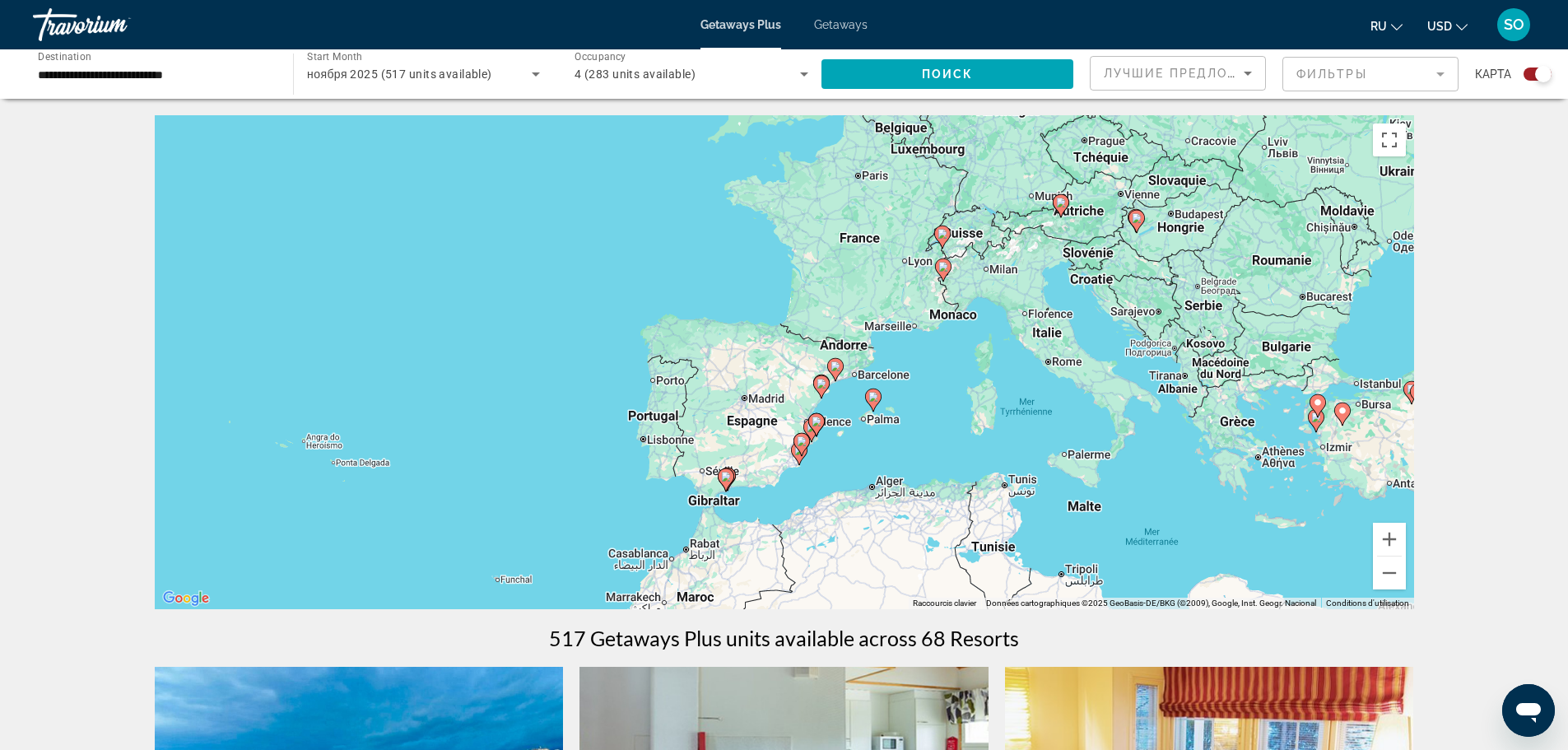
click at [964, 368] on div "Pour activer le glissement avec le clavier, appuyez sur Alt+Entrée. Une fois ce…" at bounding box center [784, 362] width 1260 height 494
click at [1392, 538] on button "Zoom avant" at bounding box center [1389, 539] width 33 height 33
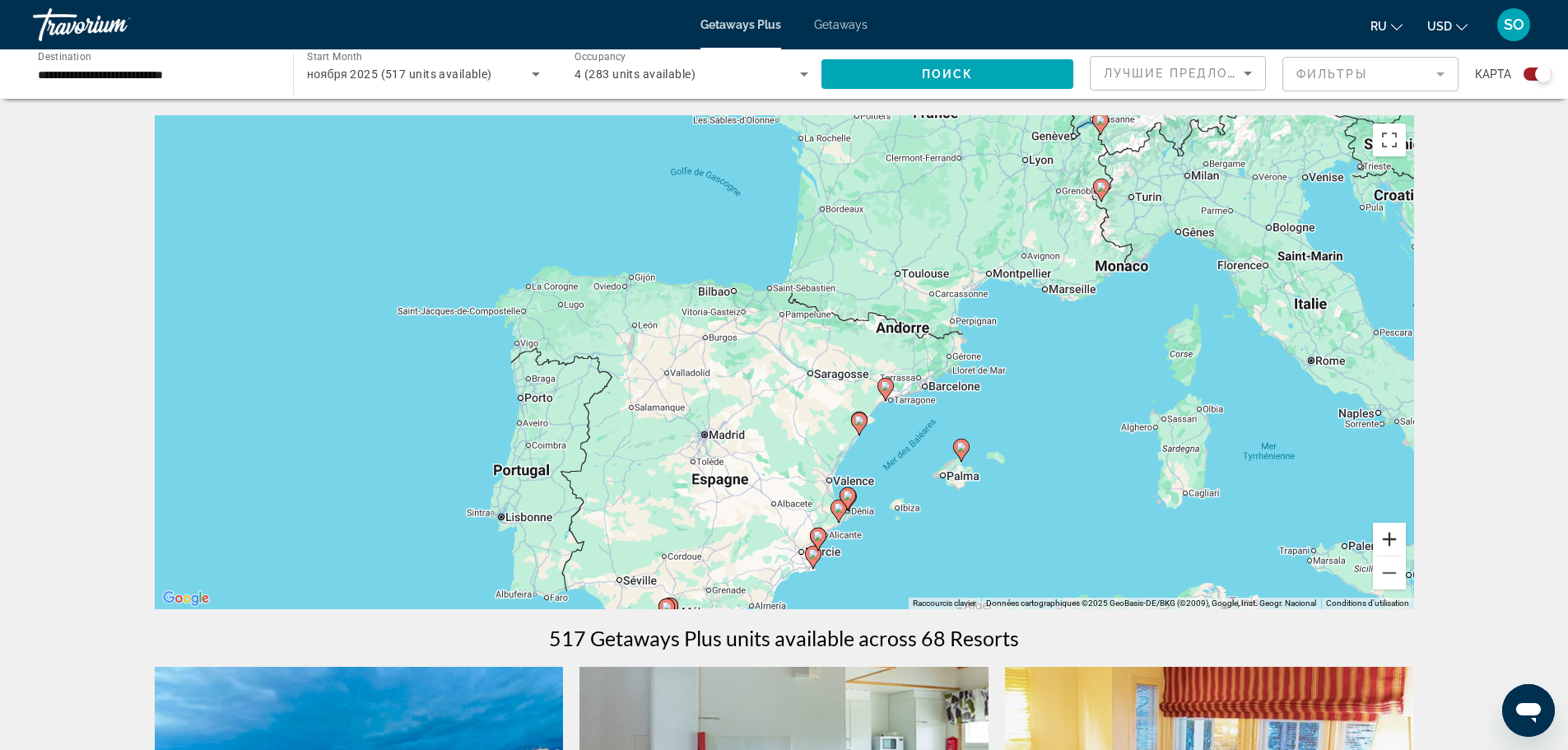
click at [1394, 538] on button "Zoom avant" at bounding box center [1389, 539] width 33 height 33
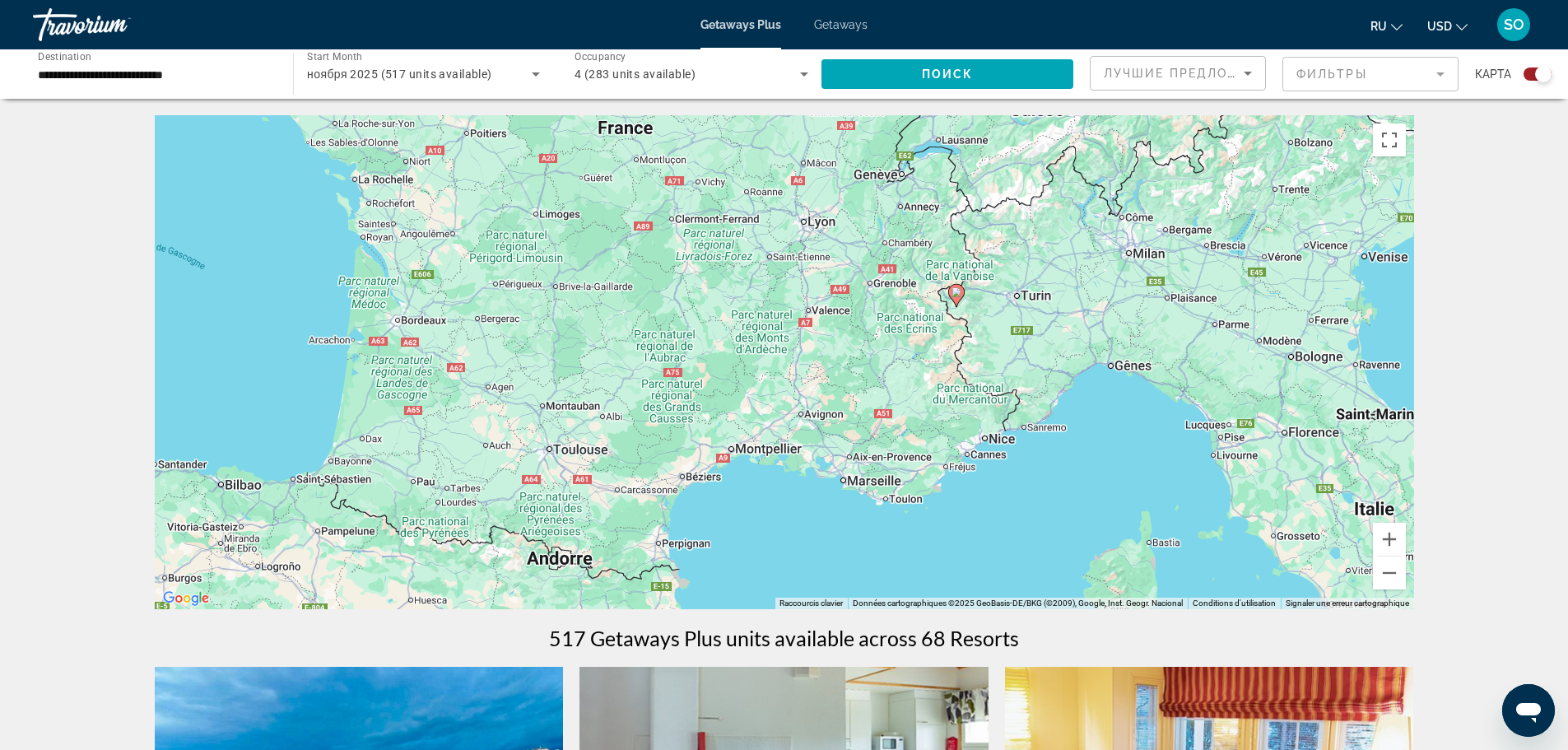
drag, startPoint x: 1250, startPoint y: 366, endPoint x: 858, endPoint y: 593, distance: 453.0
click at [858, 593] on div "Pour activer le glissement avec le clavier, appuyez sur Alt+Entrée. Une fois ce…" at bounding box center [784, 362] width 1260 height 494
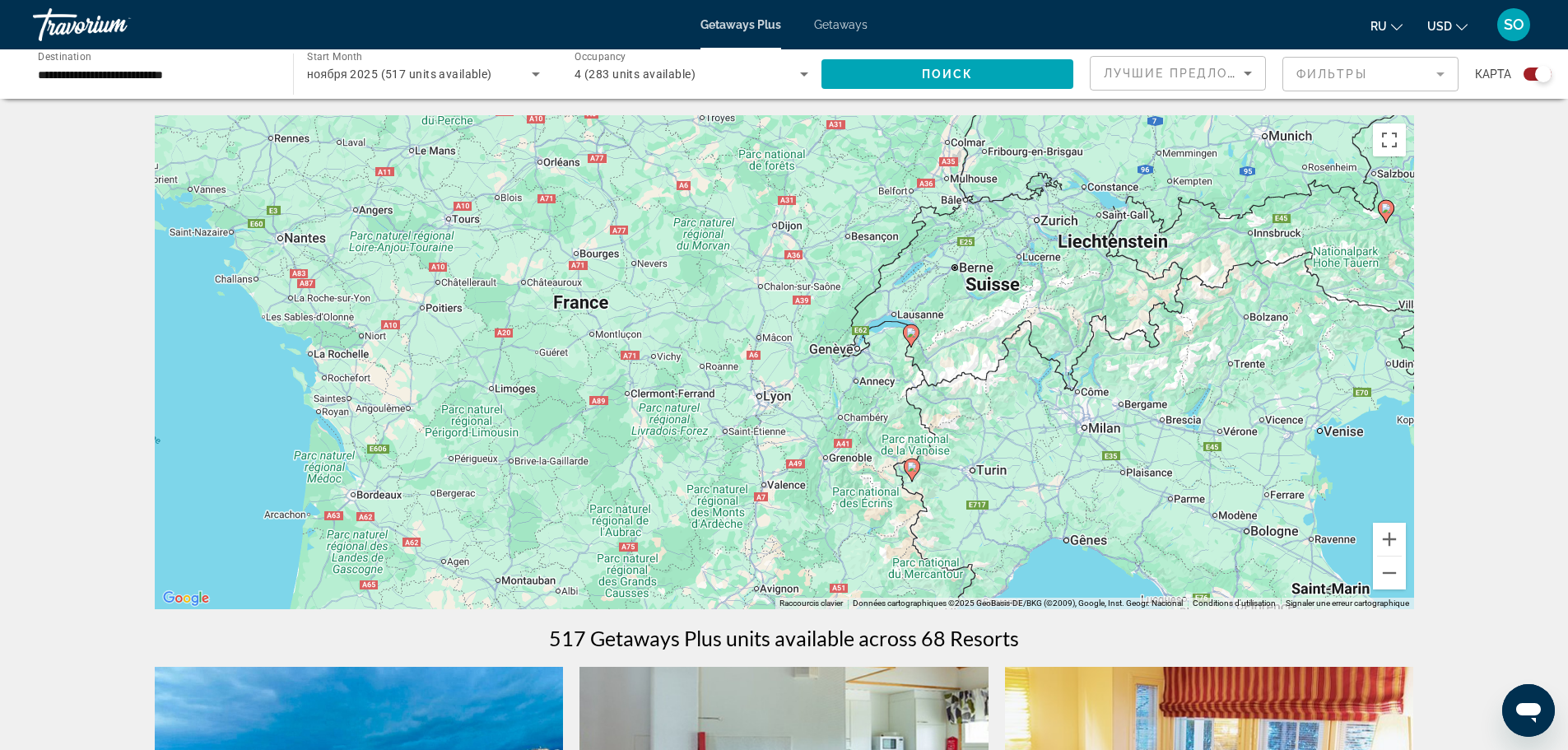
drag, startPoint x: 922, startPoint y: 392, endPoint x: 880, endPoint y: 561, distance: 174.1
click at [880, 561] on div "Pour activer le glissement avec le clavier, appuyez sur Alt+Entrée. Une fois ce…" at bounding box center [784, 362] width 1260 height 494
click at [909, 334] on image "Main content" at bounding box center [910, 332] width 10 height 10
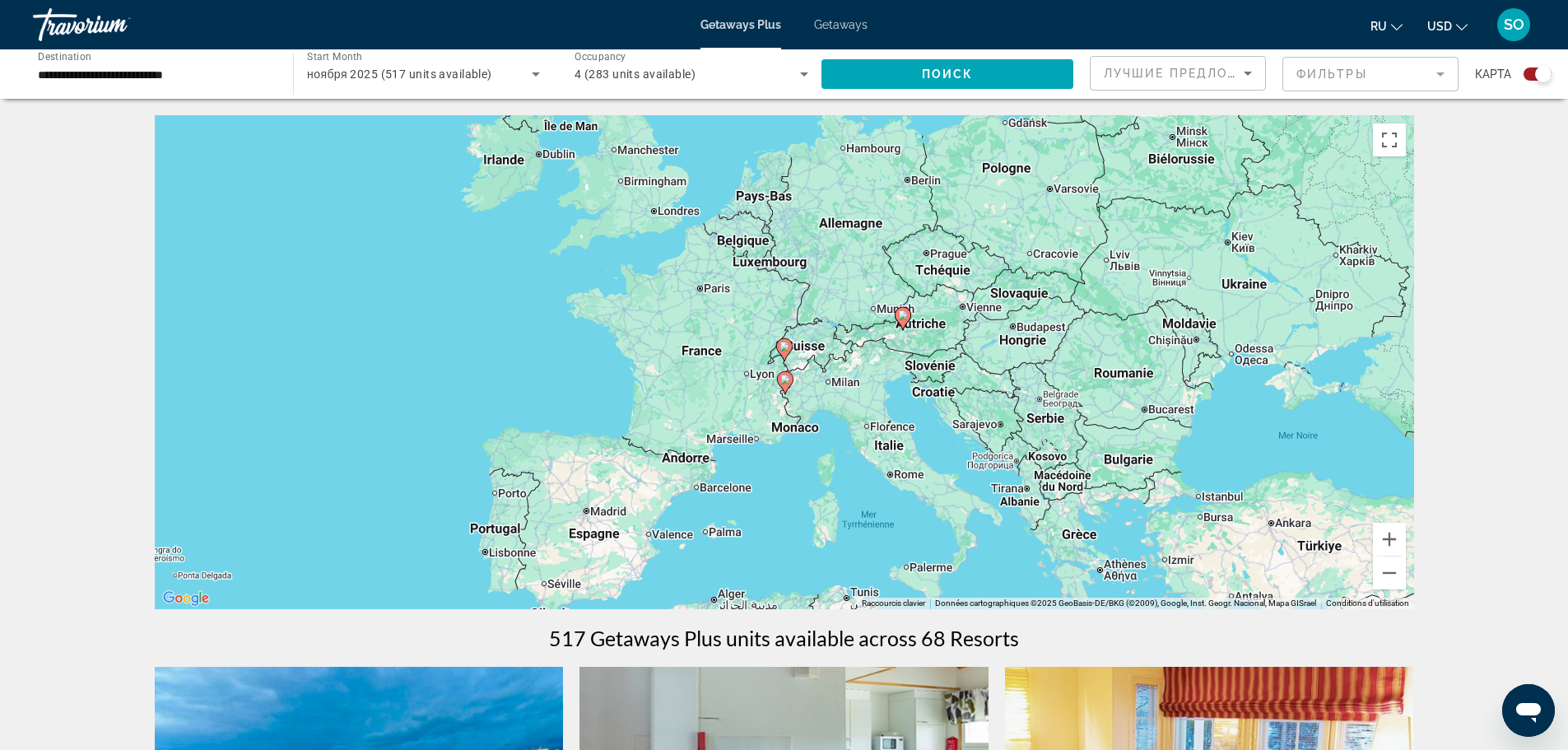
click at [780, 347] on image "Main content" at bounding box center [784, 346] width 10 height 10
type input "**********"
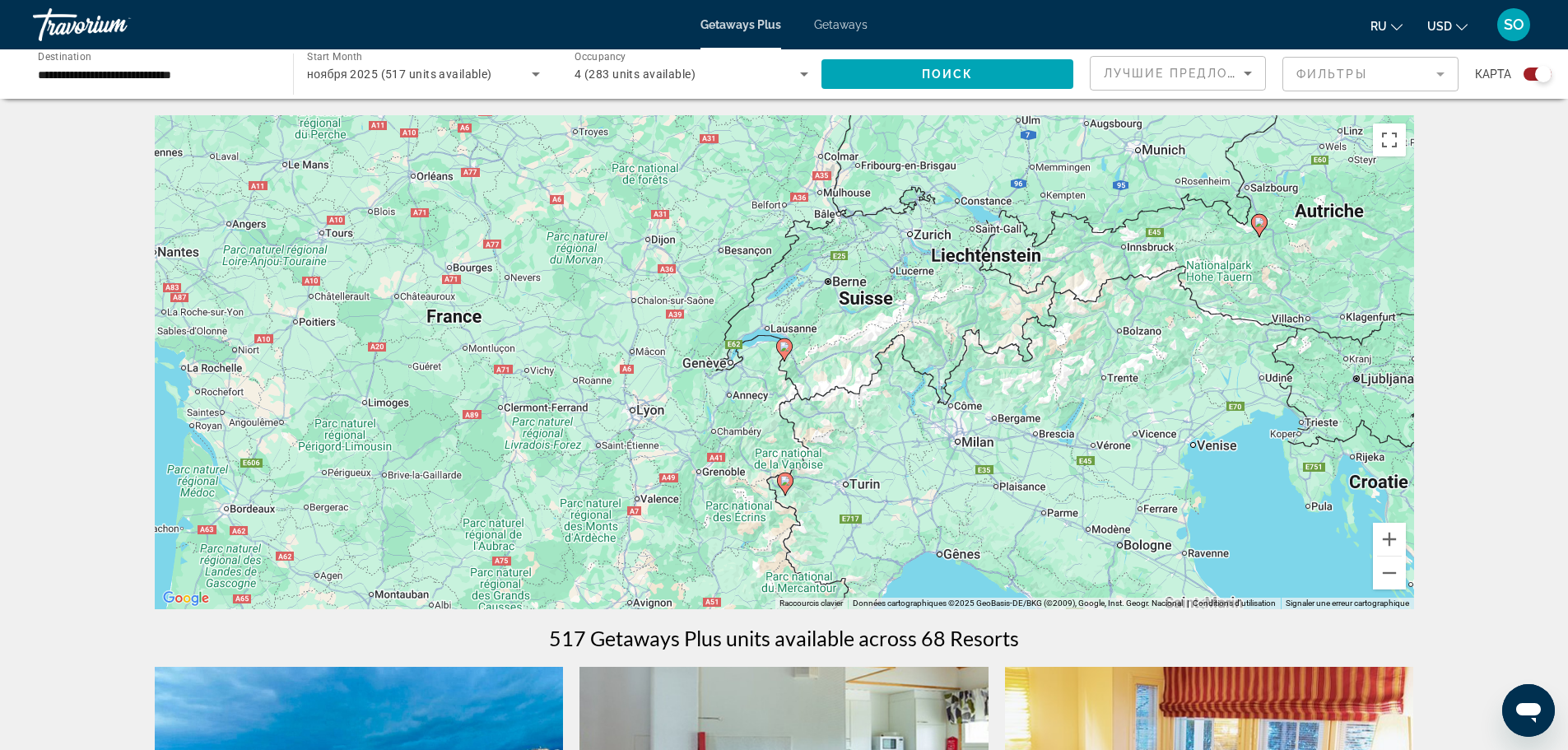
click at [784, 345] on image "Main content" at bounding box center [784, 346] width 10 height 10
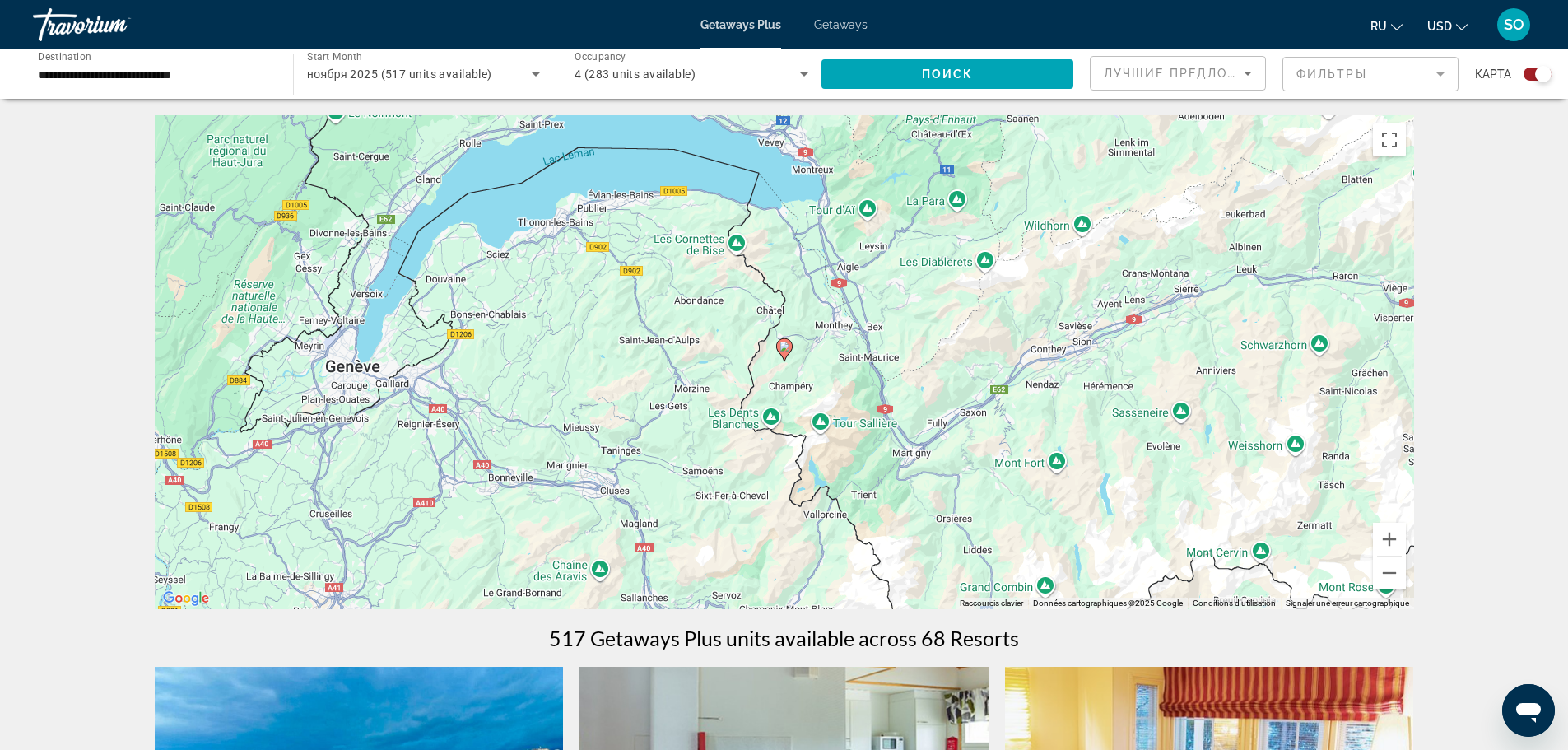
click at [784, 346] on image "Main content" at bounding box center [784, 346] width 10 height 10
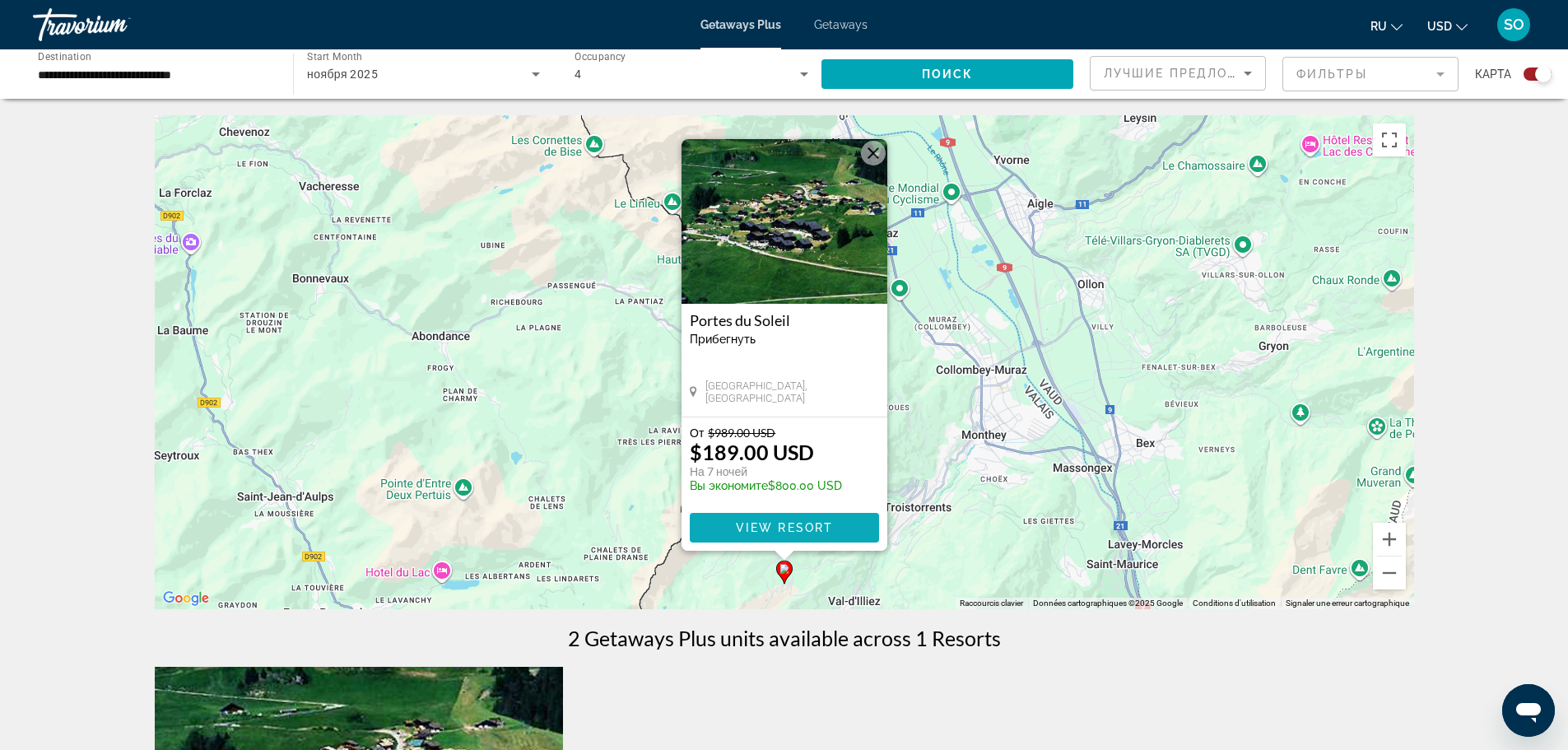
click at [818, 525] on span "View Resort" at bounding box center [784, 527] width 98 height 13
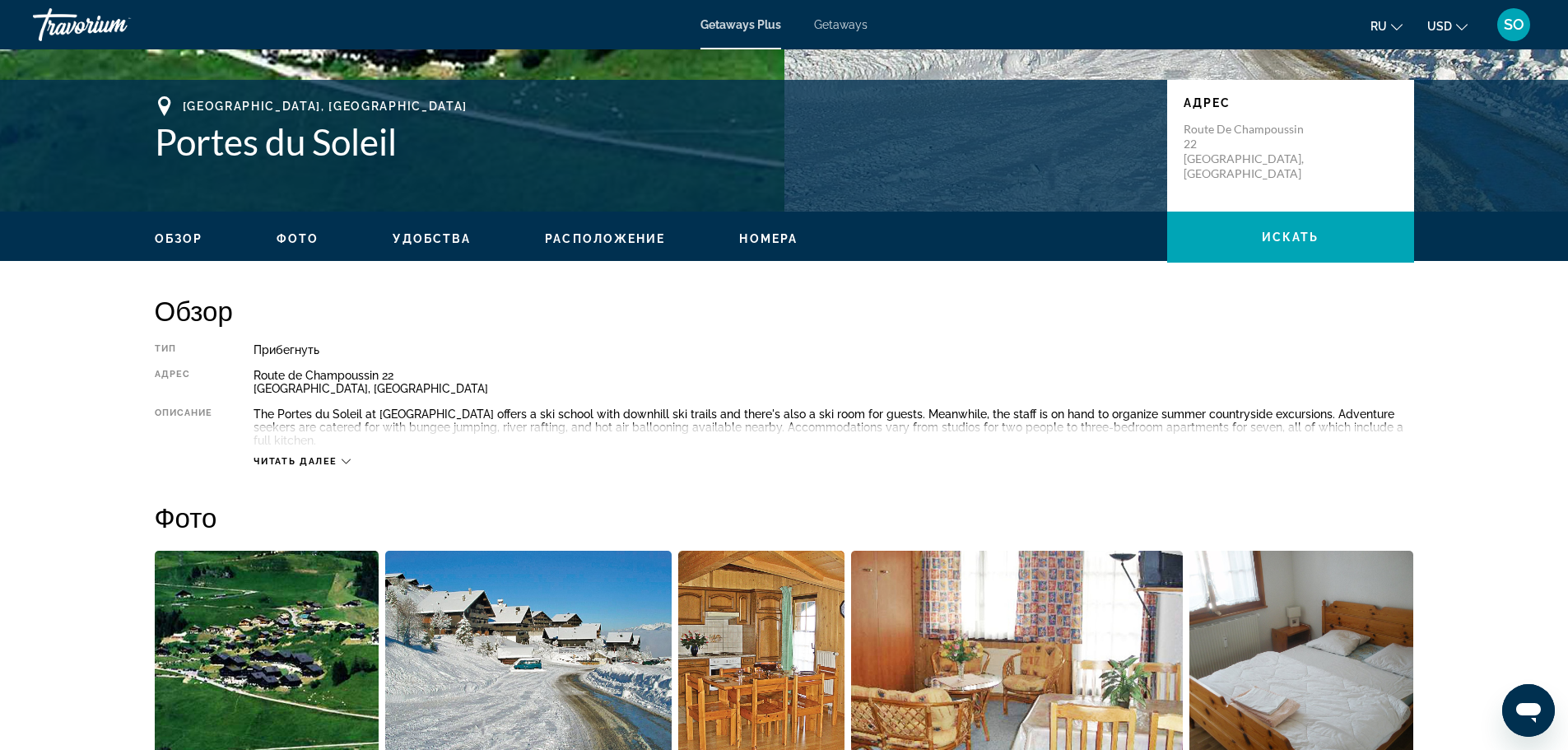
scroll to position [165, 0]
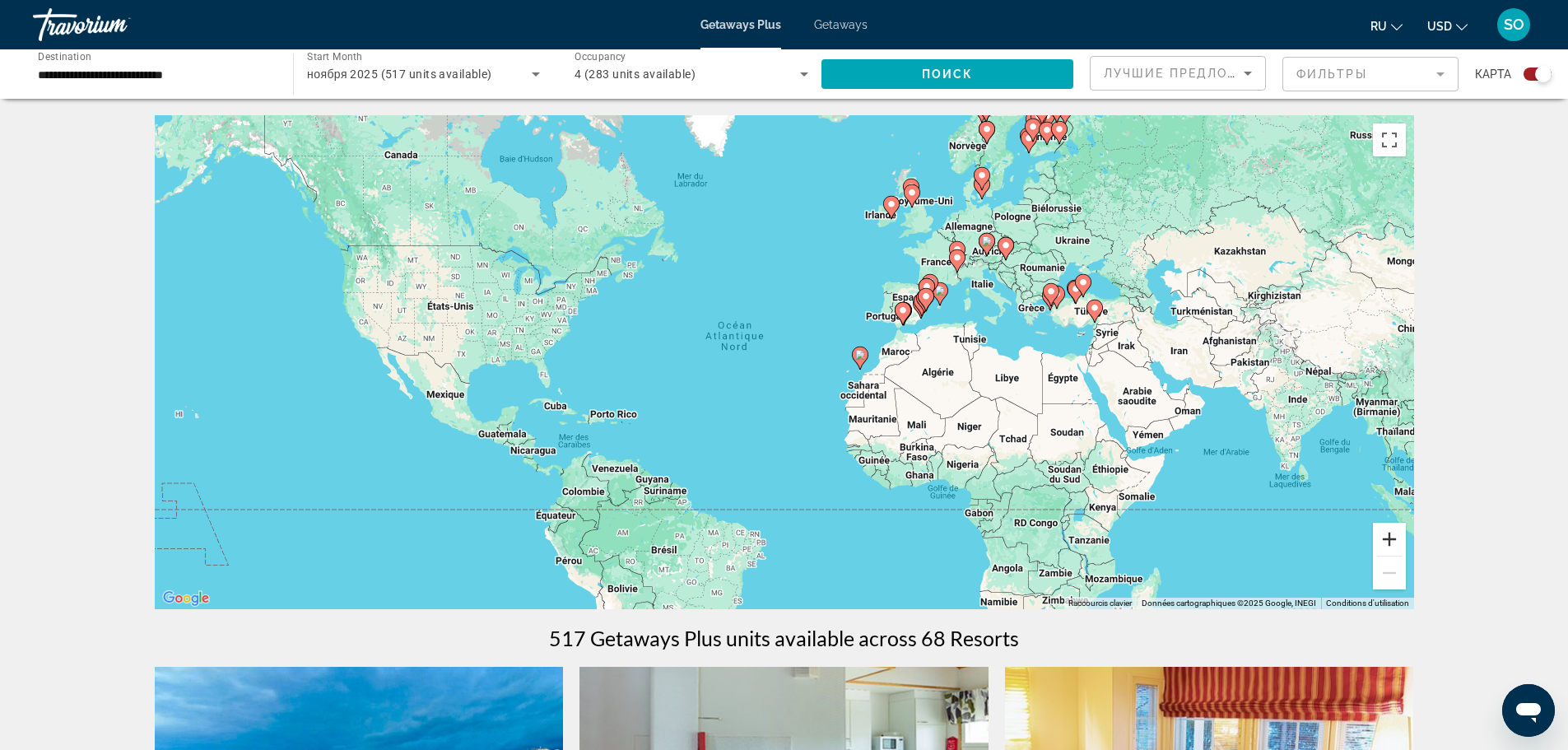
click at [1389, 547] on button "Zoom avant" at bounding box center [1389, 539] width 33 height 33
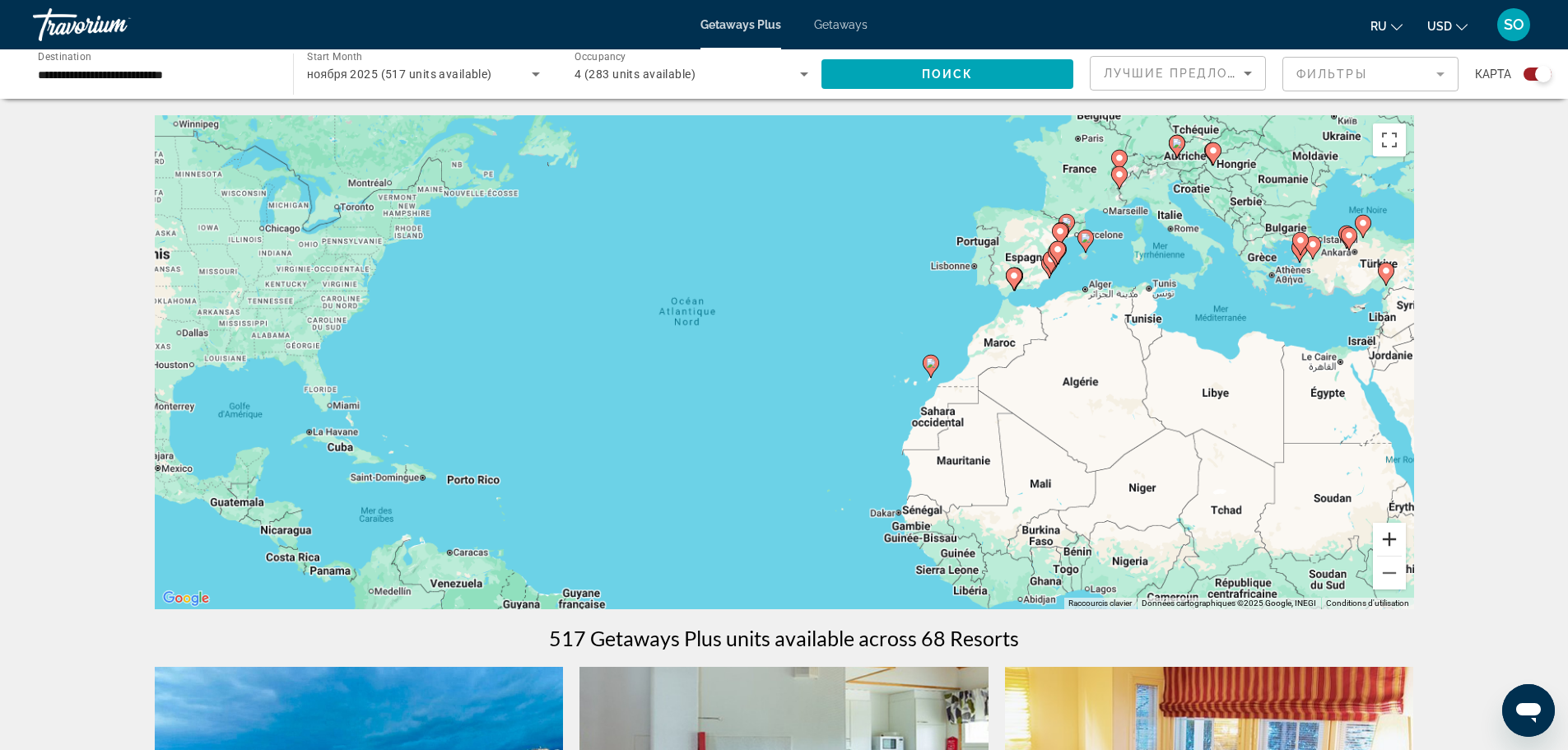
click at [1389, 547] on button "Zoom avant" at bounding box center [1389, 539] width 33 height 33
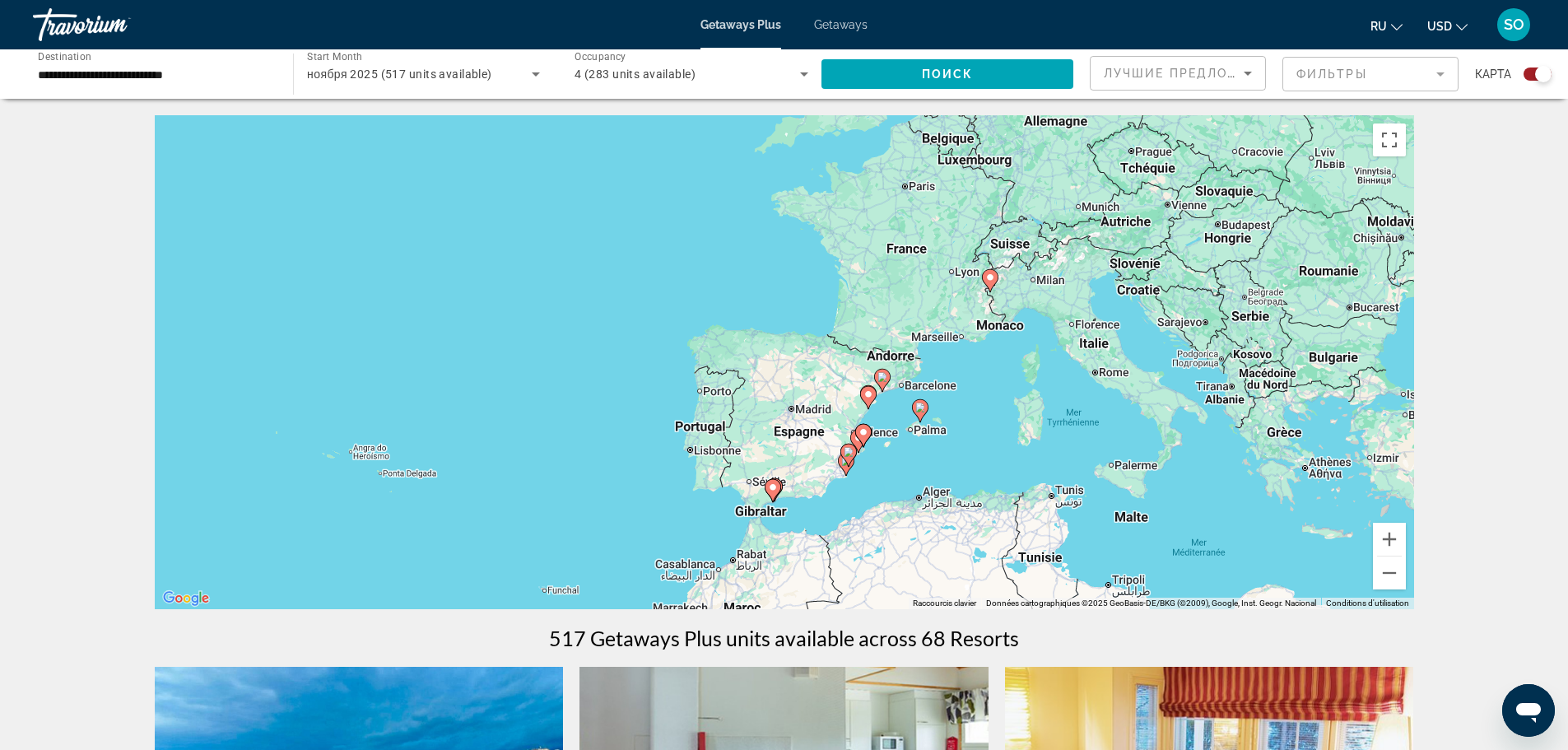
drag, startPoint x: 1356, startPoint y: 332, endPoint x: 858, endPoint y: 637, distance: 584.0
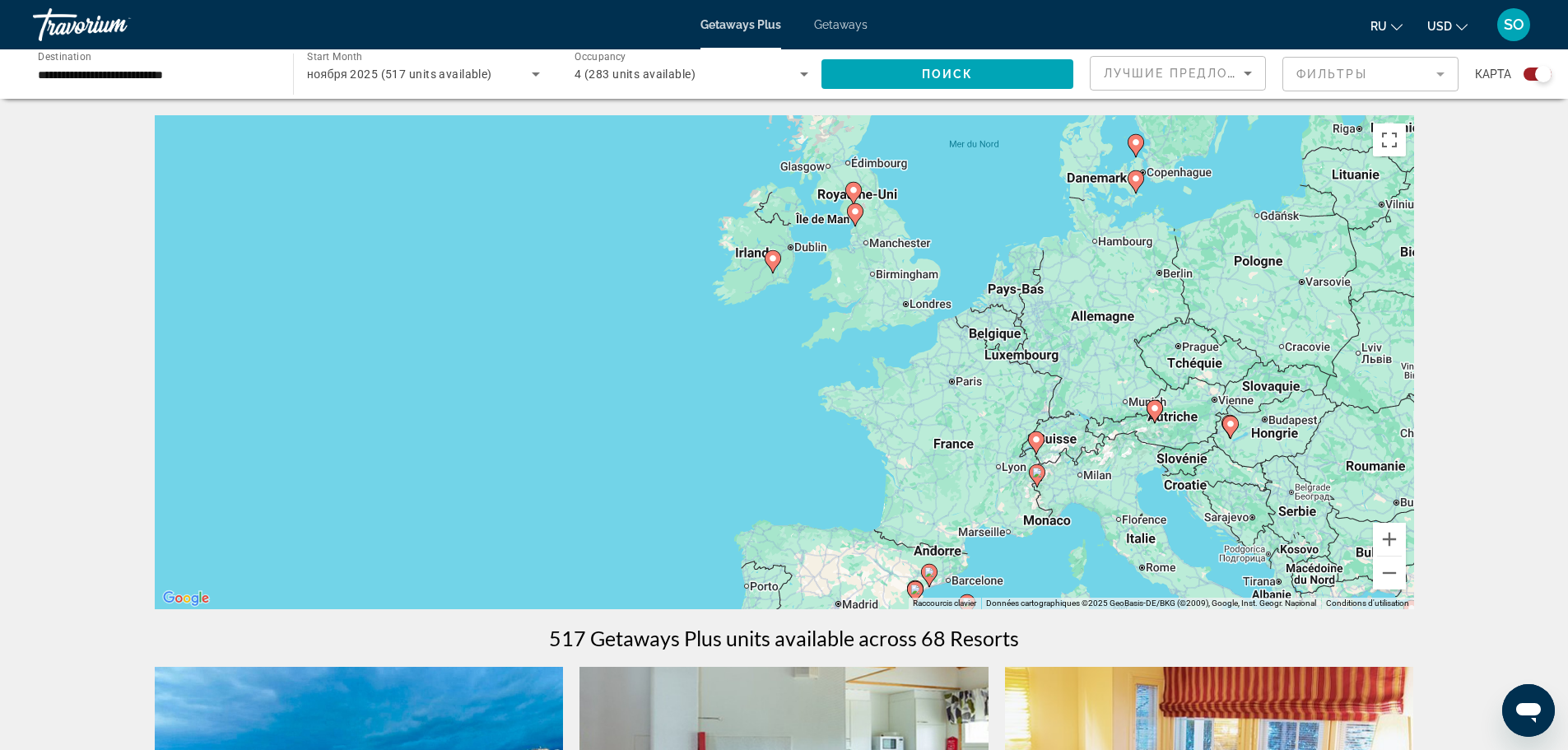
drag, startPoint x: 1150, startPoint y: 333, endPoint x: 1207, endPoint y: 487, distance: 164.2
click at [1207, 487] on div "Pour activer le glissement avec le clavier, appuyez sur Alt+Entrée. Une fois ce…" at bounding box center [784, 362] width 1260 height 494
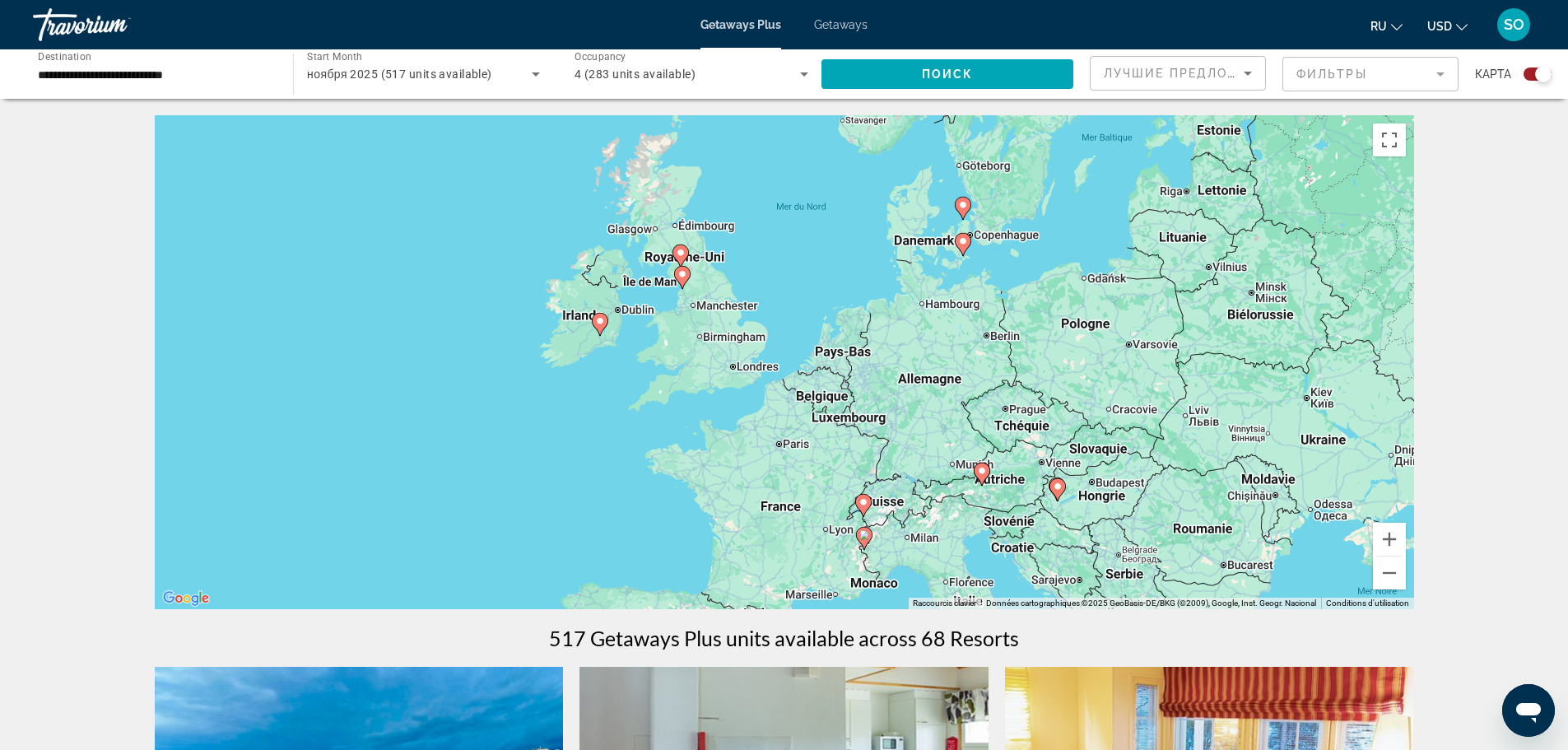
drag, startPoint x: 1316, startPoint y: 392, endPoint x: 1142, endPoint y: 455, distance: 185.1
click at [1142, 455] on div "Pour activer le glissement avec le clavier, appuyez sur Alt+Entrée. Une fois ce…" at bounding box center [784, 362] width 1260 height 494
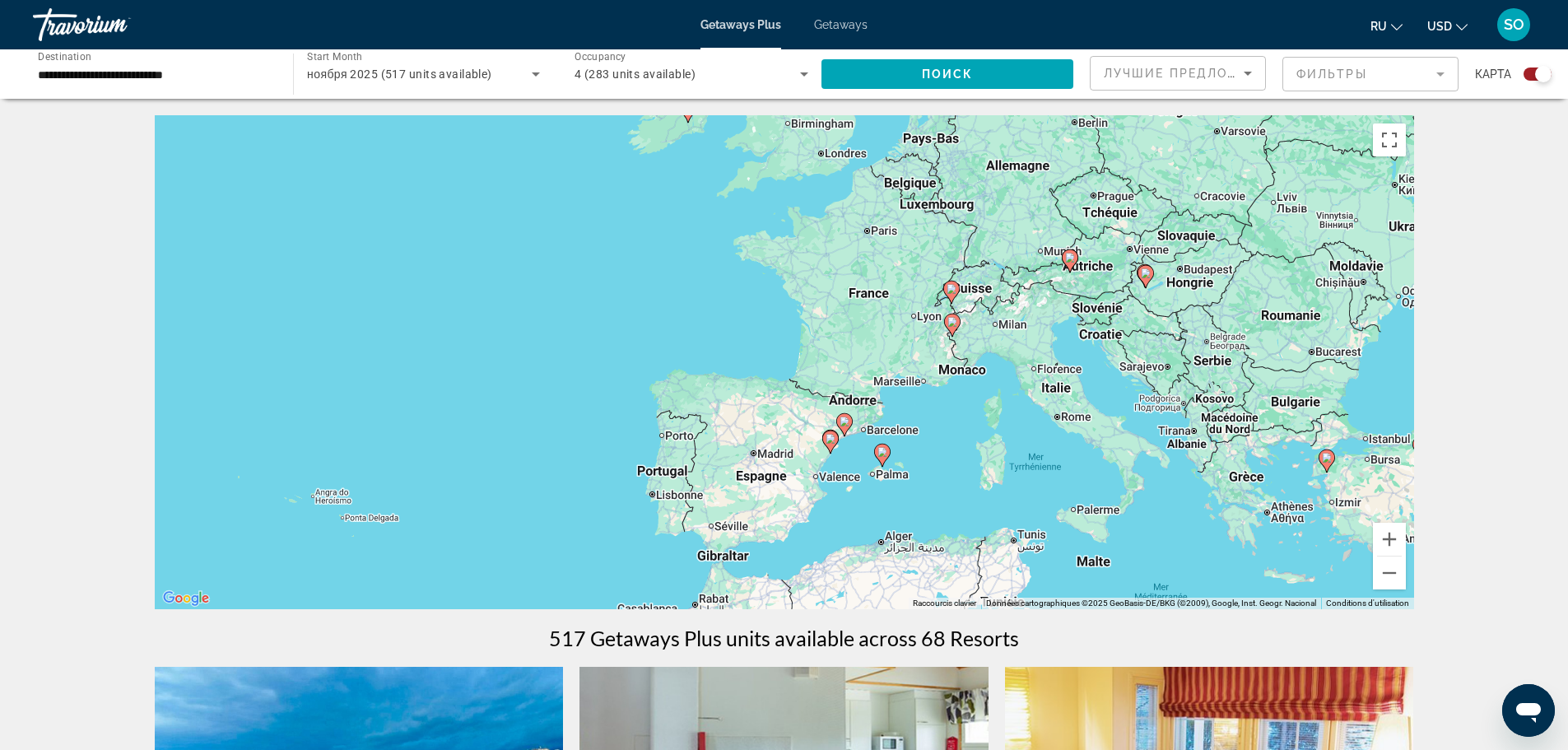
drag, startPoint x: 1098, startPoint y: 530, endPoint x: 1186, endPoint y: 315, distance: 232.3
click at [1186, 315] on div "Pour activer le glissement avec le clavier, appuyez sur Alt+Entrée. Une fois ce…" at bounding box center [784, 362] width 1260 height 494
click at [951, 318] on image "Main content" at bounding box center [952, 321] width 10 height 10
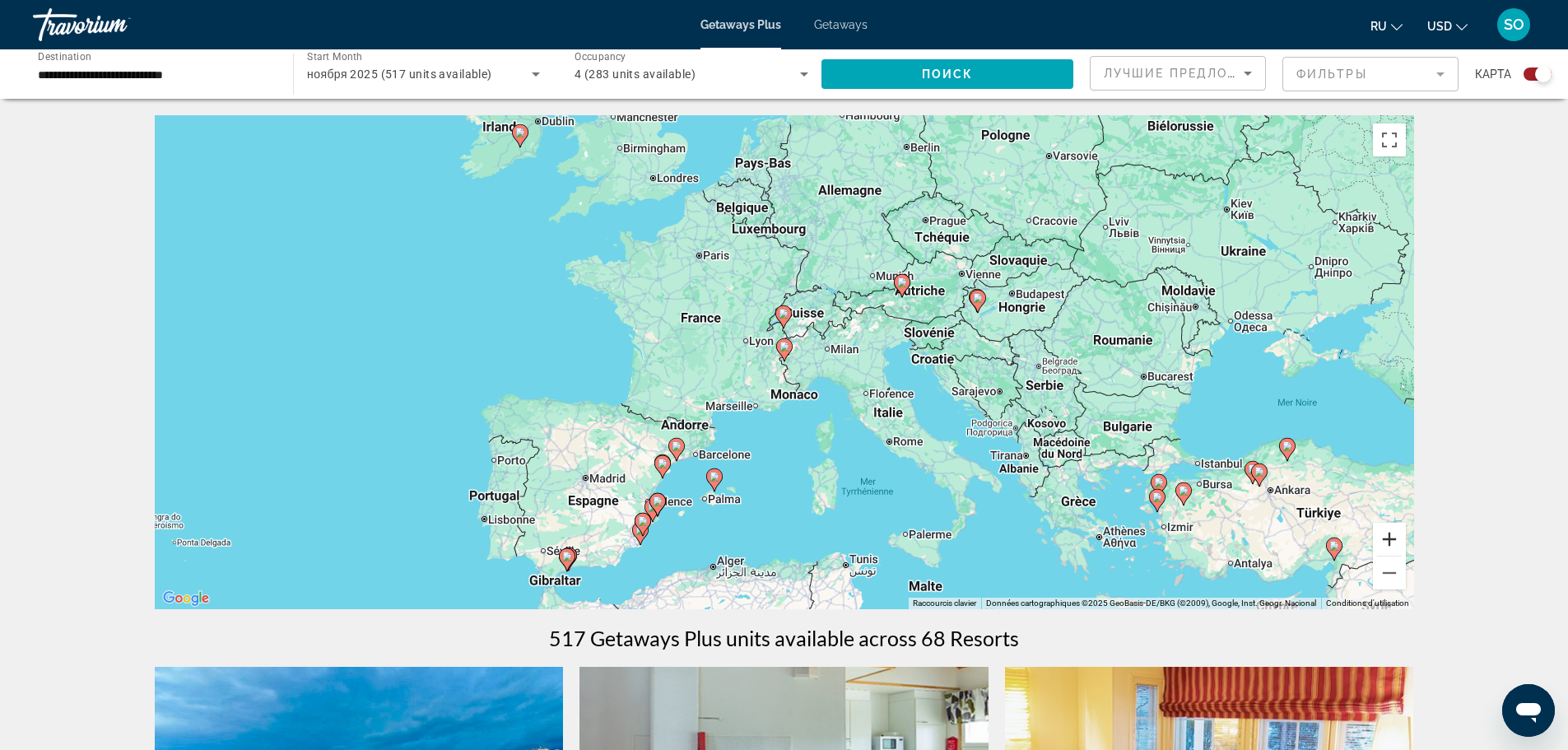
click at [1387, 541] on button "Zoom avant" at bounding box center [1389, 539] width 33 height 33
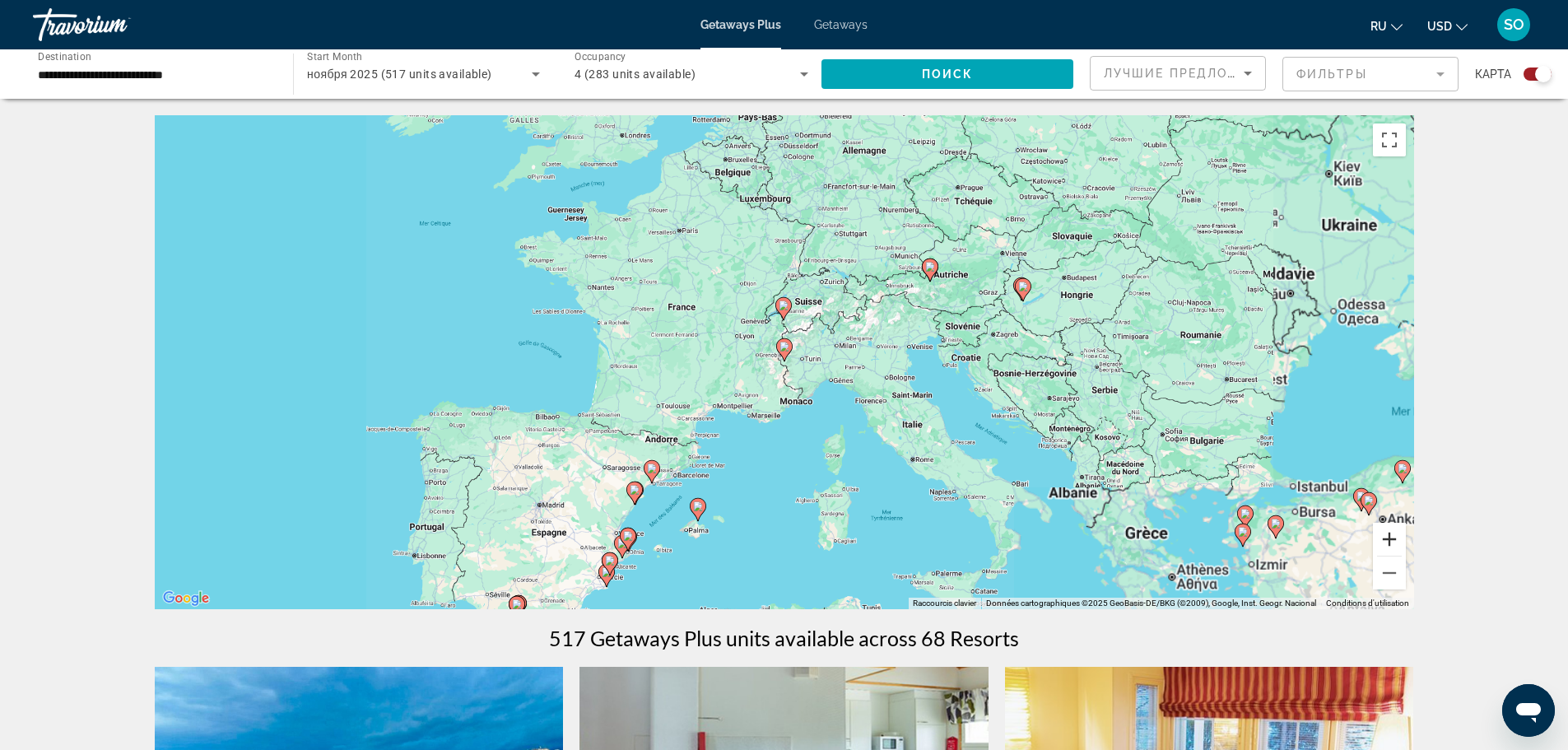
click at [1387, 541] on button "Zoom avant" at bounding box center [1389, 539] width 33 height 33
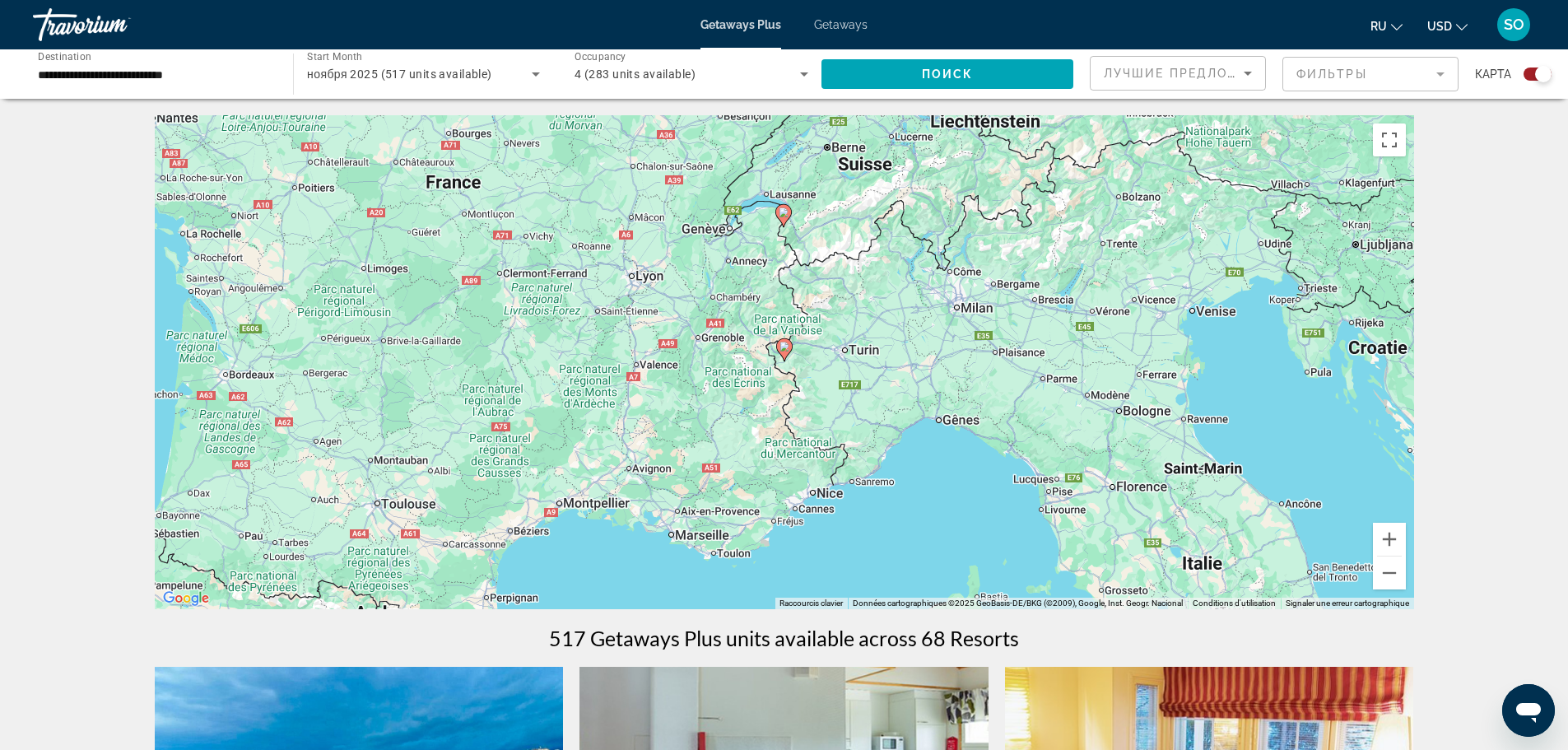
click at [784, 348] on image "Main content" at bounding box center [784, 346] width 10 height 10
type input "**********"
click at [784, 348] on image "Main content" at bounding box center [784, 346] width 10 height 10
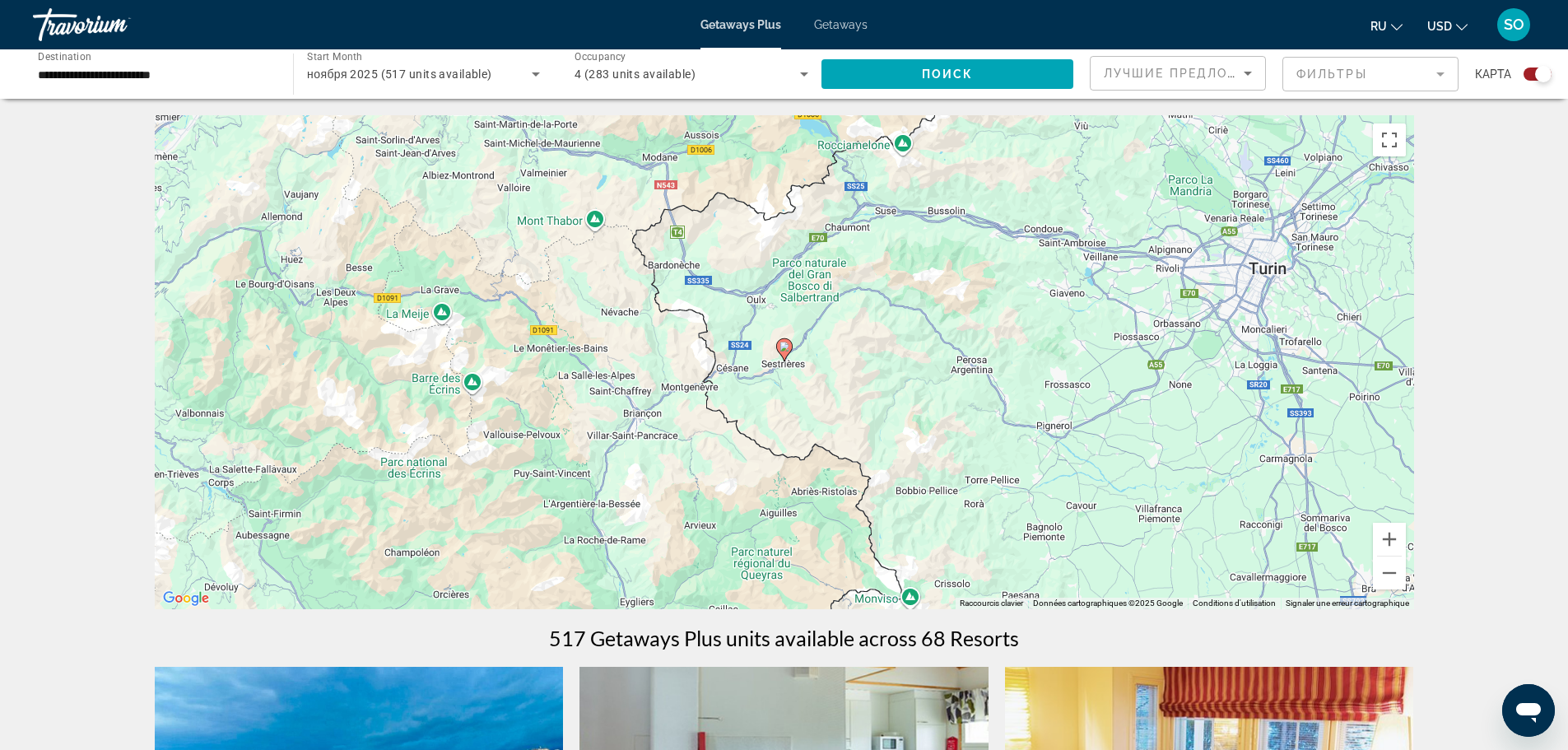
click at [784, 348] on image "Main content" at bounding box center [784, 346] width 10 height 10
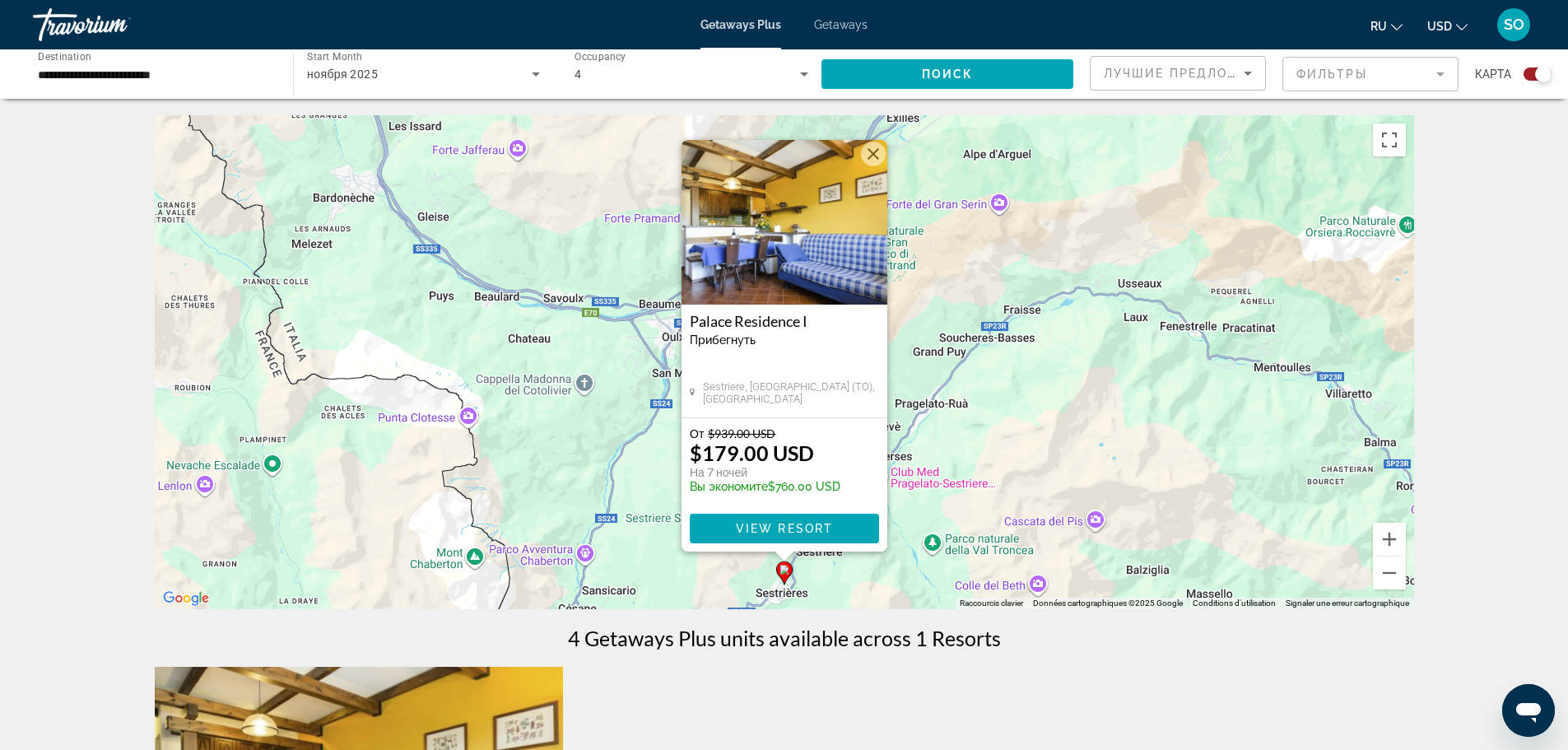
click at [819, 235] on img "Main content" at bounding box center [784, 223] width 206 height 165
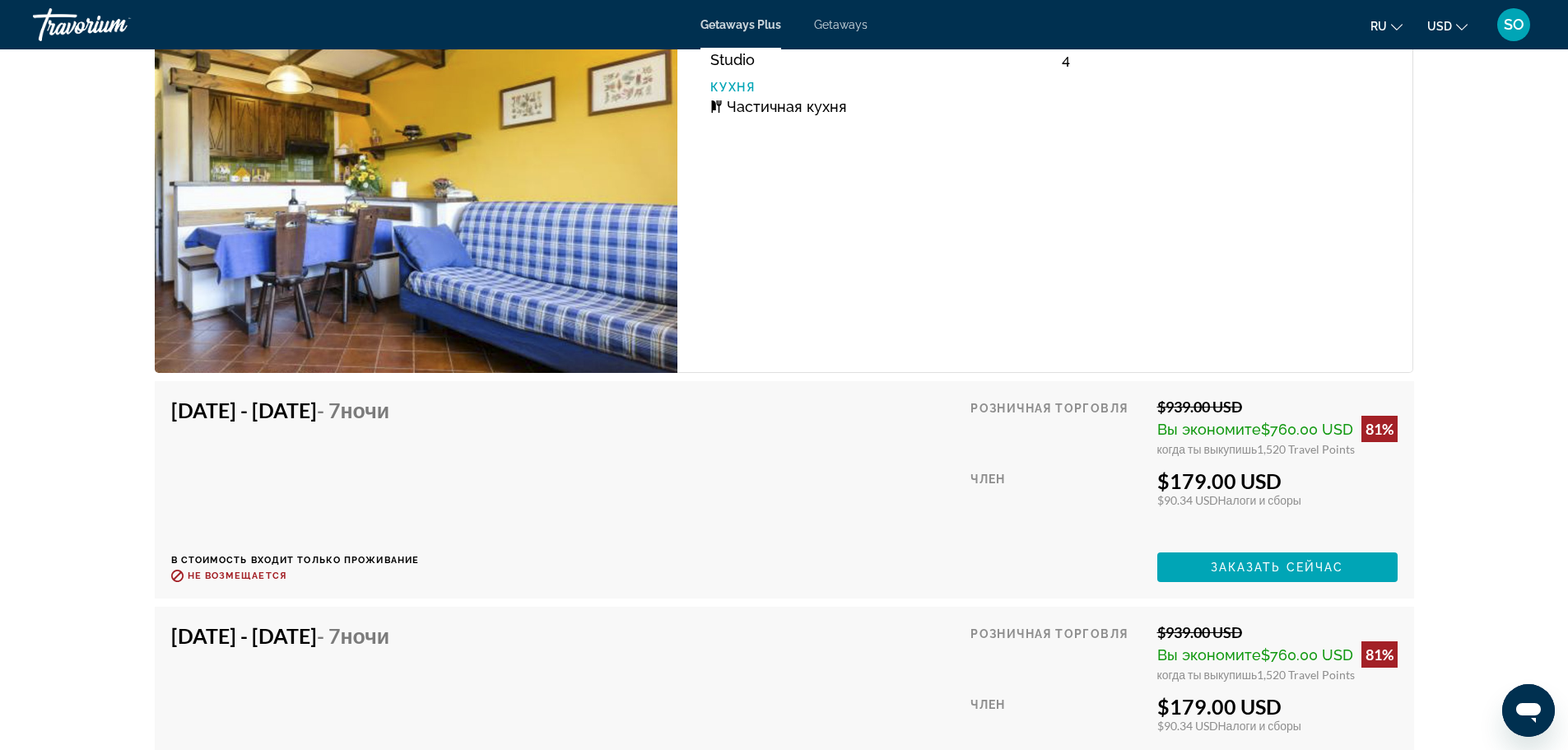
scroll to position [2881, 0]
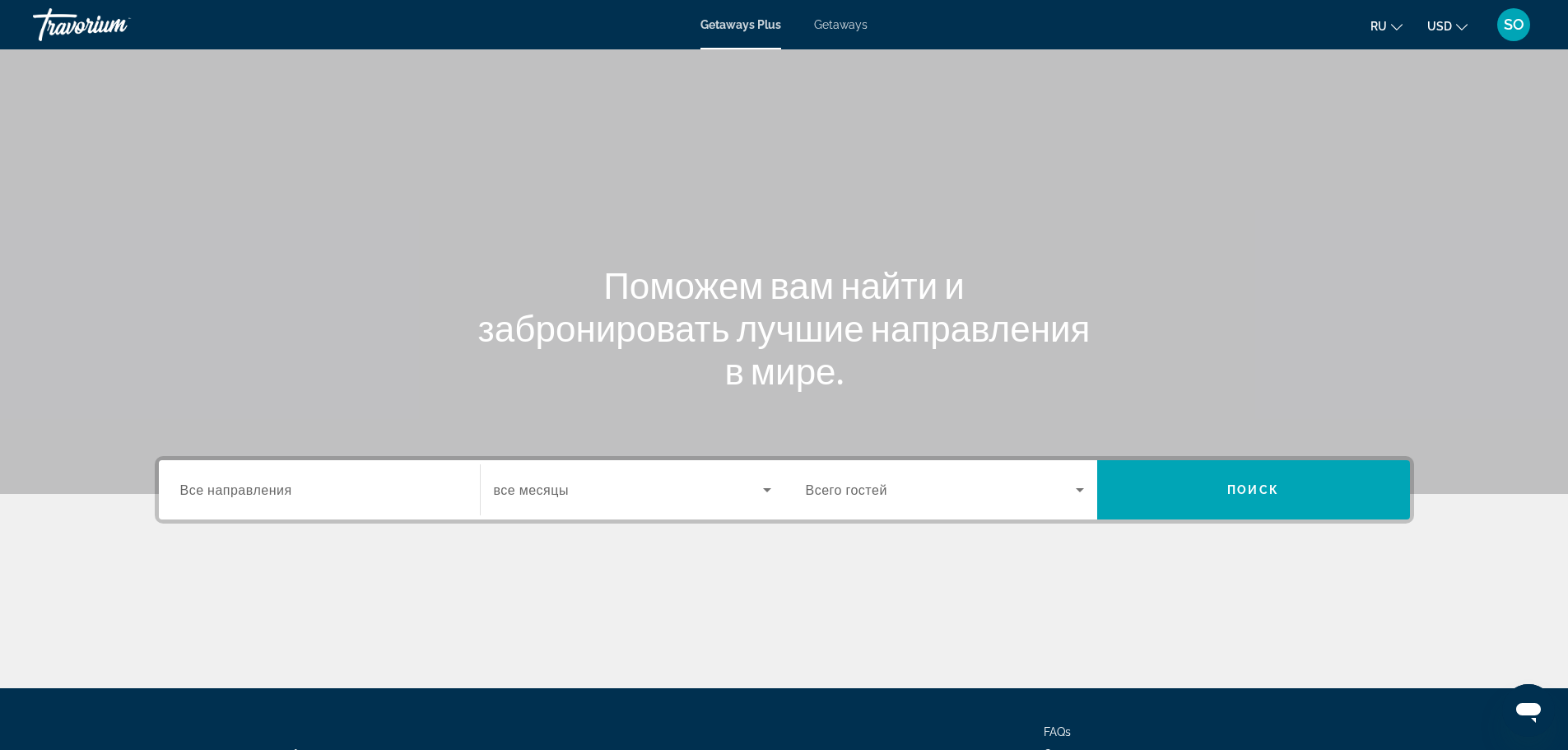
click at [397, 479] on div "Search widget" at bounding box center [319, 489] width 278 height 47
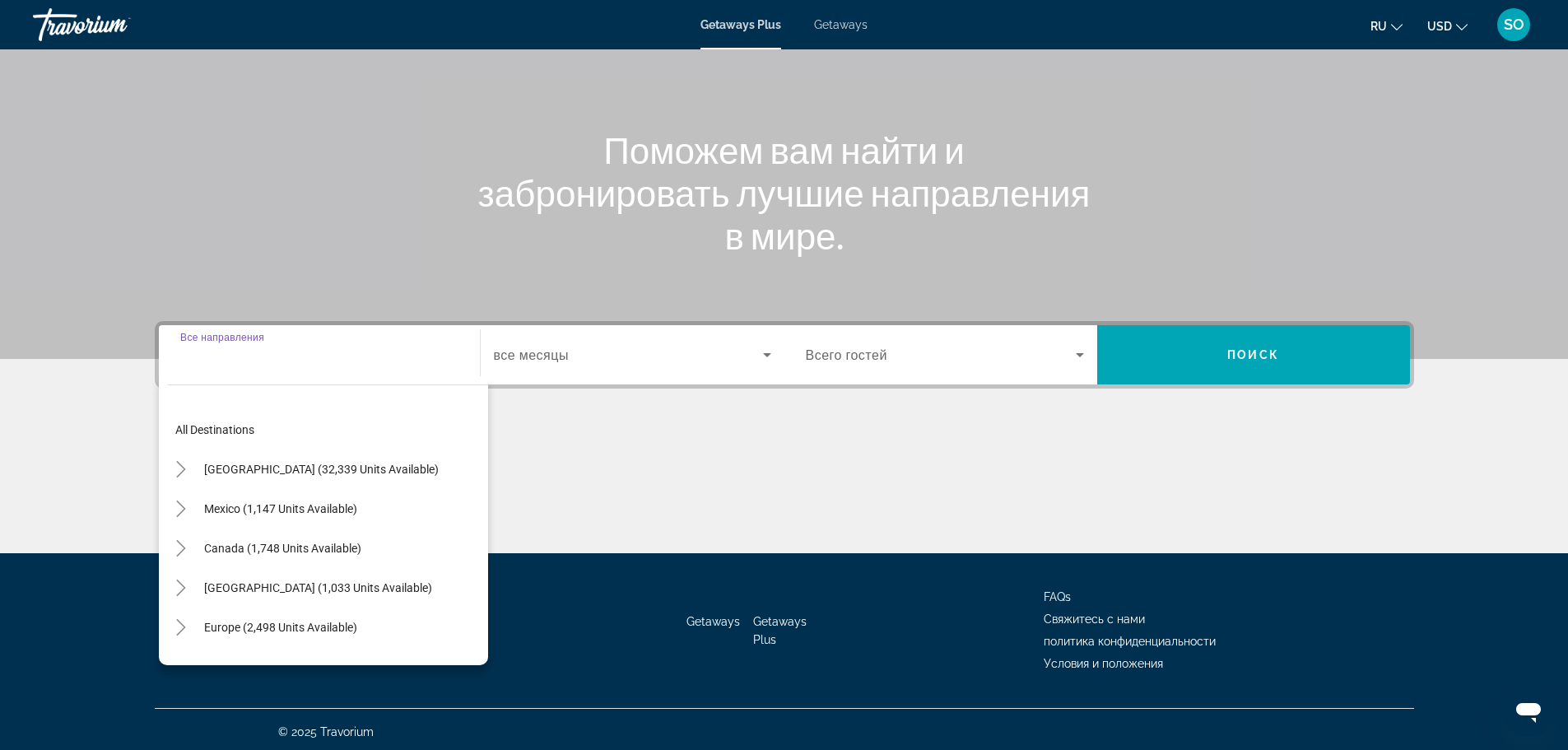
scroll to position [140, 0]
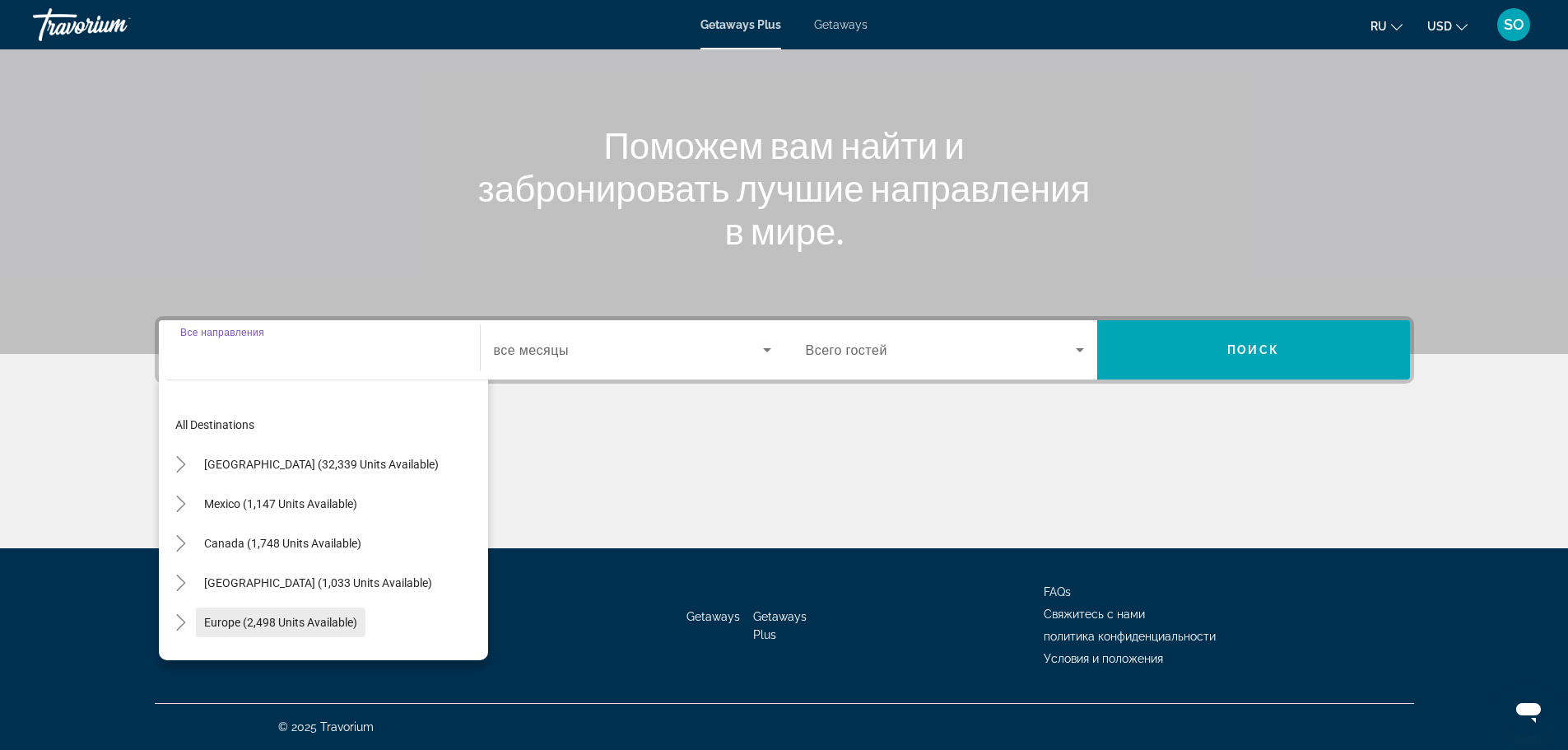
click at [244, 624] on span "Europe (2,498 units available)" at bounding box center [280, 622] width 153 height 13
type input "**********"
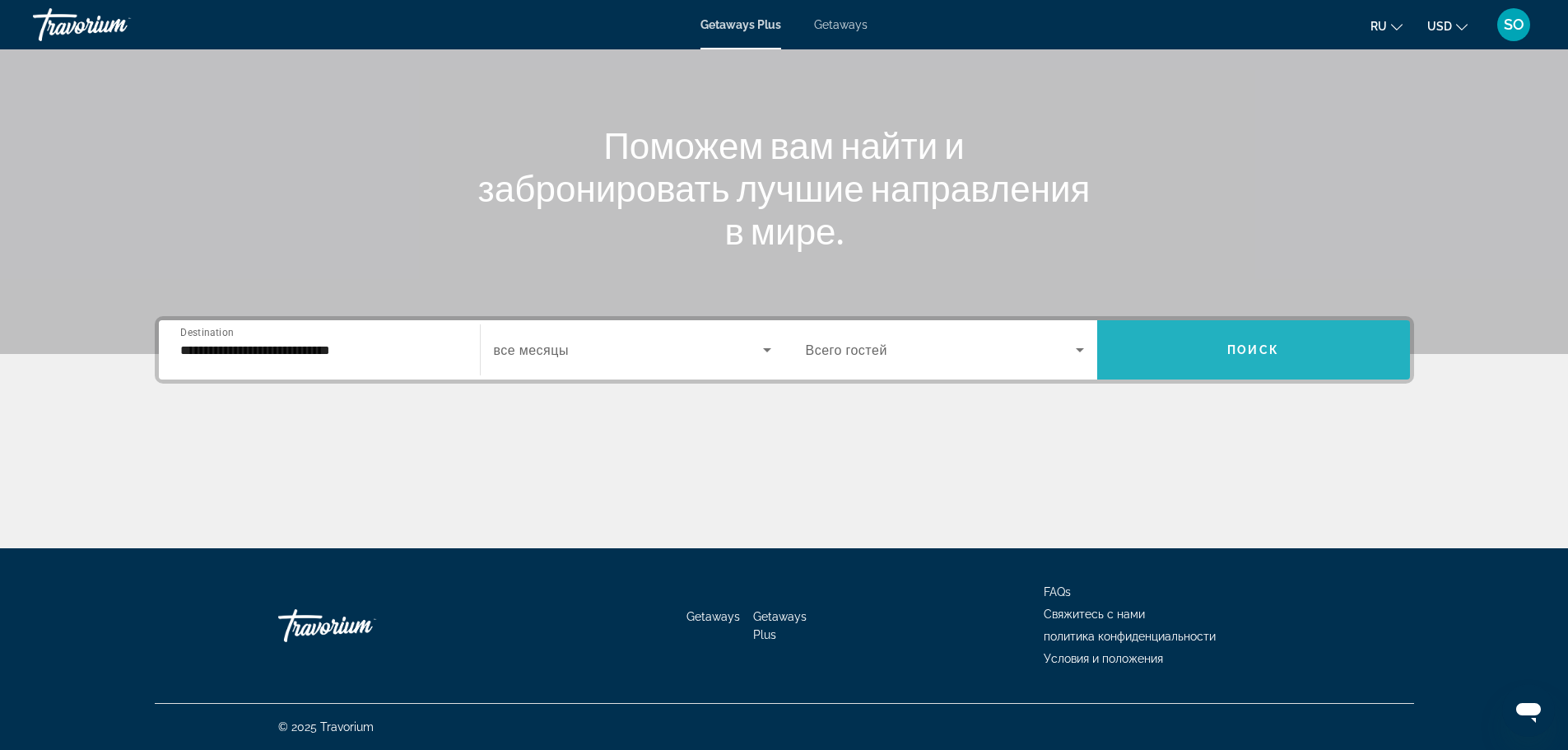
click at [1249, 355] on span "Поиск" at bounding box center [1252, 349] width 51 height 13
